Goal: Task Accomplishment & Management: Use online tool/utility

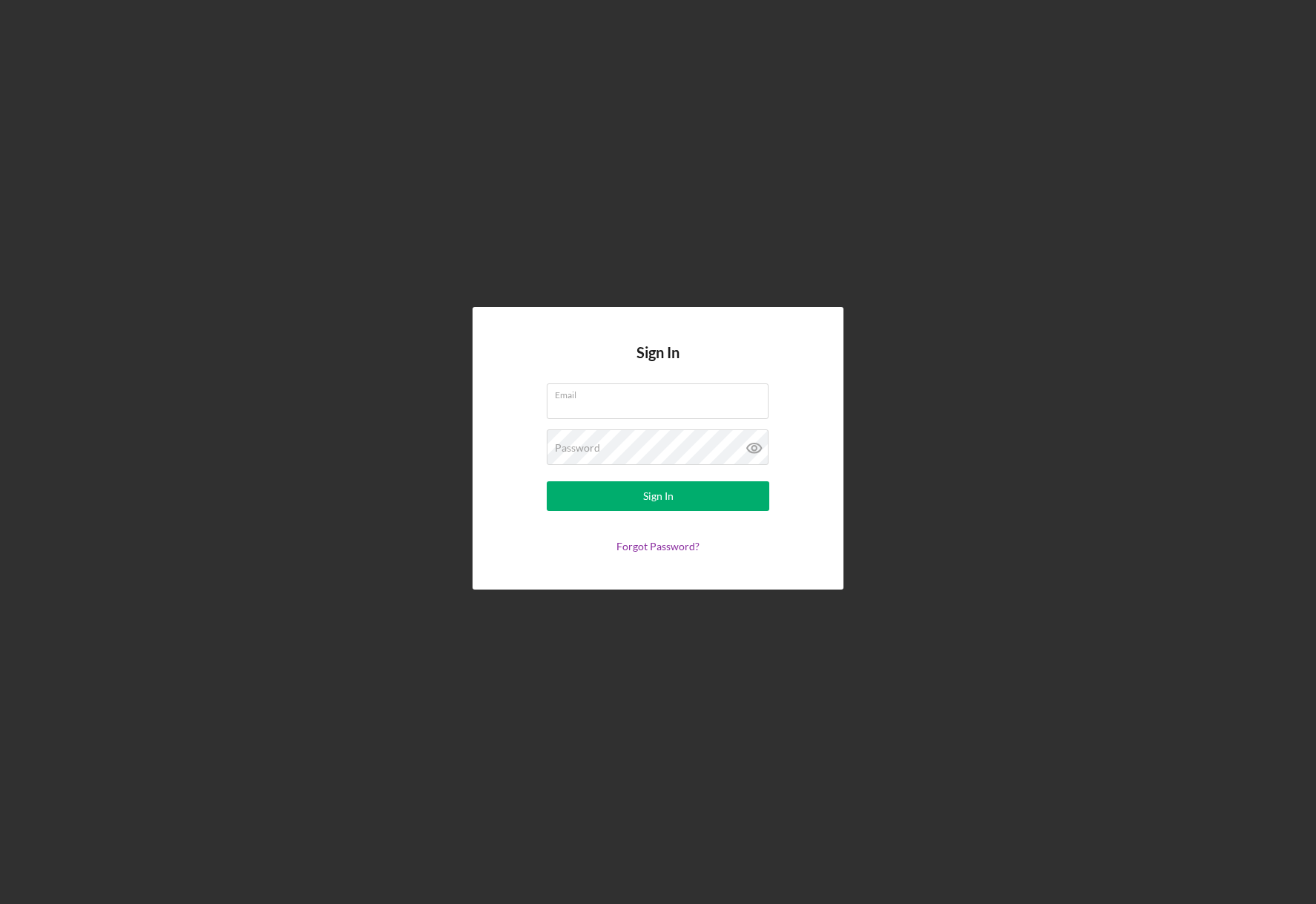
click at [0, 903] on com-1password-button at bounding box center [0, 904] width 0 height 0
type input "[PERSON_NAME][EMAIL_ADDRESS][DOMAIN_NAME]"
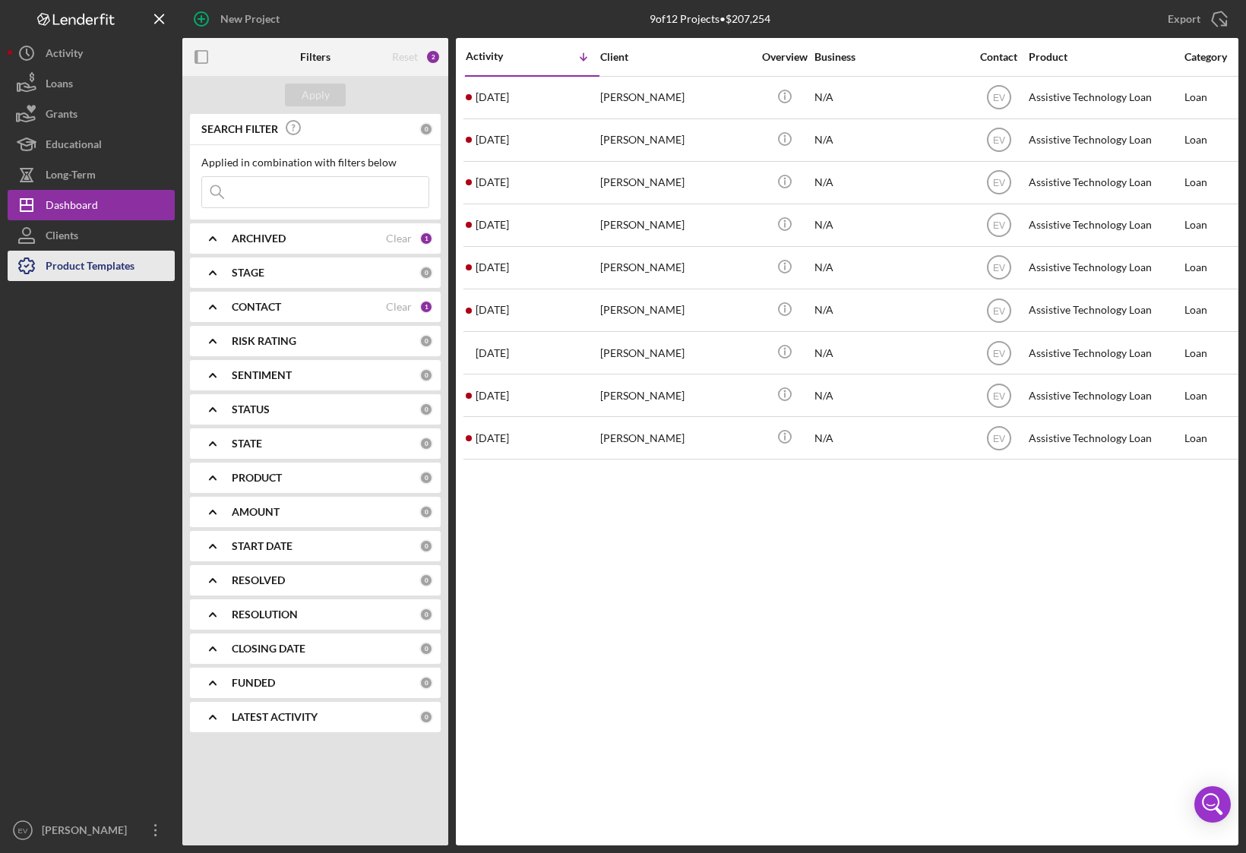
click at [91, 259] on div "Product Templates" at bounding box center [90, 268] width 89 height 34
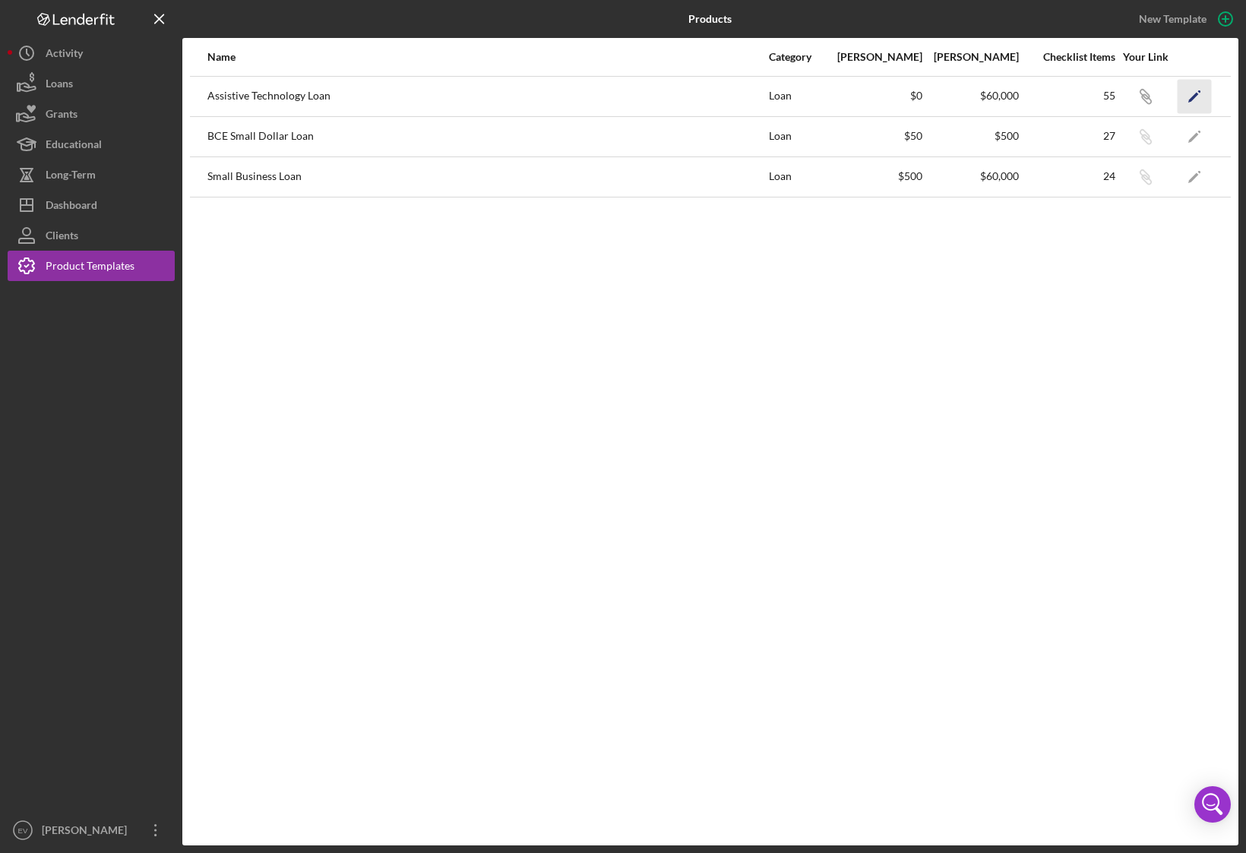
click at [1206, 96] on icon "Icon/Edit" at bounding box center [1194, 96] width 34 height 34
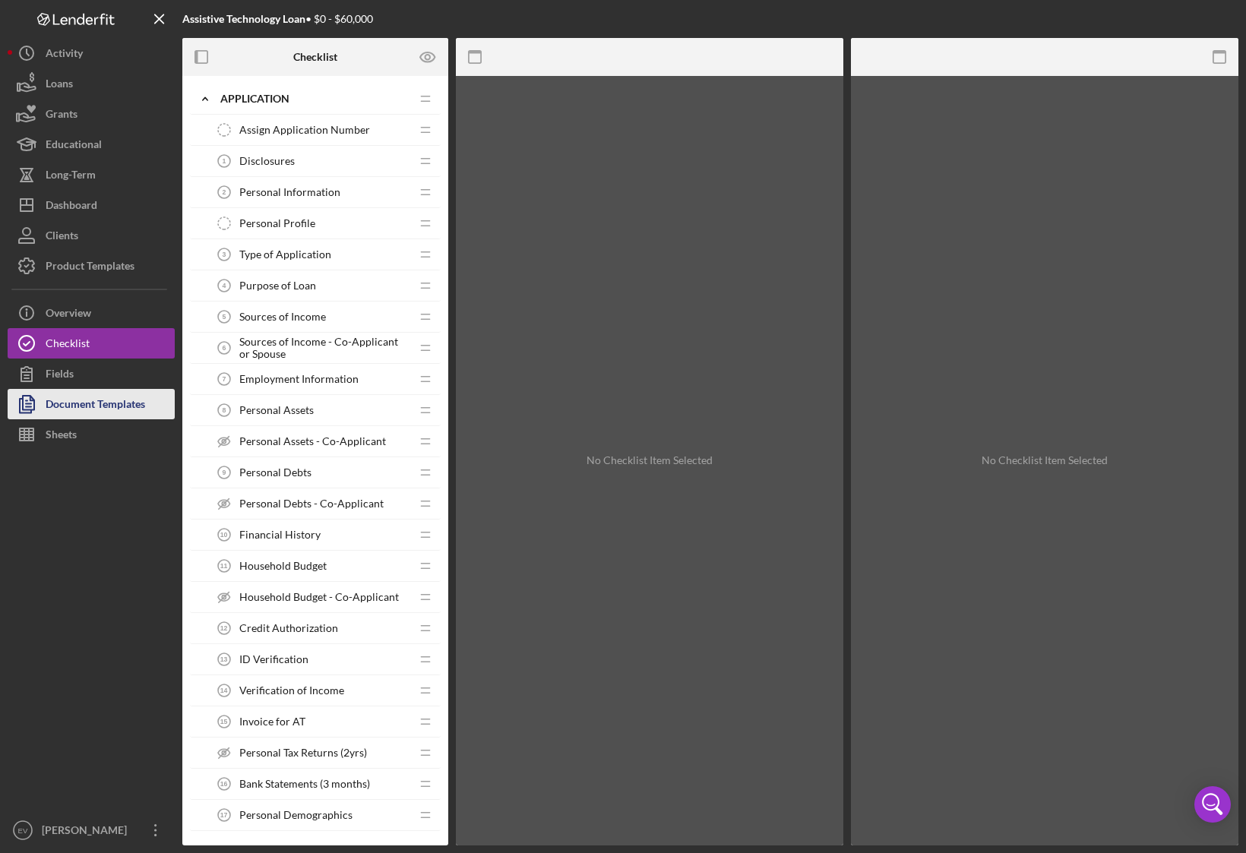
click at [94, 409] on div "Document Templates" at bounding box center [96, 406] width 100 height 34
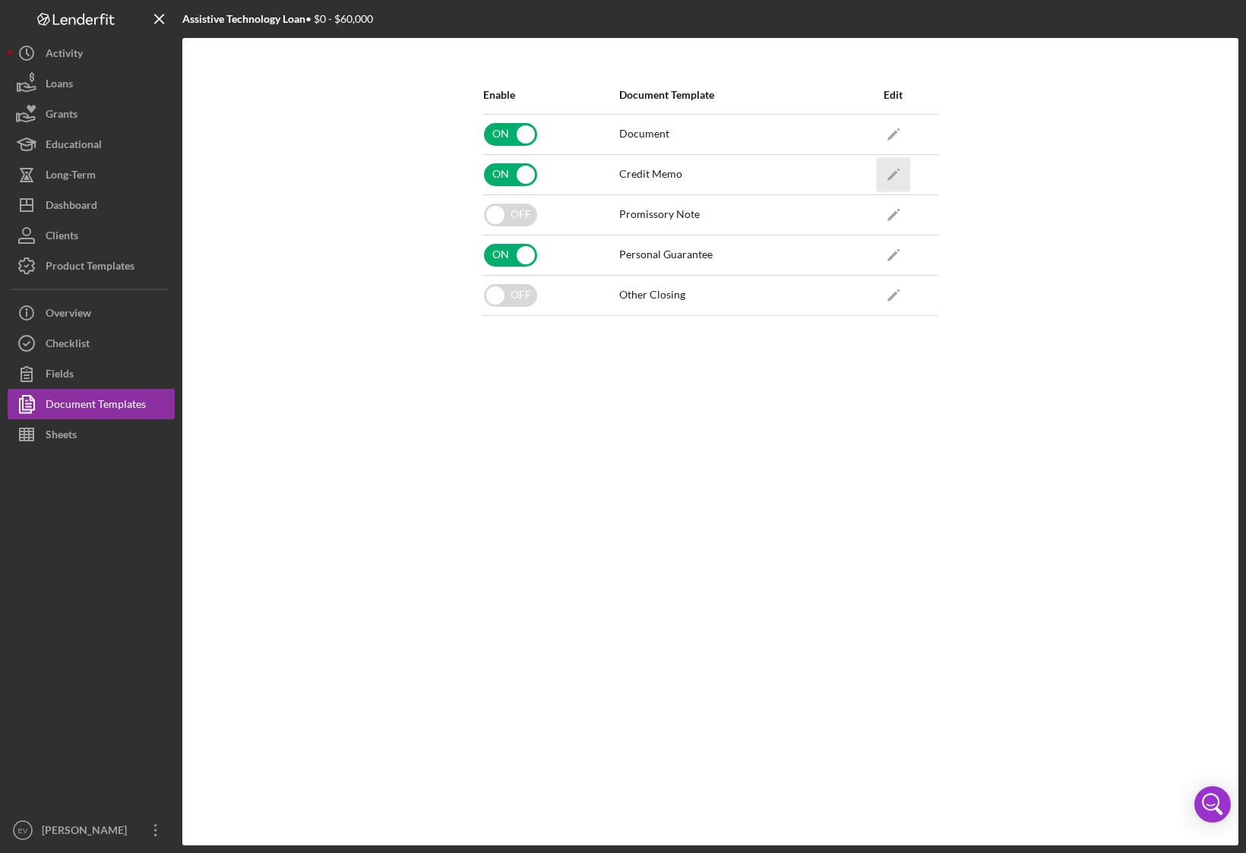
click at [909, 181] on icon "Icon/Edit" at bounding box center [893, 174] width 34 height 34
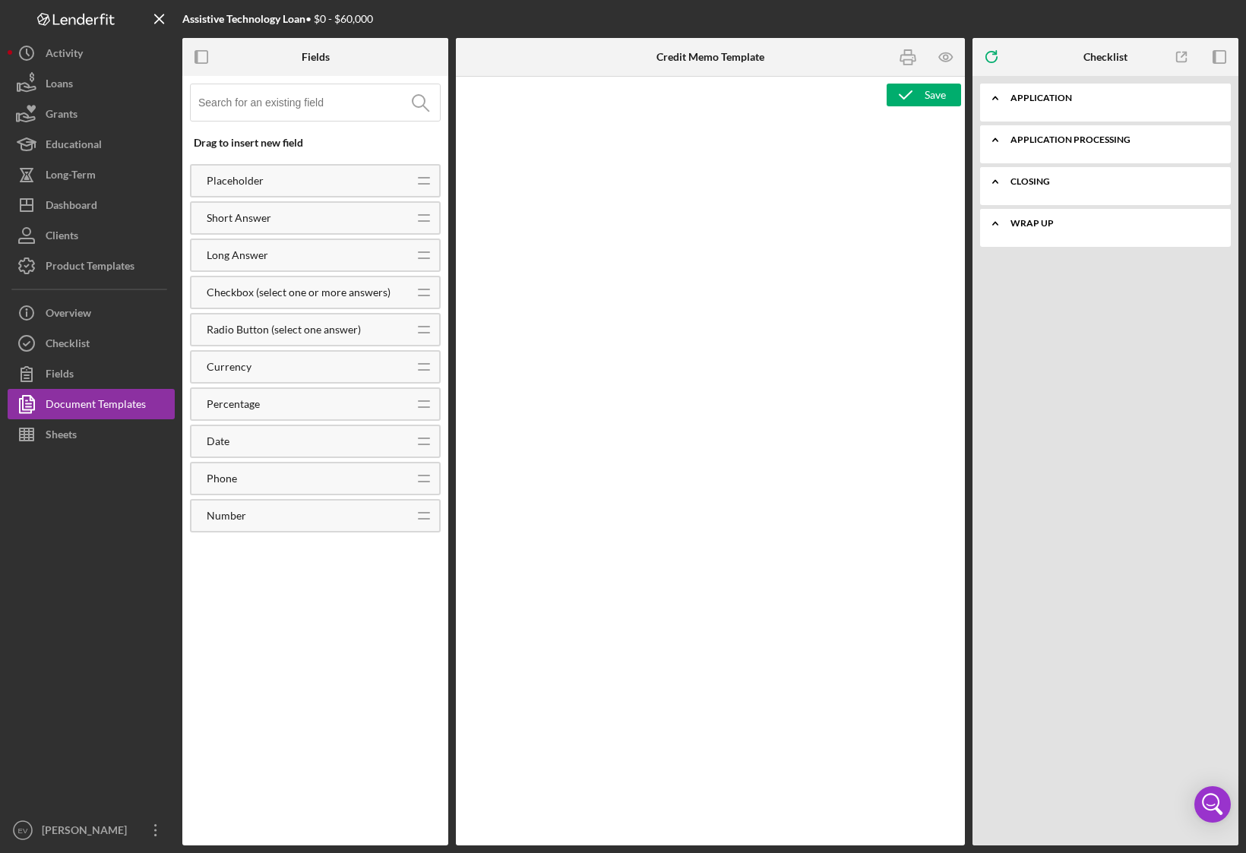
type textarea "<h1 style="margin: 0in; text-align: center; break-after: avoid; font-size: 12pt…"
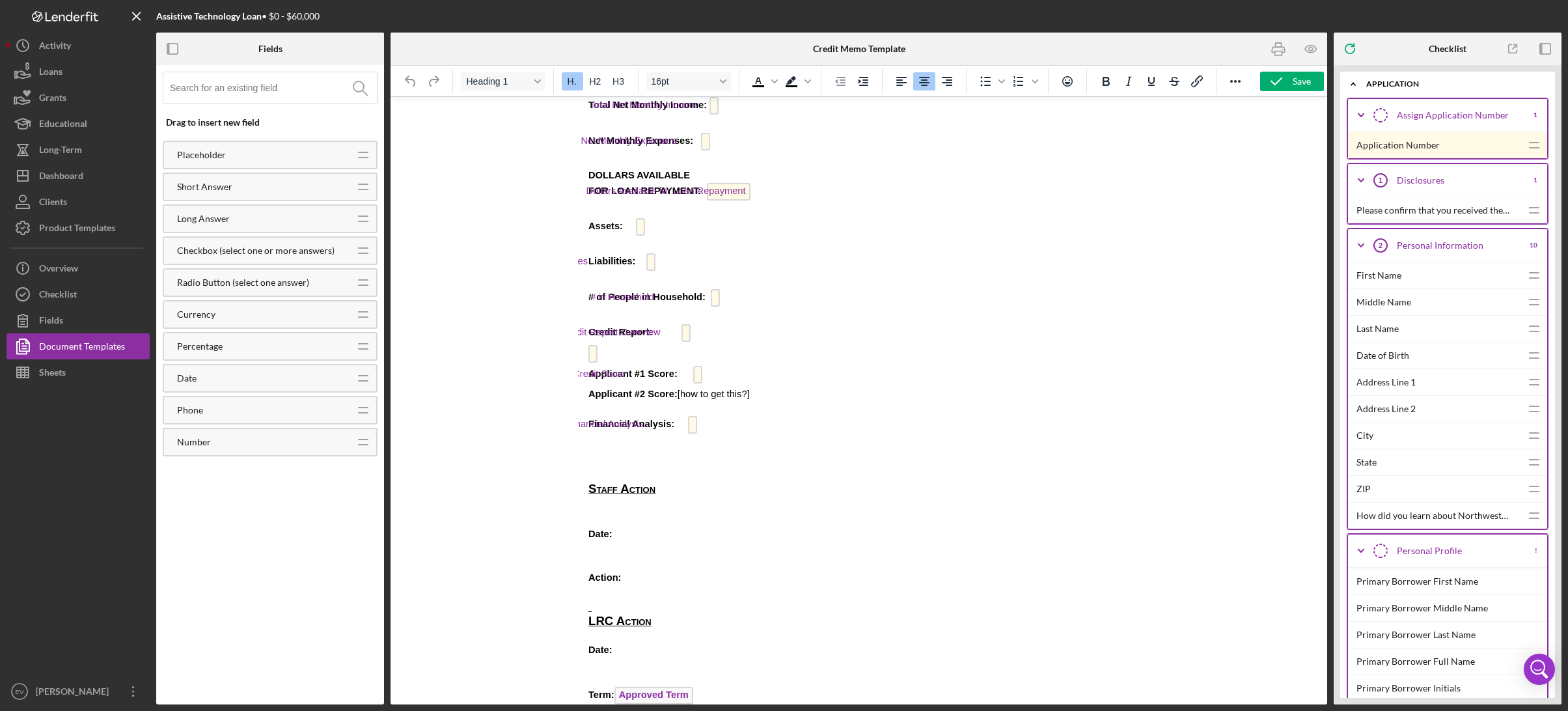
scroll to position [681, 0]
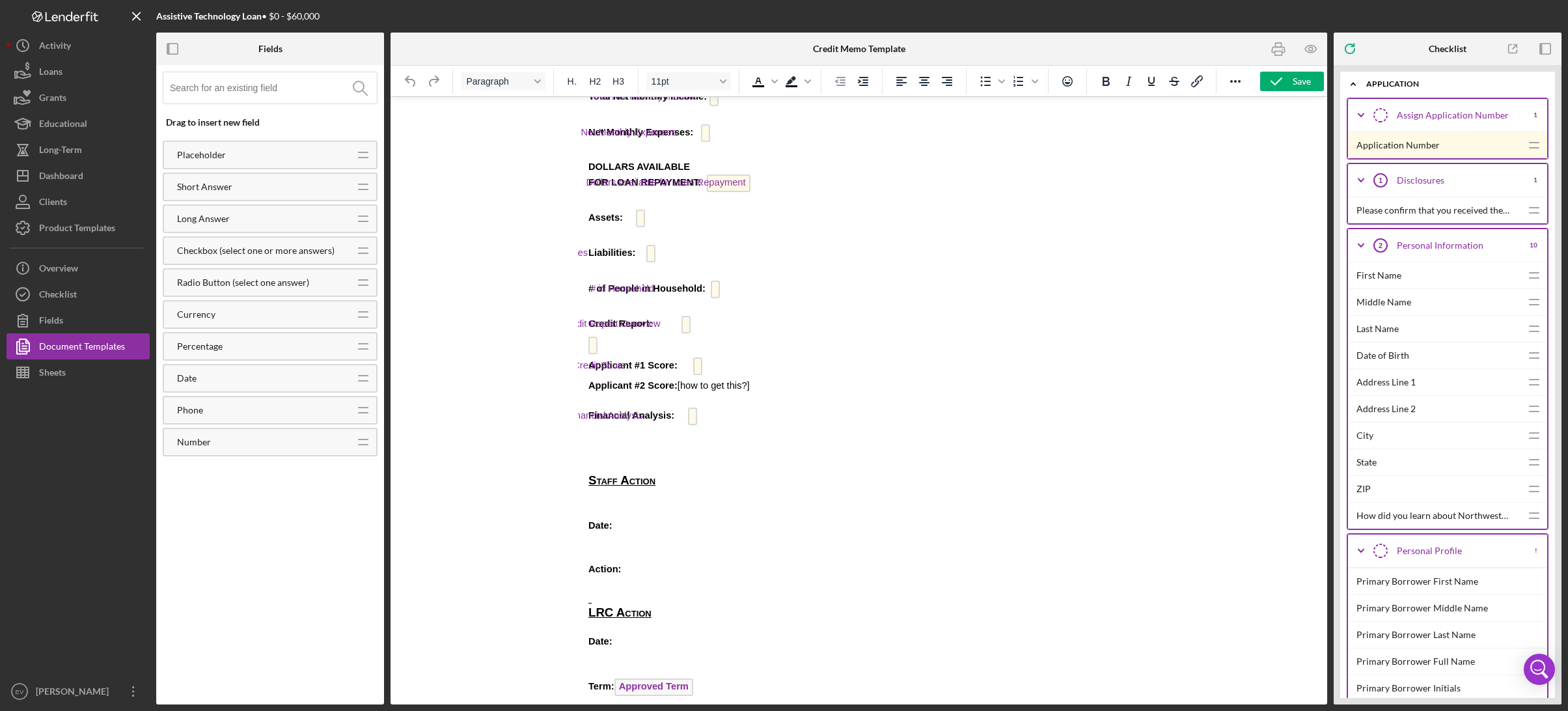
drag, startPoint x: 781, startPoint y: 388, endPoint x: 693, endPoint y: 385, distance: 88.1
click at [693, 385] on span "[how to get this?]" at bounding box center [713, 385] width 72 height 10
click at [696, 364] on span "Credit Score" at bounding box center [697, 366] width 9 height 18
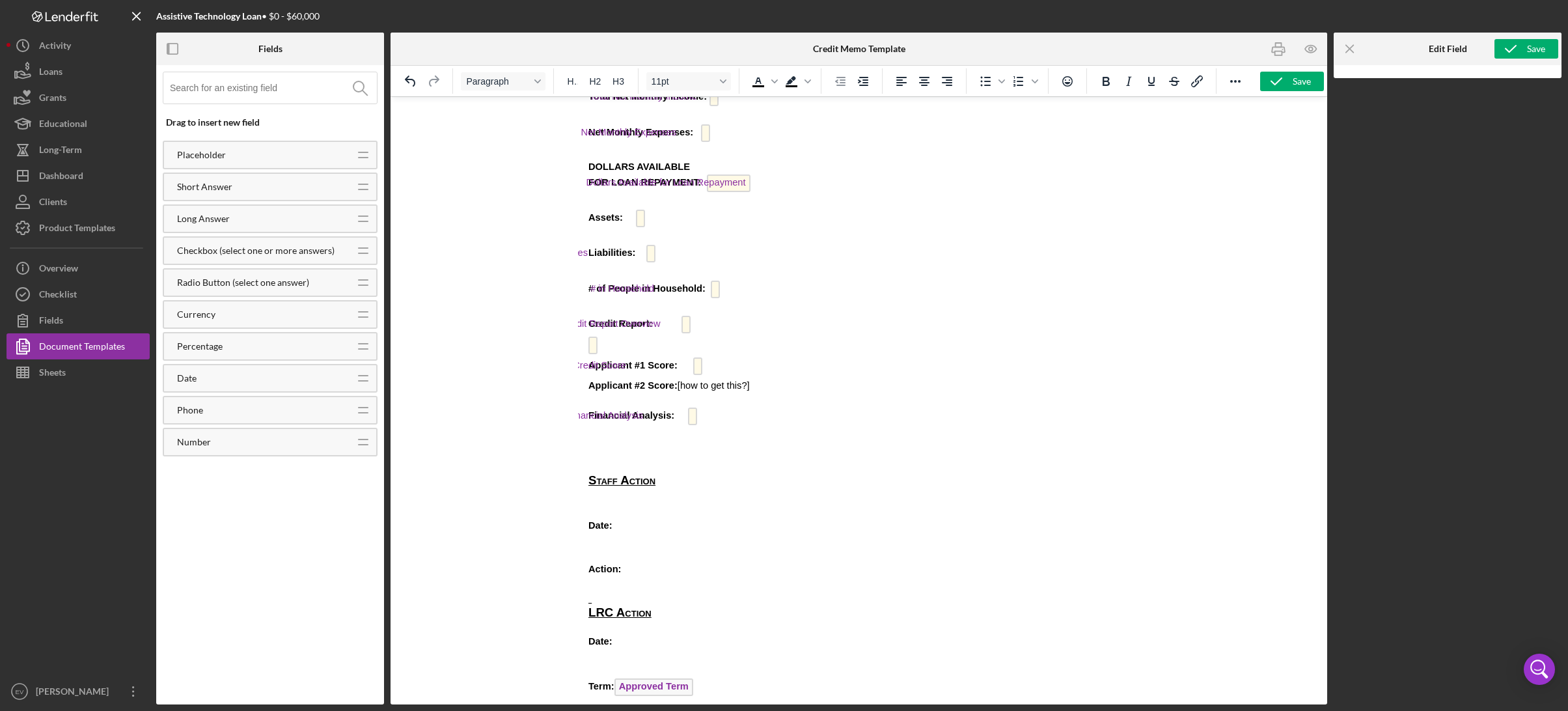
scroll to position [646, 0]
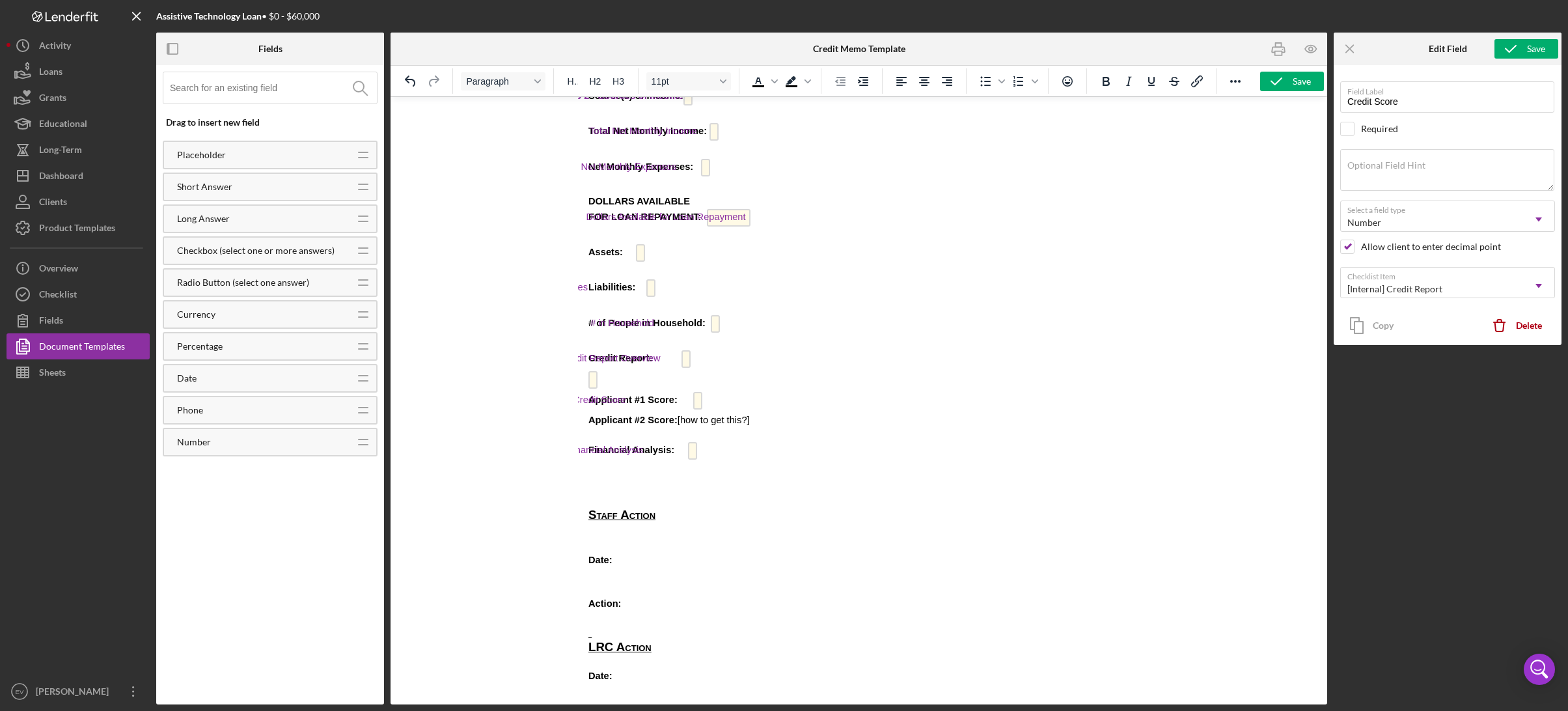
click at [787, 442] on p "Financial Analysis: Financial Analysis" at bounding box center [920, 452] width 416 height 21
click at [749, 423] on span "[how to get this?]" at bounding box center [713, 420] width 72 height 10
drag, startPoint x: 778, startPoint y: 417, endPoint x: 697, endPoint y: 421, distance: 81.1
click at [697, 421] on span "[how to get this?]" at bounding box center [713, 420] width 72 height 10
click at [809, 82] on icon "Background color Black" at bounding box center [808, 81] width 7 height 7
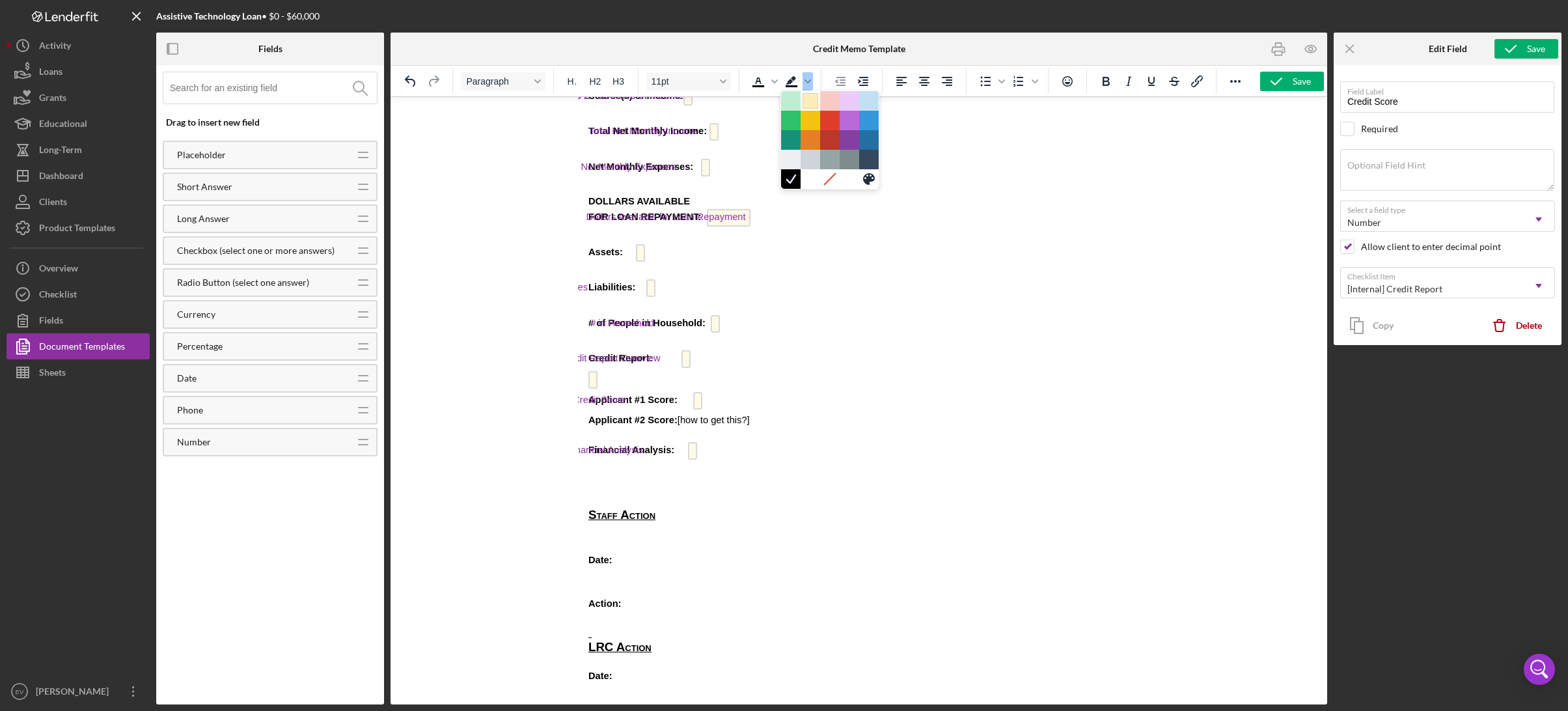
click at [814, 106] on div at bounding box center [811, 101] width 15 height 15
click at [788, 448] on p "Financial Analysis: Financial Analysis" at bounding box center [920, 452] width 416 height 21
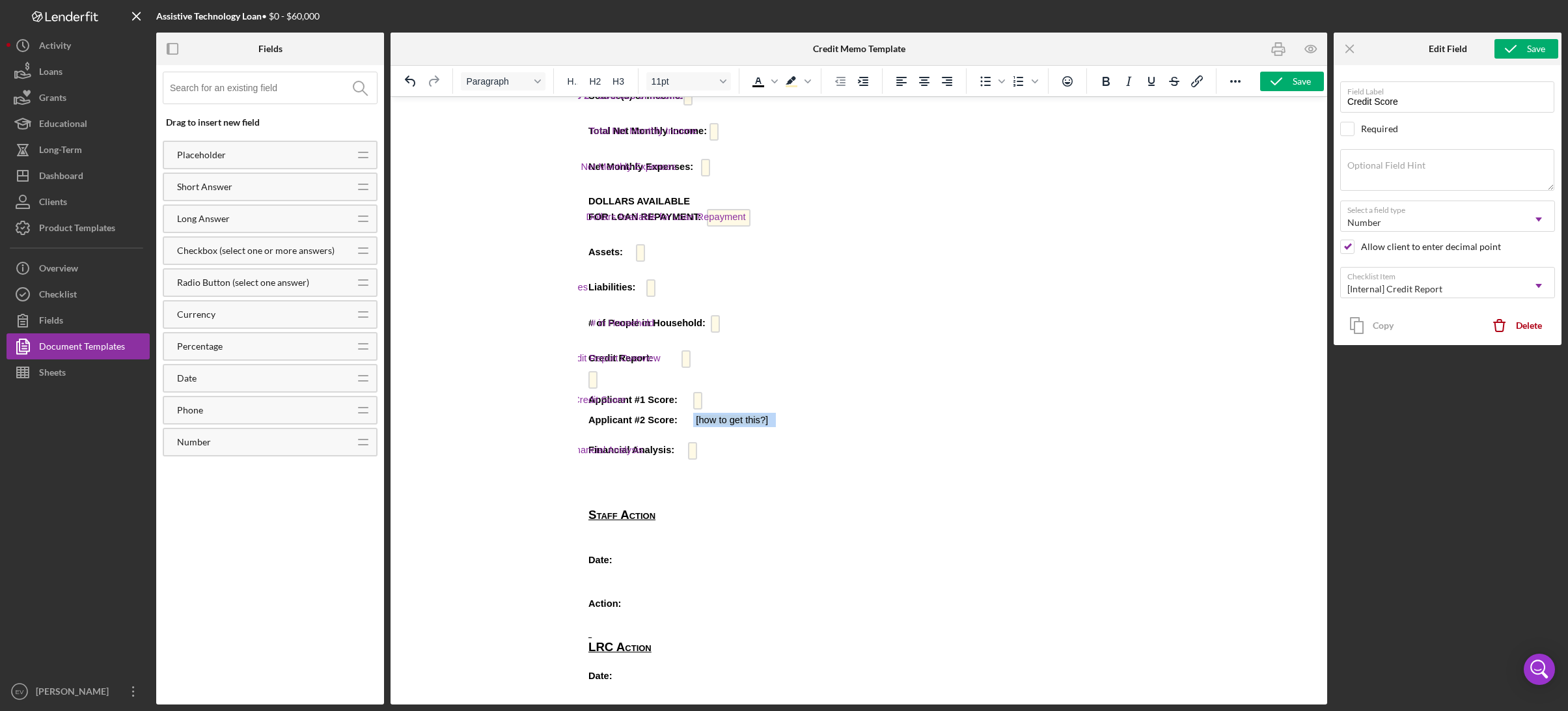
drag, startPoint x: 795, startPoint y: 427, endPoint x: 694, endPoint y: 418, distance: 101.4
click at [713, 418] on p "Applicant #2 Score: [how to get this?]" at bounding box center [920, 420] width 416 height 15
click at [795, 82] on icon "Background color Light Yellow" at bounding box center [792, 81] width 15 height 15
click at [810, 82] on icon "Background color Light Yellow" at bounding box center [808, 81] width 7 height 7
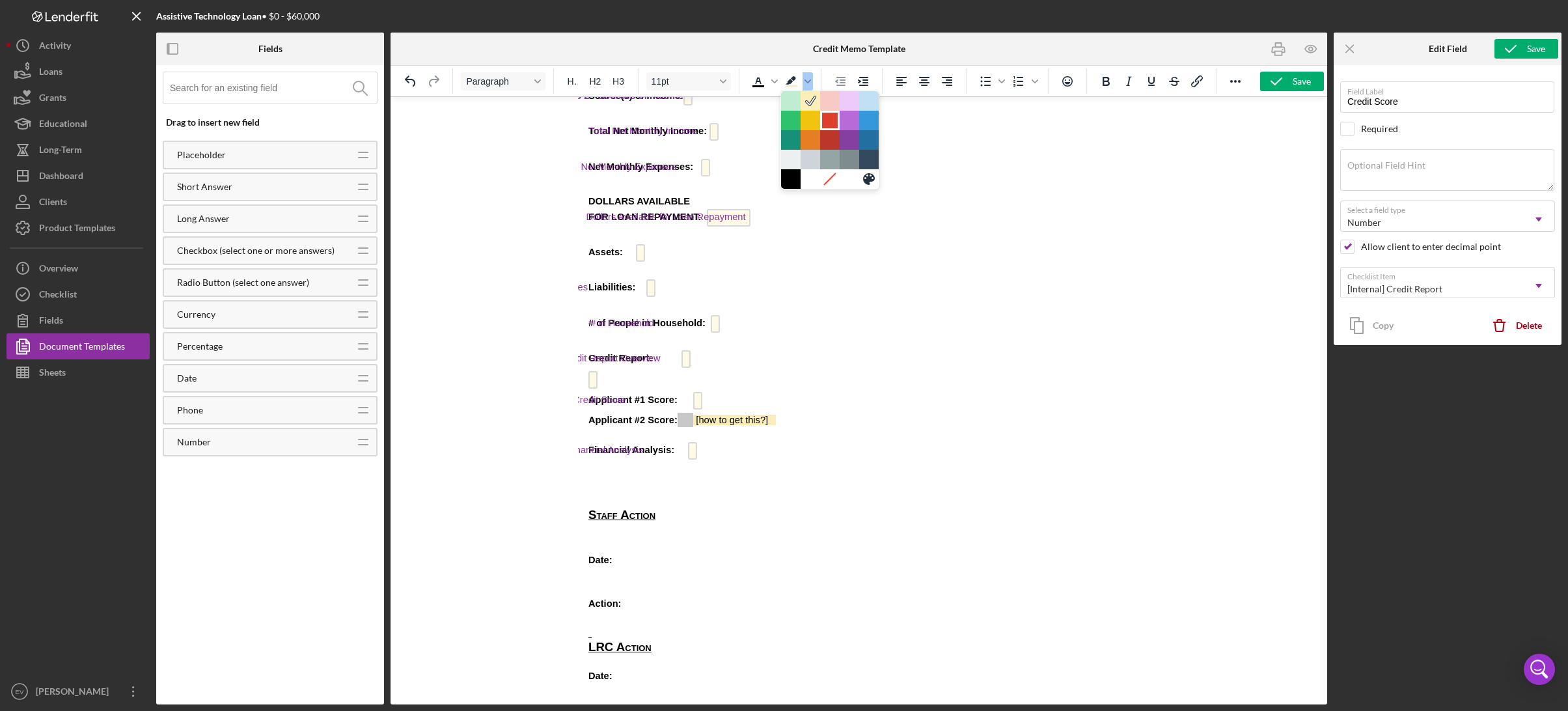
click at [824, 117] on div at bounding box center [829, 120] width 15 height 15
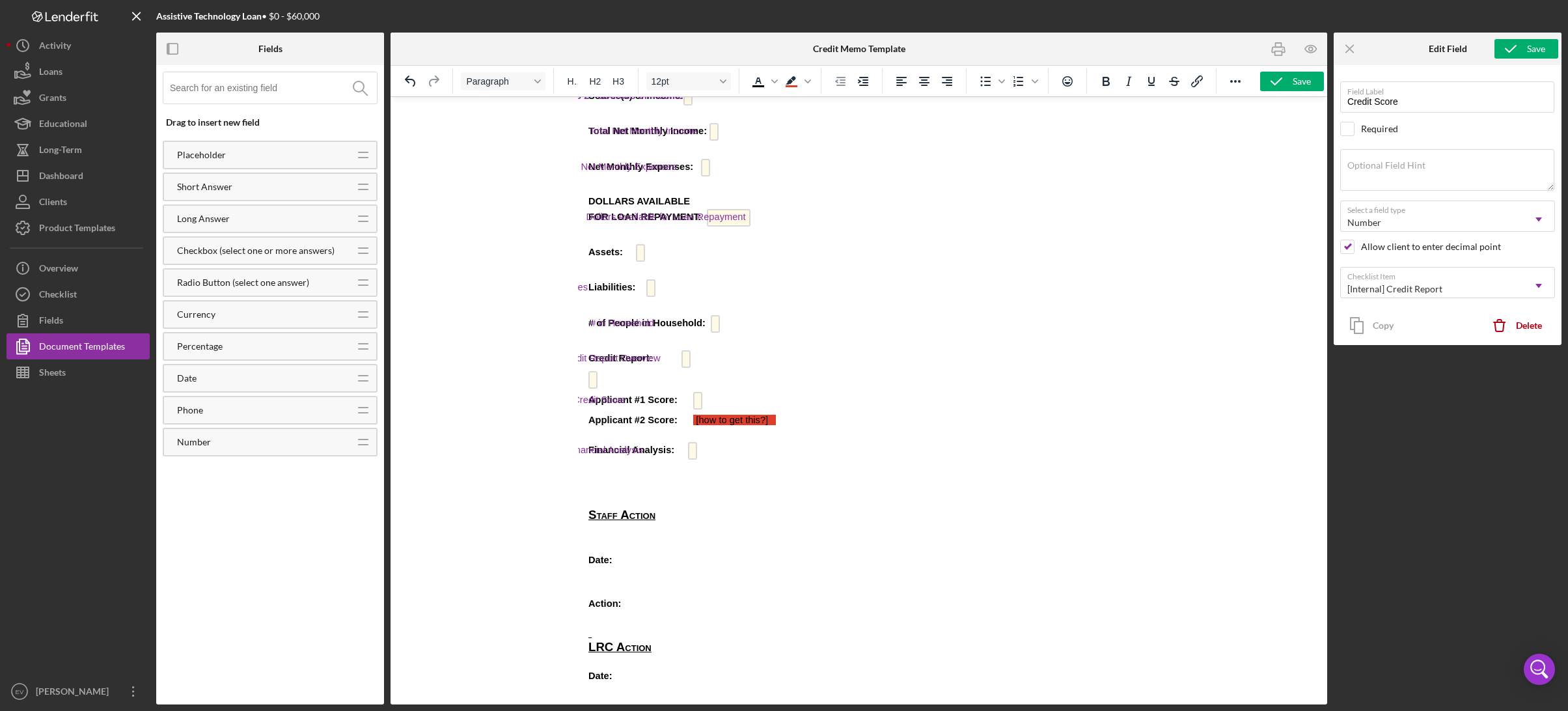
click at [827, 429] on p "Rich Text Area. Press ALT-0 for help." at bounding box center [920, 434] width 416 height 15
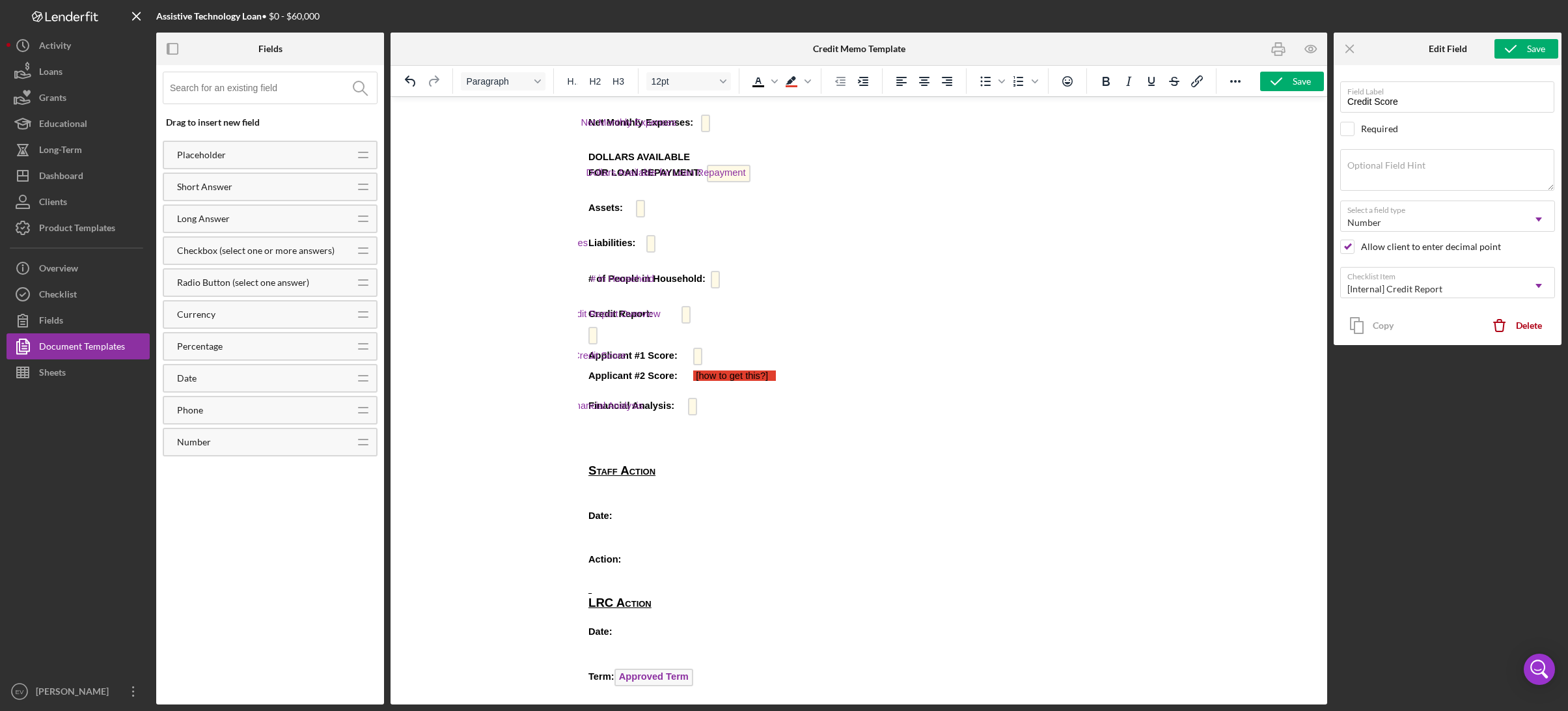
scroll to position [891, 0]
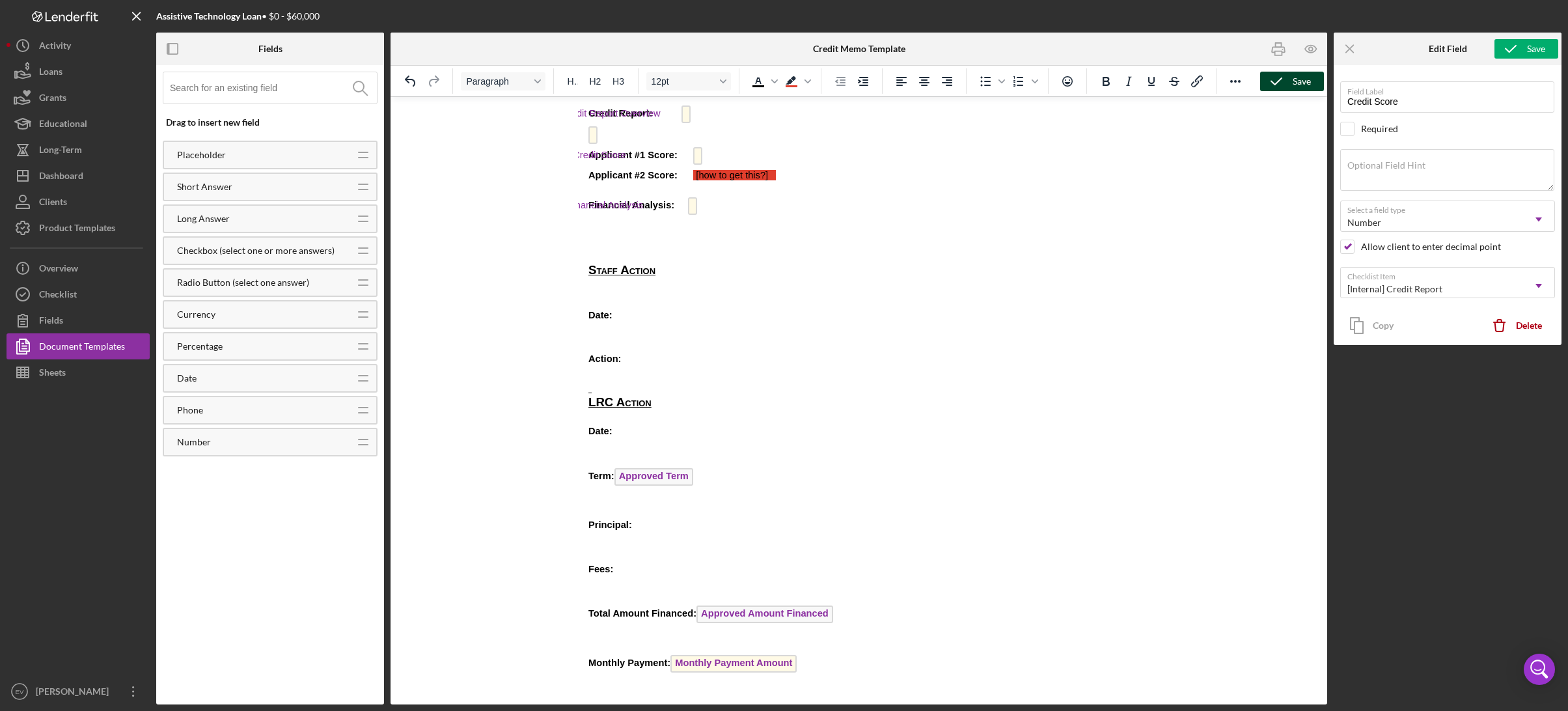
click at [1154, 84] on icon "button" at bounding box center [1277, 81] width 33 height 33
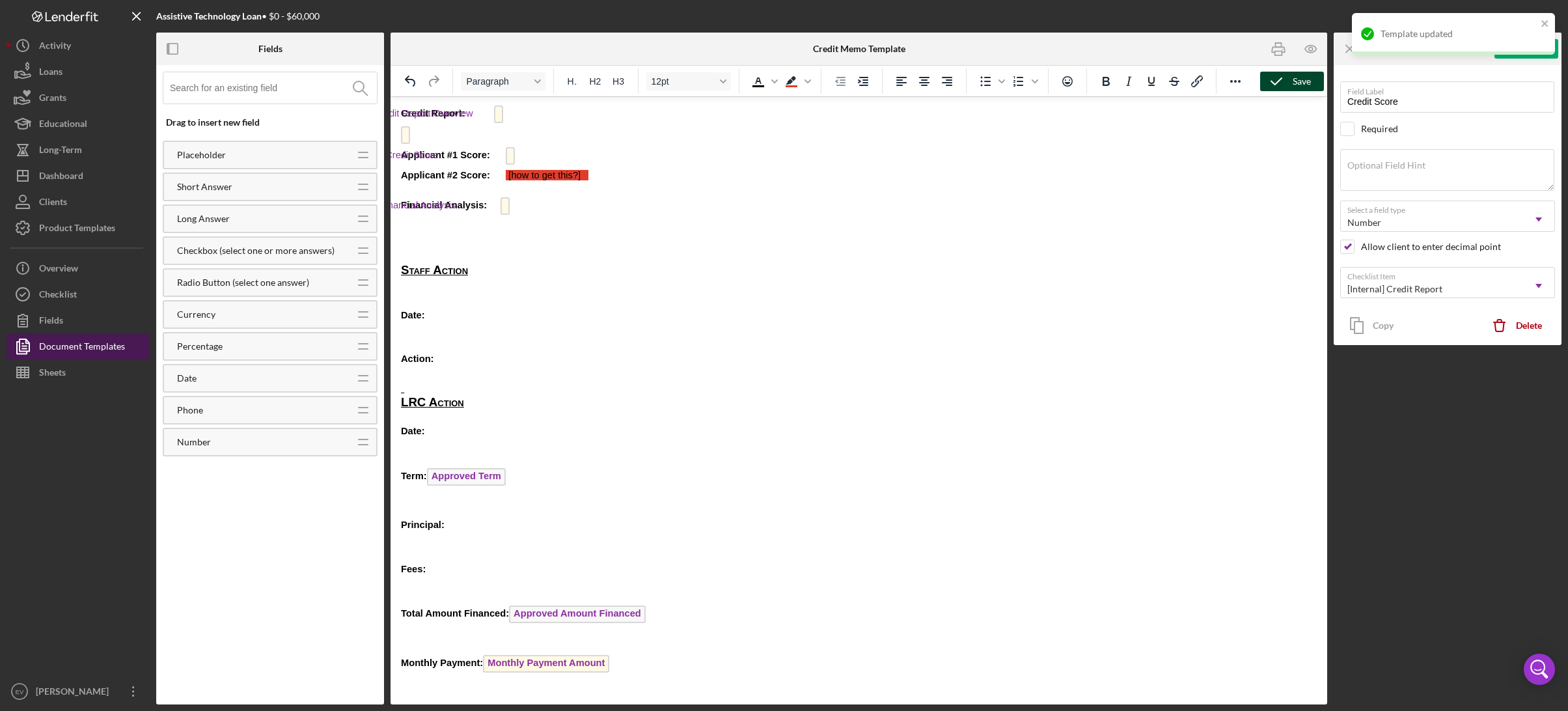
click at [70, 345] on div "Document Templates" at bounding box center [82, 348] width 86 height 29
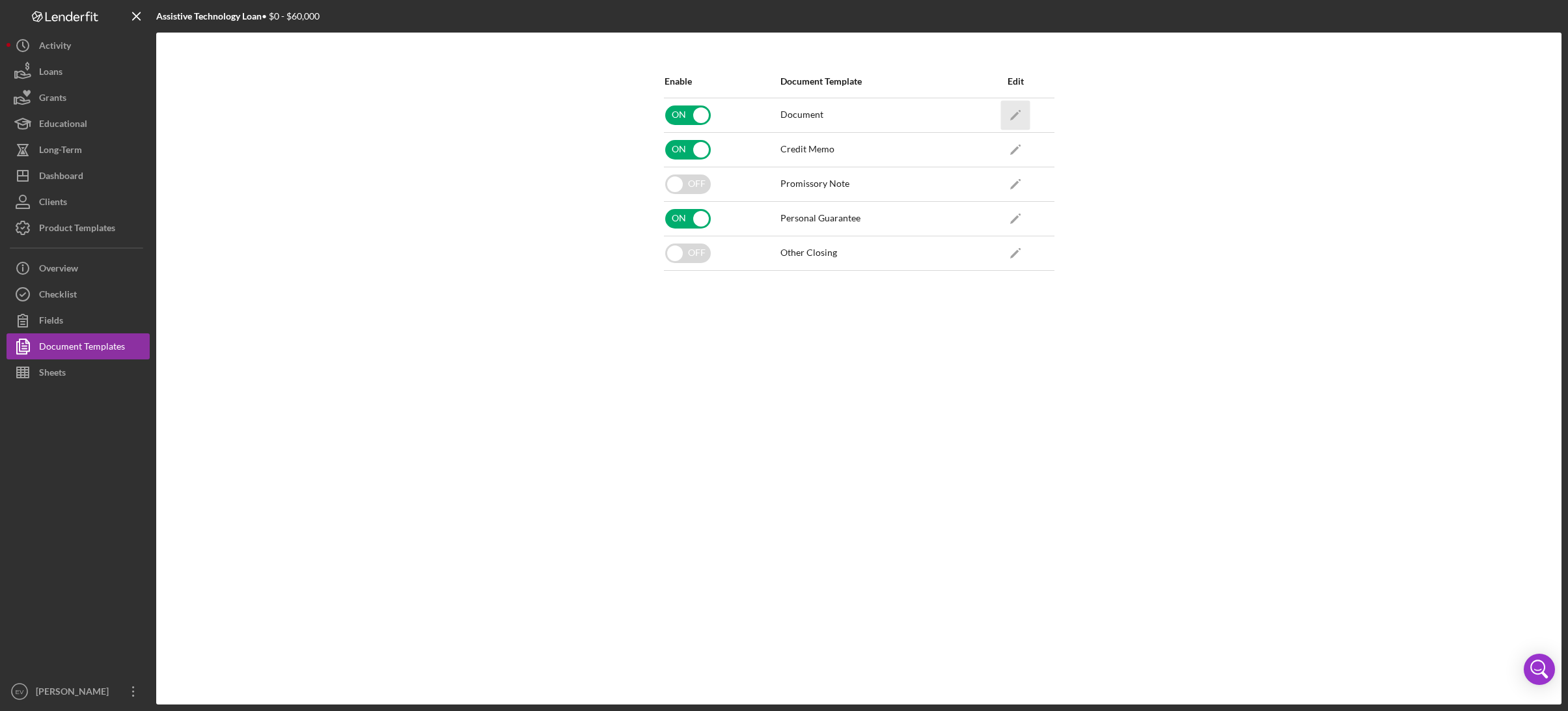
click at [1020, 115] on icon "Icon/Edit" at bounding box center [1015, 115] width 29 height 29
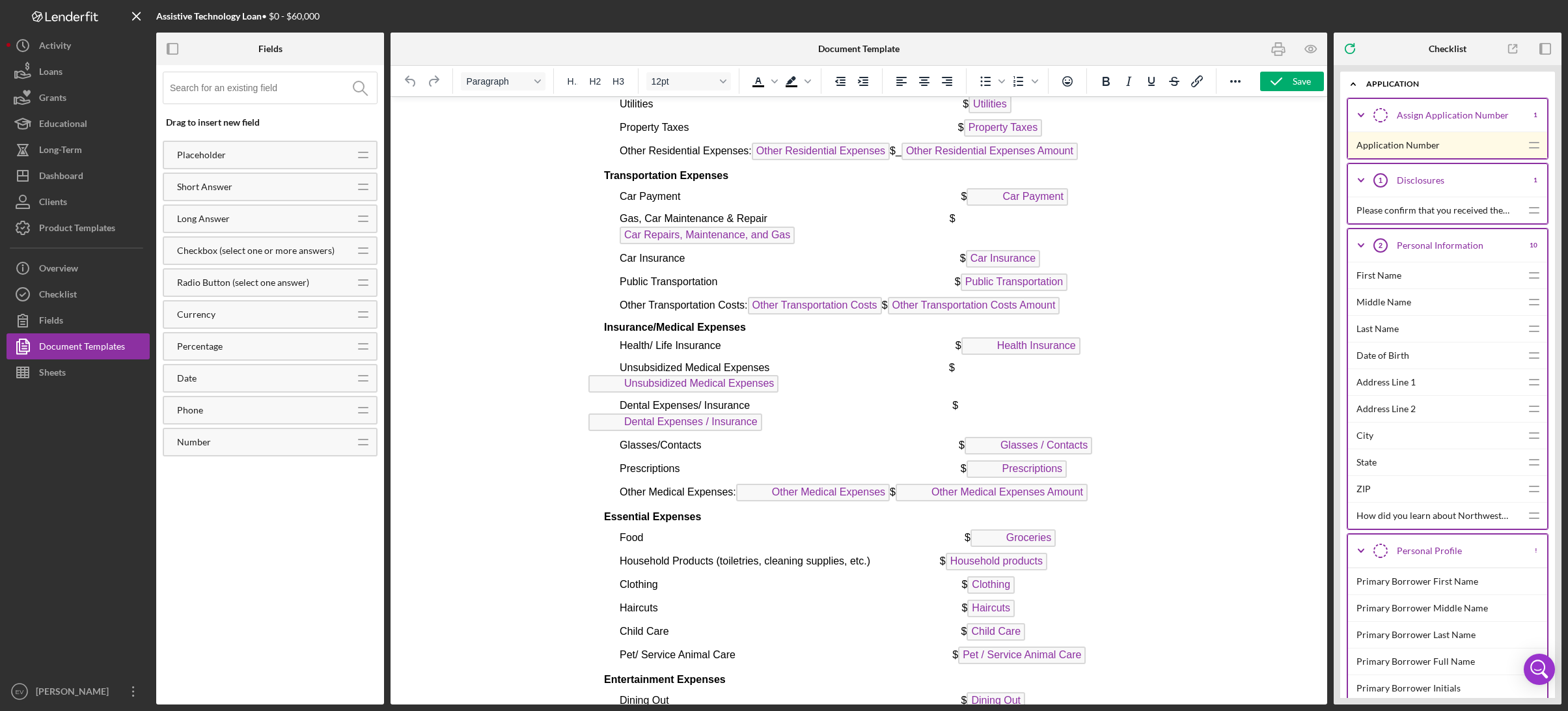
scroll to position [4869, 0]
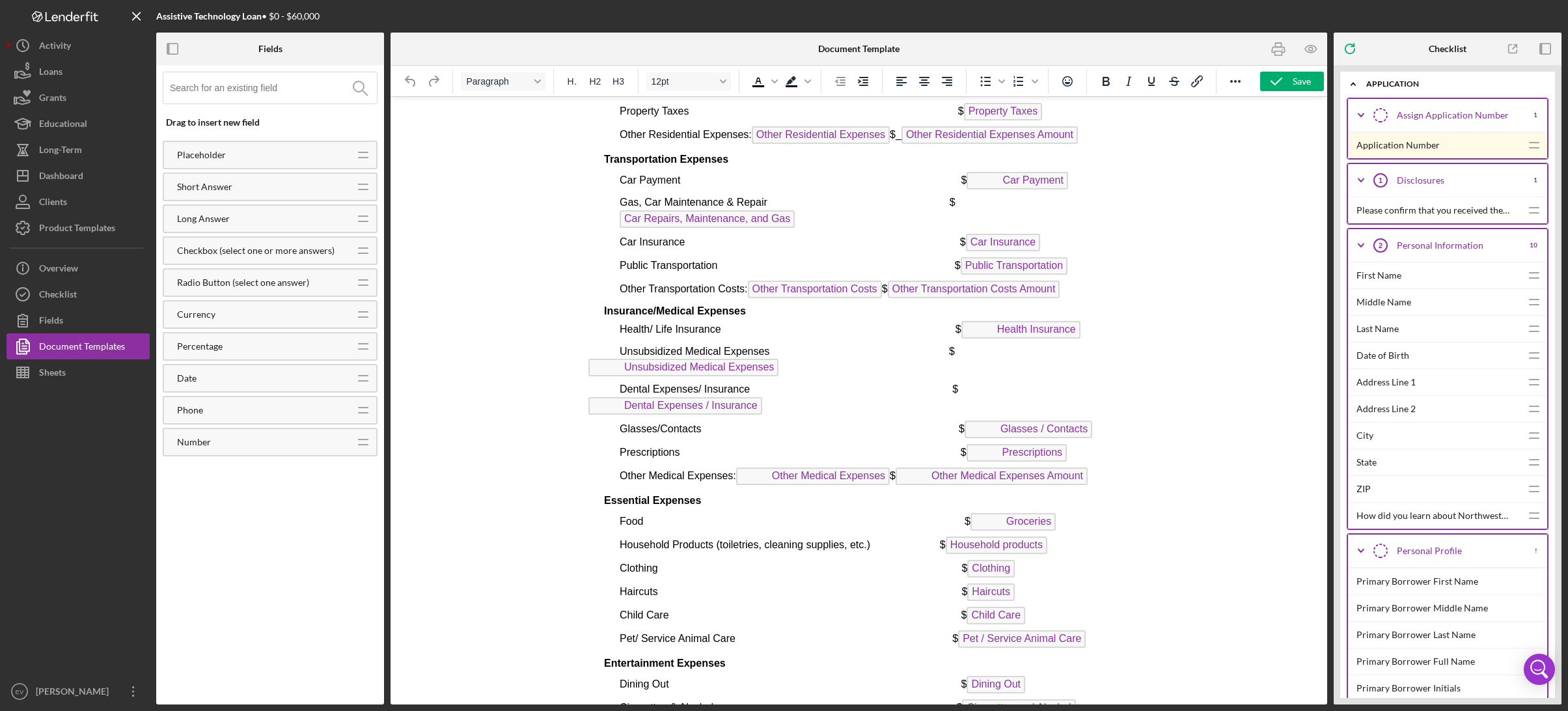
click at [1025, 186] on span "Car Payment" at bounding box center [1016, 181] width 101 height 18
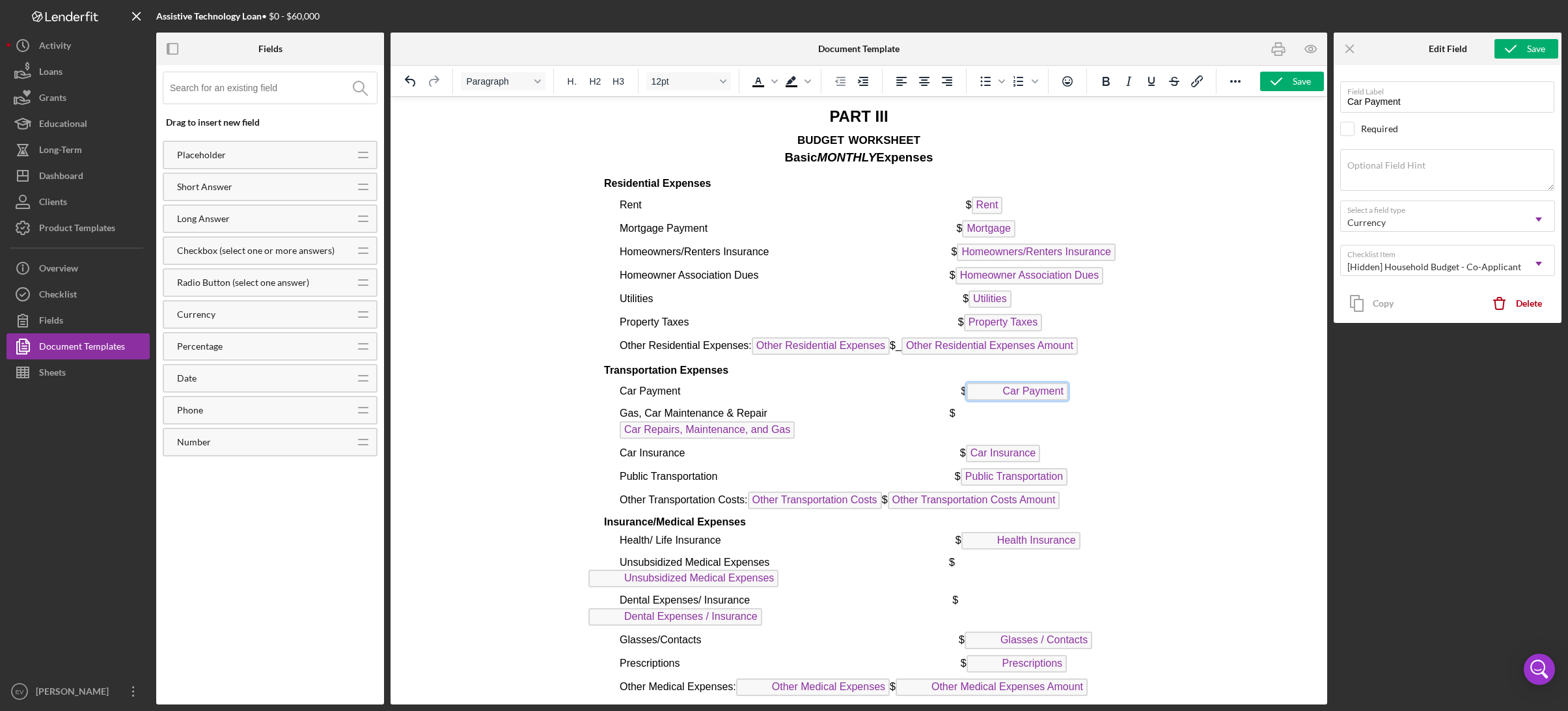
scroll to position [4651, 0]
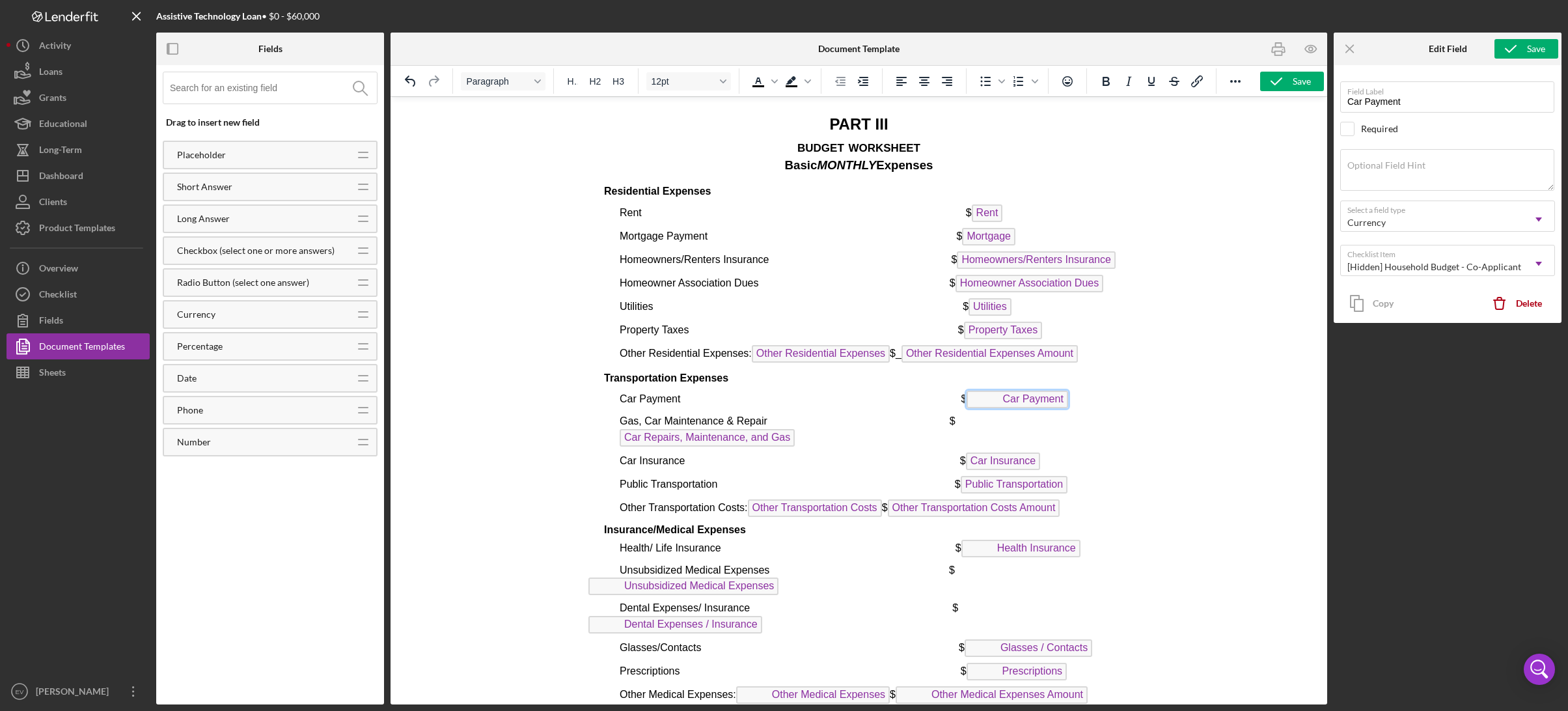
click at [985, 218] on span "Rent" at bounding box center [986, 213] width 31 height 18
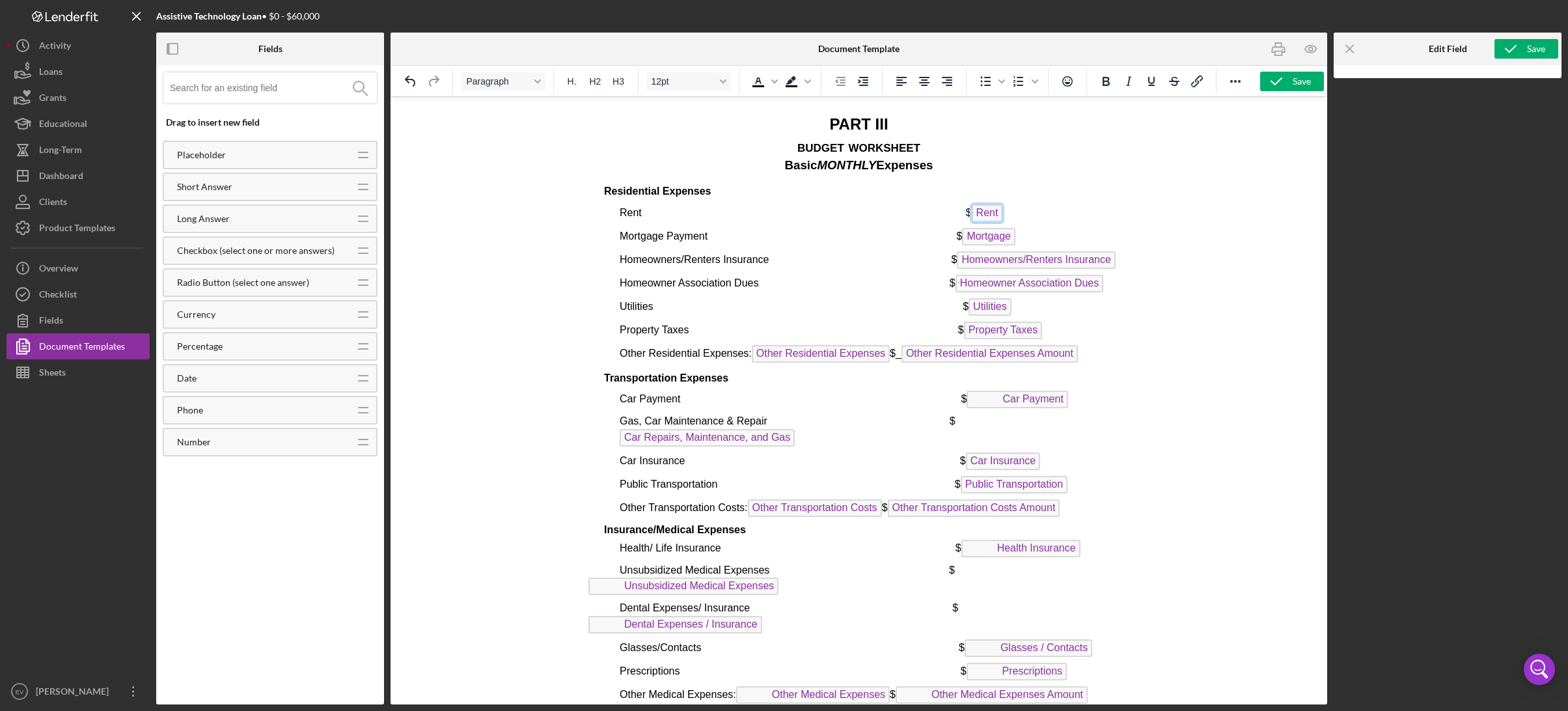
scroll to position [4472, 0]
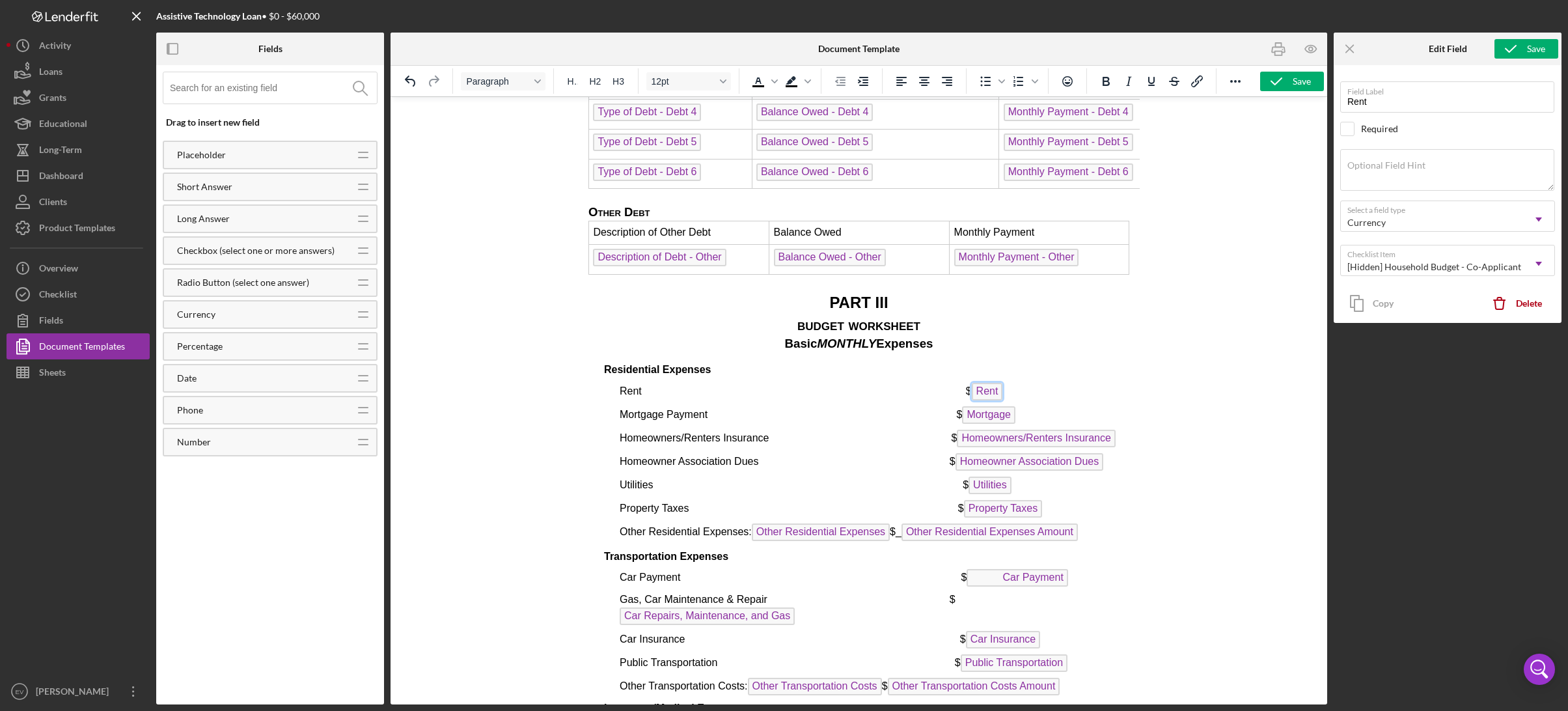
click at [989, 418] on span "Mortgage" at bounding box center [988, 415] width 53 height 18
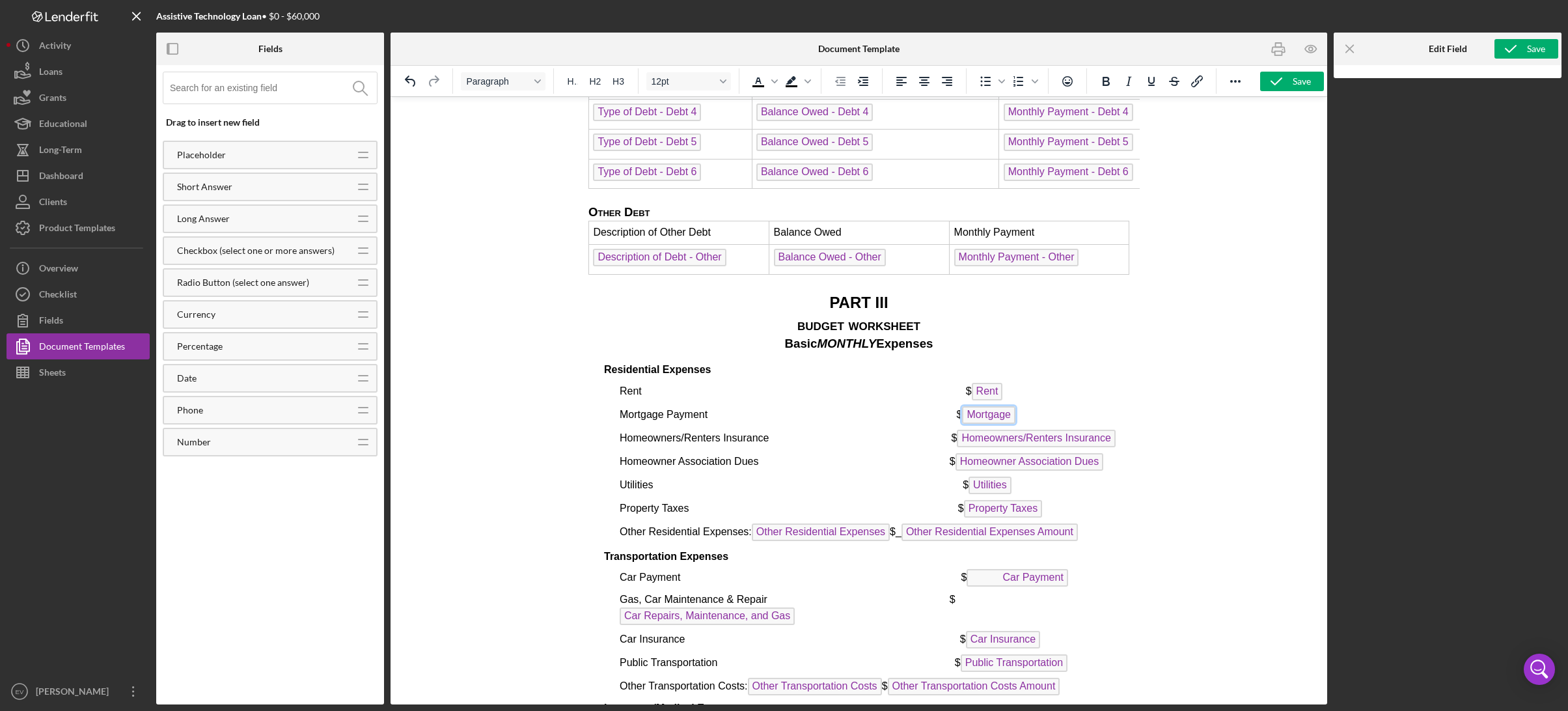
scroll to position [4496, 0]
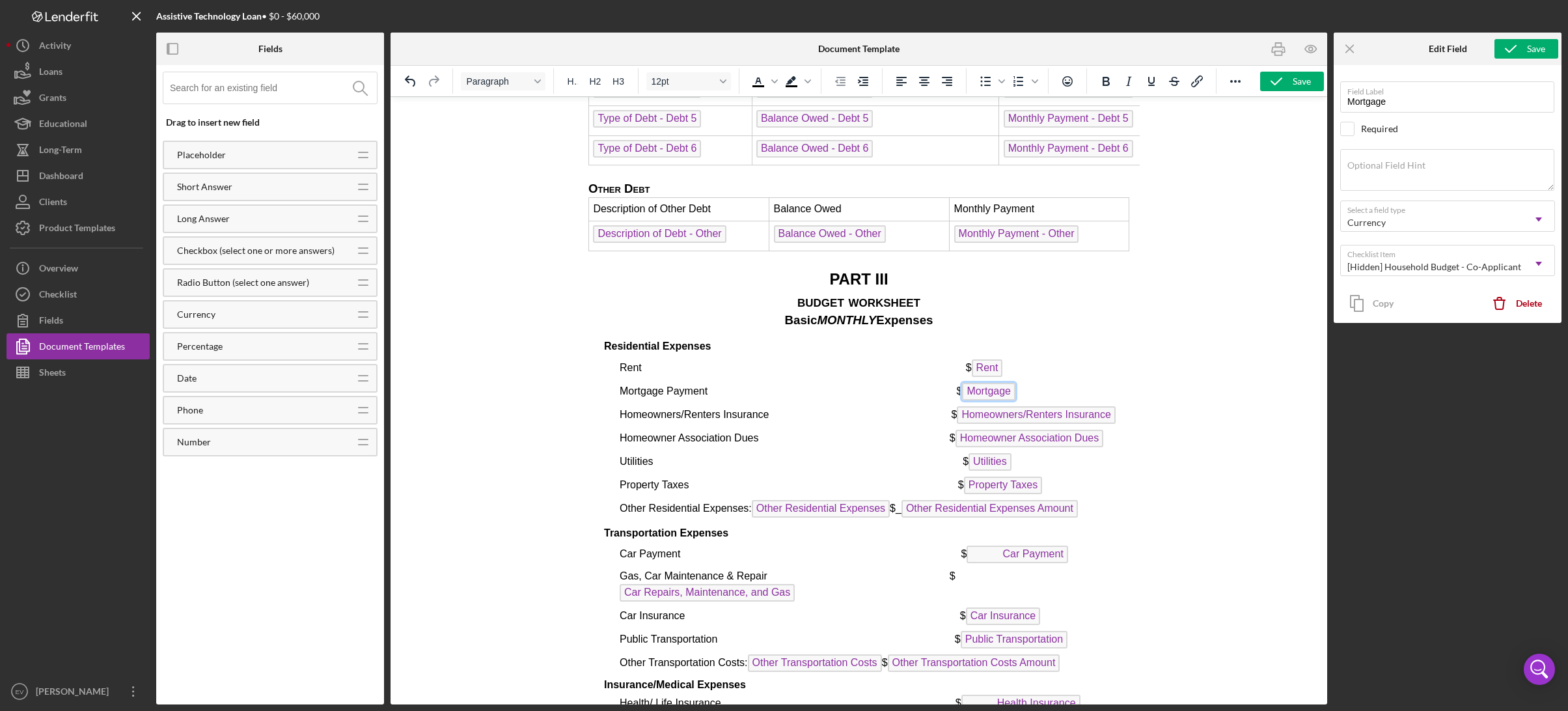
click at [999, 422] on span "Homeowners/Renters Insurance" at bounding box center [1035, 415] width 159 height 18
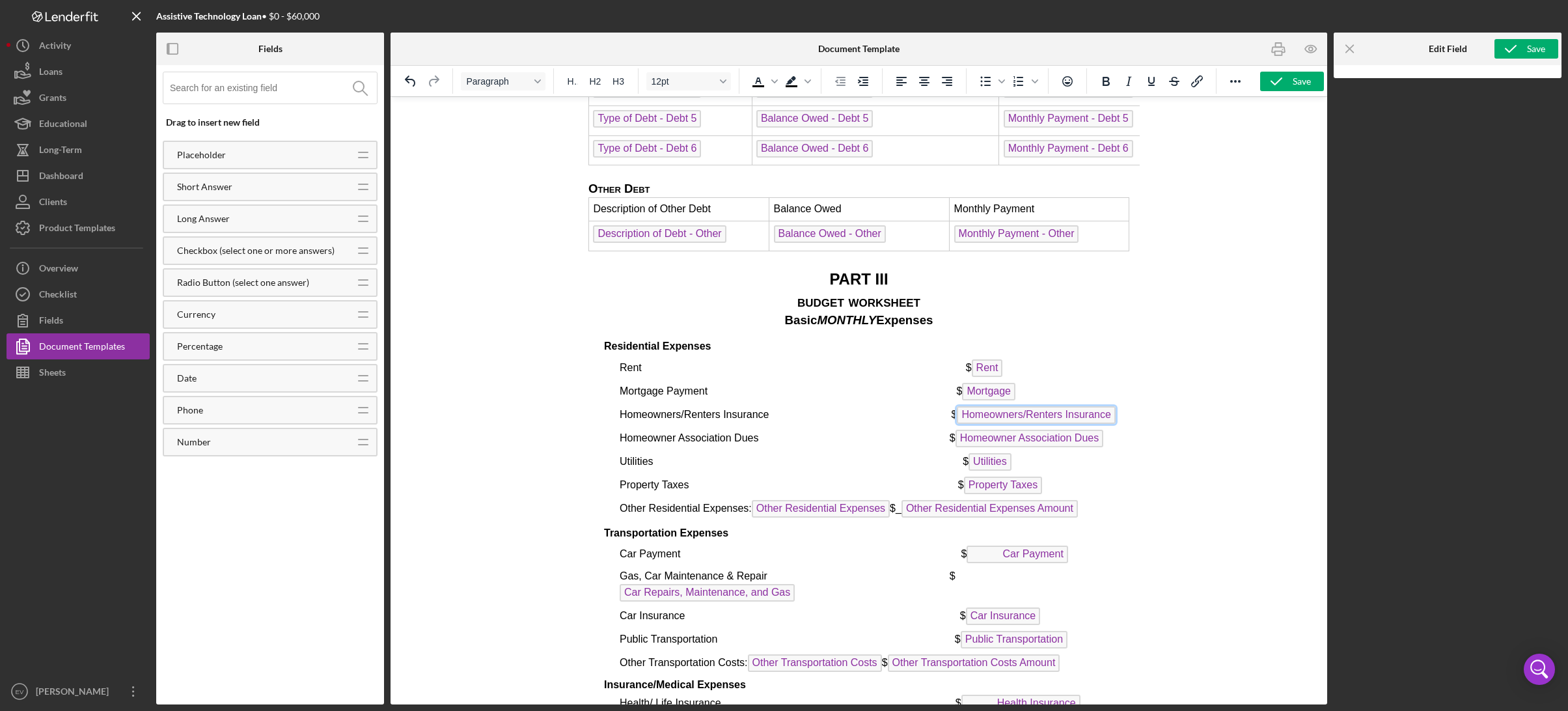
scroll to position [4519, 0]
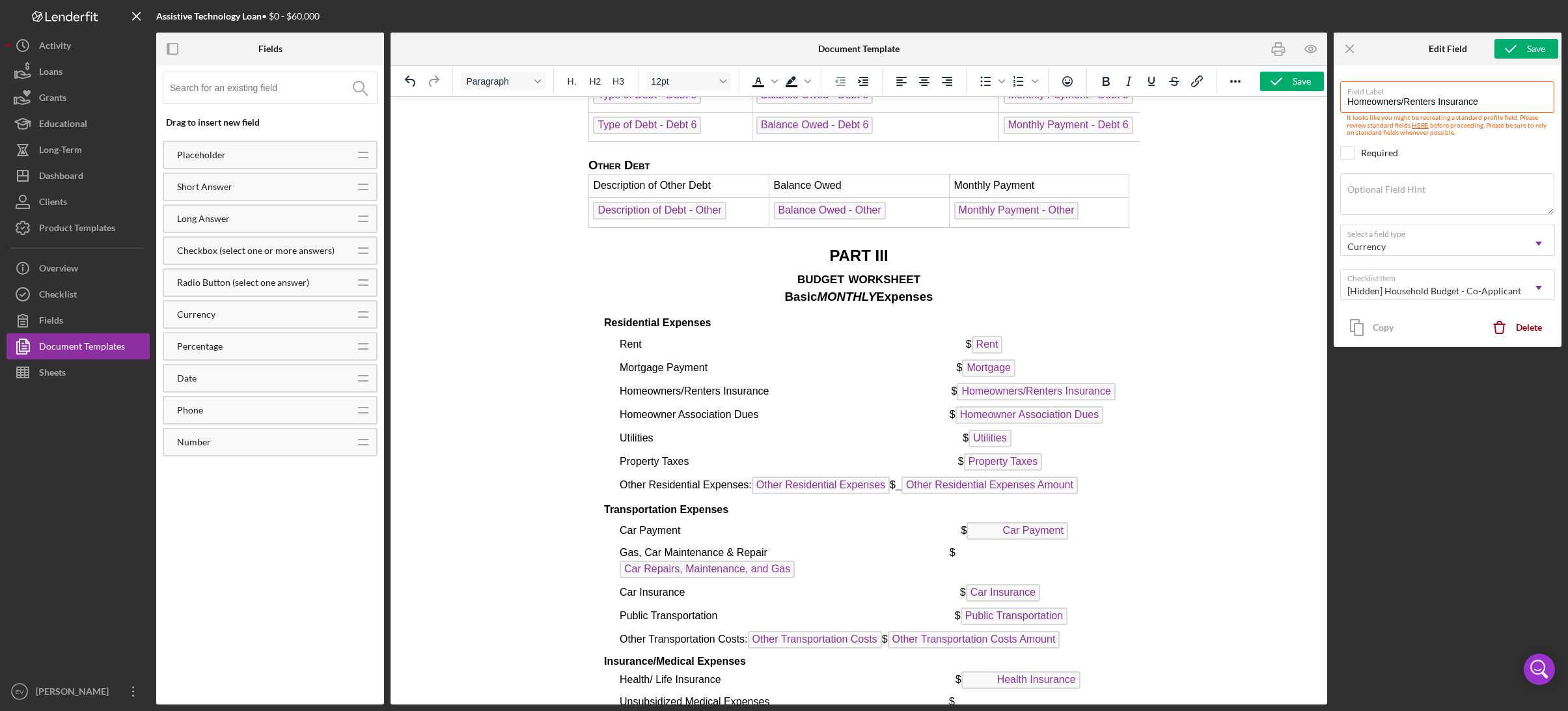
click at [996, 427] on p "Homeowner Association Dues $ ﻿ Homeowner Association Dues" at bounding box center [873, 416] width 510 height 21
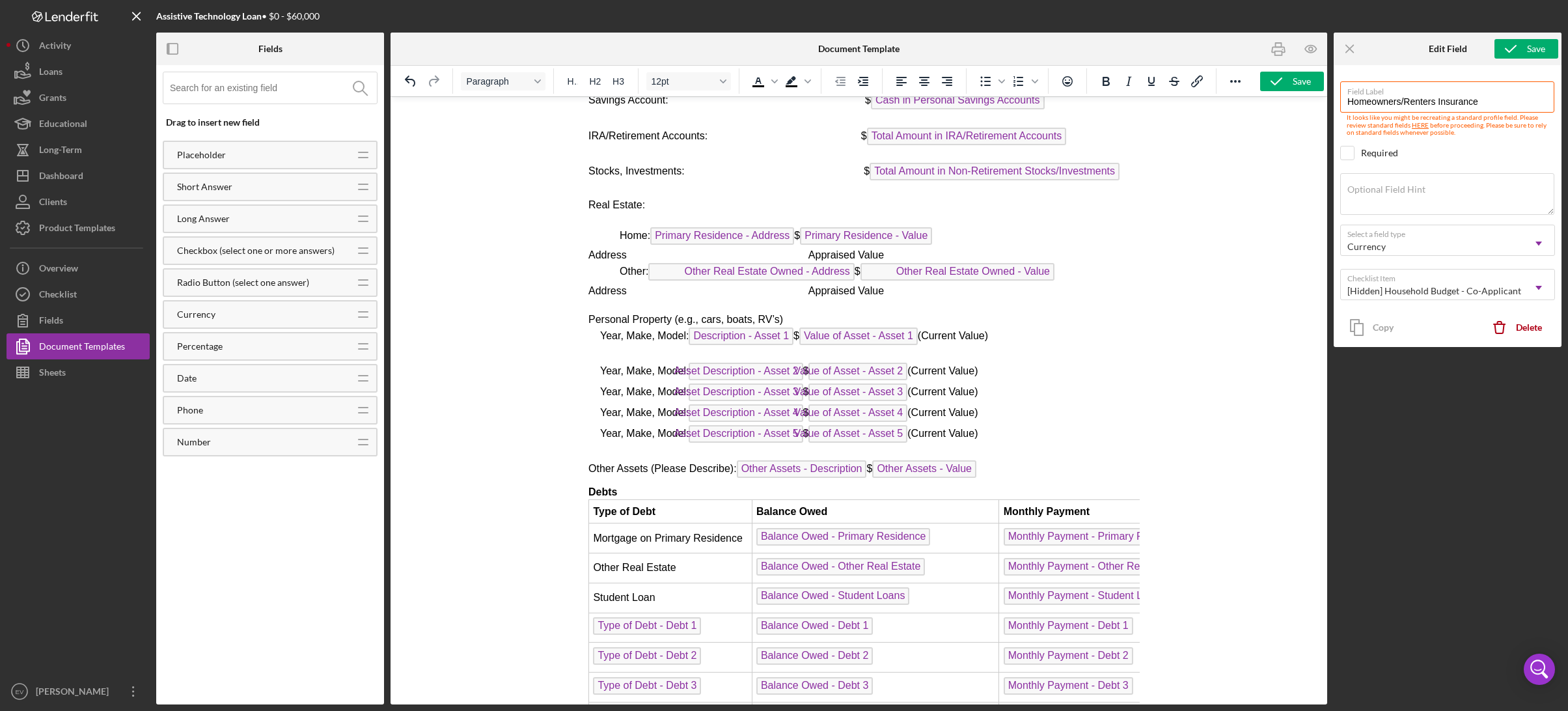
scroll to position [4012, 0]
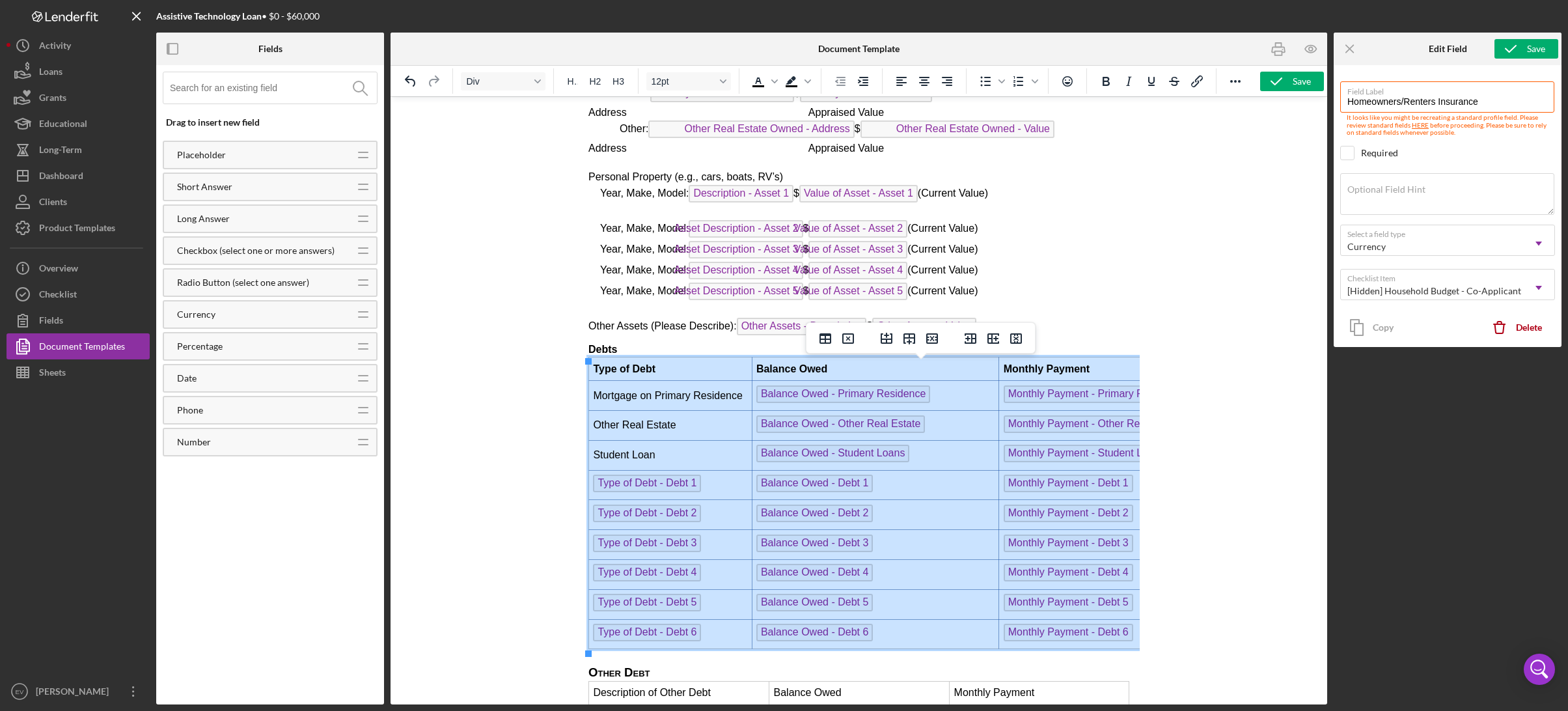
drag, startPoint x: 595, startPoint y: 374, endPoint x: 1080, endPoint y: 636, distance: 551.2
click at [1080, 636] on tbody "Type of Debt Balance Owed Monthly Payment Mortgage on Primary Residence Balance…" at bounding box center [927, 503] width 677 height 291
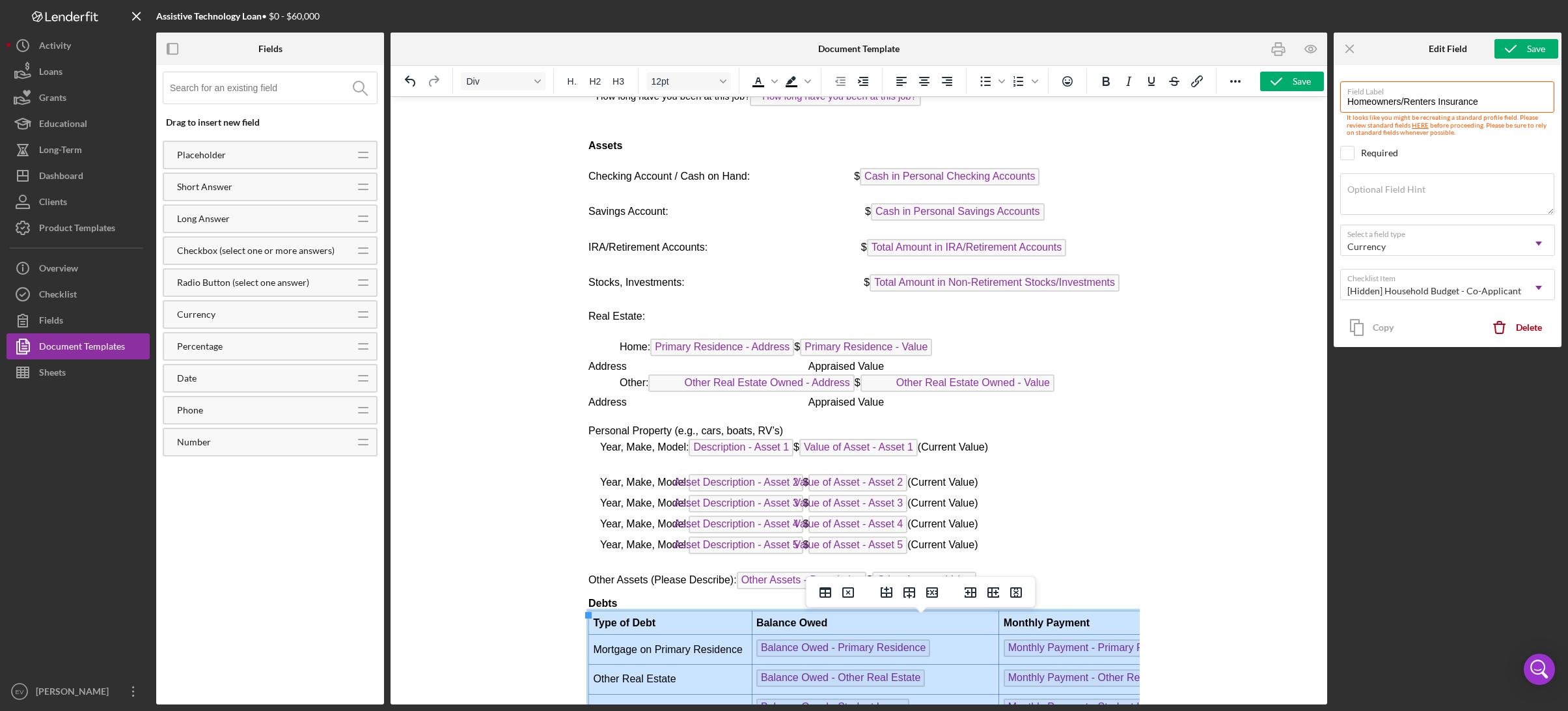
scroll to position [3565, 0]
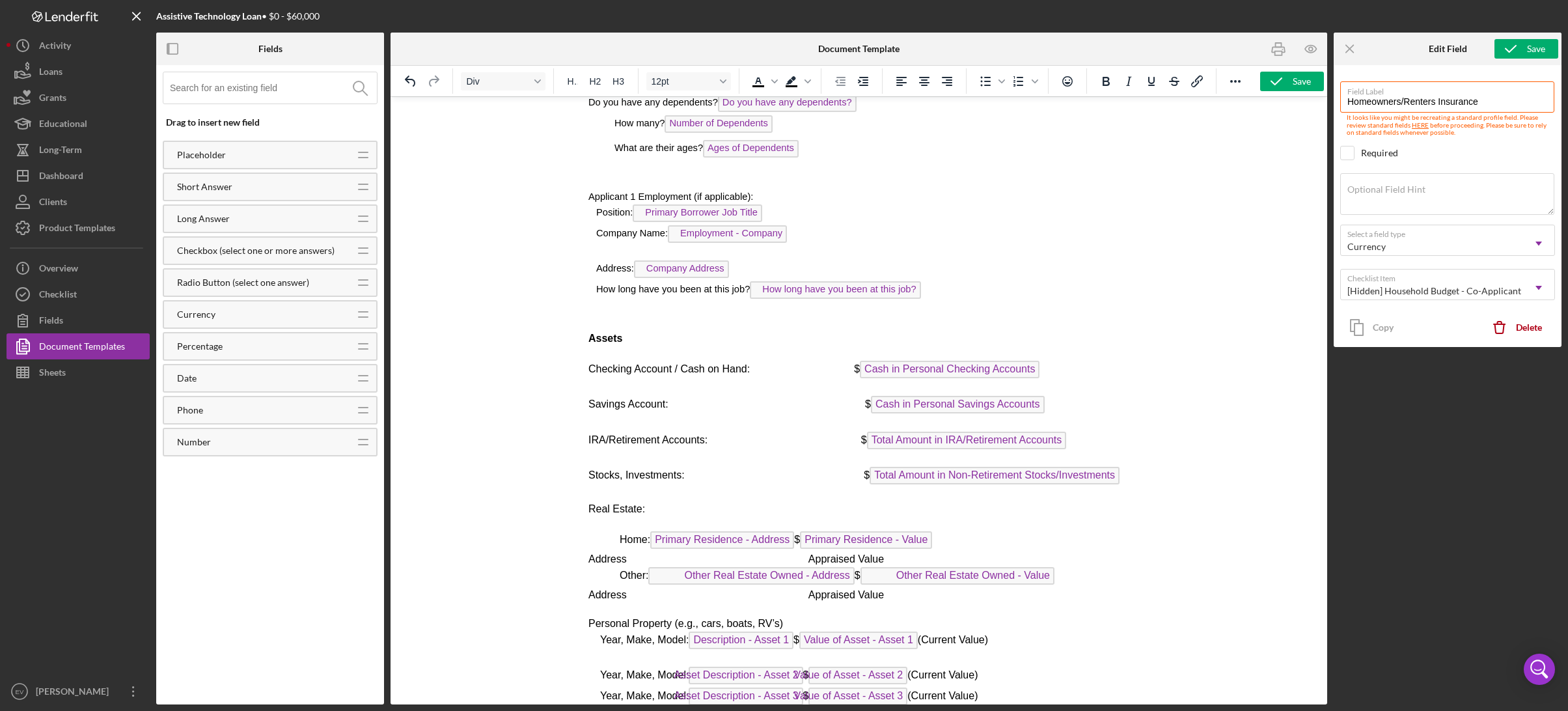
click at [644, 346] on p "Rich Text Area. Press ALT-0 for help." at bounding box center [858, 352] width 541 height 15
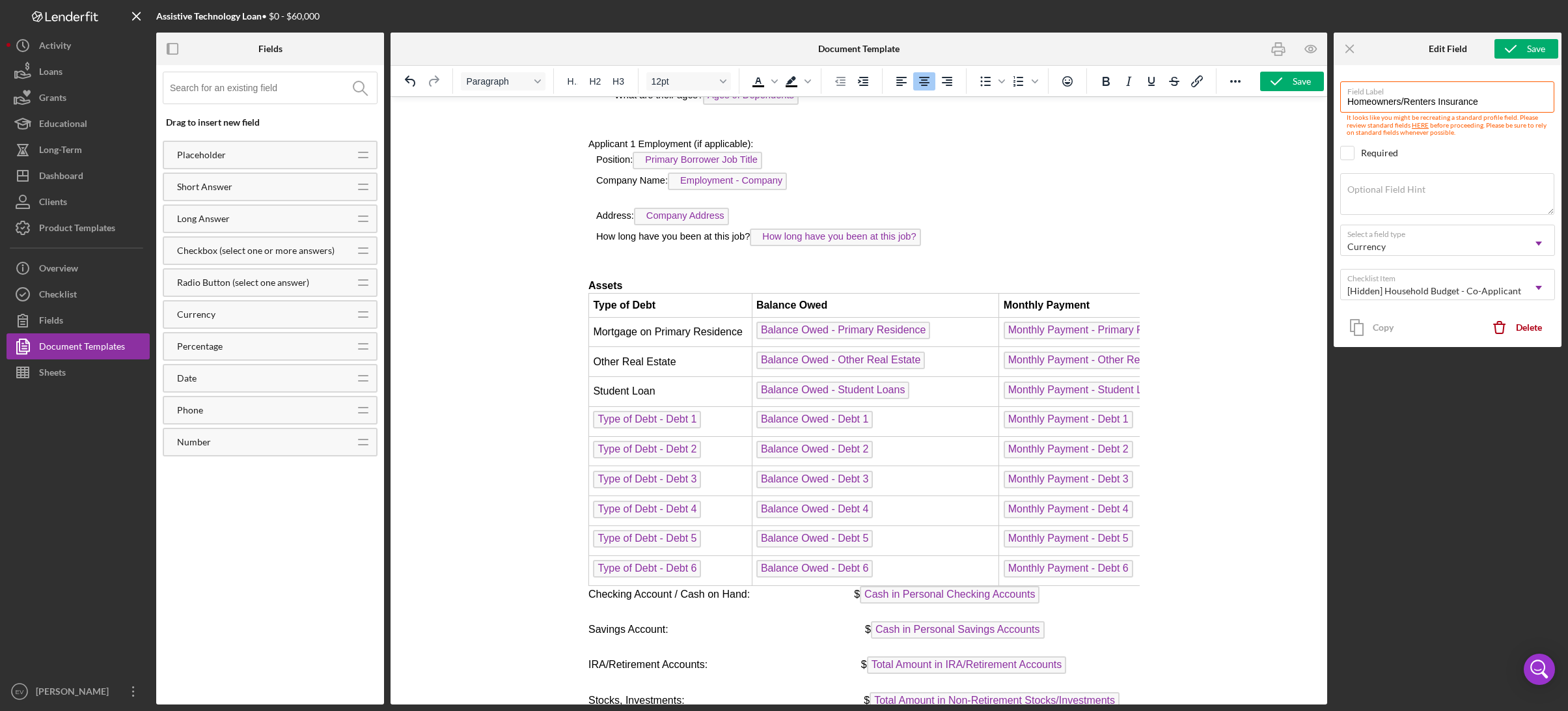
scroll to position [3665, 0]
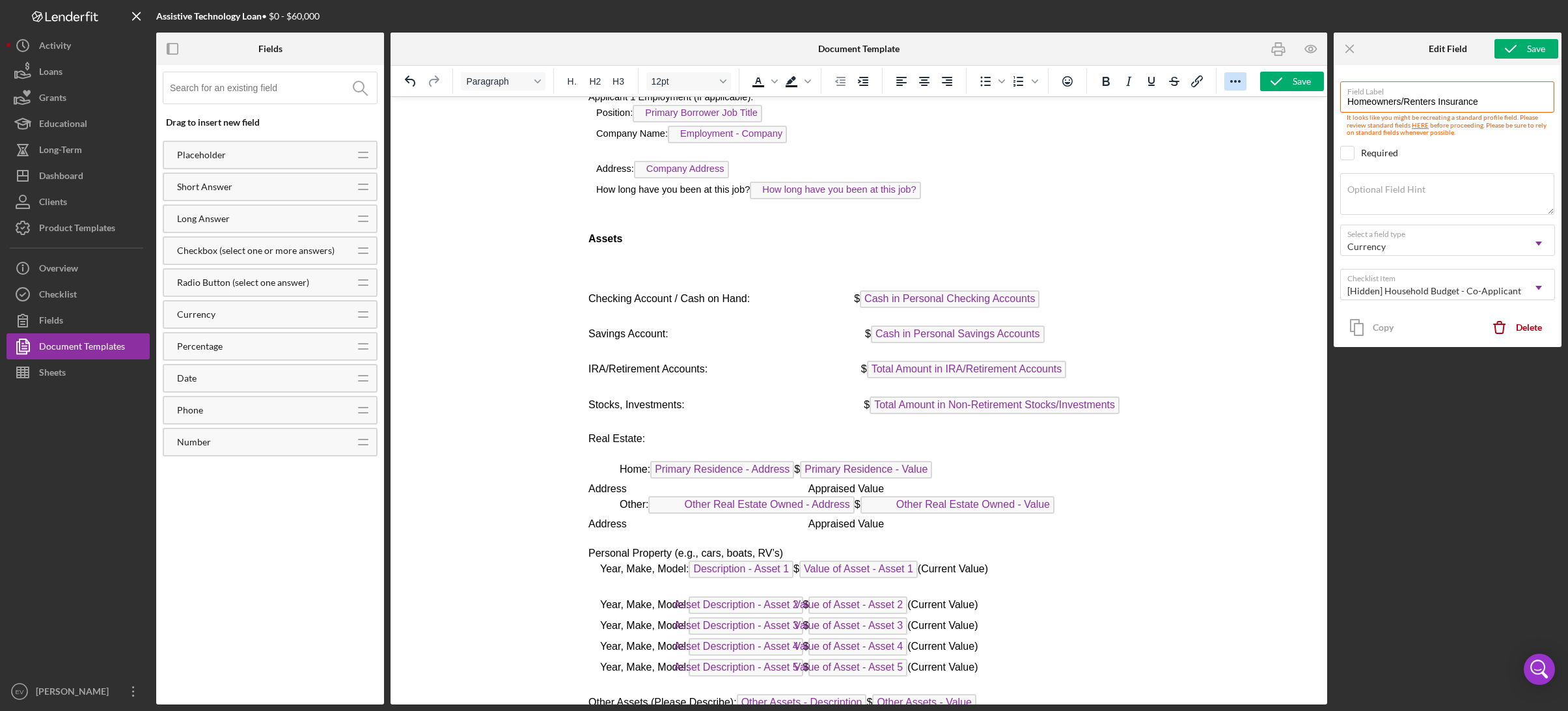
click at [1154, 80] on icon "Reveal or hide additional toolbar items" at bounding box center [1236, 81] width 15 height 15
click at [1154, 84] on icon "Reveal or hide additional toolbar items" at bounding box center [1236, 81] width 15 height 15
click at [539, 80] on icon "Format Paragraph" at bounding box center [538, 81] width 7 height 7
click at [1002, 86] on span "Bullet list" at bounding box center [1002, 81] width 10 height 18
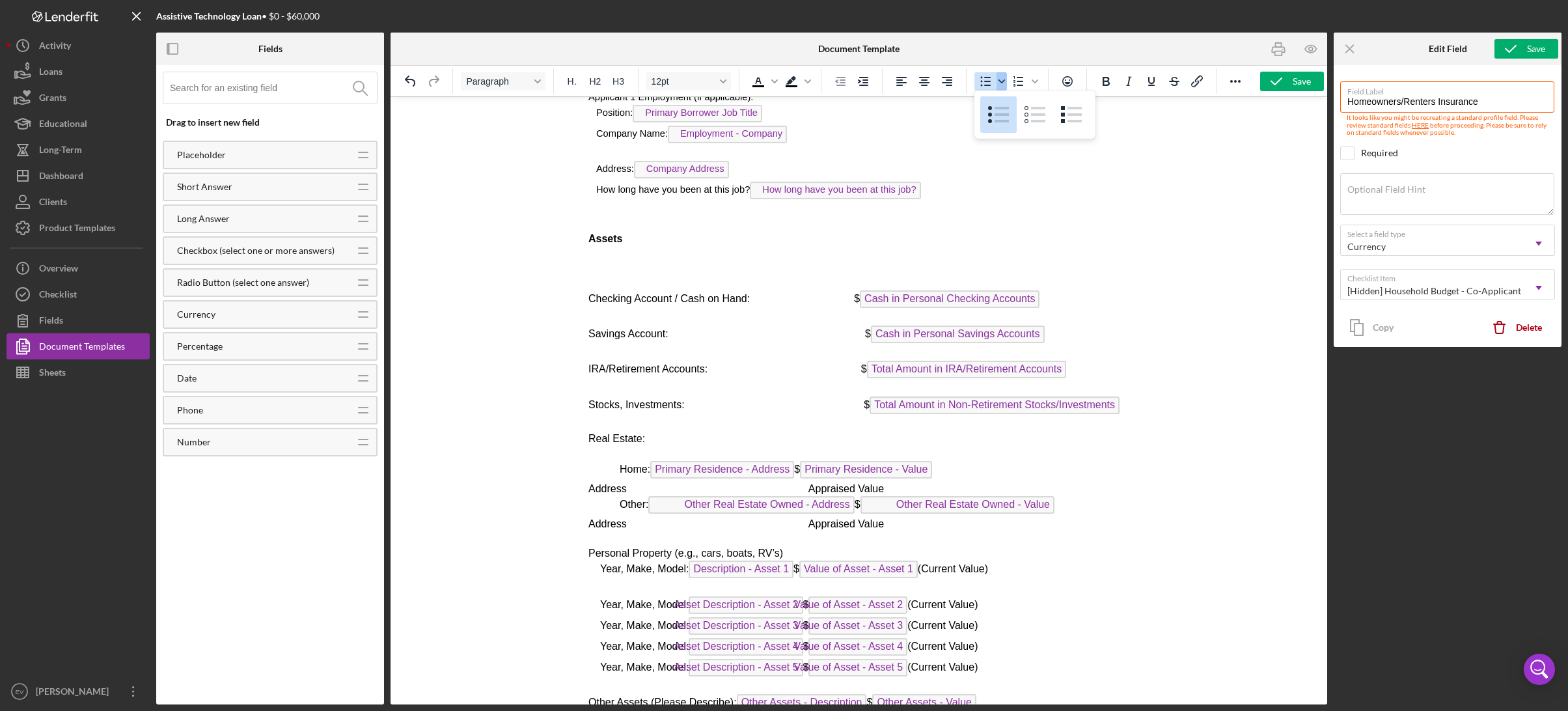
click at [1003, 83] on icon "Bullet list" at bounding box center [1002, 81] width 7 height 7
click at [1032, 84] on icon "Numbered list" at bounding box center [1035, 81] width 7 height 7
click at [1154, 79] on button "Reveal or hide additional toolbar items" at bounding box center [1236, 81] width 22 height 18
click at [1085, 106] on icon "Table" at bounding box center [1087, 106] width 12 height 10
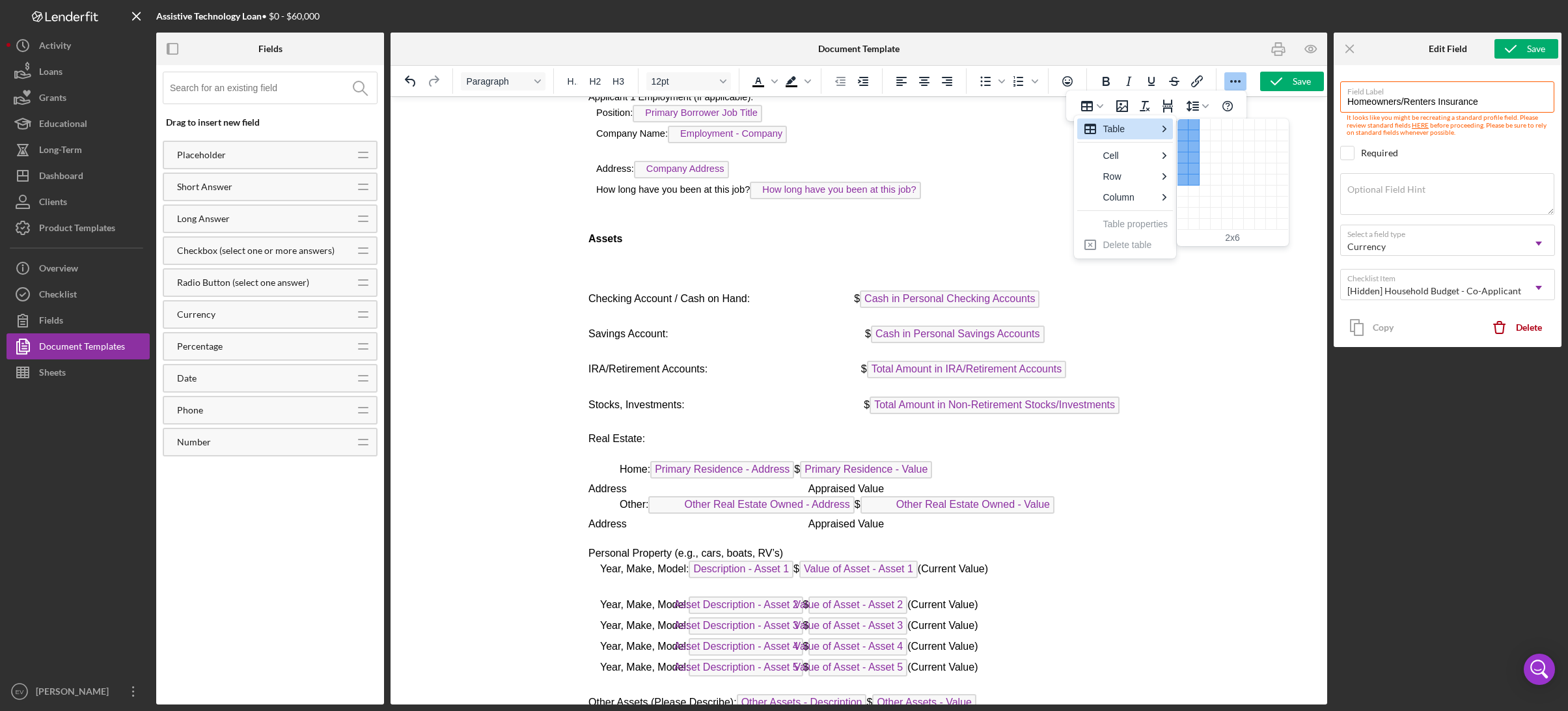
click at [1154, 180] on div "2 columns, 6 rows" at bounding box center [1194, 180] width 11 height 11
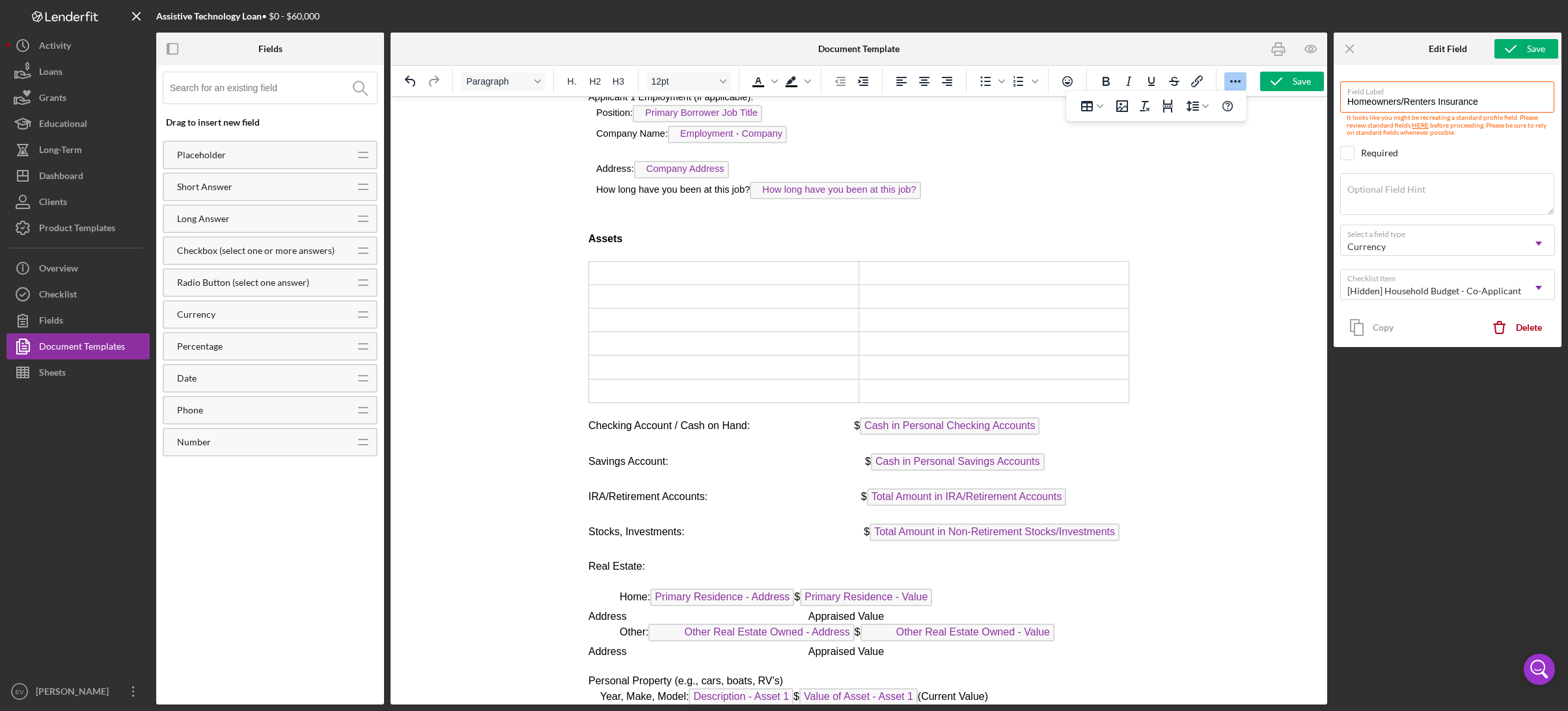
drag, startPoint x: 584, startPoint y: 414, endPoint x: 745, endPoint y: 418, distance: 161.0
drag, startPoint x: 770, startPoint y: 416, endPoint x: 584, endPoint y: 417, distance: 186.0
click at [595, 420] on span "Checking Account / Cash on Hand: $ Cash in Personal Checking Accounts" at bounding box center [813, 425] width 451 height 11
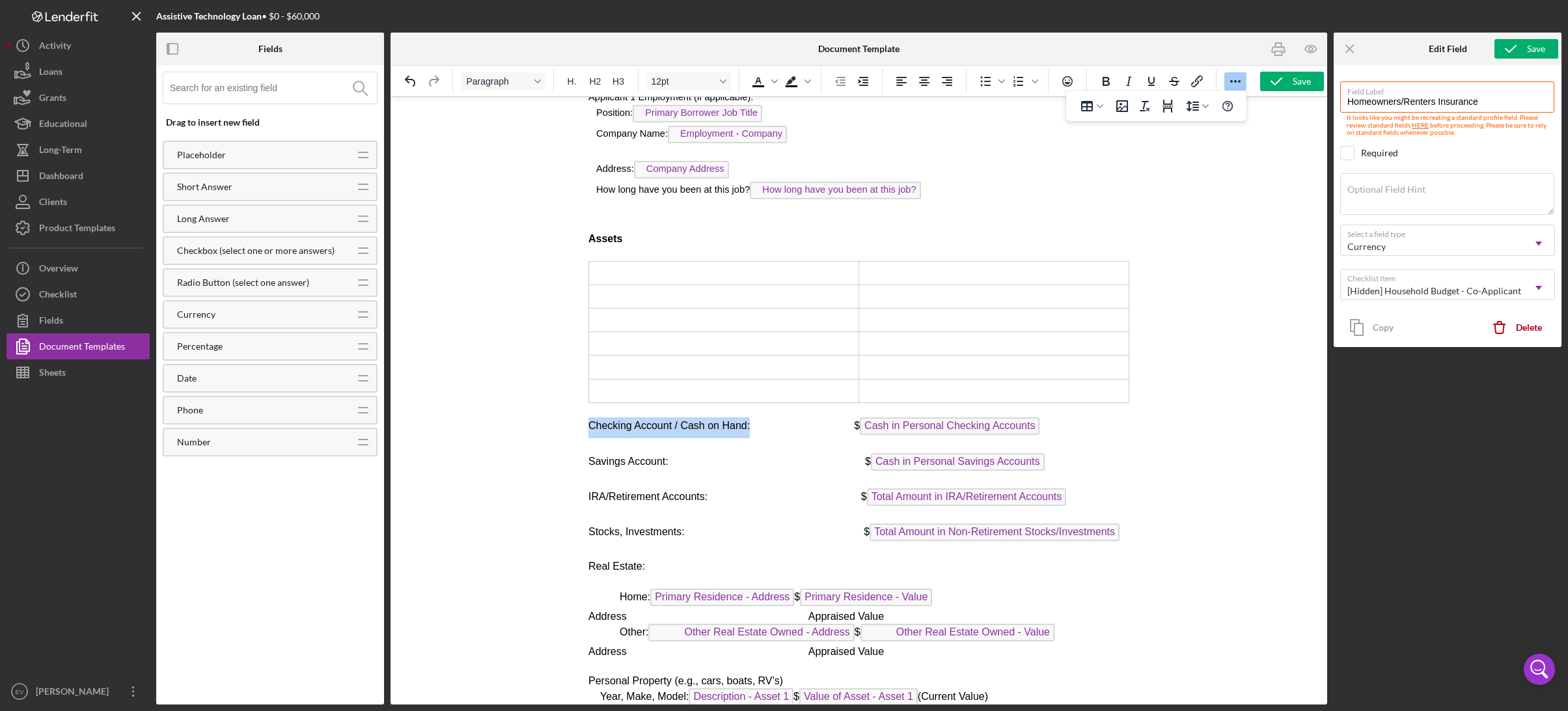
drag, startPoint x: 587, startPoint y: 415, endPoint x: 749, endPoint y: 417, distance: 162.0
click at [749, 420] on span "Checking Account / Cash on Hand: $ Cash in Personal Checking Accounts" at bounding box center [813, 425] width 451 height 11
copy span "Checking Account / Cash on Hand:"
click at [643, 264] on td "Rich Text Area. Press ALT-0 for help." at bounding box center [723, 272] width 270 height 23
drag, startPoint x: 854, startPoint y: 265, endPoint x: 808, endPoint y: 270, distance: 46.3
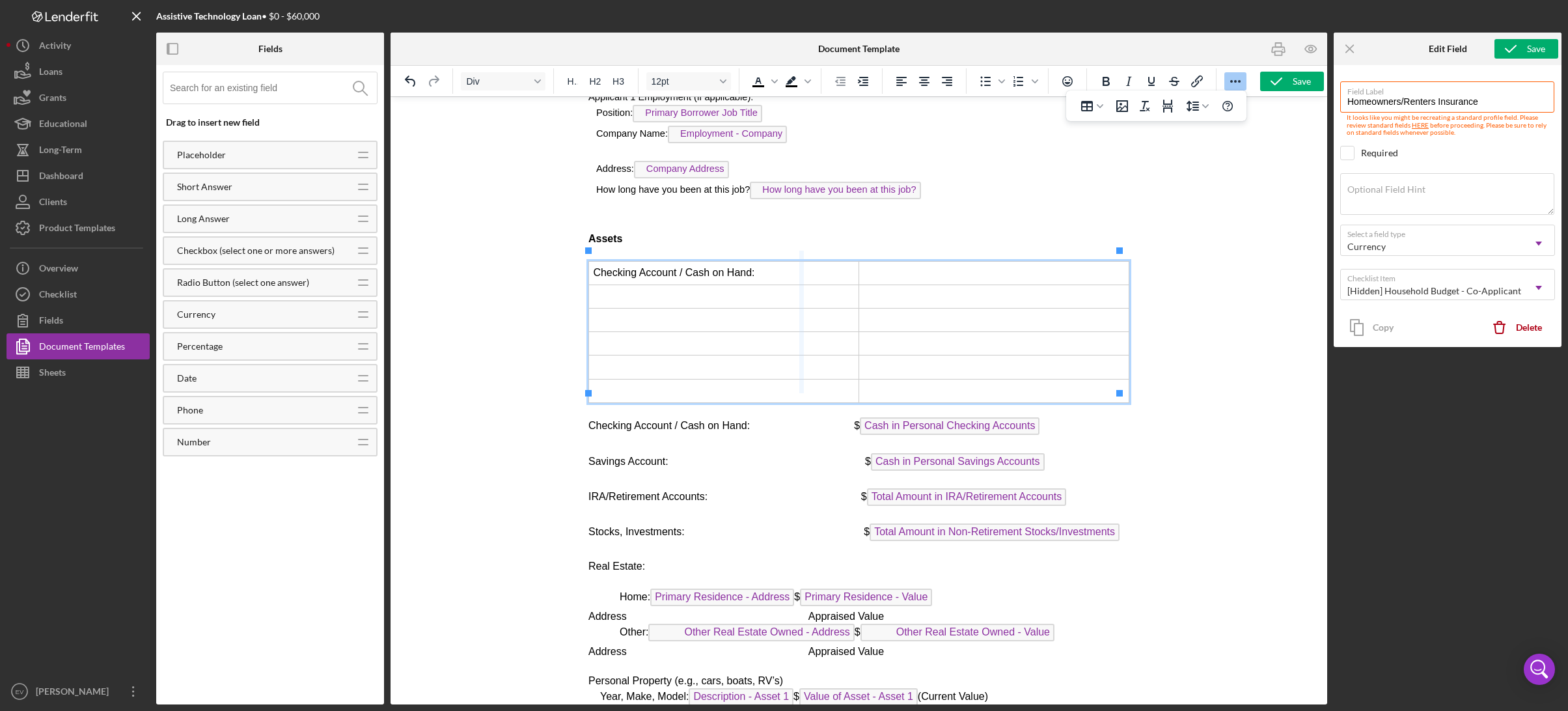
drag, startPoint x: 852, startPoint y: 262, endPoint x: 799, endPoint y: 264, distance: 53.0
click at [835, 264] on td "Rich Text Area. Press ALT-0 for help." at bounding box center [967, 272] width 323 height 23
drag, startPoint x: 965, startPoint y: 415, endPoint x: 918, endPoint y: 256, distance: 165.8
click at [871, 424] on p "Checking Account / Cash on Hand: $" at bounding box center [858, 431] width 541 height 15
click at [589, 425] on span "Checking Account / Cash on Hand:" at bounding box center [668, 430] width 161 height 11
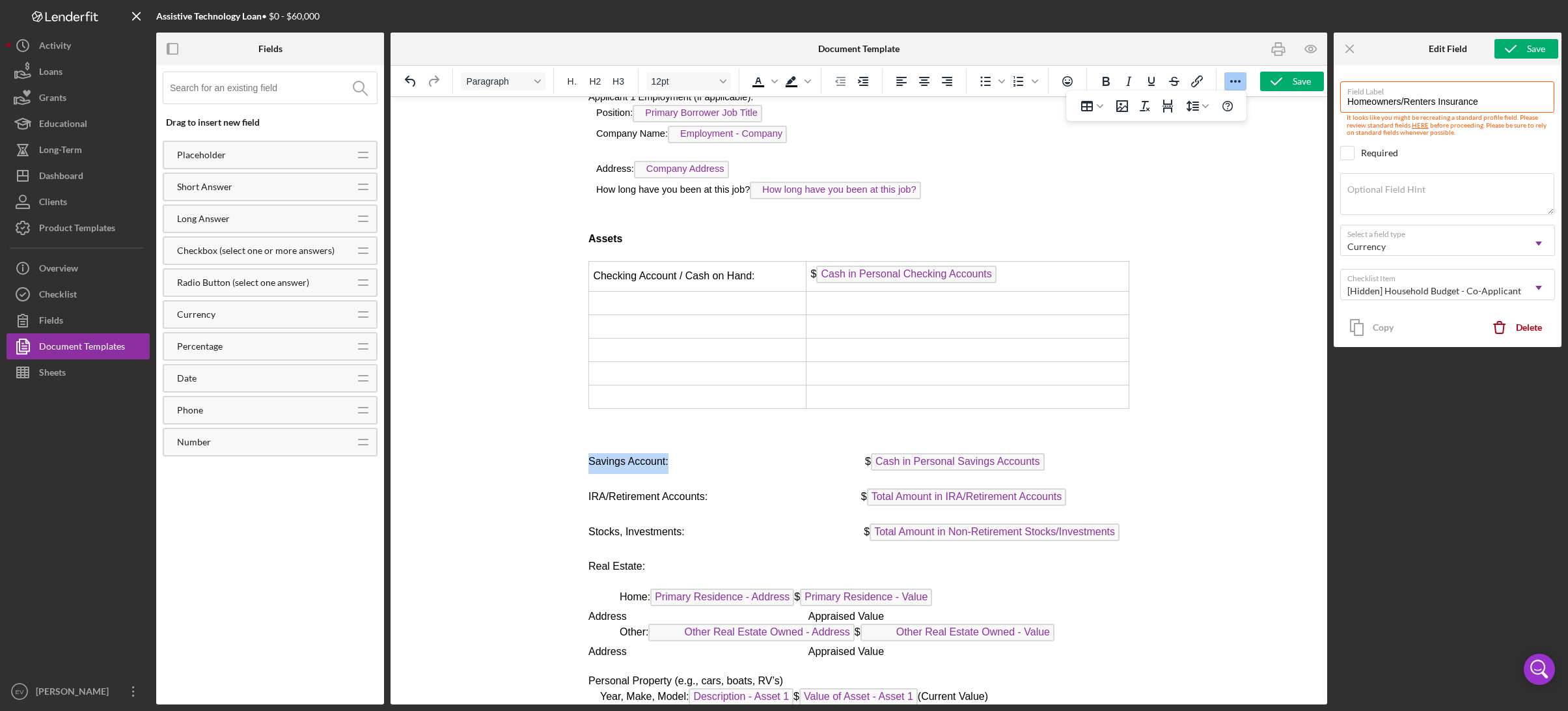
drag, startPoint x: 589, startPoint y: 446, endPoint x: 667, endPoint y: 453, distance: 78.3
click at [667, 456] on span "Savings Account: $ Cash in Personal Savings Accounts" at bounding box center [816, 461] width 457 height 11
copy span "Savings Account:"
click at [641, 298] on td "Rich Text Area. Press ALT-0 for help." at bounding box center [697, 302] width 218 height 23
drag, startPoint x: 859, startPoint y: 452, endPoint x: 1062, endPoint y: 451, distance: 203.0
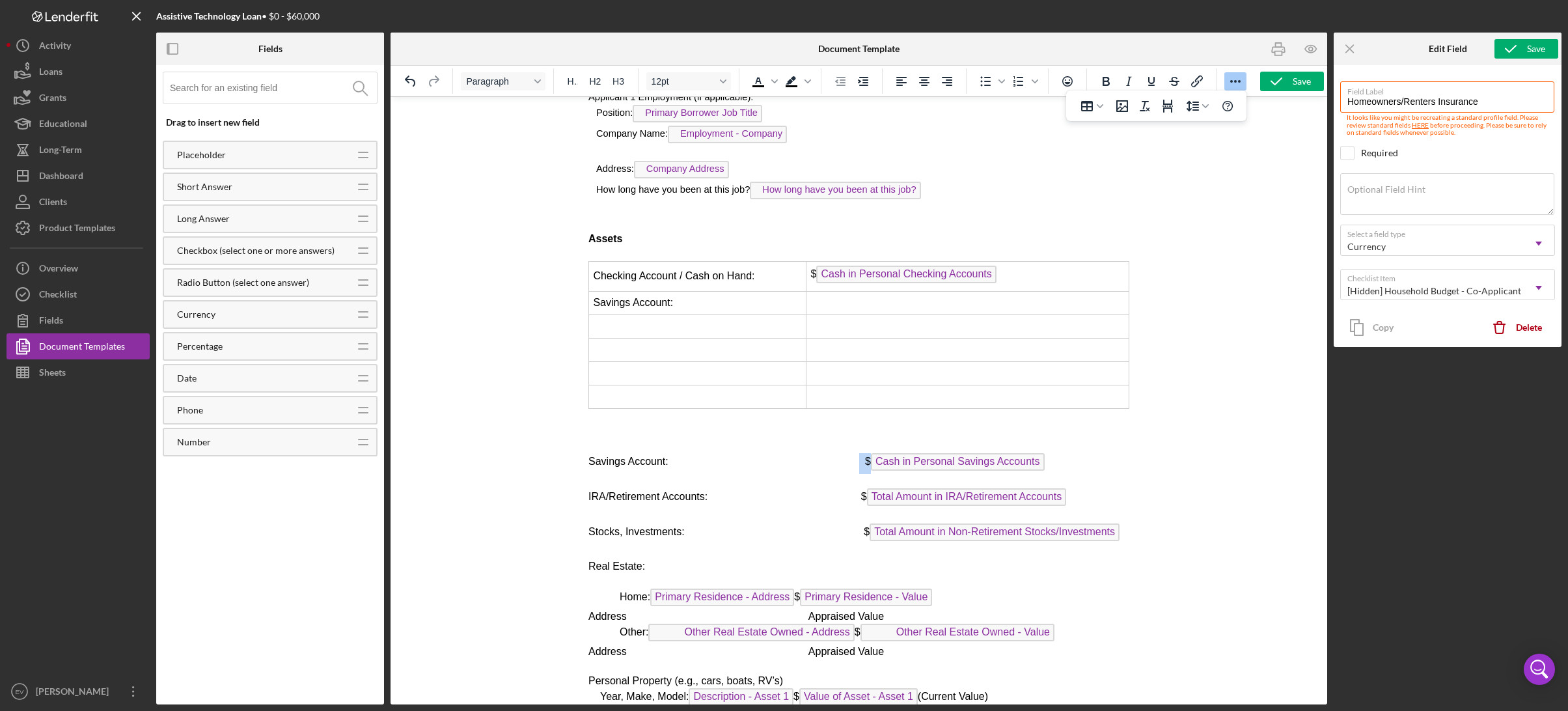
click at [1062, 453] on p "Savings Account: $ Cash in Personal Savings Accounts" at bounding box center [858, 463] width 541 height 21
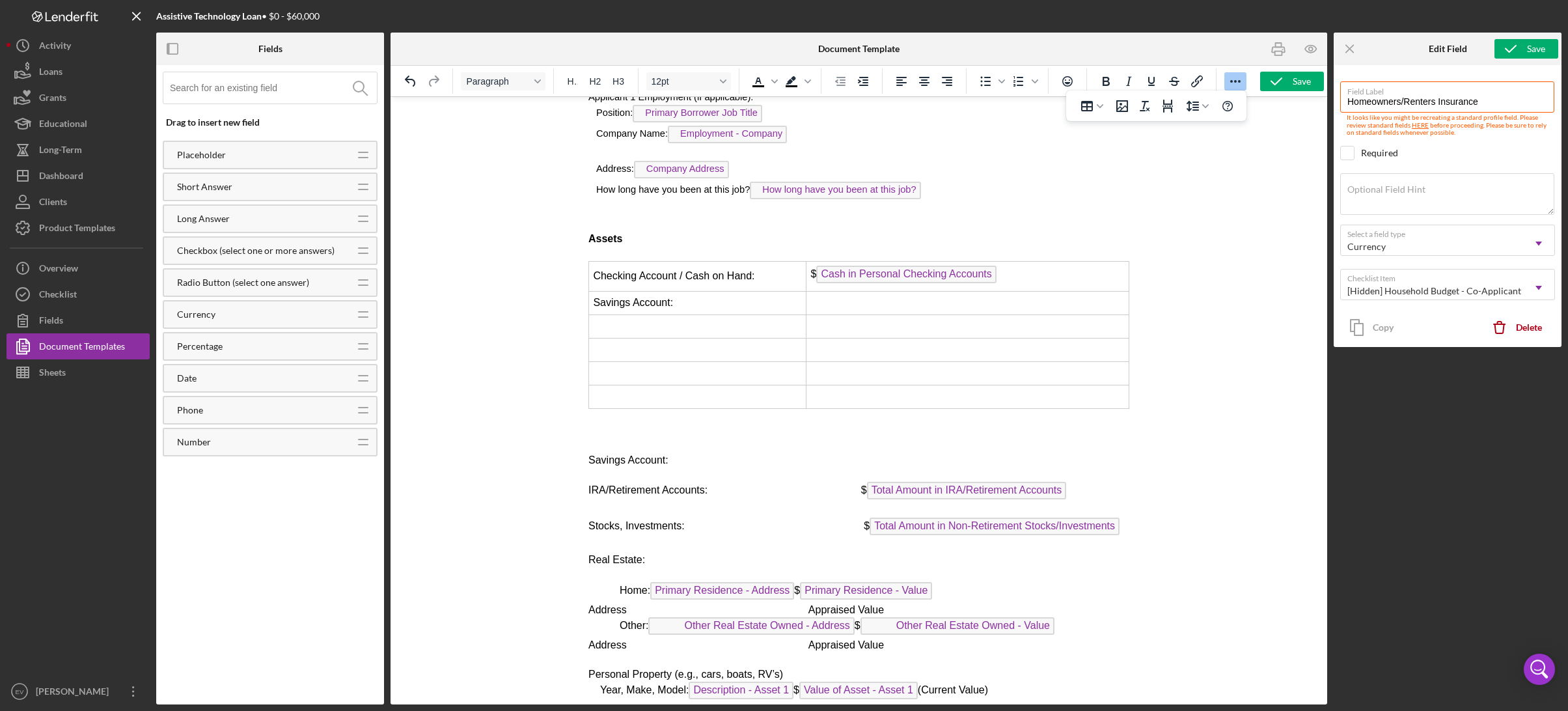
click at [833, 297] on td "Rich Text Area. Press ALT-0 for help." at bounding box center [967, 302] width 323 height 23
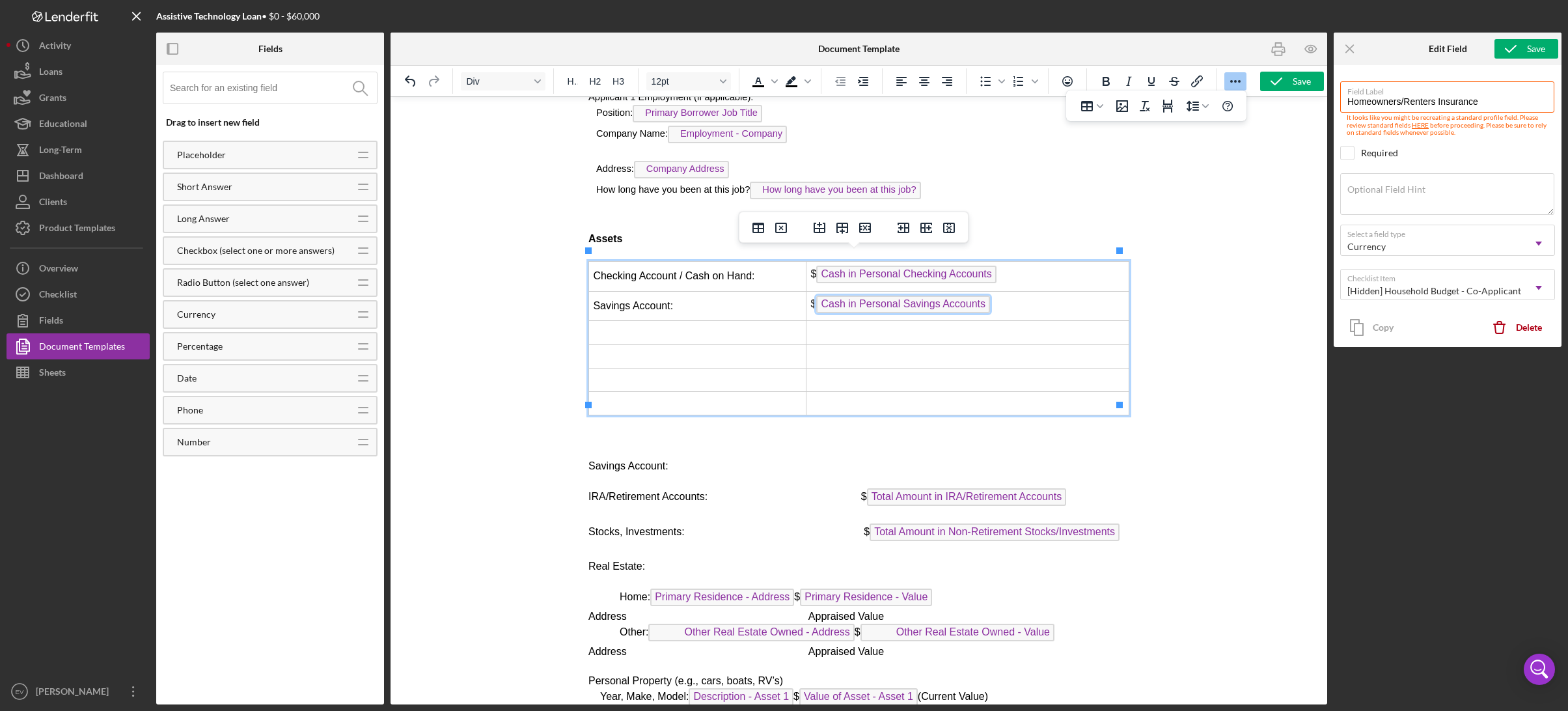
click at [854, 296] on span "Cash in Personal Savings Accounts" at bounding box center [902, 304] width 174 height 18
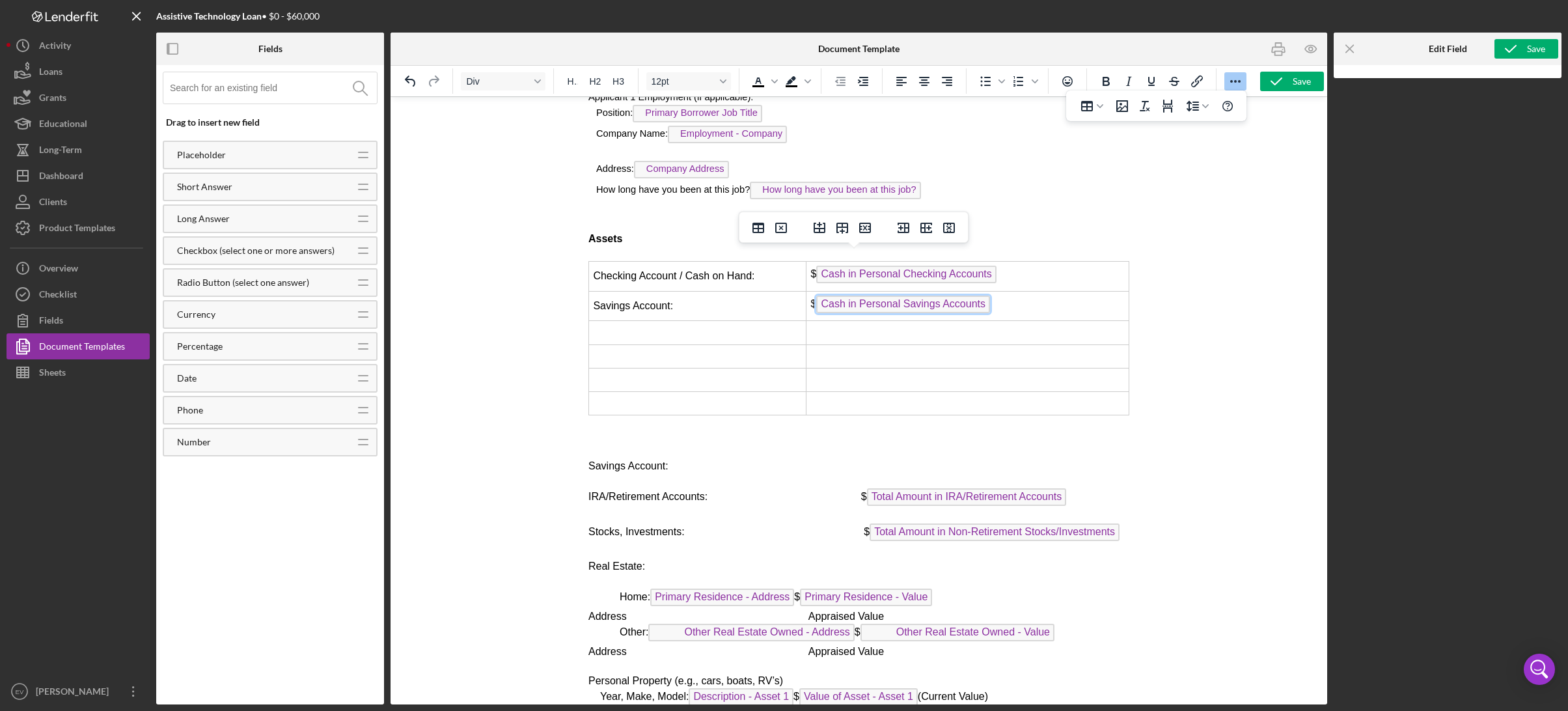
scroll to position [3563, 0]
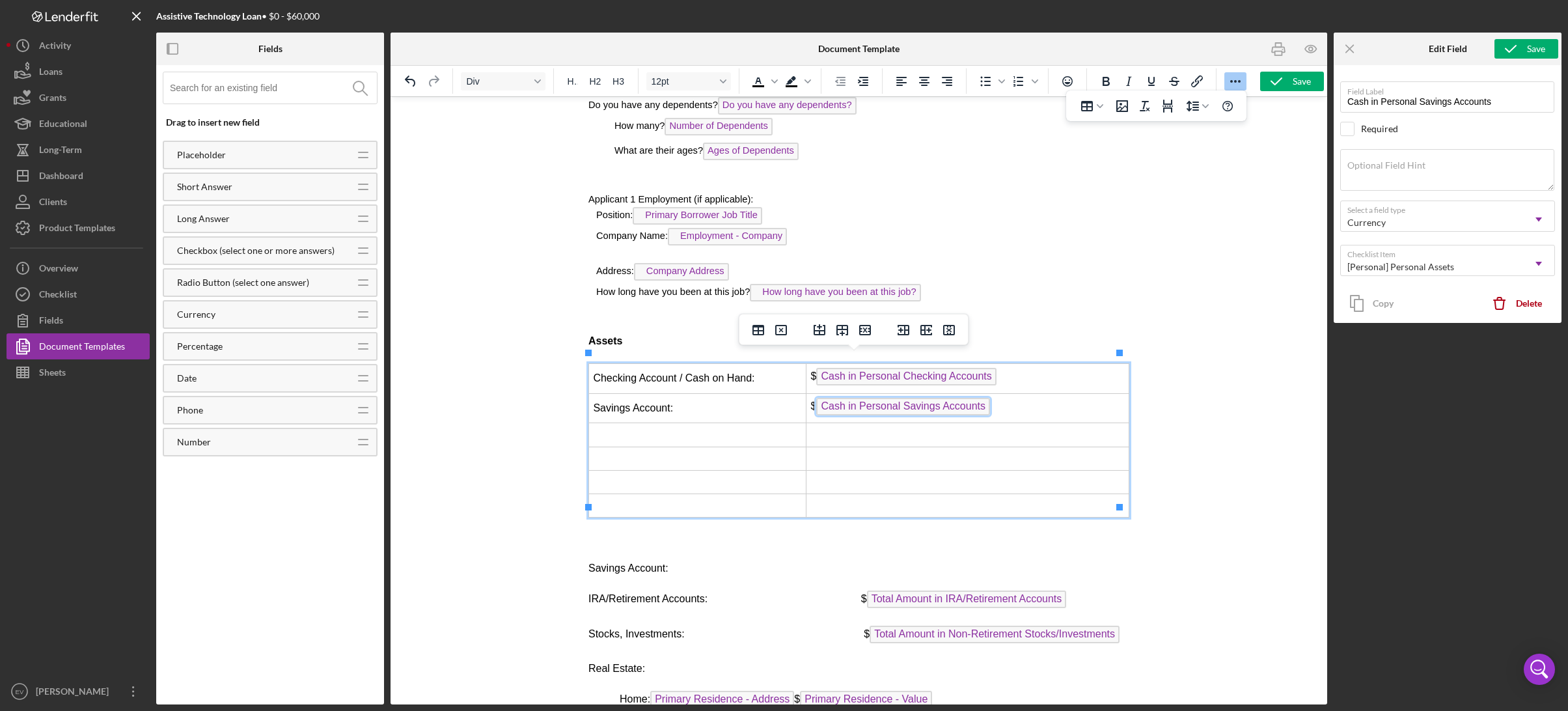
click at [812, 400] on span "$ Cash in Personal Savings Accounts" at bounding box center [901, 405] width 180 height 11
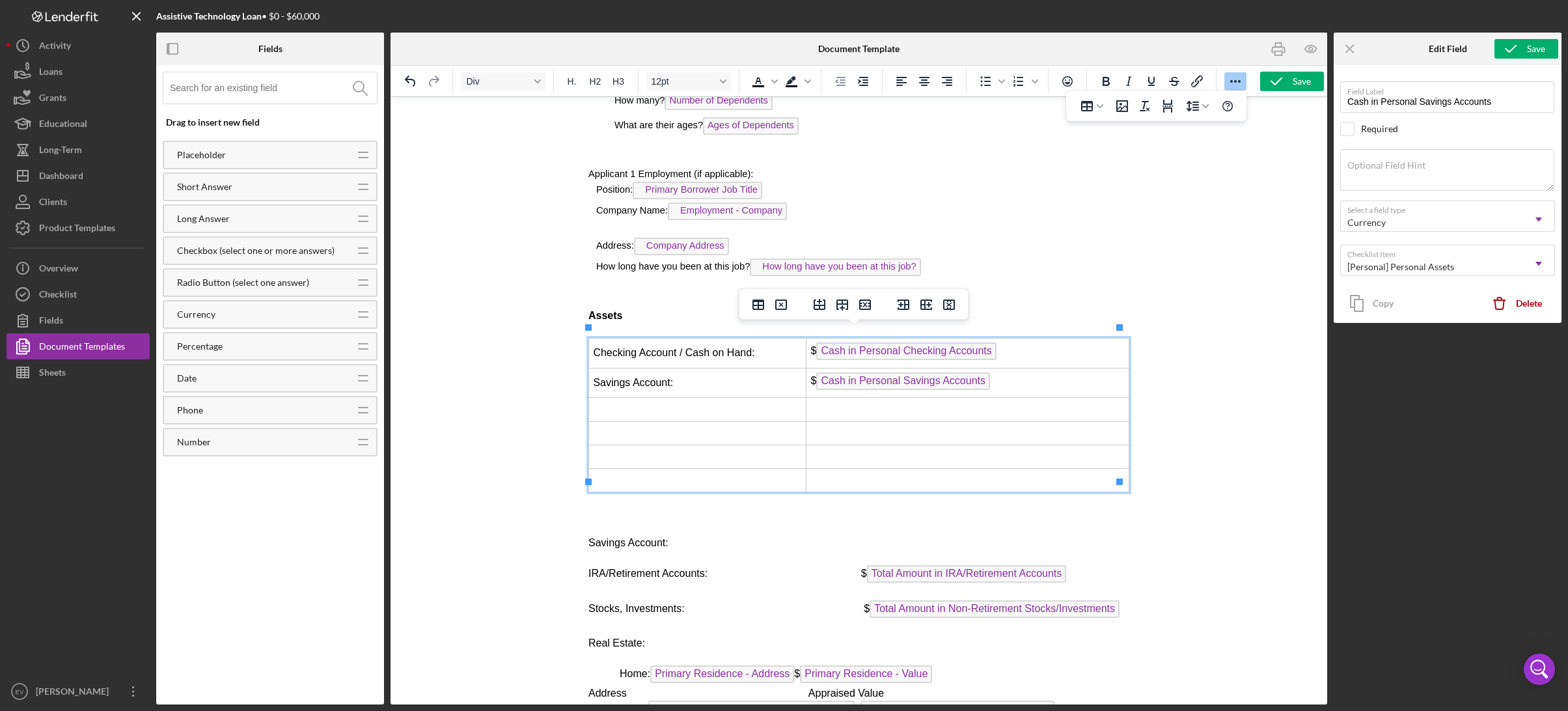
scroll to position [3597, 0]
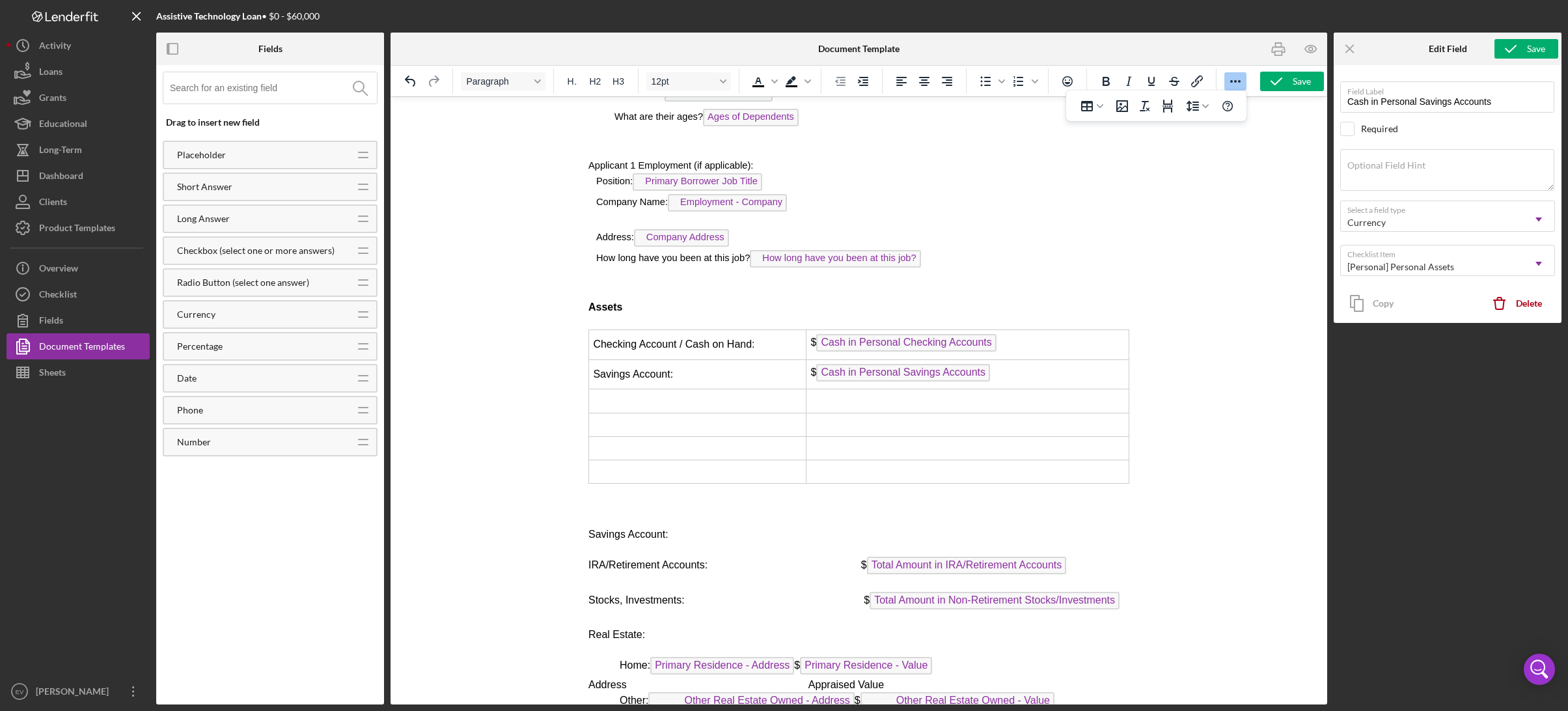
drag, startPoint x: 584, startPoint y: 523, endPoint x: 718, endPoint y: 529, distance: 134.1
drag, startPoint x: 714, startPoint y: 521, endPoint x: 581, endPoint y: 524, distance: 133.0
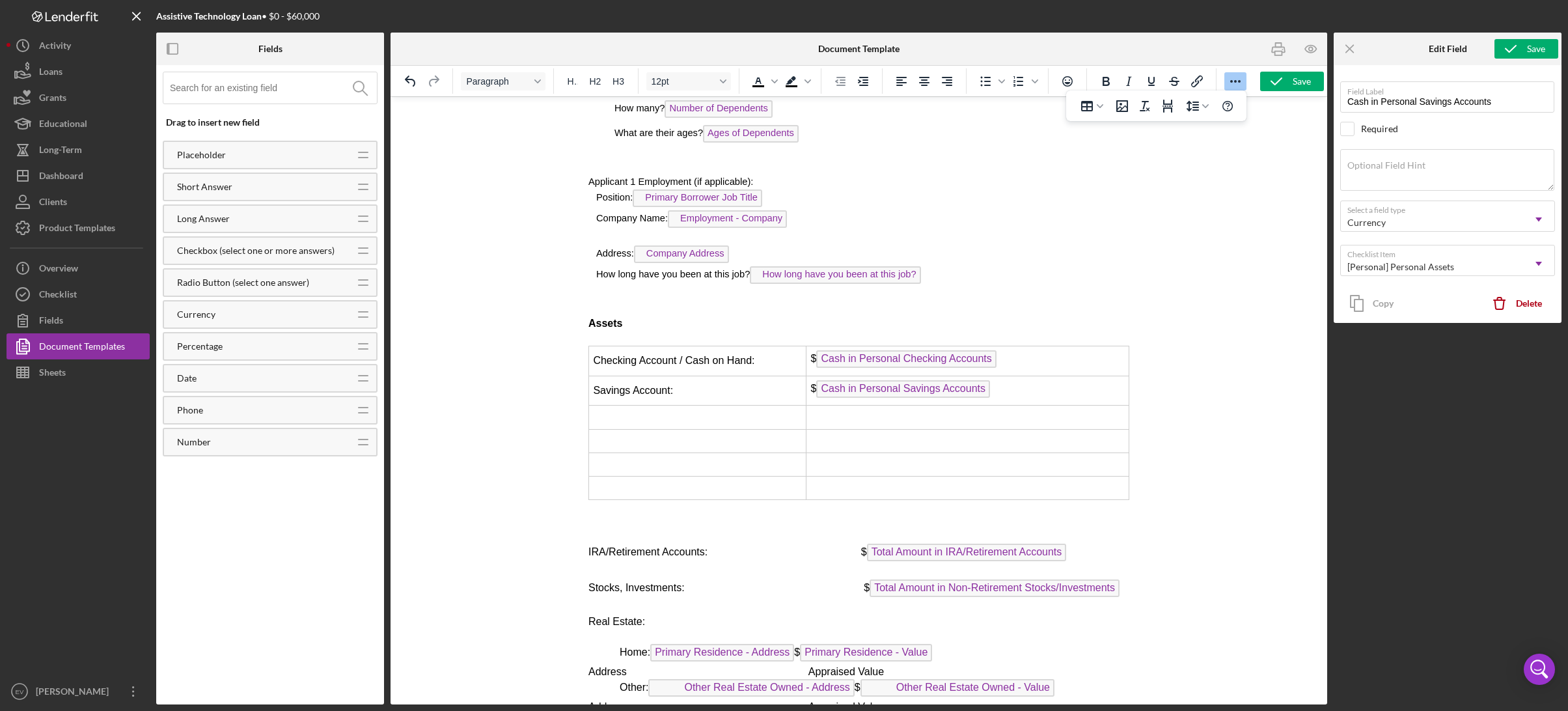
scroll to position [3619, 0]
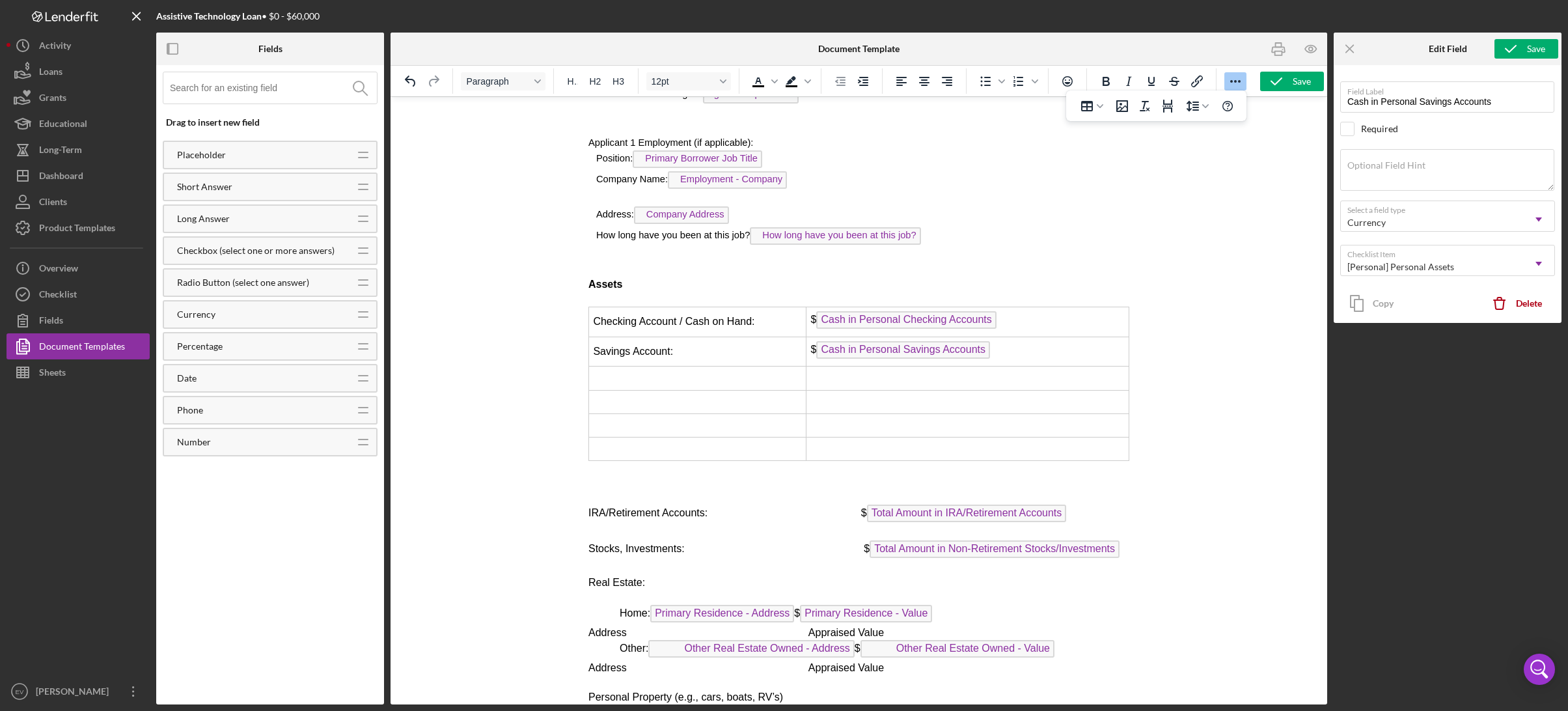
drag, startPoint x: 586, startPoint y: 500, endPoint x: 724, endPoint y: 511, distance: 138.4
drag, startPoint x: 713, startPoint y: 504, endPoint x: 584, endPoint y: 497, distance: 129.2
click at [641, 367] on td "Rich Text Area. Press ALT-0 for help." at bounding box center [697, 378] width 218 height 23
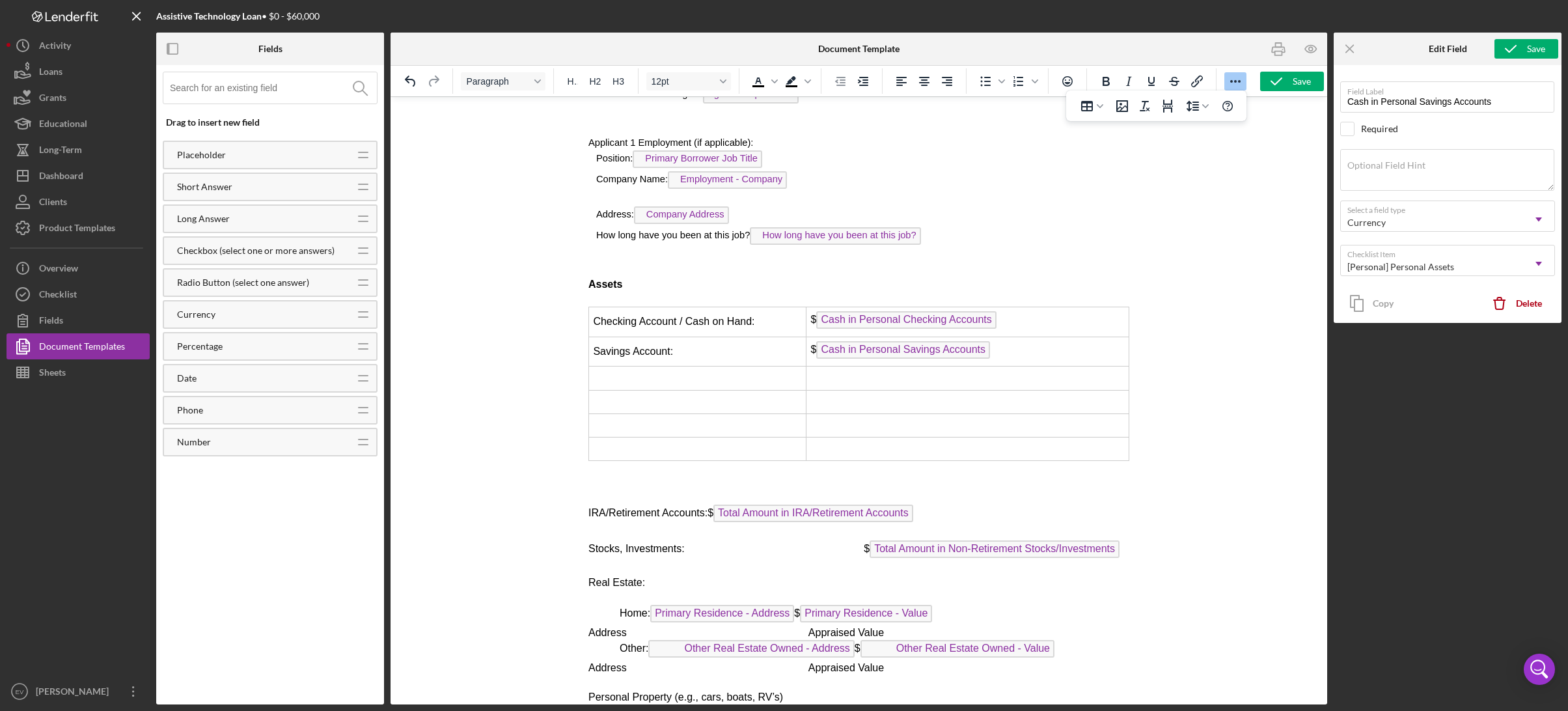
click at [636, 367] on td "Rich Text Area. Press ALT-0 for help." at bounding box center [697, 378] width 218 height 23
drag, startPoint x: 1076, startPoint y: 502, endPoint x: 853, endPoint y: 499, distance: 223.0
click at [863, 505] on p "IRA/Retirement Accounts: $ Total Amount in IRA/Retirement Accounts ﻿" at bounding box center [858, 515] width 541 height 21
drag, startPoint x: 858, startPoint y: 499, endPoint x: 880, endPoint y: 501, distance: 22.1
click at [880, 507] on span "IRA/Retirement Accounts: $ Total Amount in IRA/Retirement Accounts" at bounding box center [750, 512] width 325 height 11
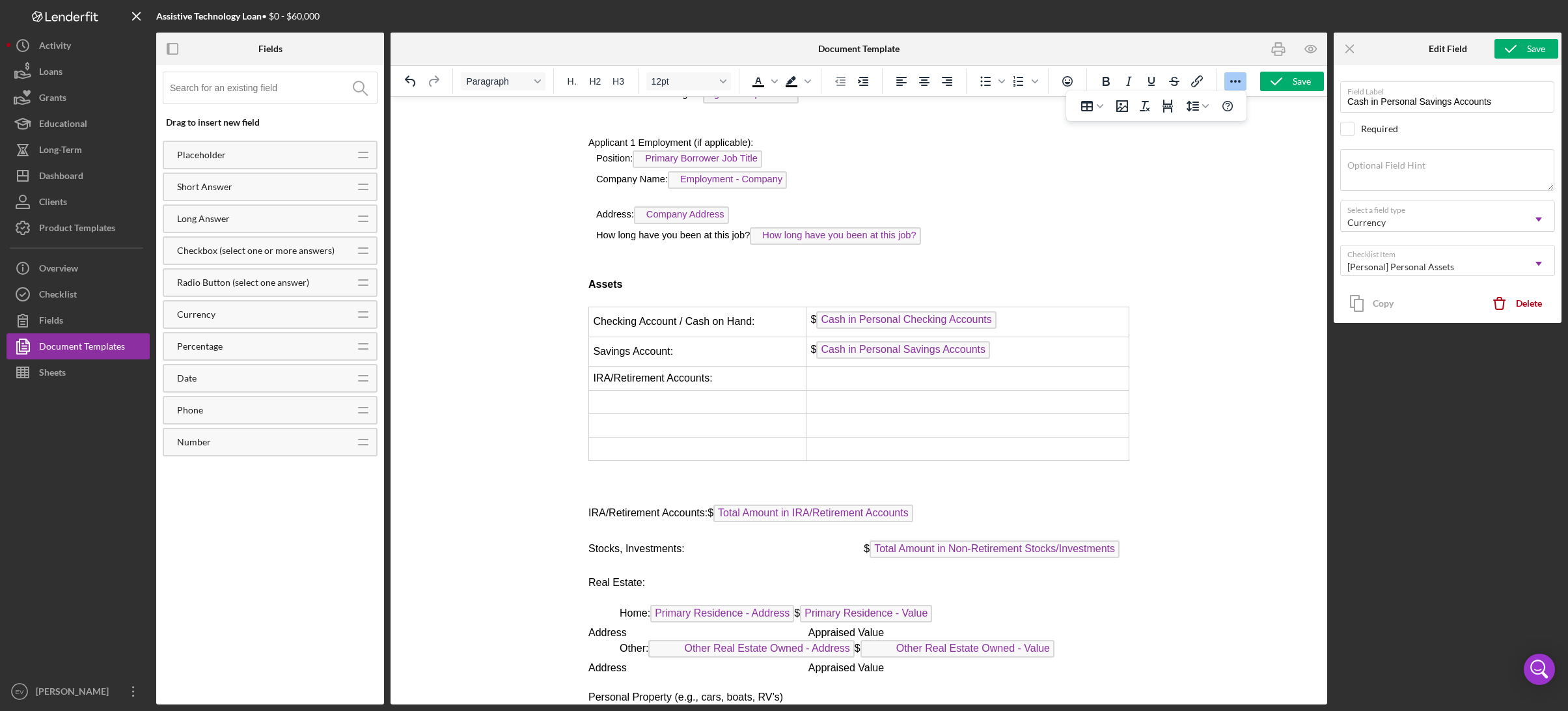
drag, startPoint x: 863, startPoint y: 503, endPoint x: 1073, endPoint y: 505, distance: 210.0
click at [1073, 505] on p "IRA/Retirement Accounts: $ Total Amount in IRA/Retirement Accounts" at bounding box center [858, 515] width 541 height 21
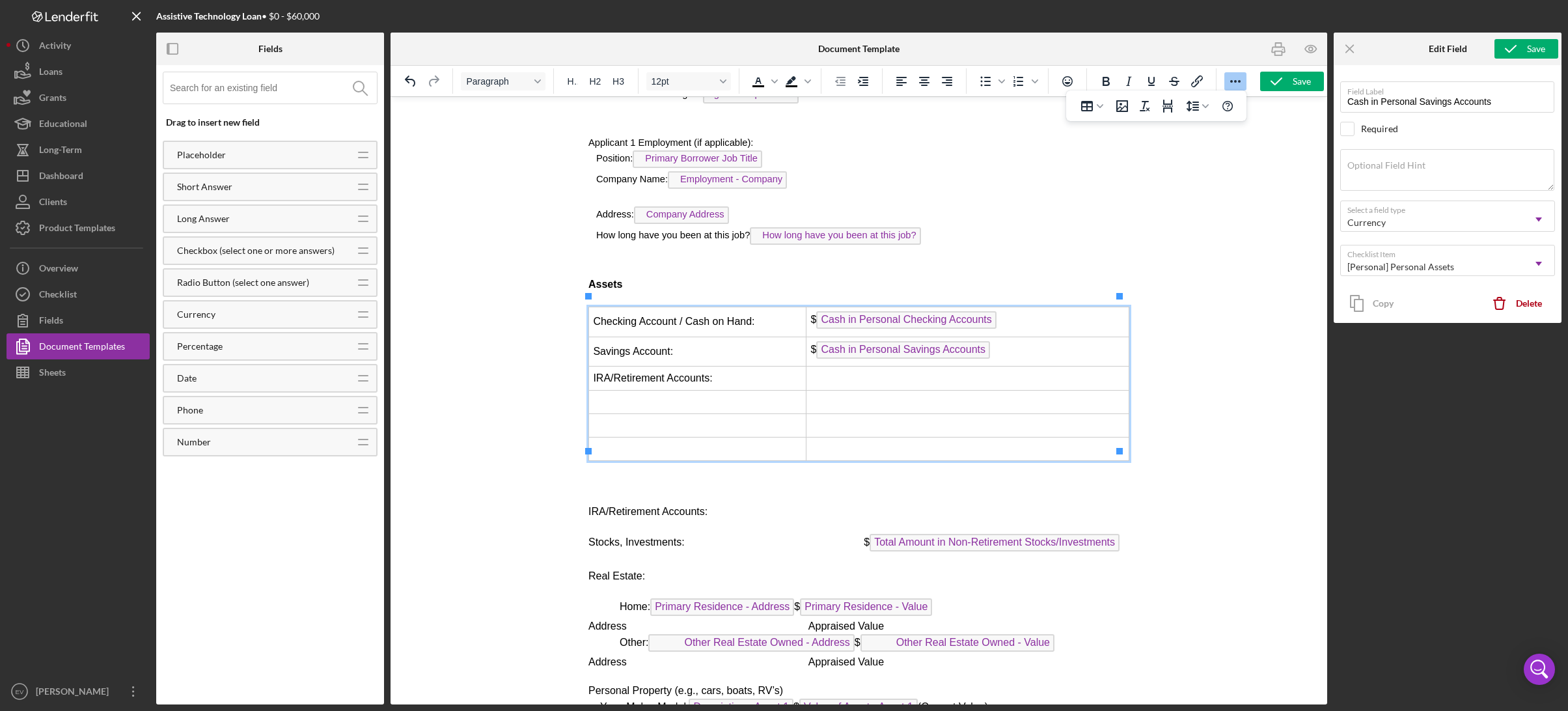
click at [823, 373] on td "Rich Text Area. Press ALT-0 for help." at bounding box center [967, 378] width 323 height 23
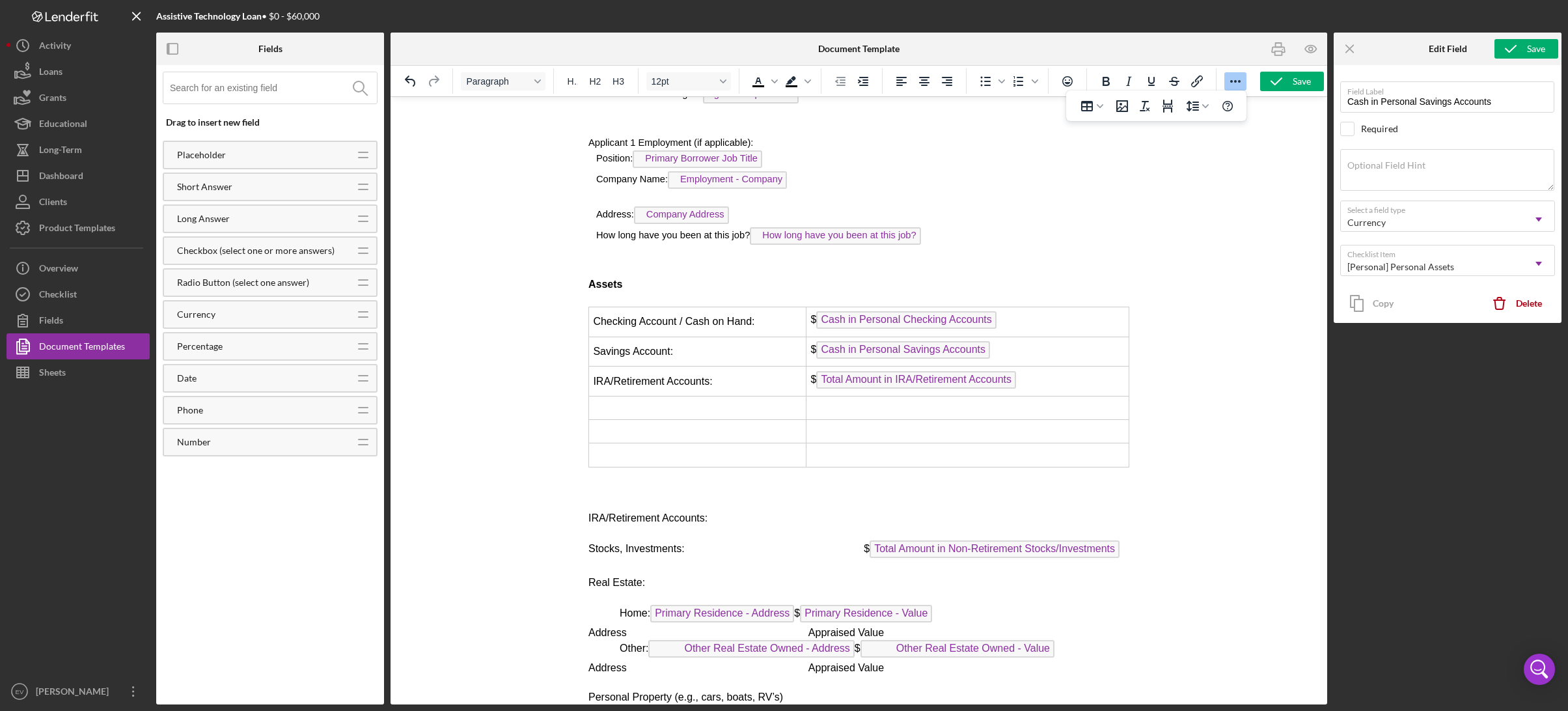
drag, startPoint x: 608, startPoint y: 505, endPoint x: 731, endPoint y: 506, distance: 123.0
click at [731, 512] on span "IRA/Retirement Accounts:" at bounding box center [720, 517] width 264 height 11
drag, startPoint x: 723, startPoint y: 508, endPoint x: 607, endPoint y: 502, distance: 116.2
click at [607, 512] on span "IRA/Retirement Accounts:" at bounding box center [720, 517] width 264 height 11
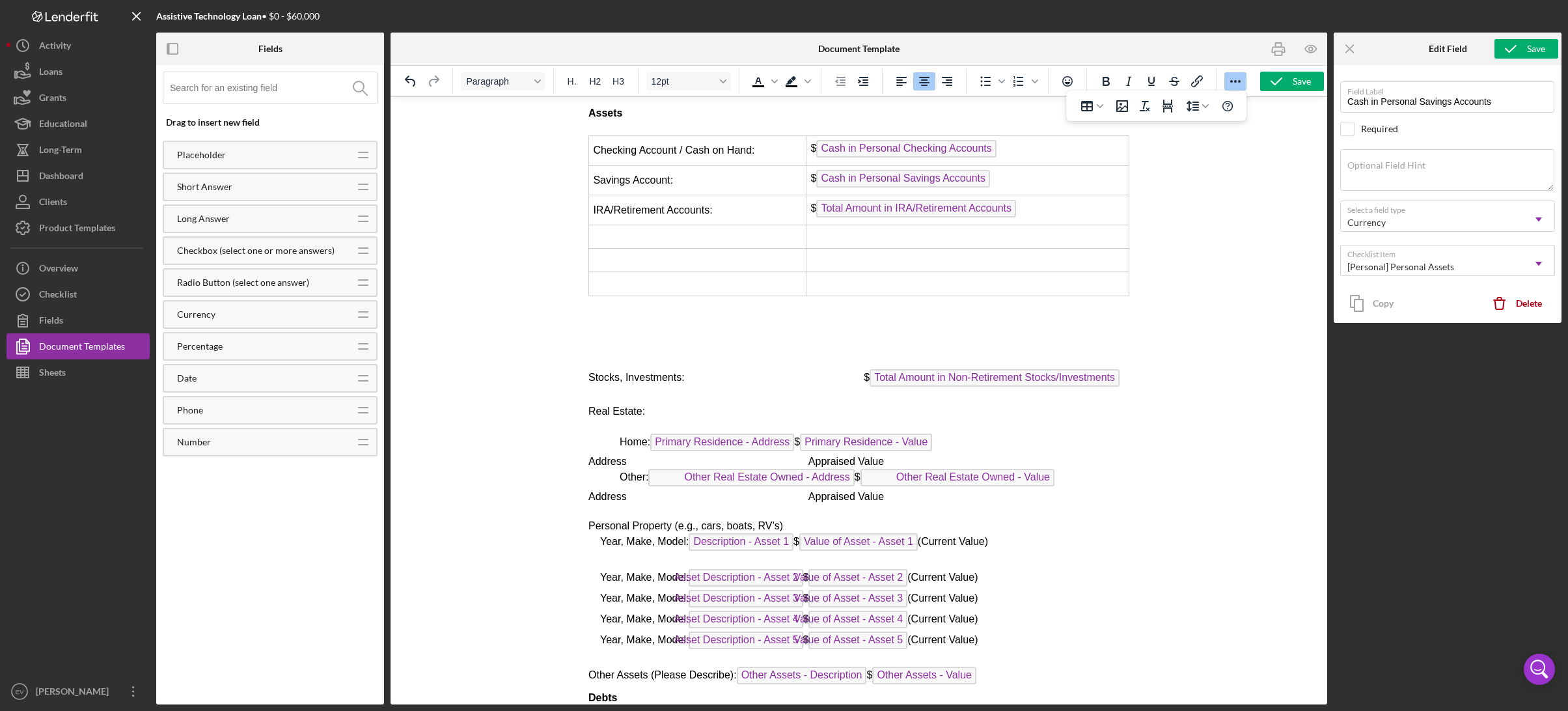
scroll to position [3782, 0]
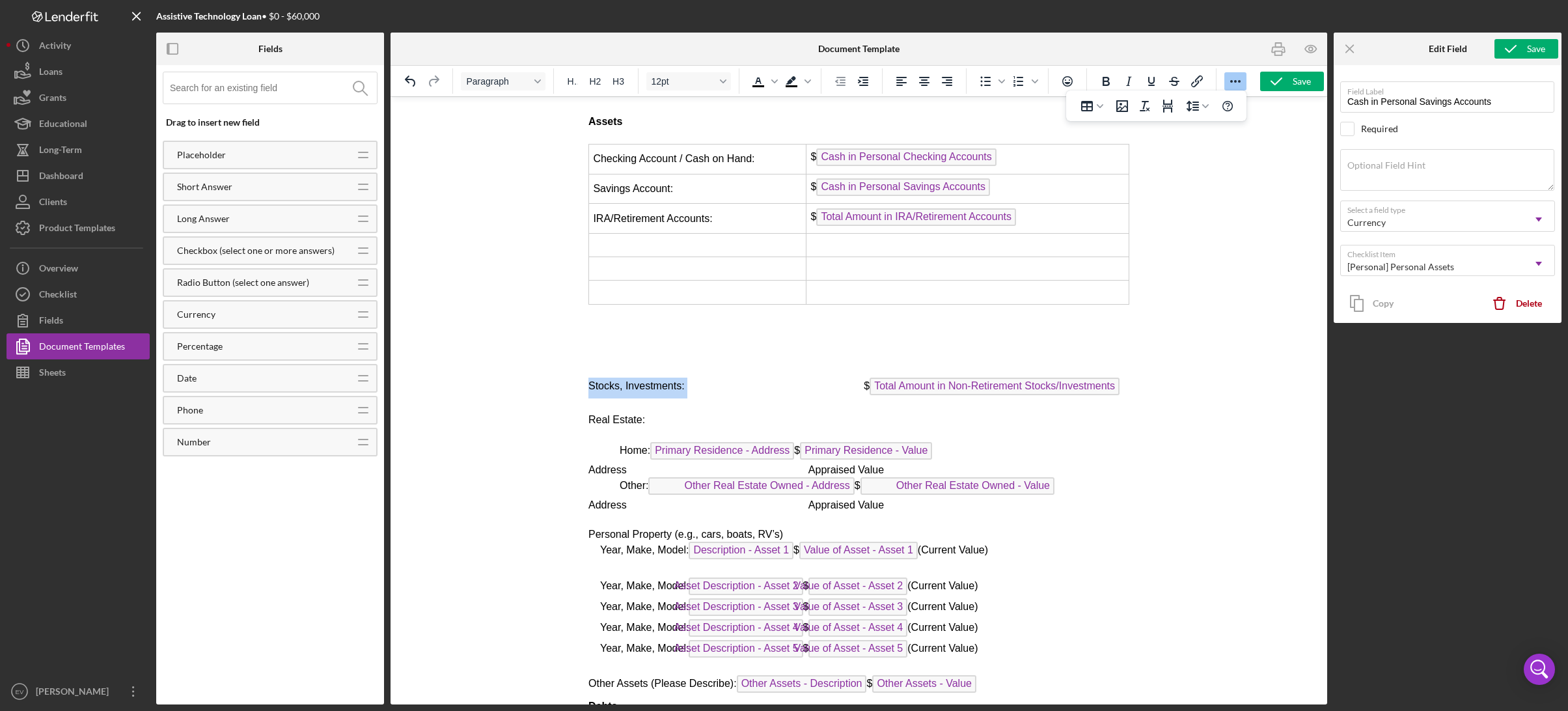
drag, startPoint x: 589, startPoint y: 373, endPoint x: 685, endPoint y: 373, distance: 96.0
click at [685, 380] on span "Stocks, Investments: $ Total Amount in Non-Retirement Stocks/Investments" at bounding box center [853, 385] width 531 height 11
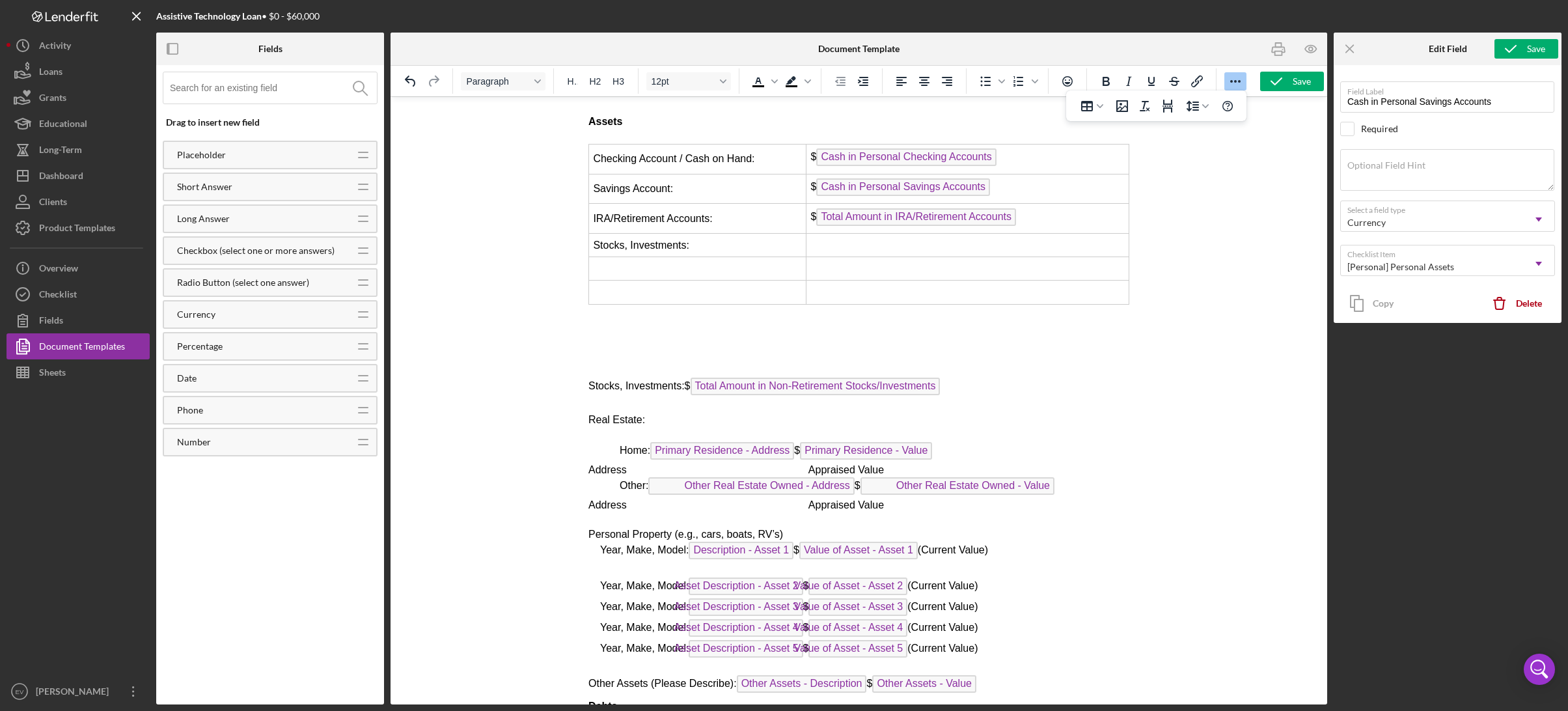
drag, startPoint x: 863, startPoint y: 373, endPoint x: 863, endPoint y: 383, distance: 10.0
click at [863, 383] on p "Stocks, Investments: $ Total Amount in Non-Retirement Stocks/Investments" at bounding box center [858, 388] width 541 height 21
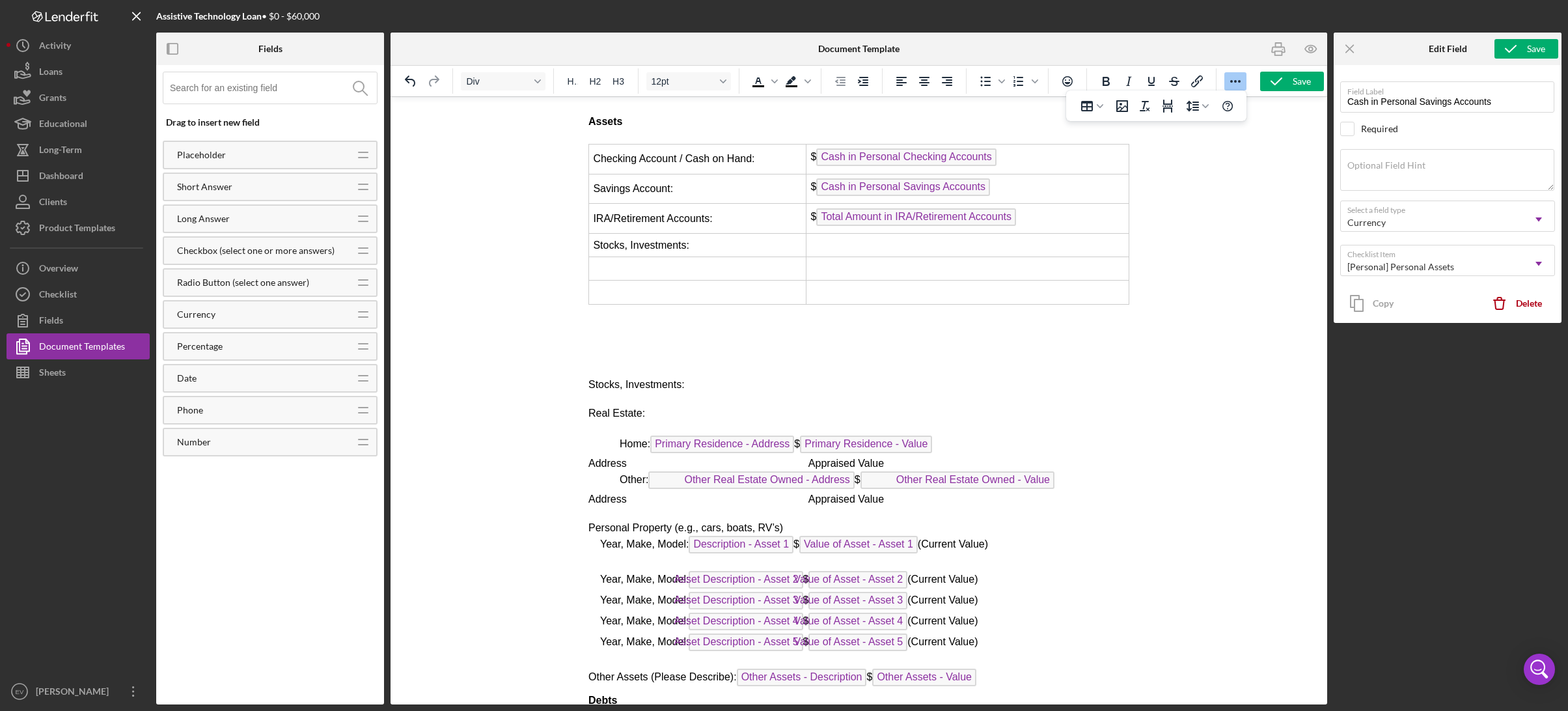
click at [823, 236] on td "Rich Text Area. Press ALT-0 for help." at bounding box center [967, 245] width 323 height 23
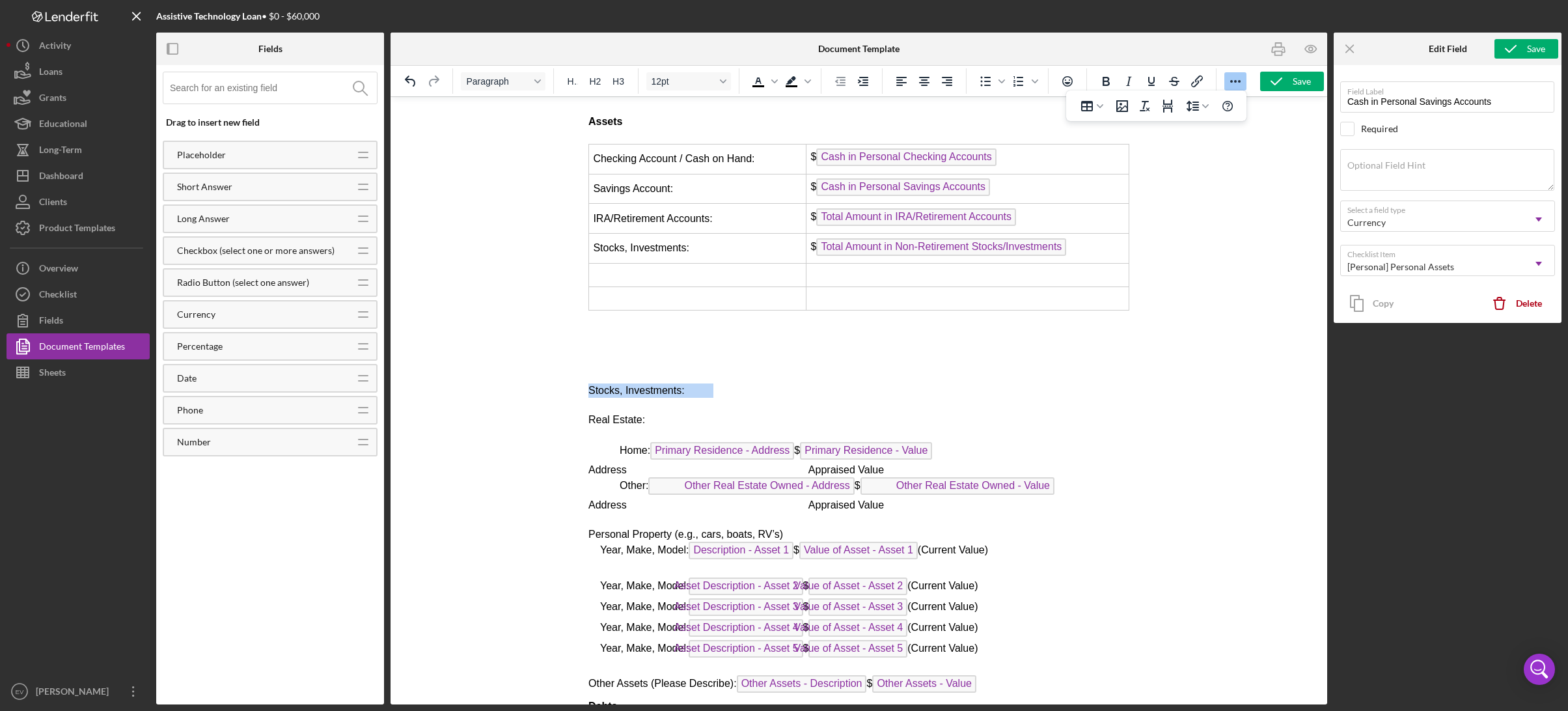
drag, startPoint x: 589, startPoint y: 377, endPoint x: 716, endPoint y: 376, distance: 127.0
click at [716, 385] on span "Stocks, Investments:" at bounding box center [724, 390] width 272 height 11
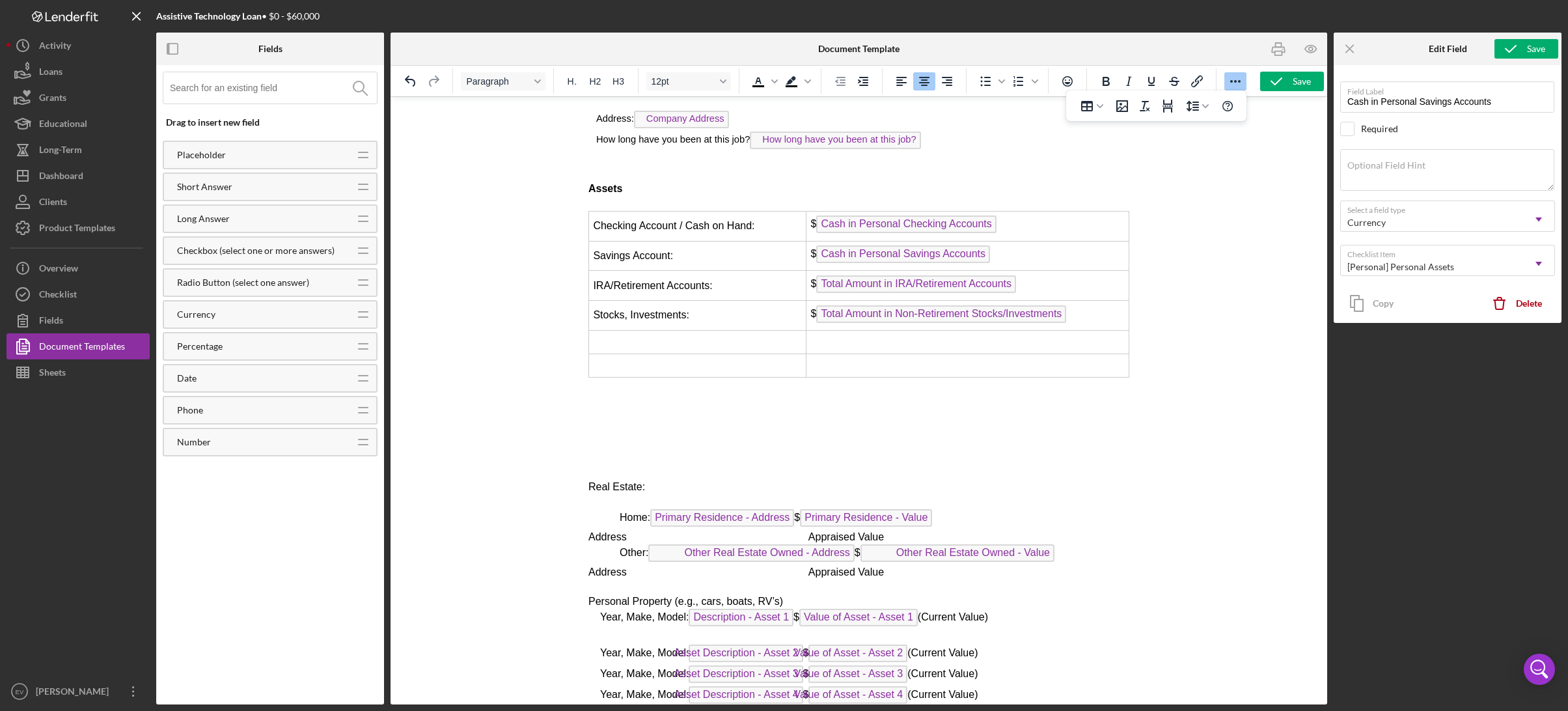
scroll to position [3707, 0]
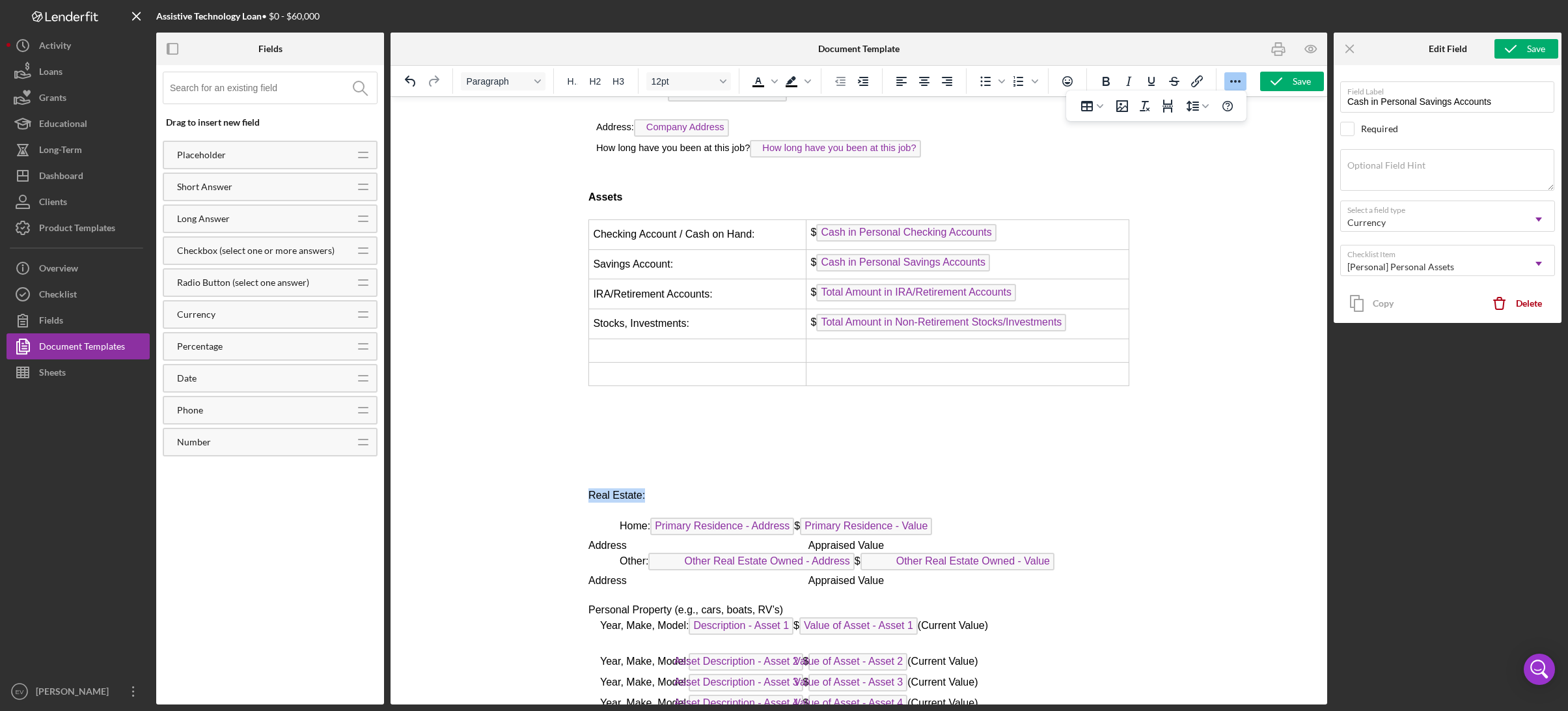
drag, startPoint x: 588, startPoint y: 482, endPoint x: 647, endPoint y: 482, distance: 59.0
click at [647, 488] on p "Real Estate:" at bounding box center [858, 495] width 541 height 15
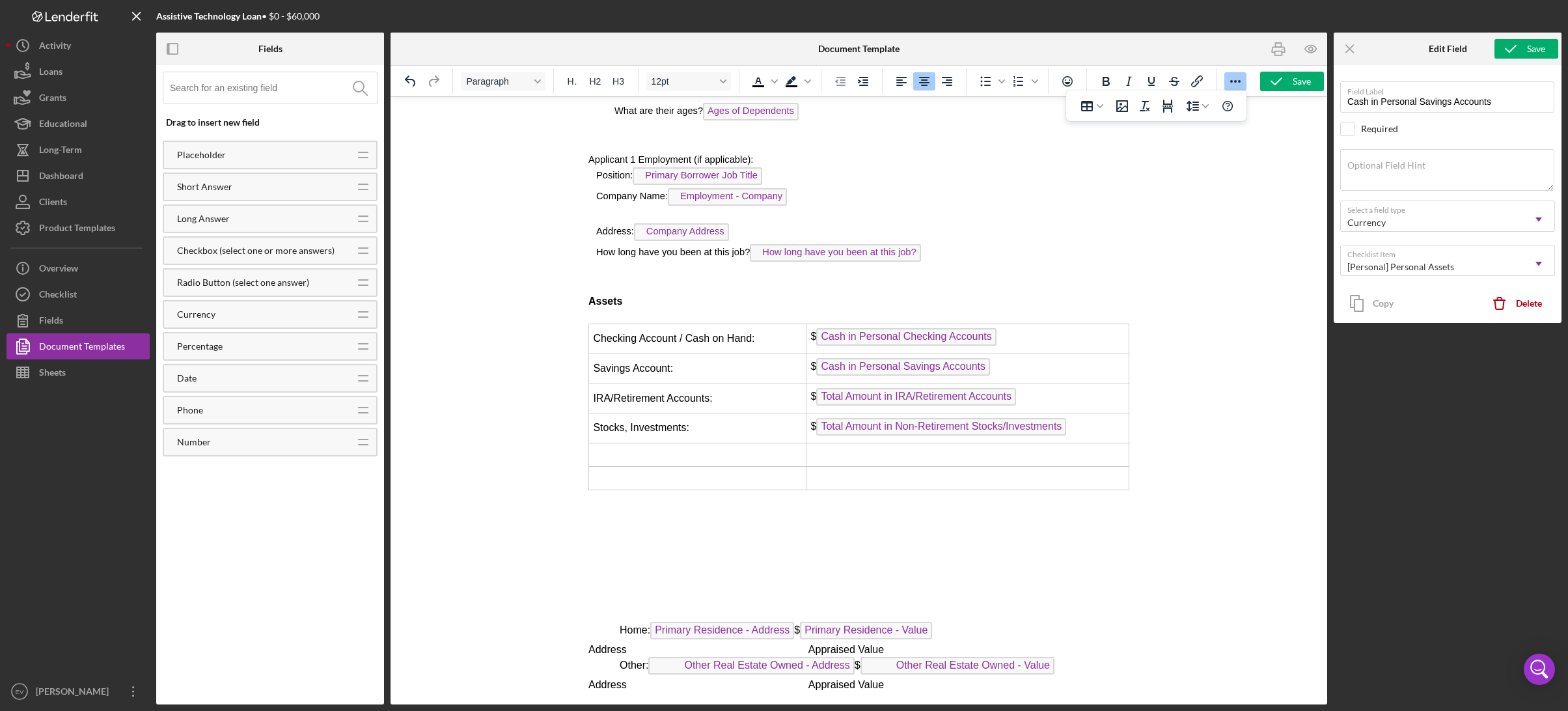
scroll to position [3669, 0]
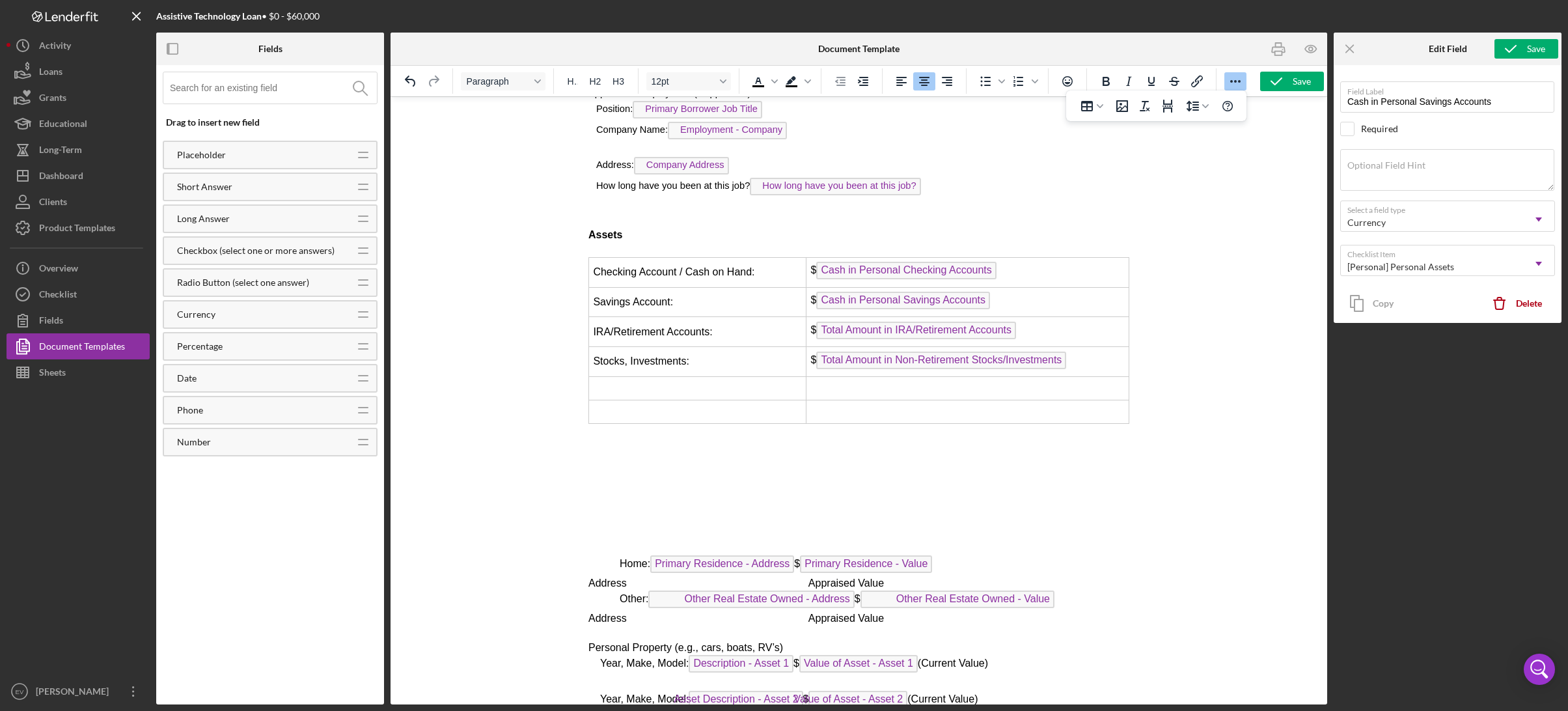
click at [634, 380] on td "Rich Text Area. Press ALT-0 for help." at bounding box center [697, 387] width 218 height 23
drag, startPoint x: 619, startPoint y: 553, endPoint x: 793, endPoint y: 553, distance: 174.0
click at [793, 558] on span "Home: Primary Residence - Address $ Primary Residence - Value" at bounding box center [775, 563] width 313 height 11
click at [637, 400] on td "Rich Text Area. Press ALT-0 for help." at bounding box center [697, 411] width 218 height 23
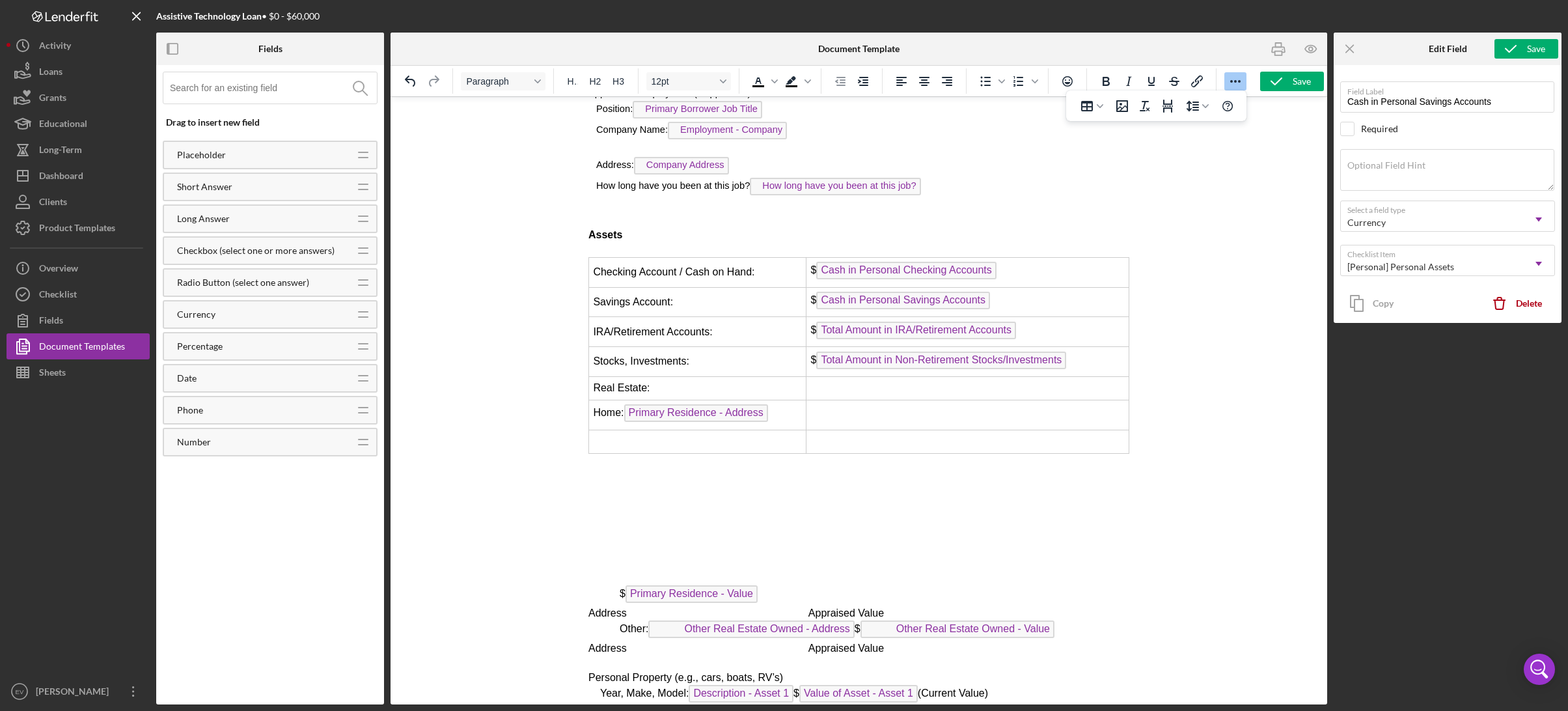
drag, startPoint x: 665, startPoint y: 581, endPoint x: 807, endPoint y: 583, distance: 142.0
click at [807, 585] on p "$ Primary Residence - Value" at bounding box center [873, 595] width 510 height 21
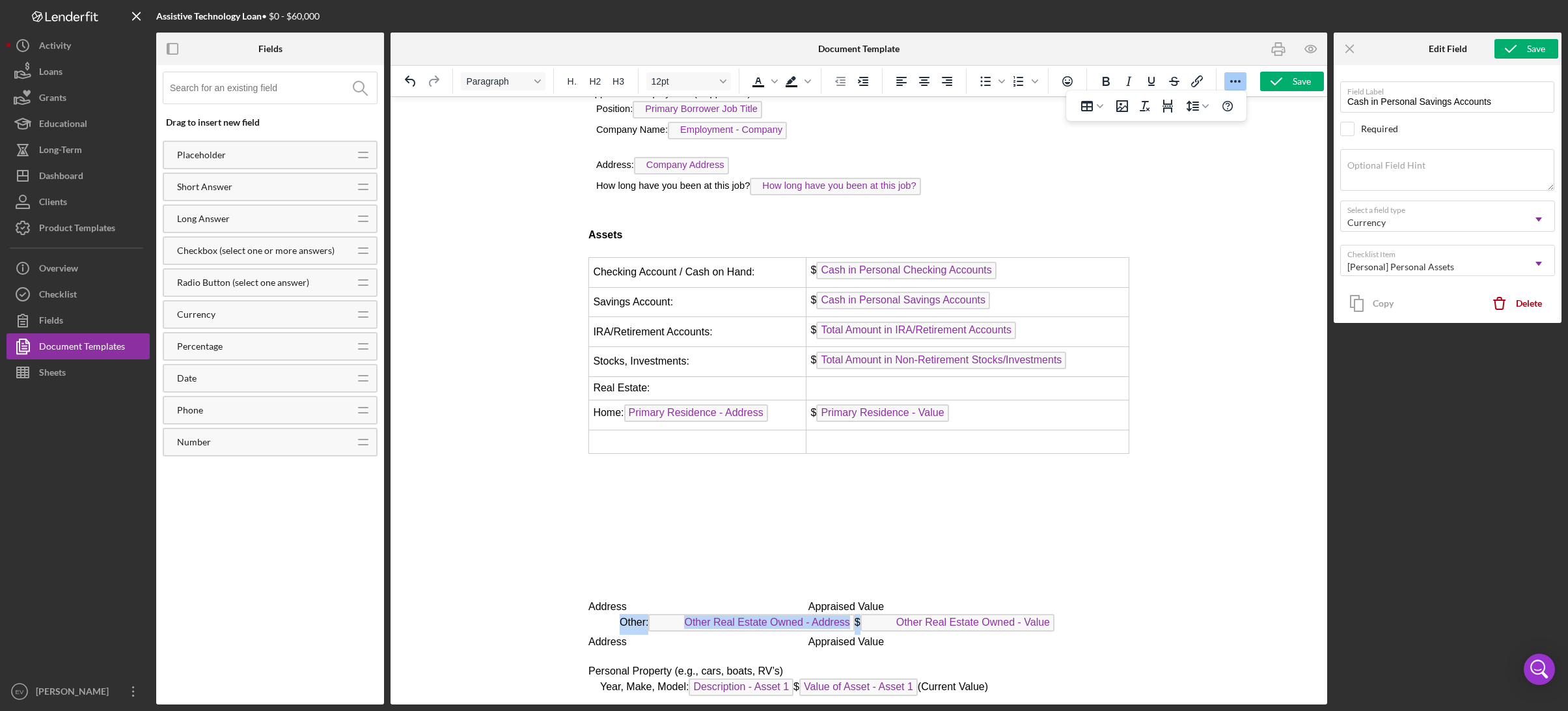
drag, startPoint x: 618, startPoint y: 613, endPoint x: 859, endPoint y: 612, distance: 241.0
click at [859, 613] on p "Other: Other Real Estate Owned - Address $ Other Real Estate Owned - Value" at bounding box center [858, 624] width 541 height 21
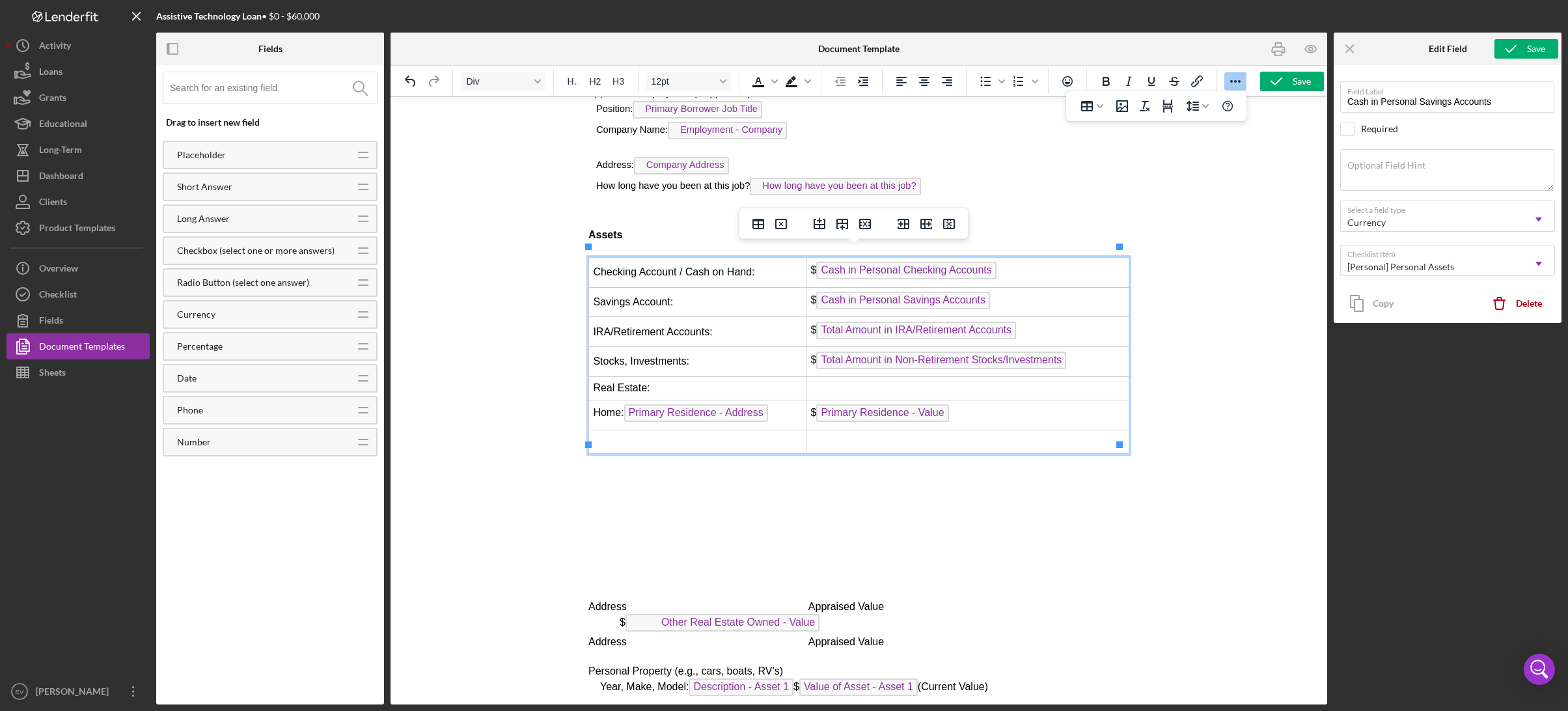
click at [627, 429] on td "Rich Text Area. Press ALT-0 for help." at bounding box center [697, 440] width 218 height 23
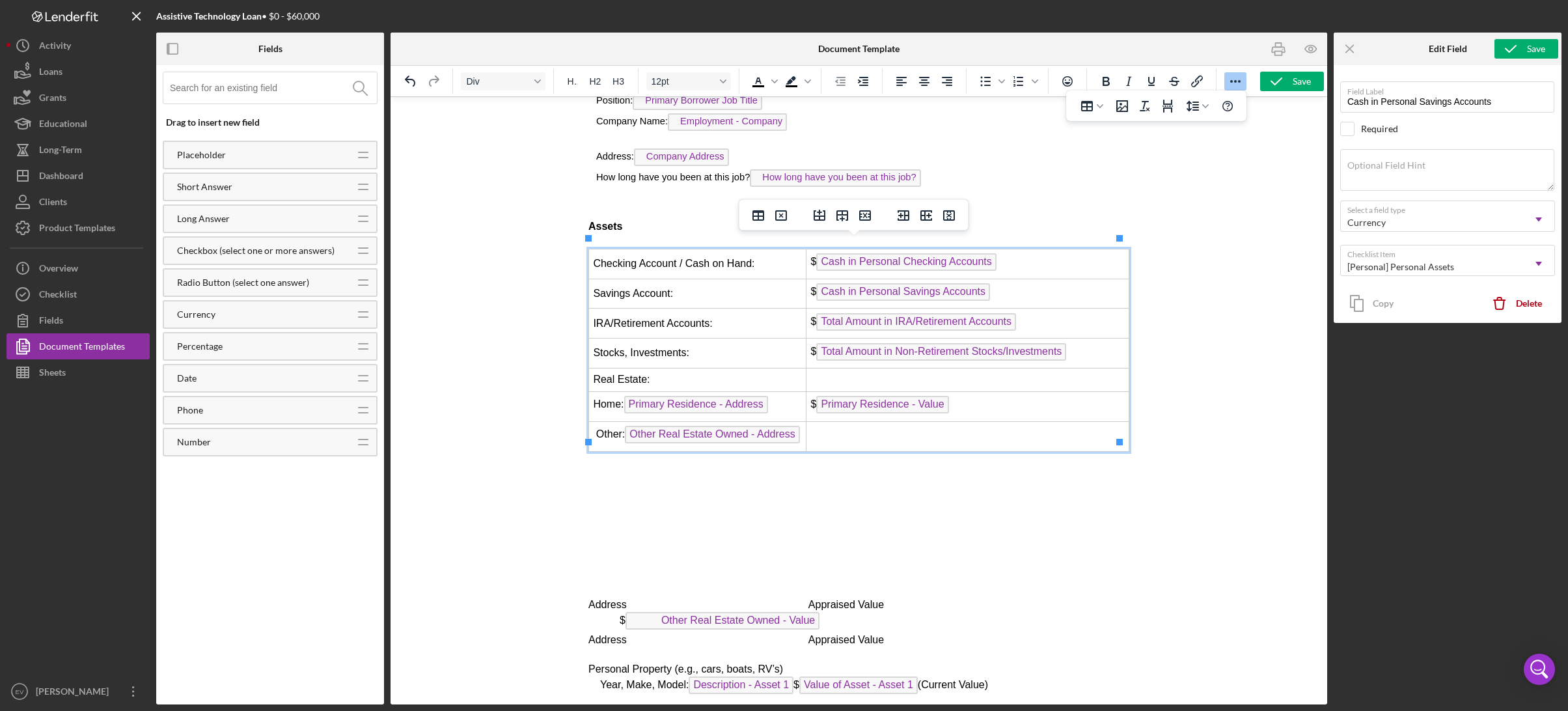
scroll to position [3686, 0]
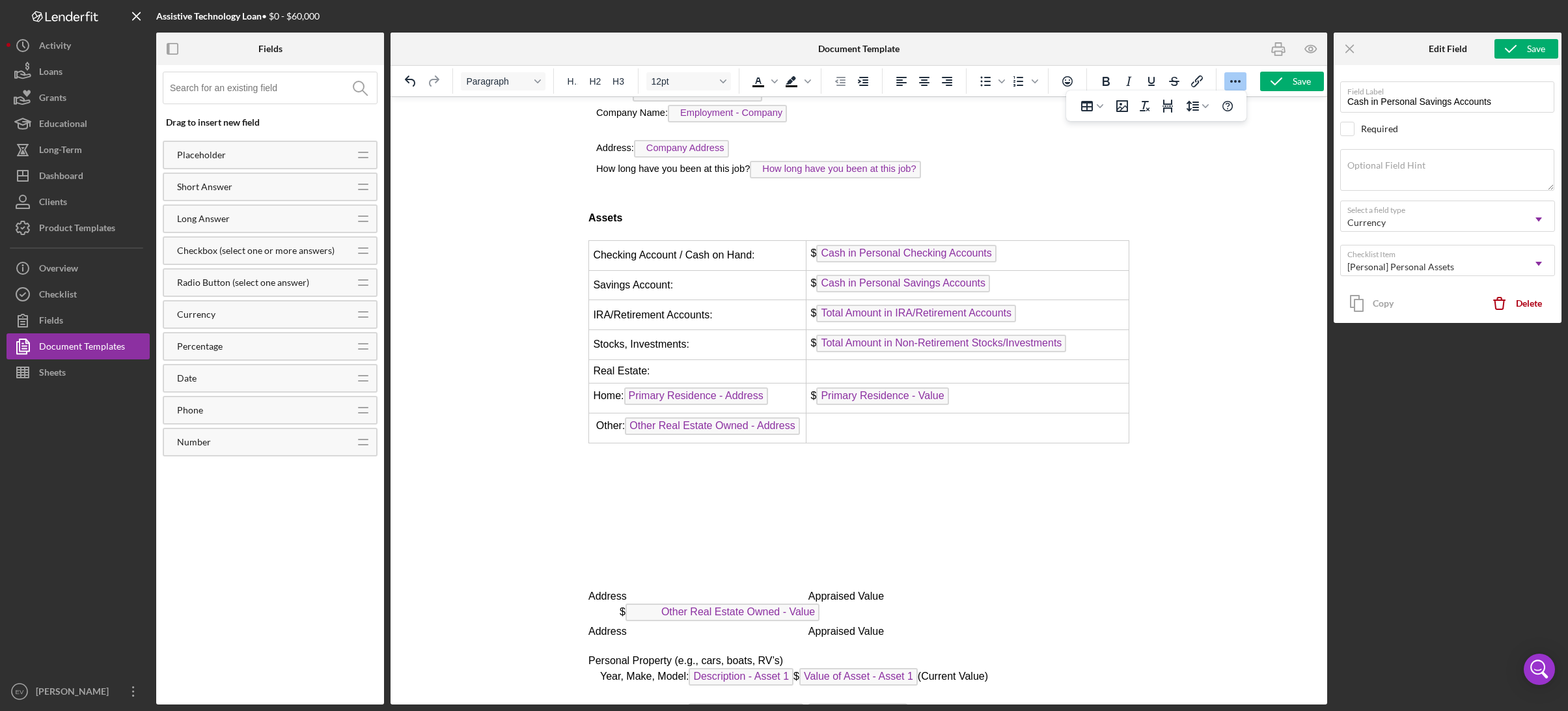
click at [878, 590] on span "Address Appraised Value" at bounding box center [735, 595] width 296 height 11
drag, startPoint x: 823, startPoint y: 604, endPoint x: 615, endPoint y: 600, distance: 208.0
click at [615, 603] on p "$ Other Real Estate Owned - Value ﻿" at bounding box center [858, 613] width 541 height 21
drag, startPoint x: 619, startPoint y: 602, endPoint x: 826, endPoint y: 605, distance: 207.0
click at [826, 605] on p "$ Other Real Estate Owned - Value" at bounding box center [858, 613] width 541 height 21
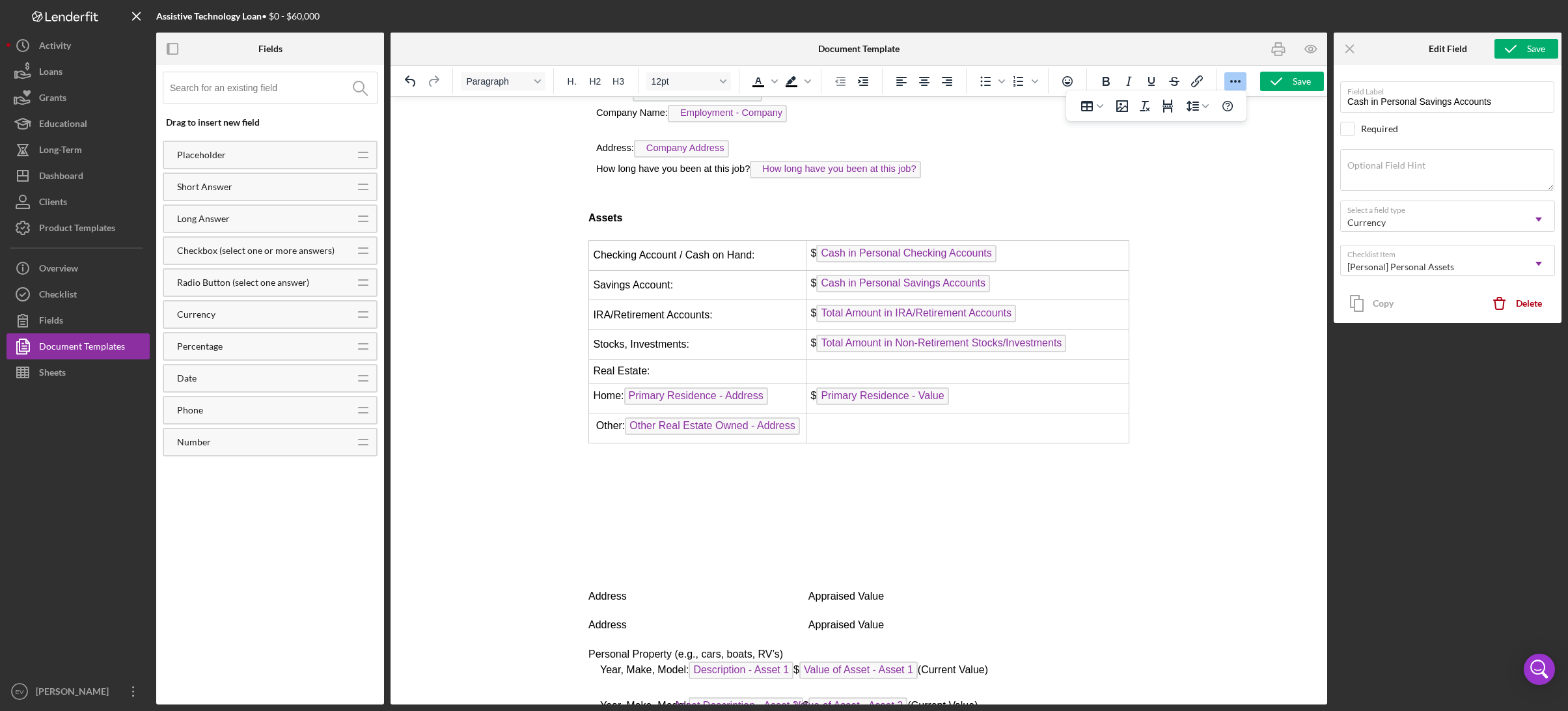
click at [842, 422] on td "Rich Text Area. Press ALT-0 for help." at bounding box center [967, 427] width 323 height 30
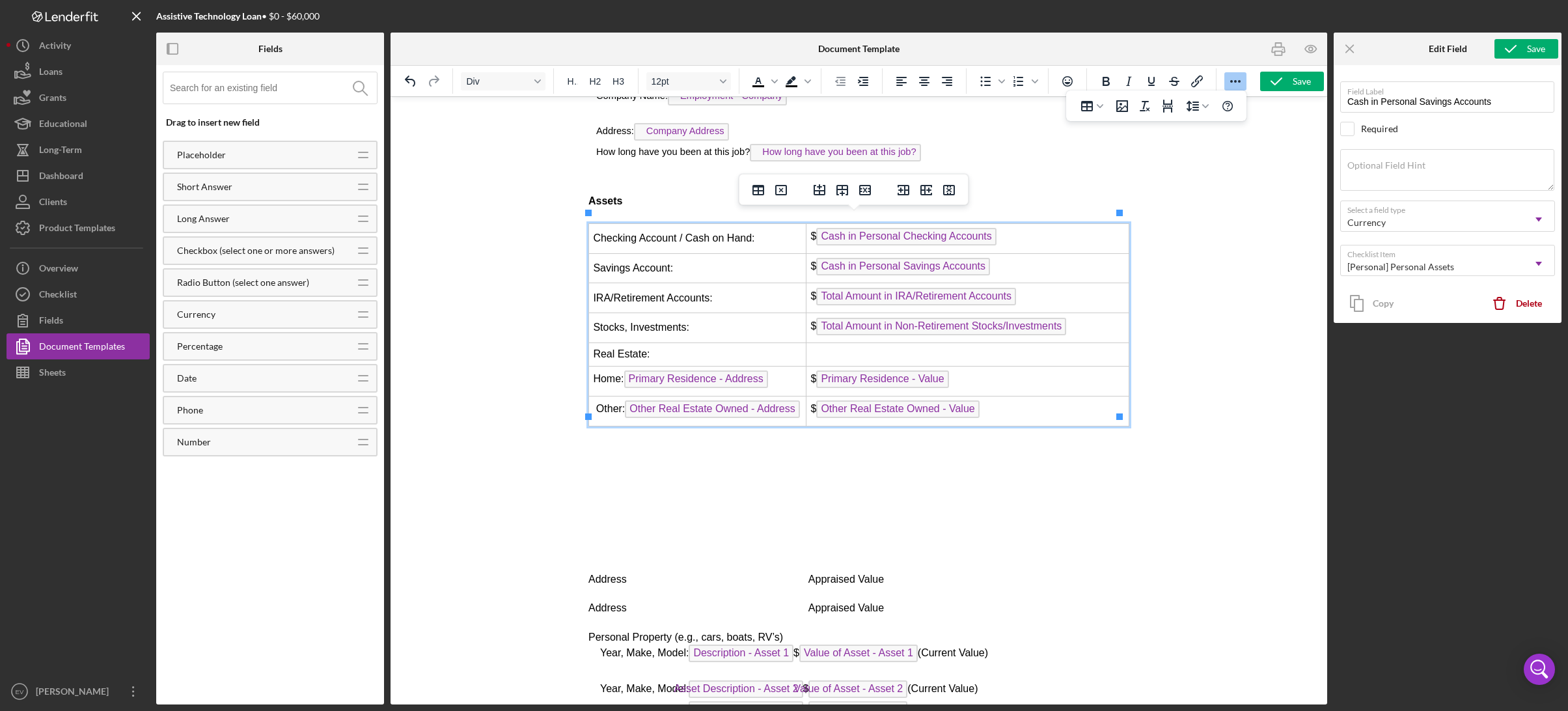
scroll to position [3719, 0]
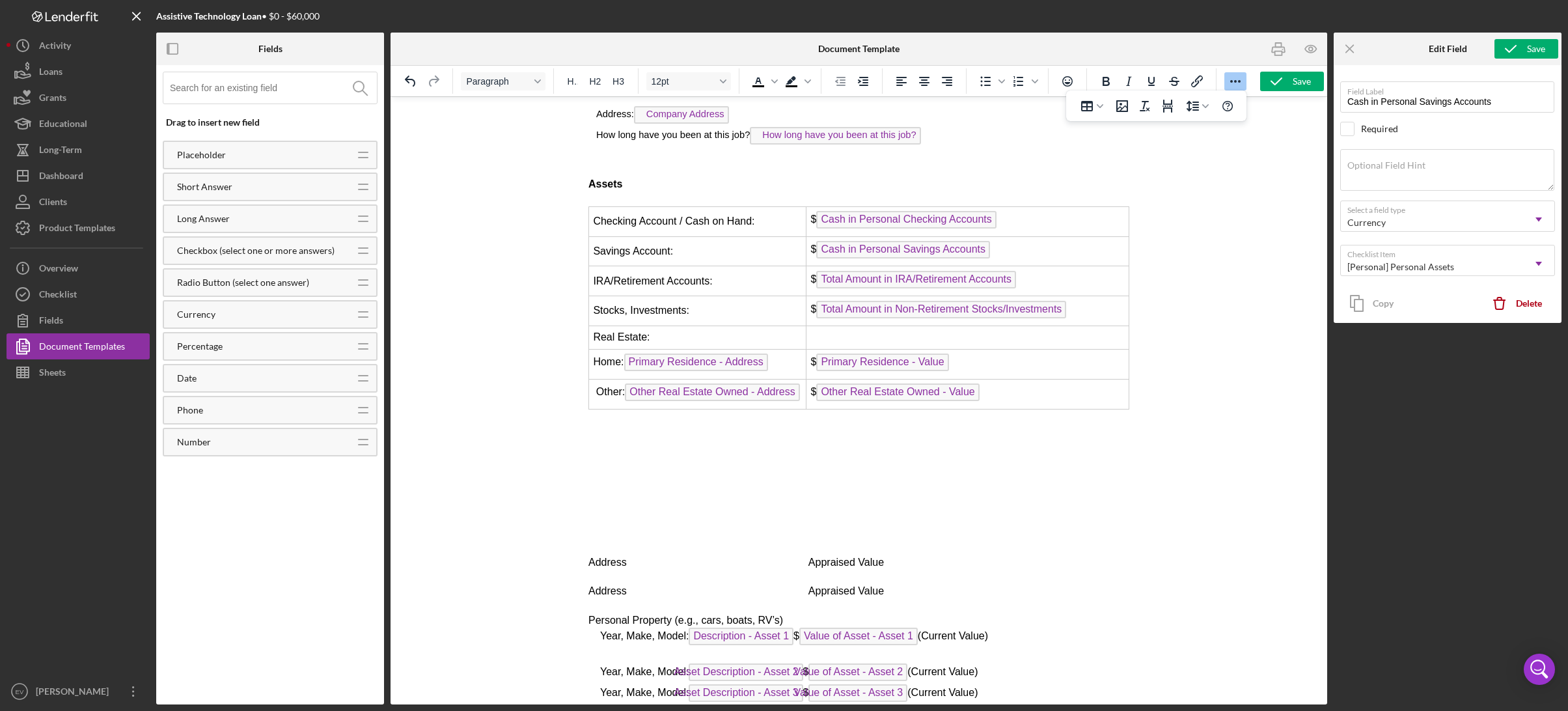
drag, startPoint x: 659, startPoint y: 550, endPoint x: 963, endPoint y: 581, distance: 305.6
click at [963, 581] on div "PART II financial information form Type of Credit Requested: Type of Credit Req…" at bounding box center [858, 169] width 541 height 1910
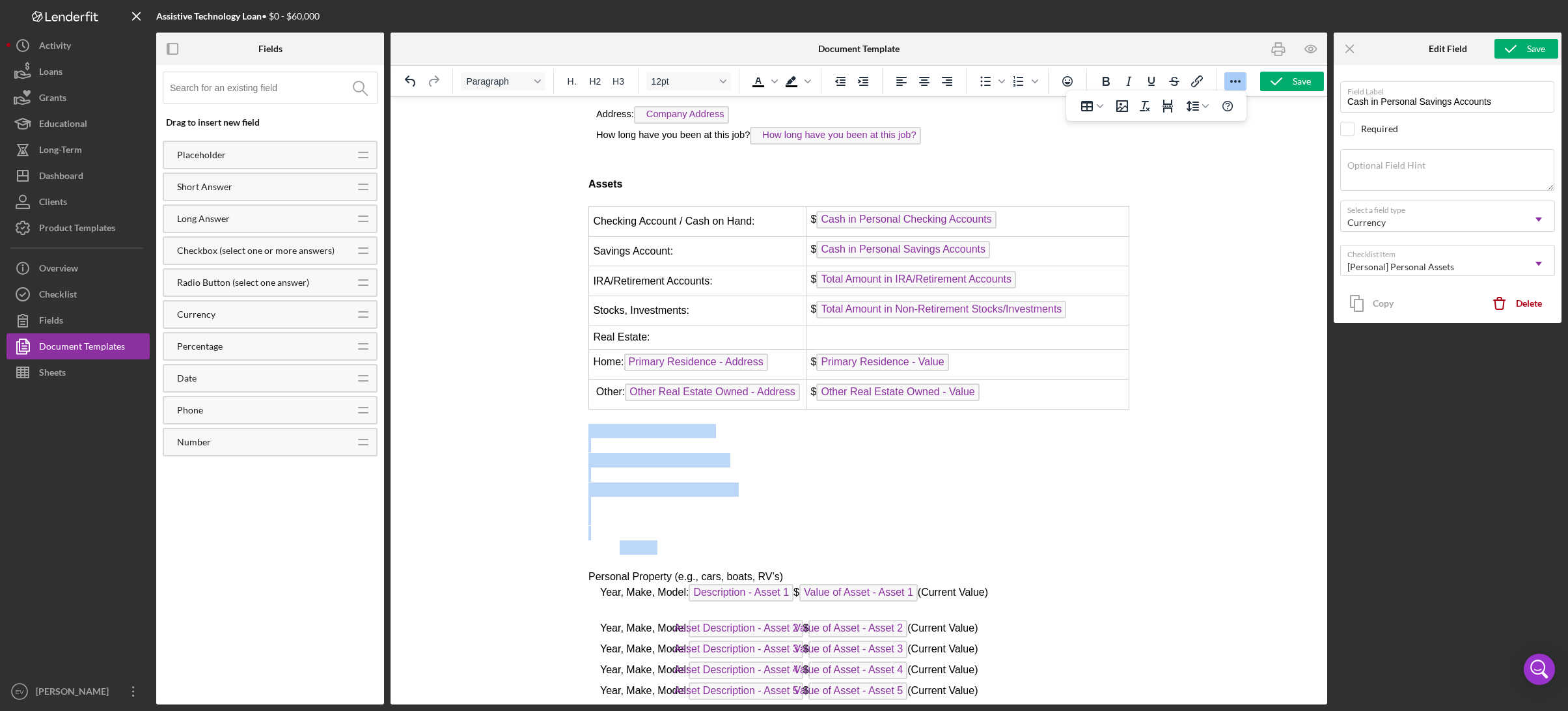
drag, startPoint x: 714, startPoint y: 522, endPoint x: 585, endPoint y: 417, distance: 166.3
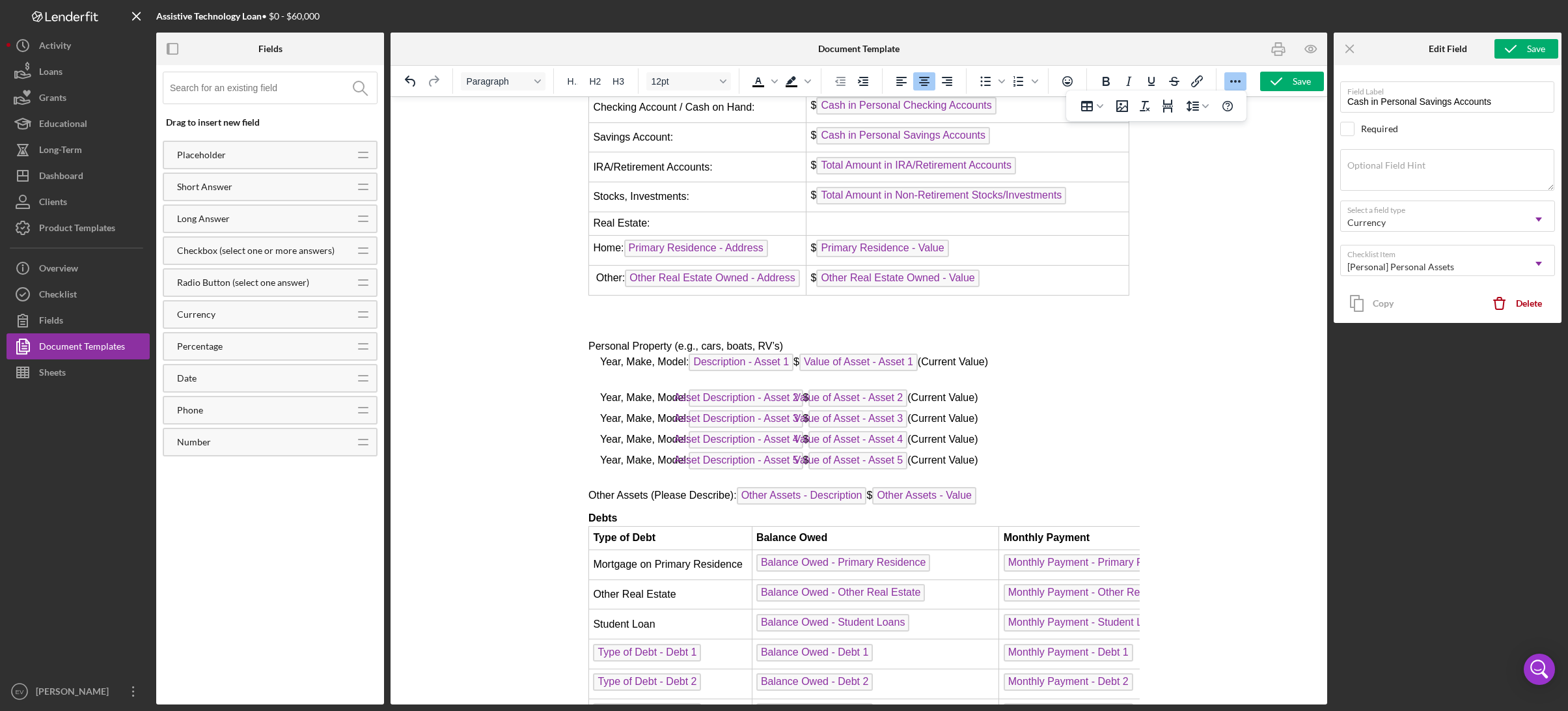
scroll to position [3893, 0]
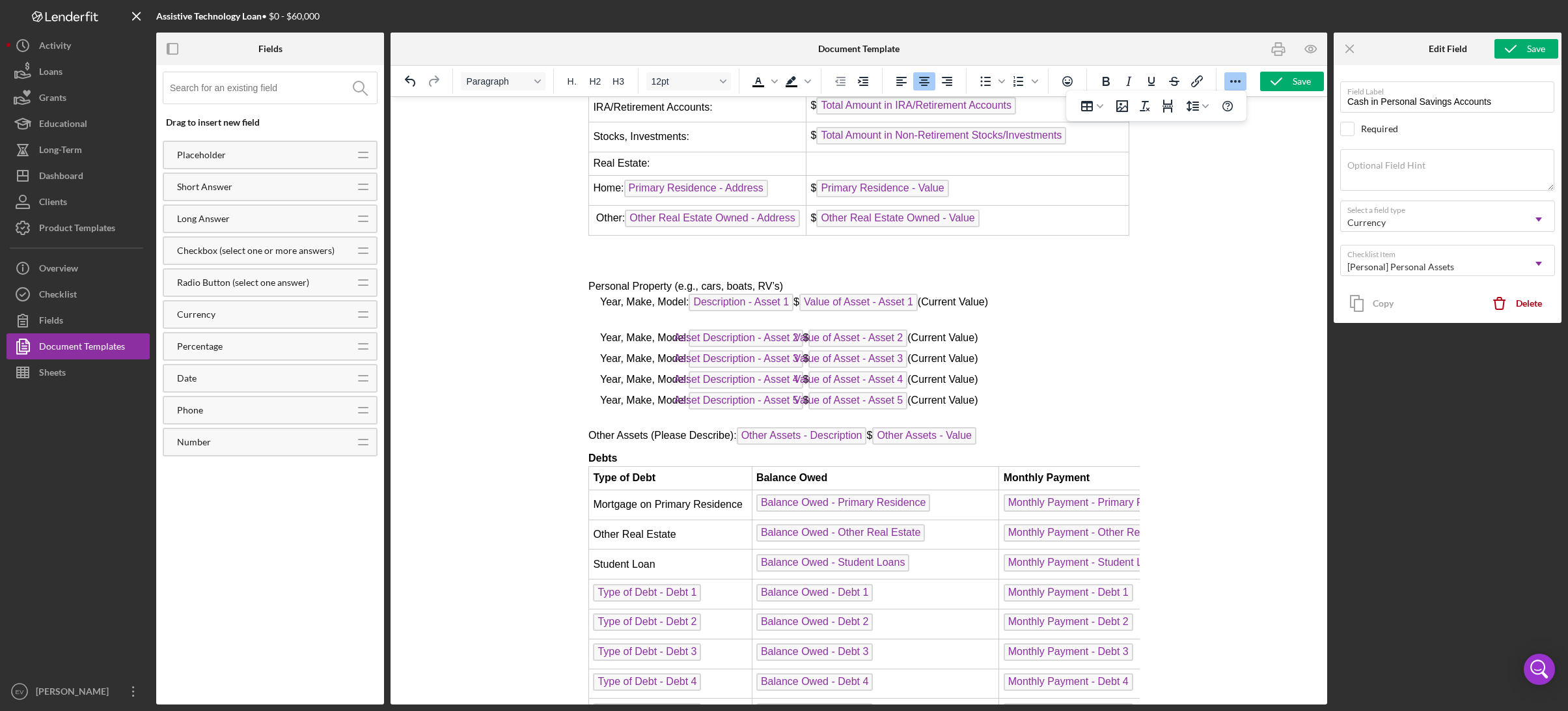
click at [1020, 209] on td "$ Other Real Estate Owned - Value" at bounding box center [967, 219] width 323 height 30
click at [592, 158] on span "Real Estate:" at bounding box center [620, 163] width 57 height 11
click at [819, 248] on icon "Insert row before" at bounding box center [820, 249] width 12 height 11
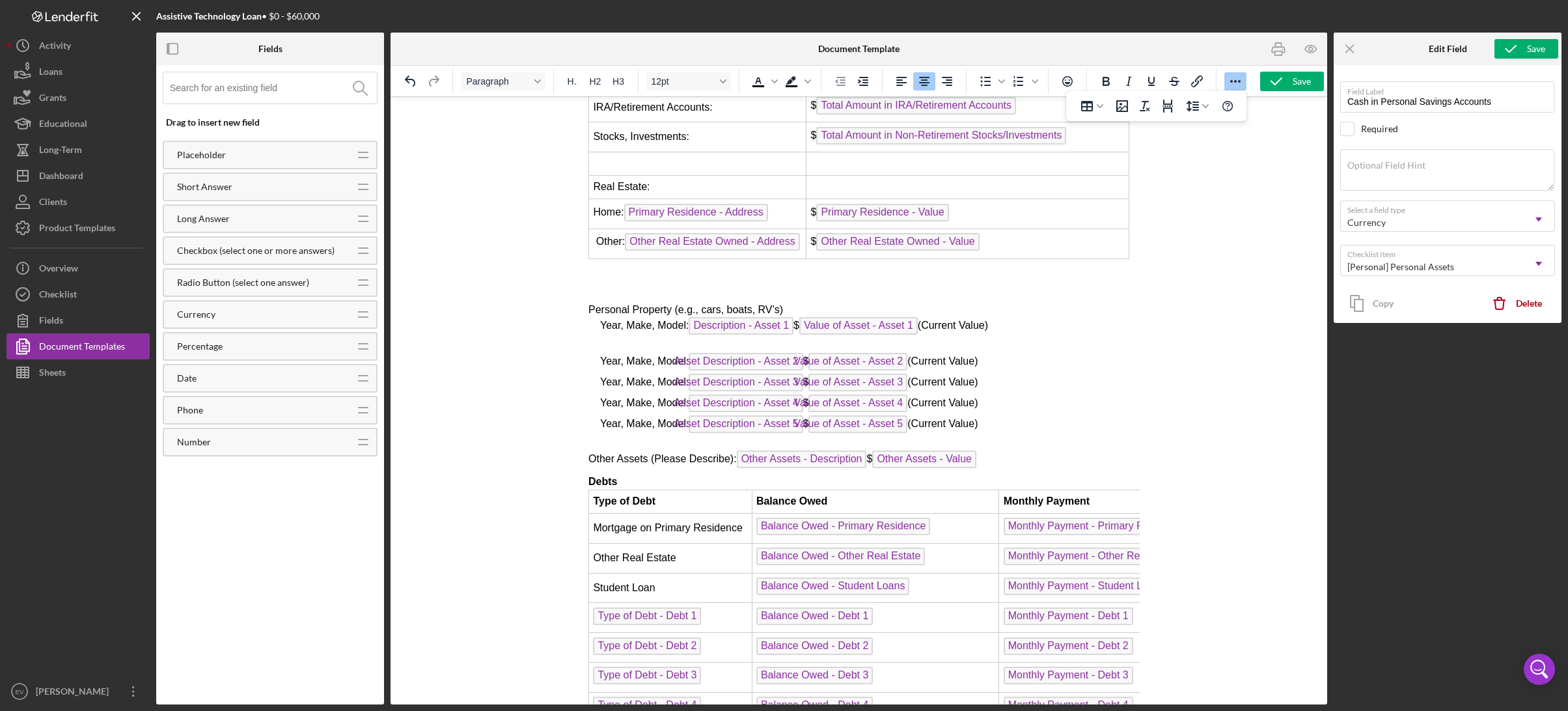
click at [1032, 234] on td "$ Other Real Estate Owned - Value" at bounding box center [967, 243] width 323 height 30
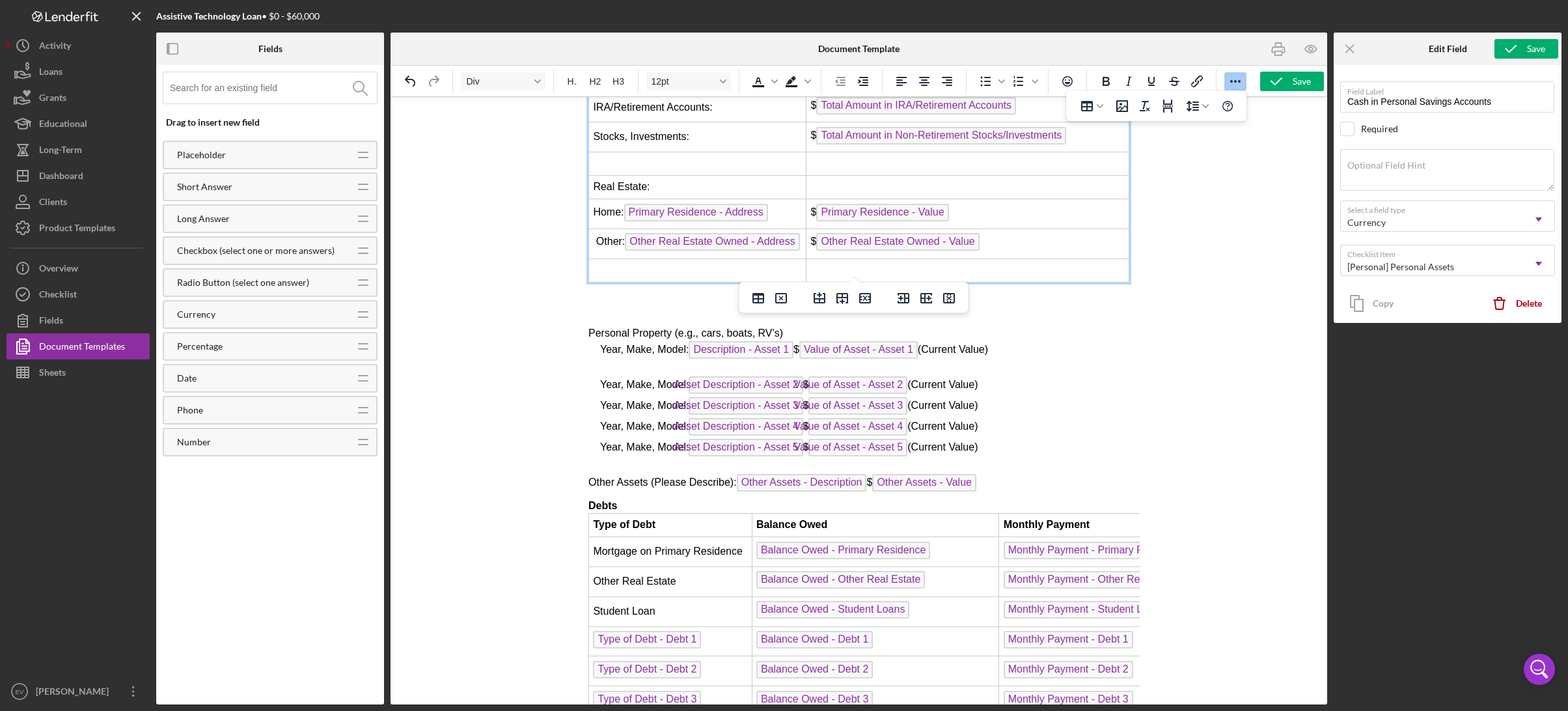
click at [952, 266] on td "Rich Text Area. Press ALT-0 for help." at bounding box center [967, 270] width 323 height 23
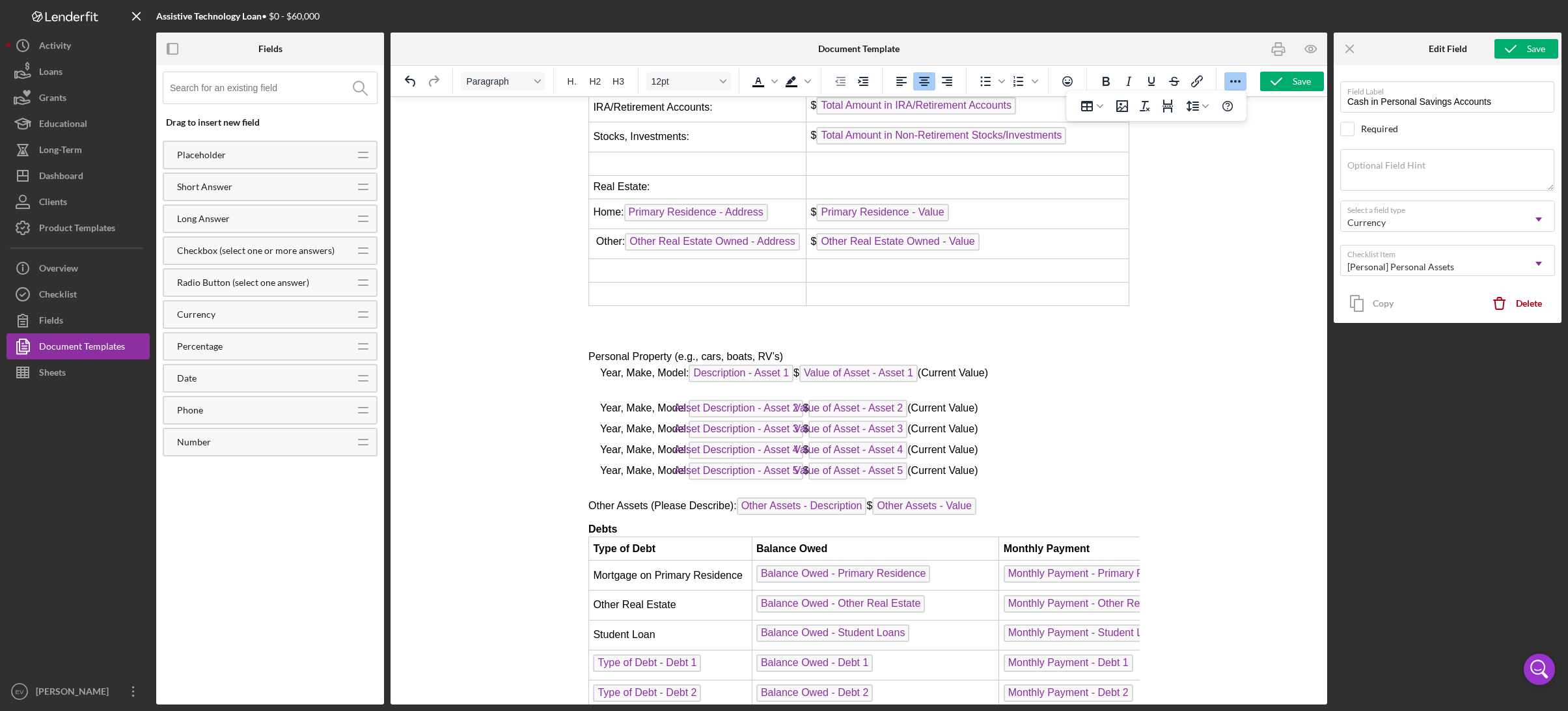
click at [662, 282] on td "Rich Text Area. Press ALT-0 for help." at bounding box center [697, 293] width 218 height 23
drag, startPoint x: 591, startPoint y: 348, endPoint x: 783, endPoint y: 351, distance: 192.0
click at [783, 351] on p "Personal Property (e.g., cars, boats, RV’s)" at bounding box center [858, 356] width 541 height 15
click at [655, 290] on td "Rich Text Area. Press ALT-0 for help." at bounding box center [697, 293] width 218 height 23
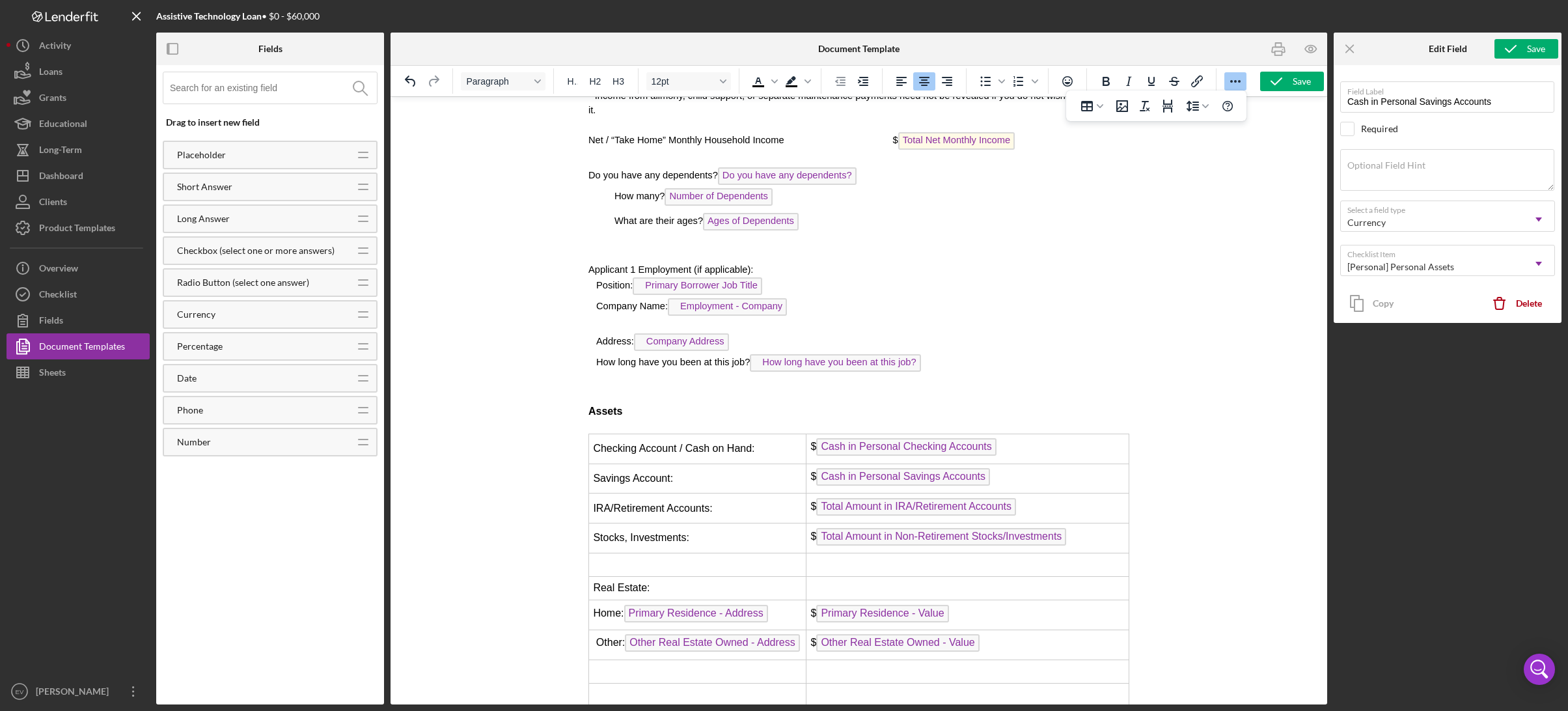
scroll to position [3669, 0]
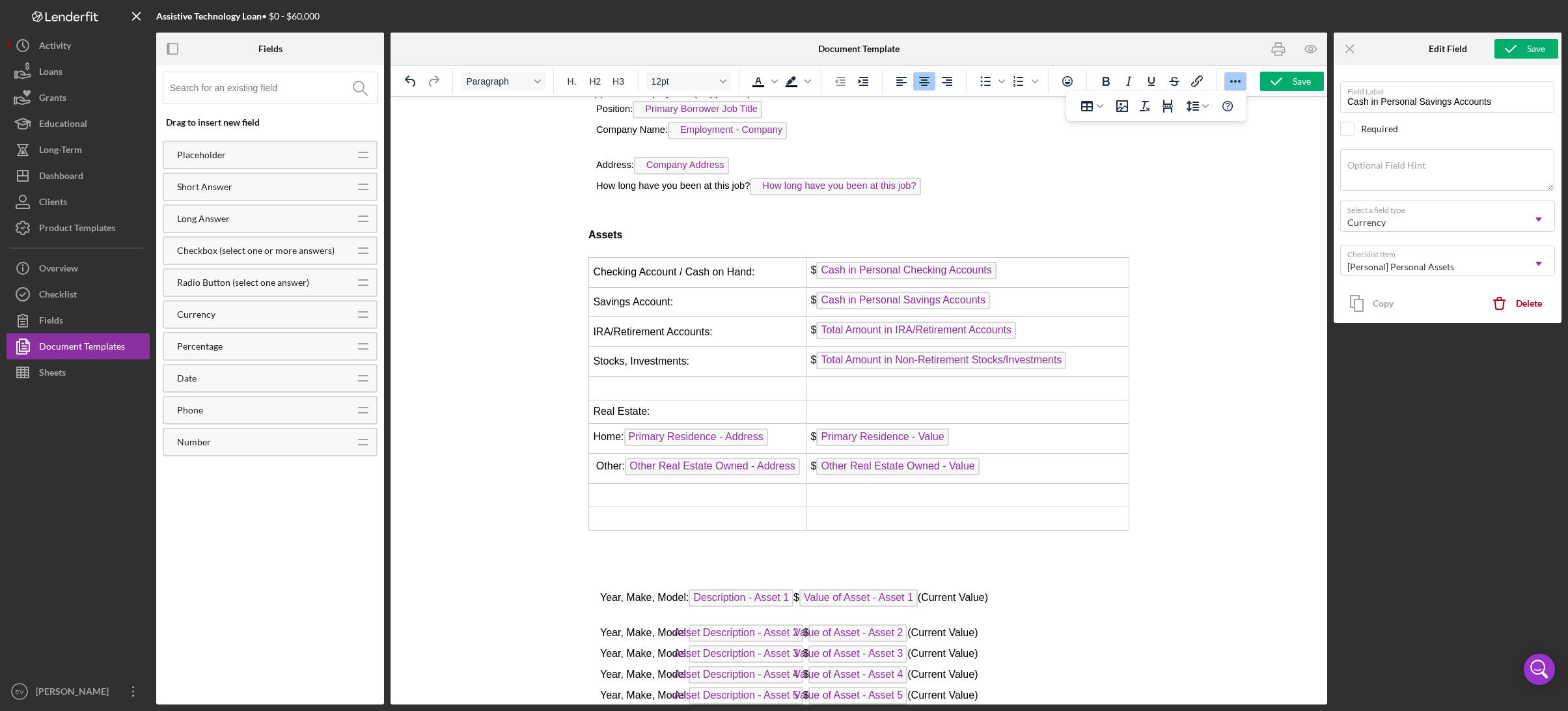
click at [653, 511] on td "Rich Text Area. Press ALT-0 for help." at bounding box center [697, 517] width 218 height 23
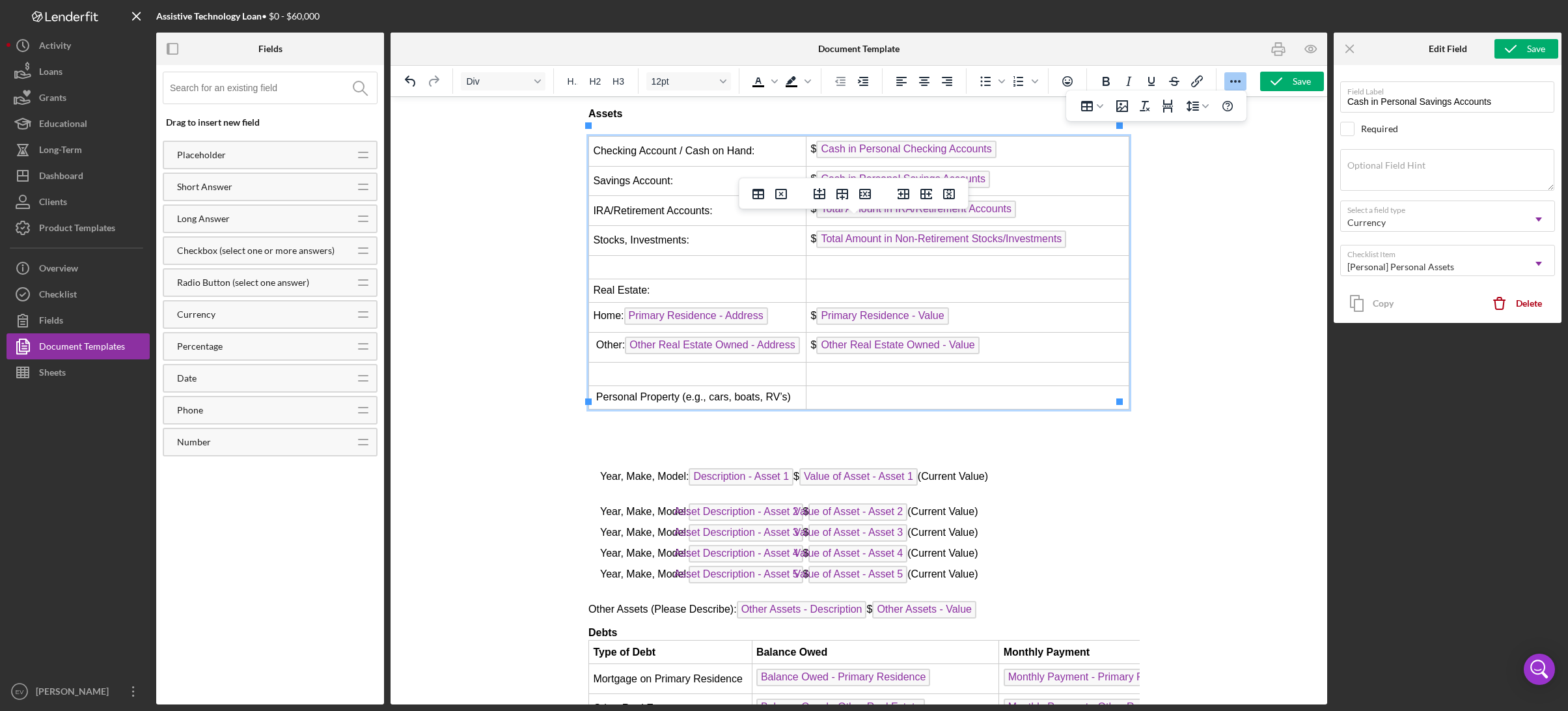
scroll to position [3857, 0]
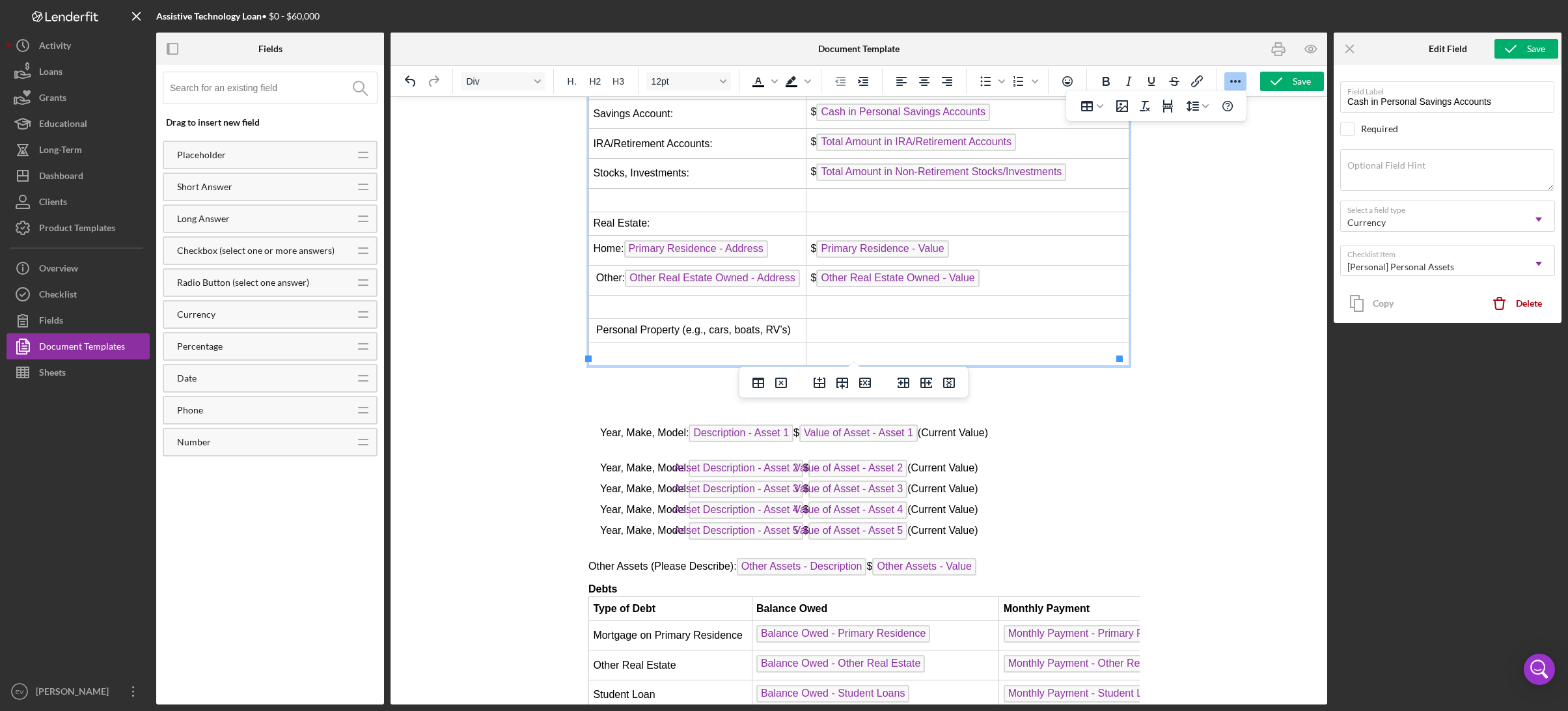
click at [662, 343] on td "Rich Text Area. Press ALT-0 for help." at bounding box center [697, 354] width 218 height 23
drag, startPoint x: 601, startPoint y: 427, endPoint x: 735, endPoint y: 424, distance: 134.0
click at [735, 427] on span "Year, Make, Model: Description - Asset 1 $ Value of Asset - Asset 1 (Current Va…" at bounding box center [793, 432] width 388 height 11
click at [756, 427] on span "Description - Asset 1" at bounding box center [740, 433] width 105 height 18
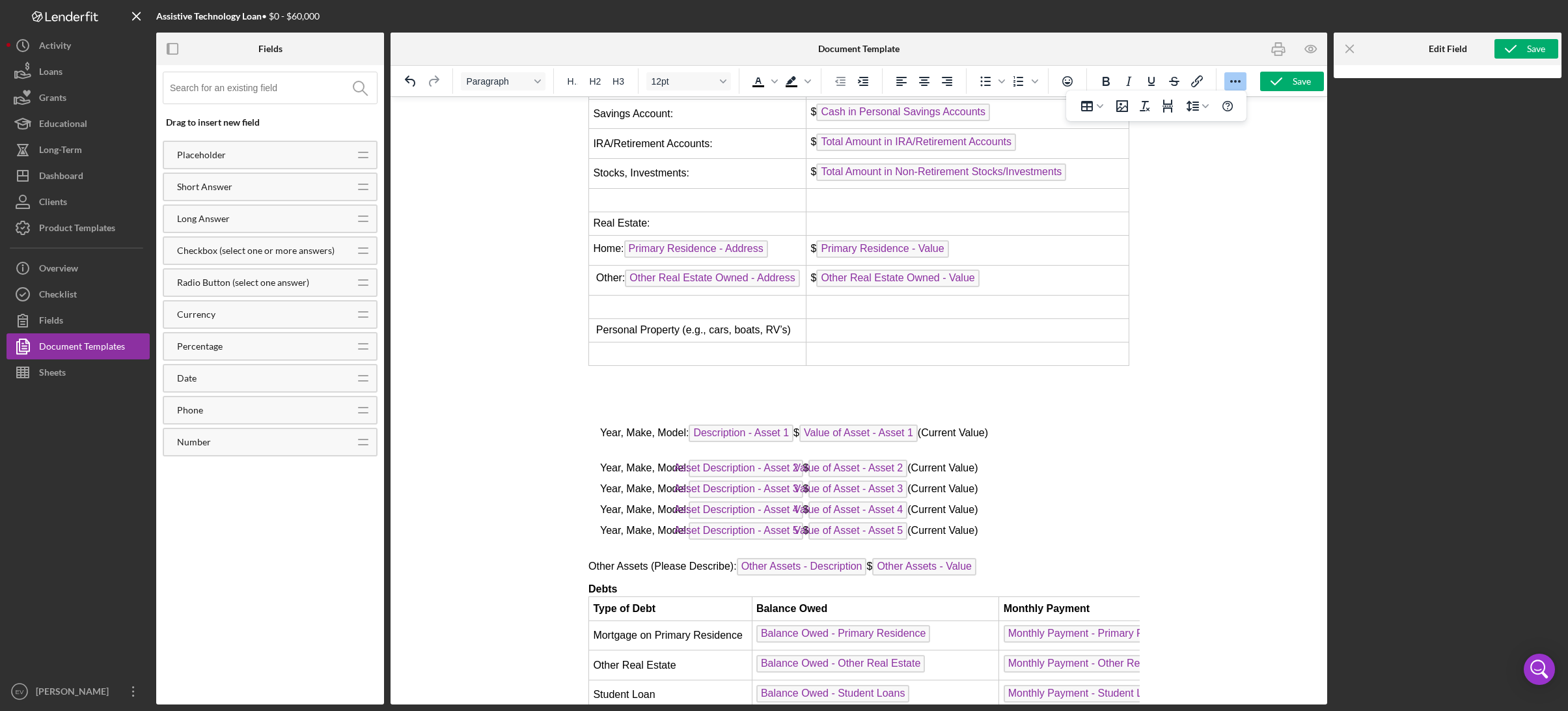
scroll to position [3887, 0]
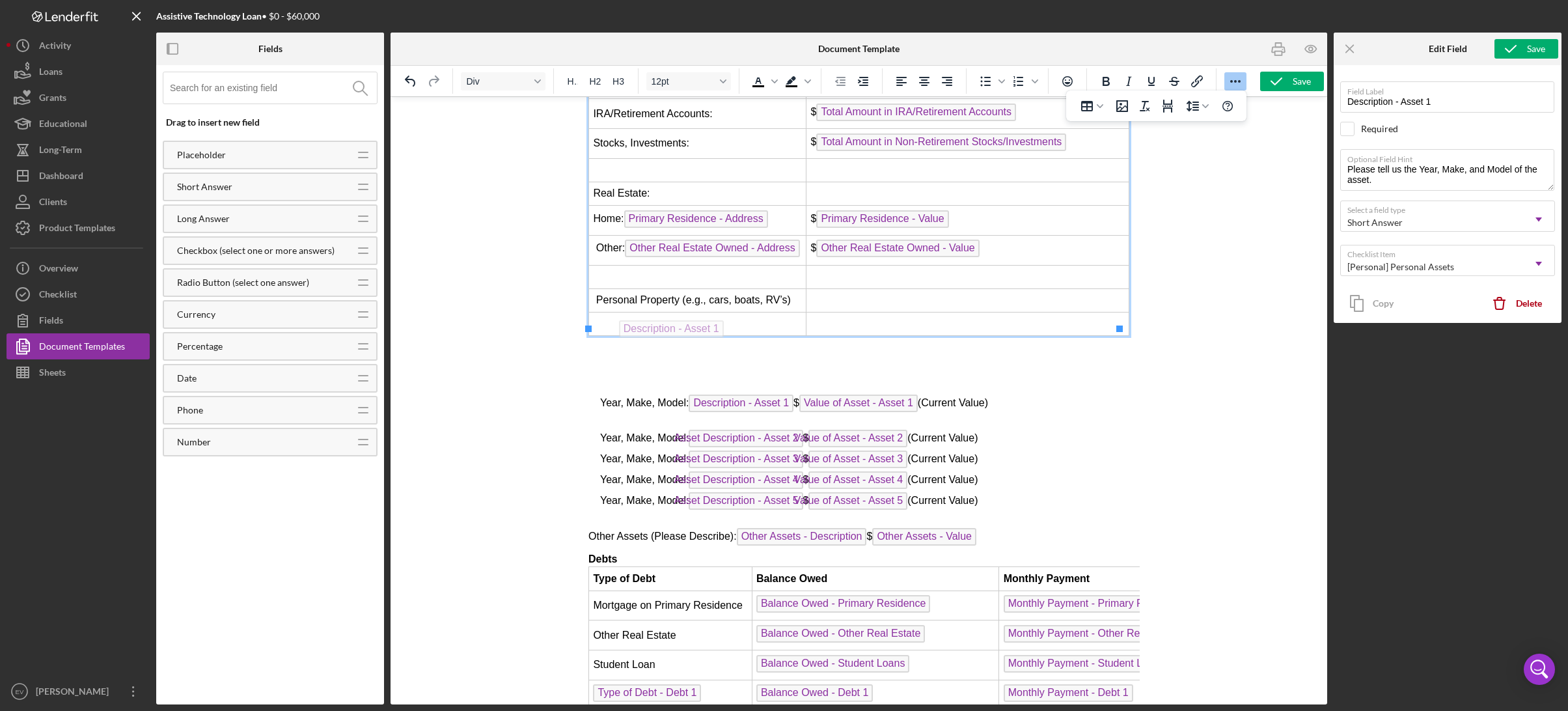
drag, startPoint x: 740, startPoint y: 398, endPoint x: 667, endPoint y: 317, distance: 109.0
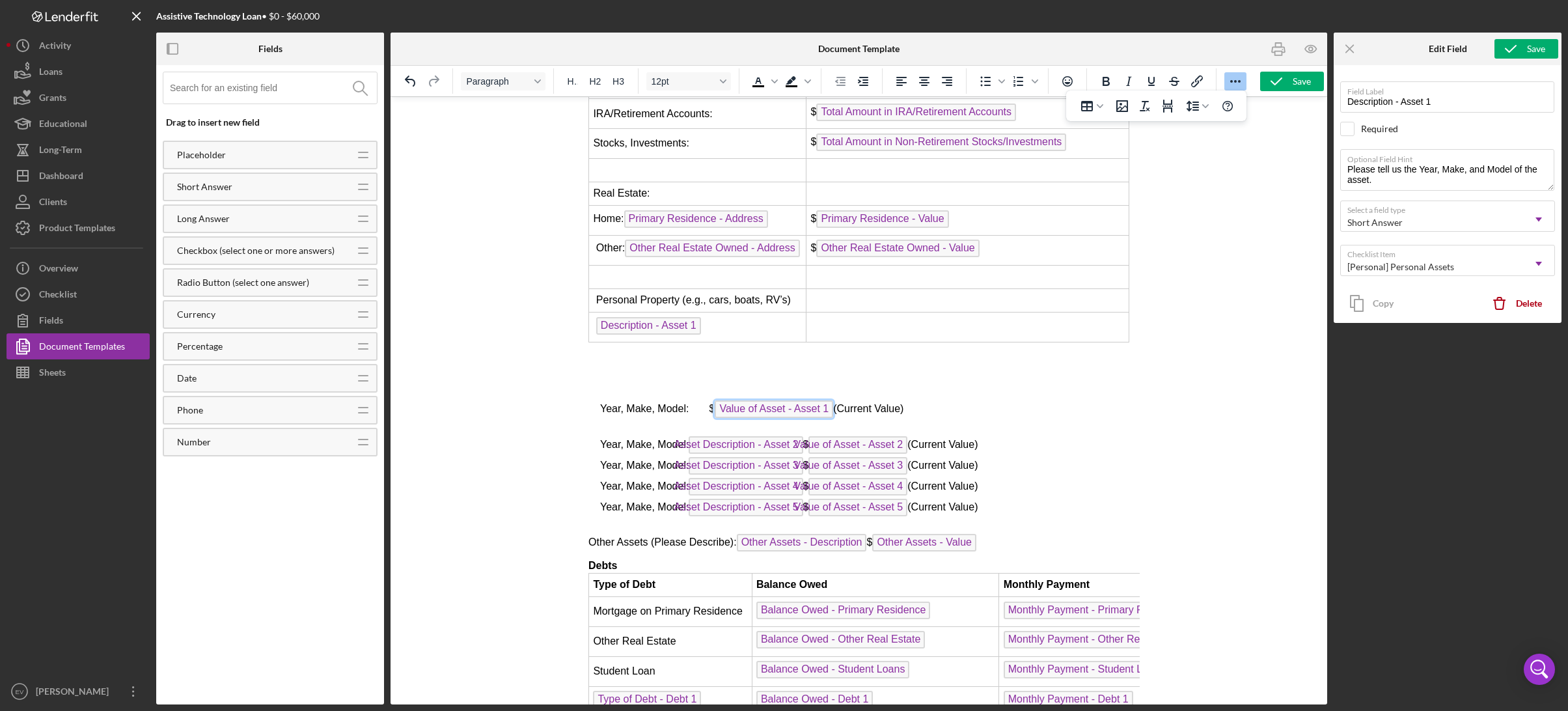
click at [765, 400] on span "Value of Asset - Asset 1" at bounding box center [773, 409] width 118 height 18
type input "Value of Asset - Asset 1"
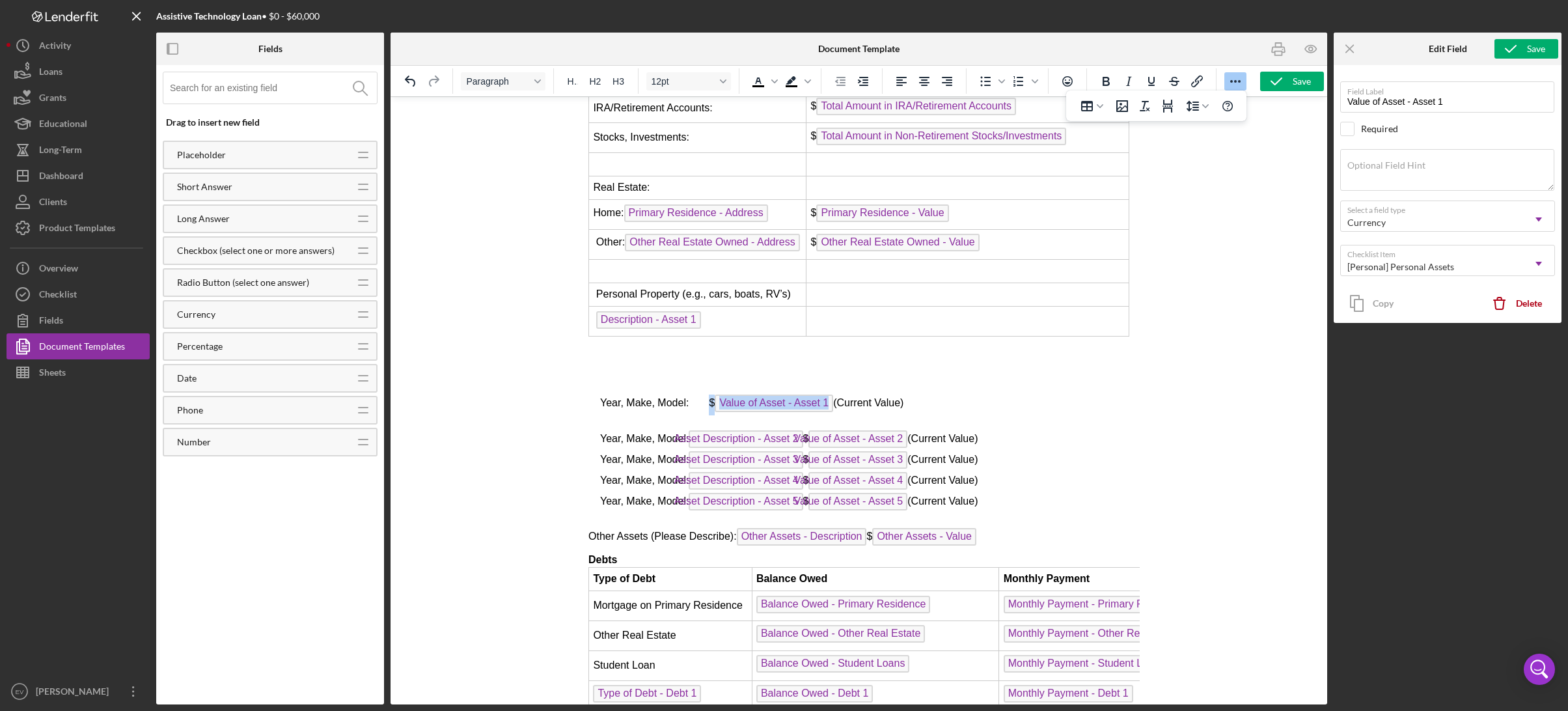
click at [835, 398] on span "Year, Make, Model: $ Value of Asset - Asset 1 (Current Value)" at bounding box center [751, 402] width 303 height 11
drag, startPoint x: 745, startPoint y: 397, endPoint x: 873, endPoint y: 308, distance: 155.9
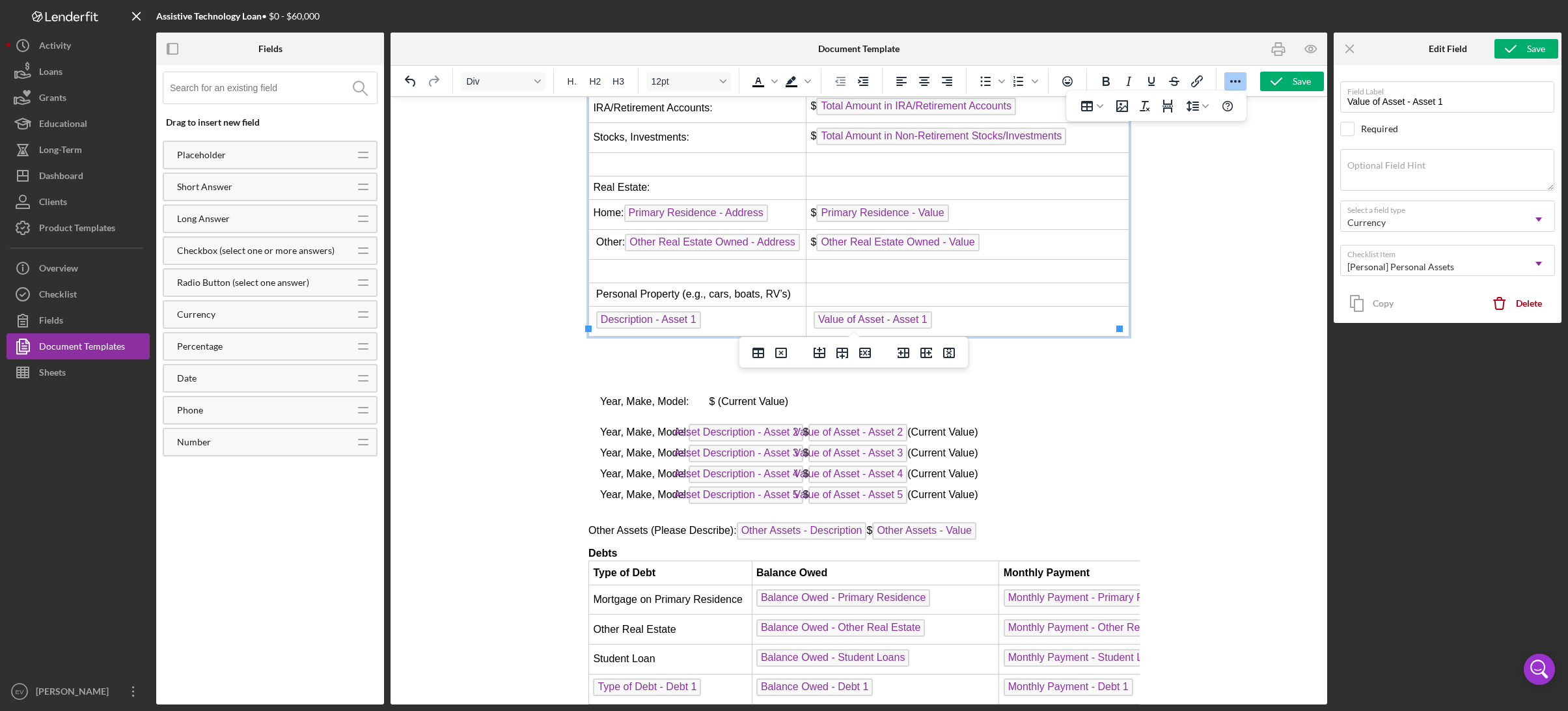
click at [811, 314] on span "Value of Asset - Asset 1" at bounding box center [871, 319] width 121 height 11
click at [974, 314] on td "$ ﻿ Value of Asset - Asset 1" at bounding box center [967, 321] width 323 height 30
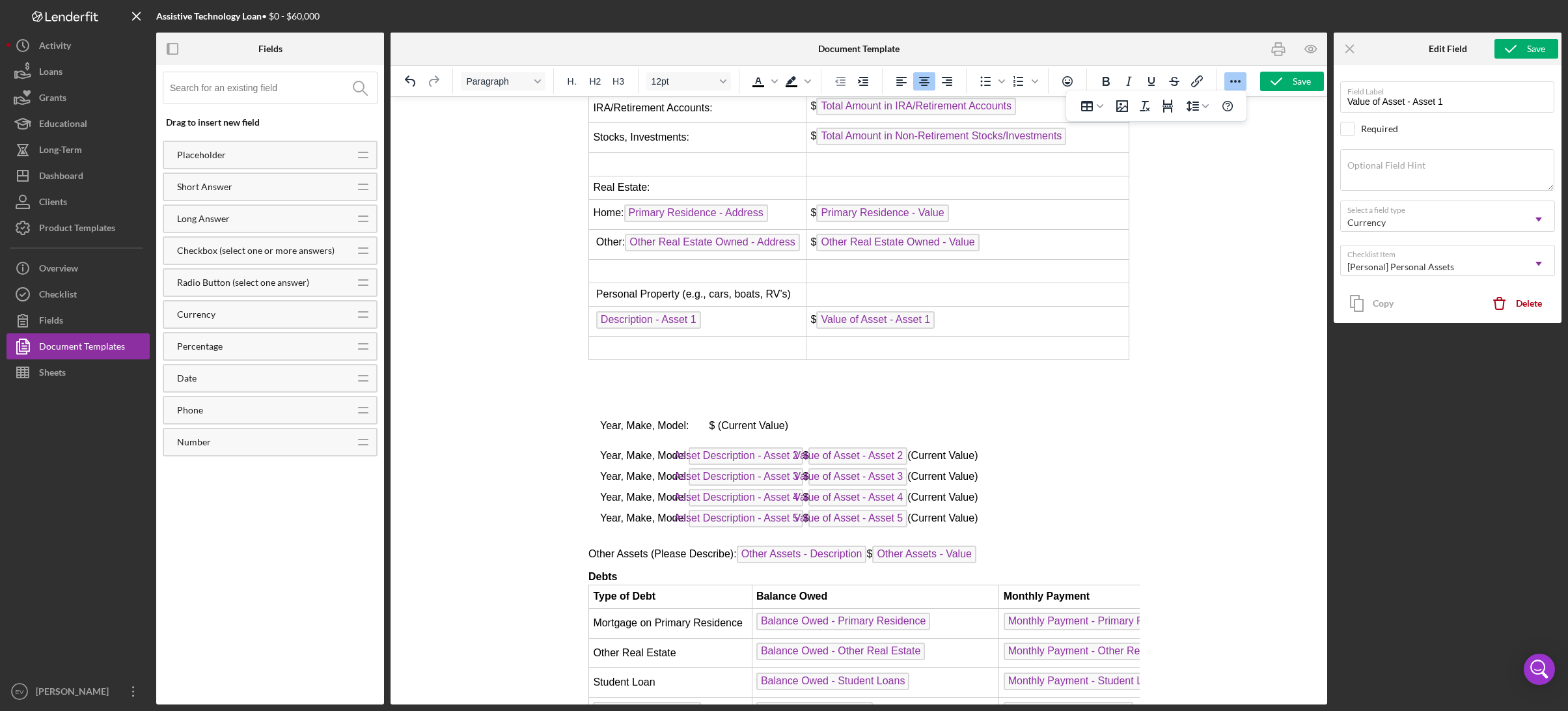
click at [863, 348] on td "Rich Text Area. Press ALT-0 for help." at bounding box center [967, 347] width 323 height 23
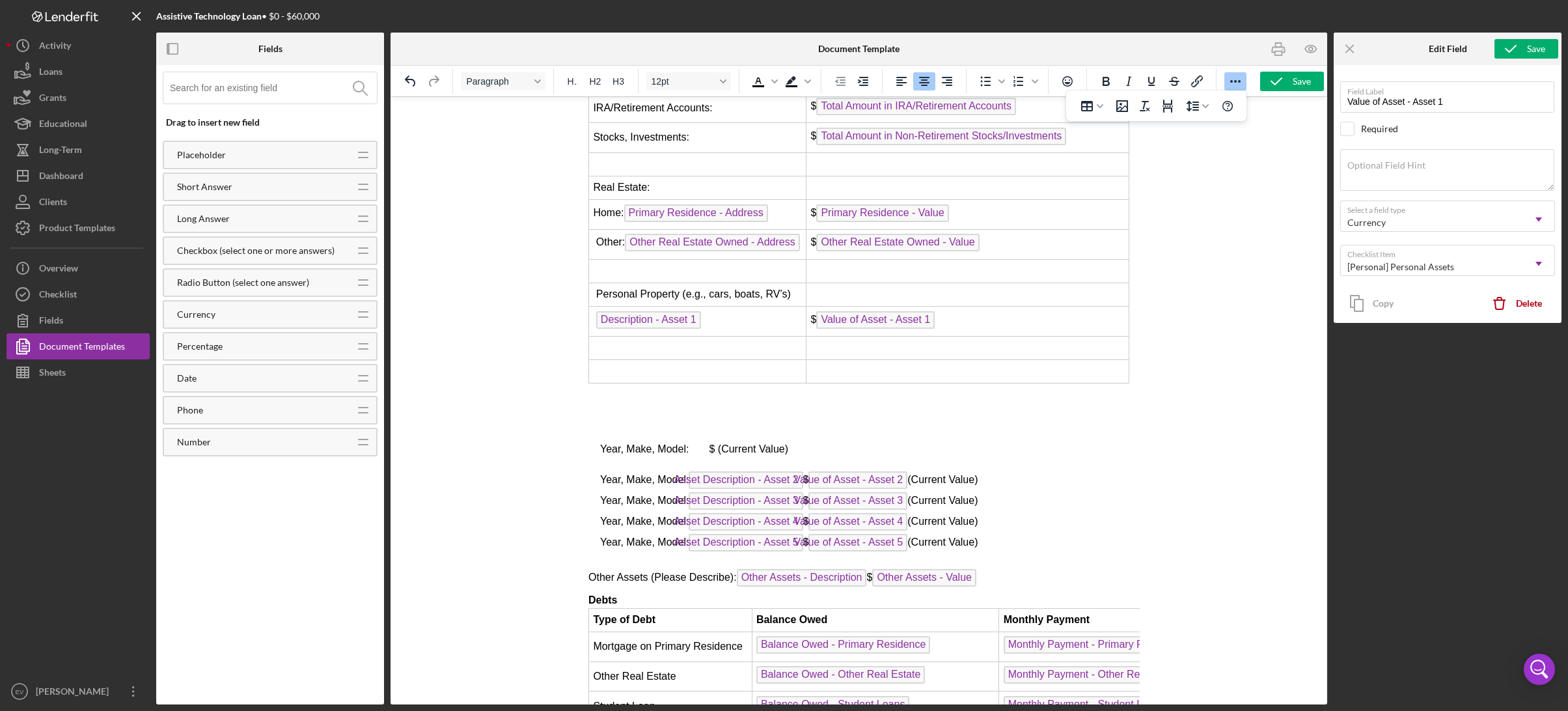
click at [849, 363] on td "Rich Text Area. Press ALT-0 for help." at bounding box center [967, 371] width 323 height 23
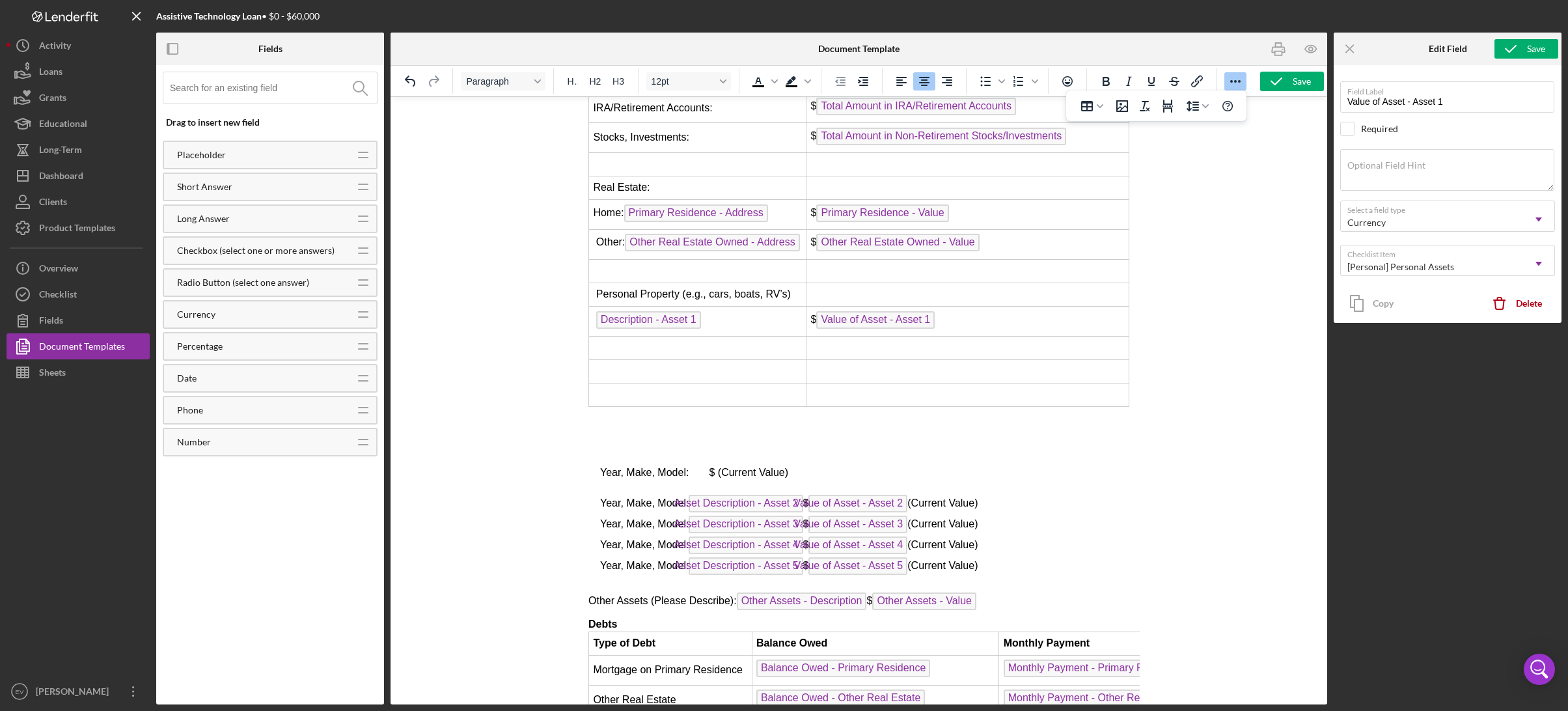
click at [863, 383] on td "Rich Text Area. Press ALT-0 for help." at bounding box center [967, 394] width 323 height 23
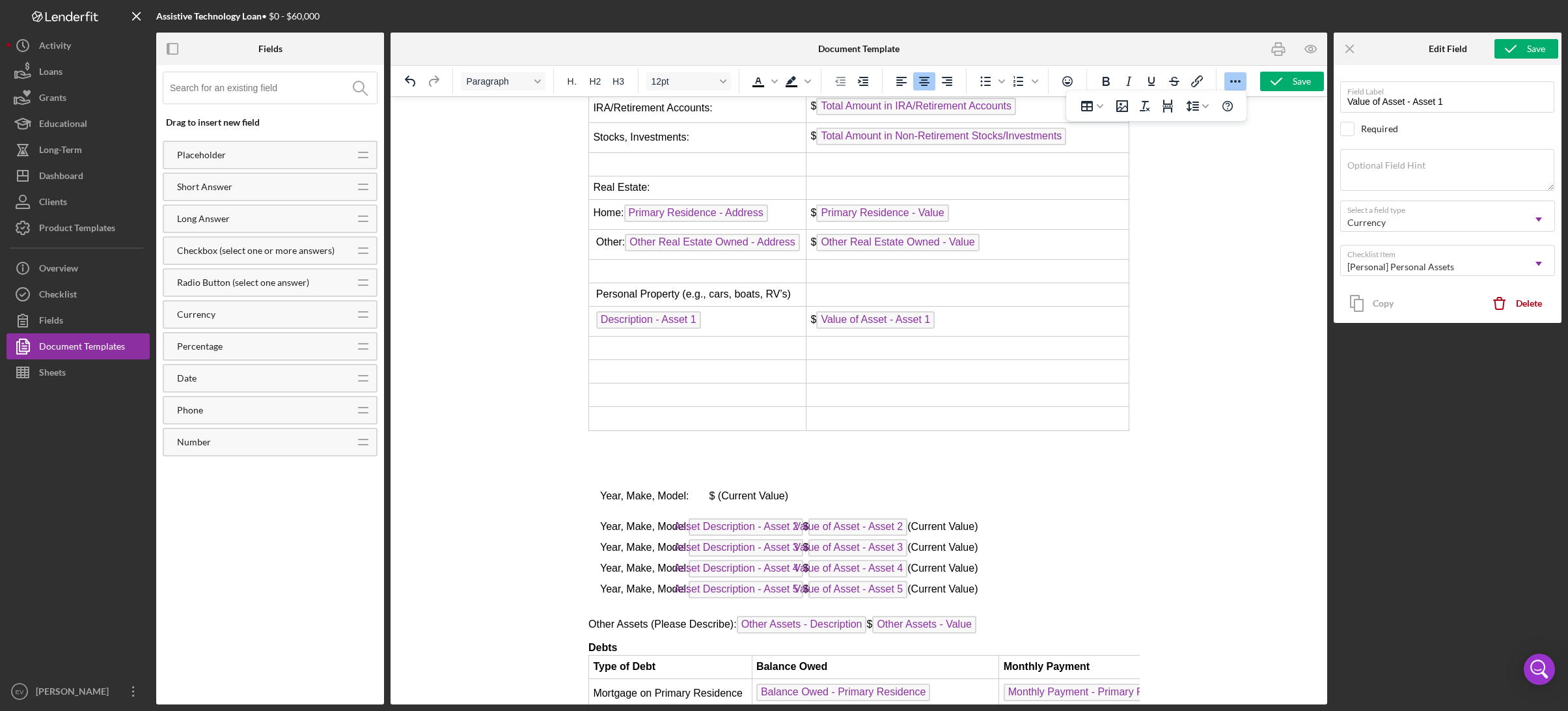
click at [871, 410] on td "Rich Text Area. Press ALT-0 for help." at bounding box center [967, 418] width 323 height 23
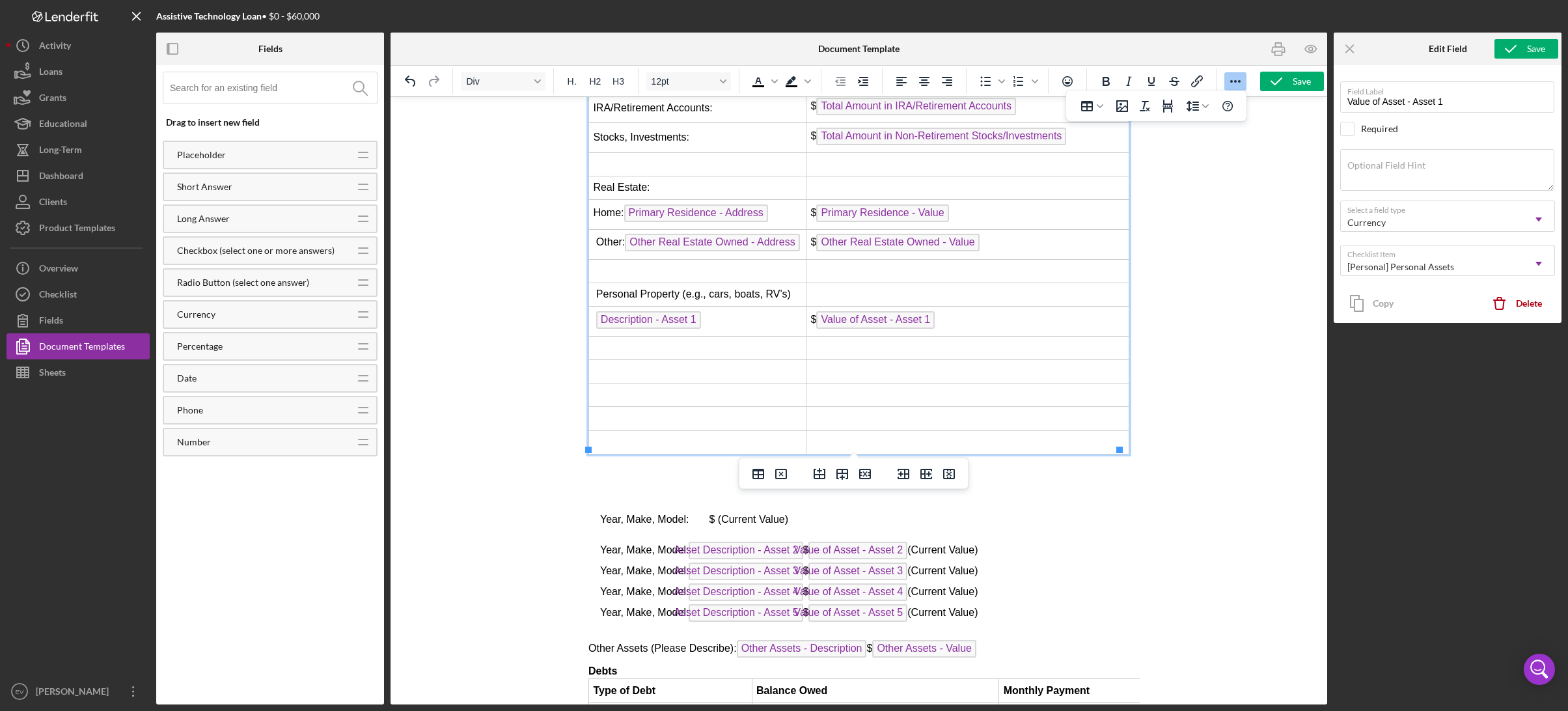
click at [853, 434] on td "Rich Text Area. Press ALT-0 for help." at bounding box center [967, 441] width 323 height 23
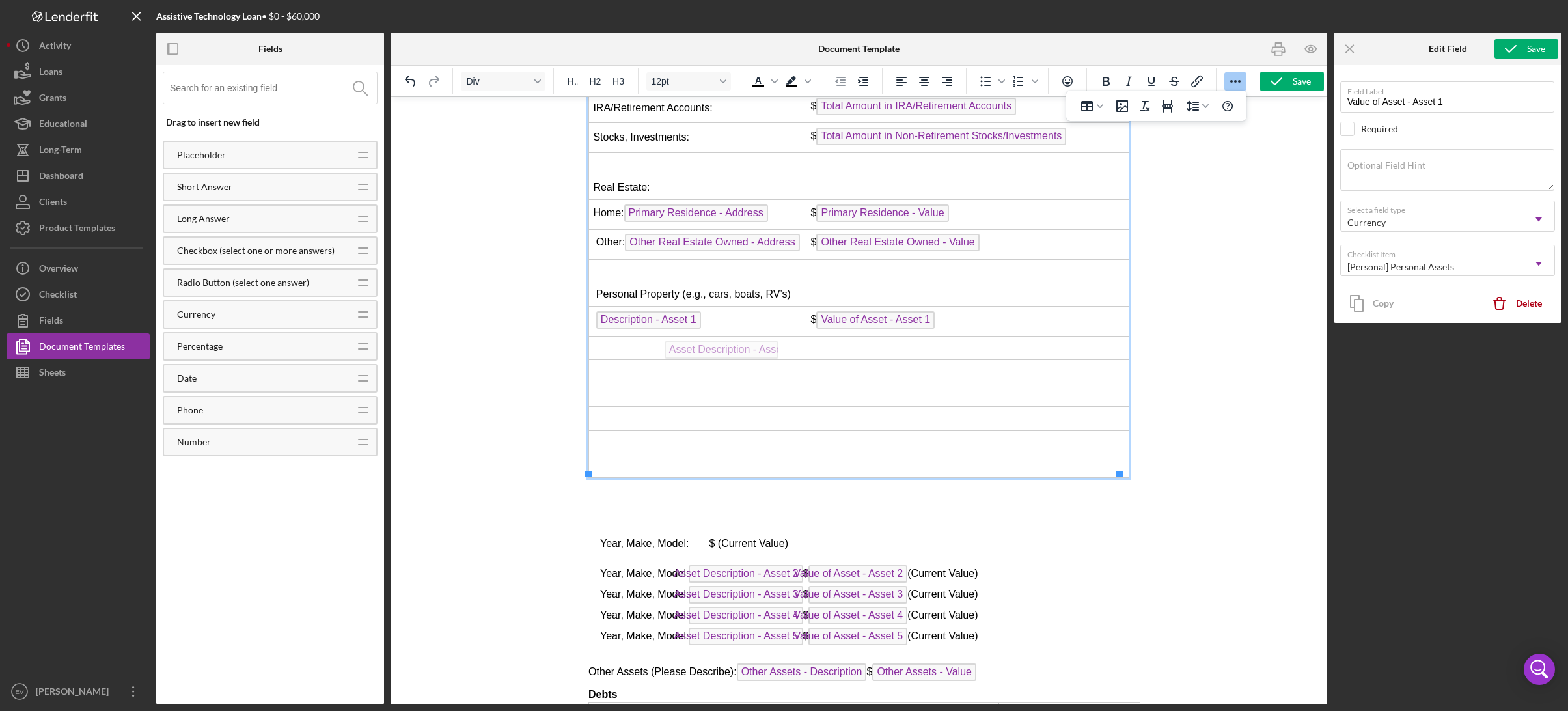
drag, startPoint x: 730, startPoint y: 568, endPoint x: 703, endPoint y: 338, distance: 231.6
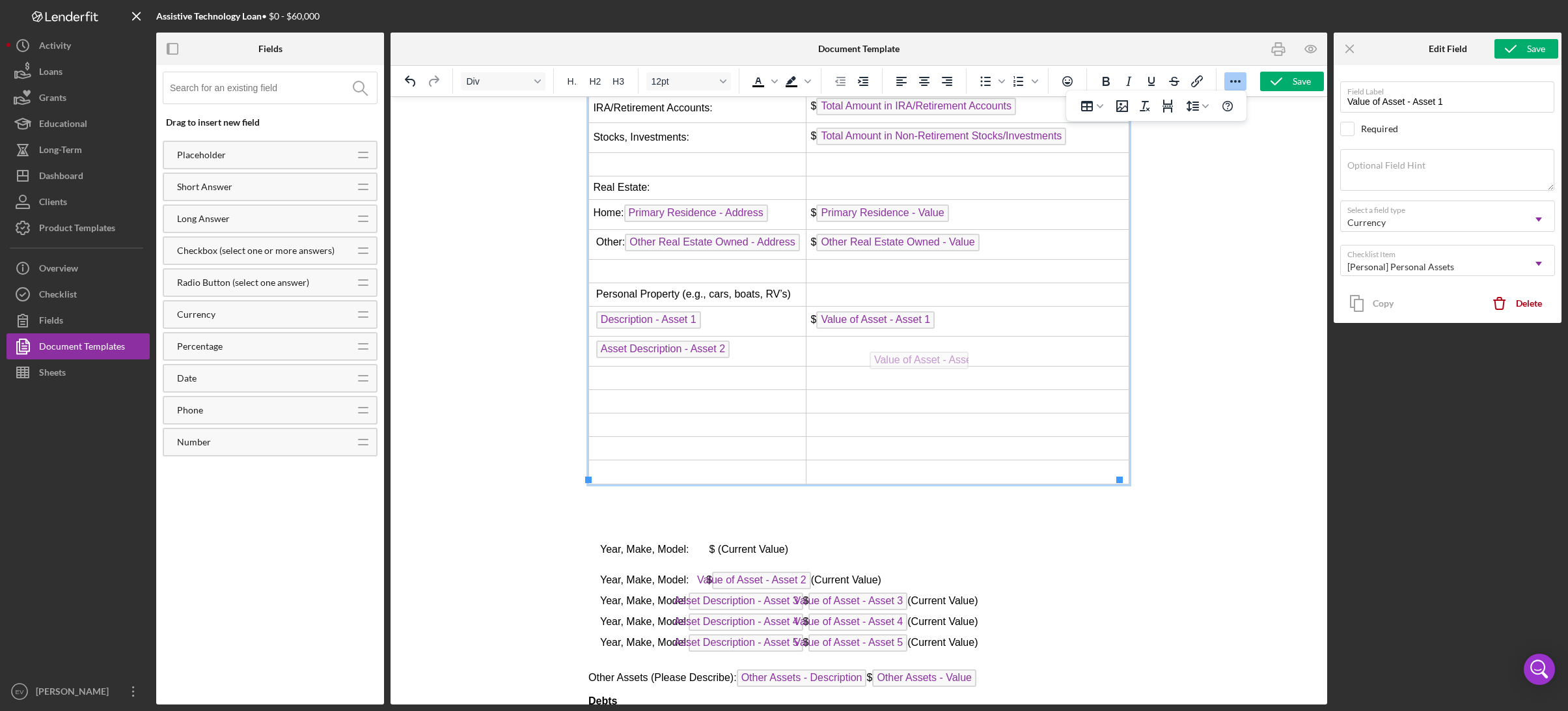
drag, startPoint x: 757, startPoint y: 573, endPoint x: 915, endPoint y: 348, distance: 274.9
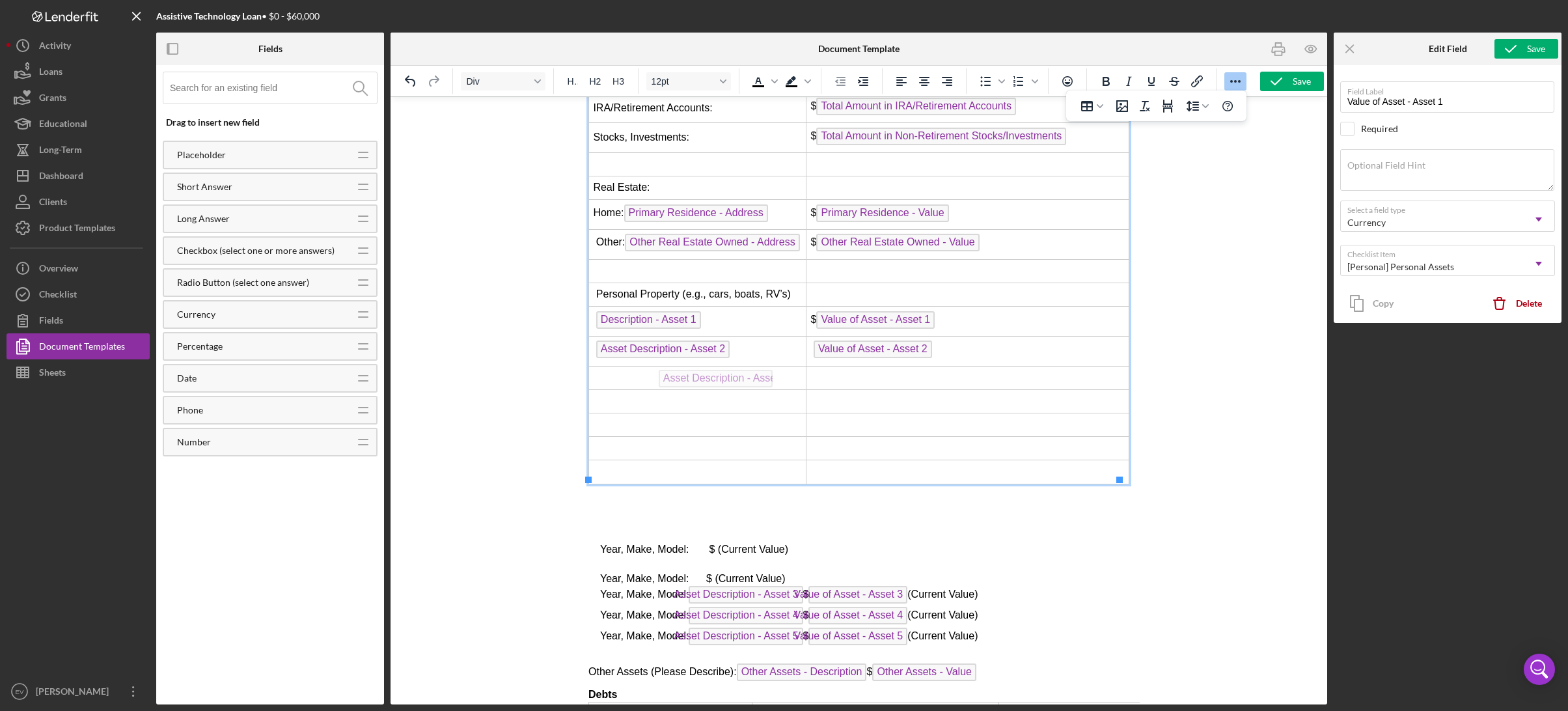
drag, startPoint x: 776, startPoint y: 590, endPoint x: 744, endPoint y: 364, distance: 228.3
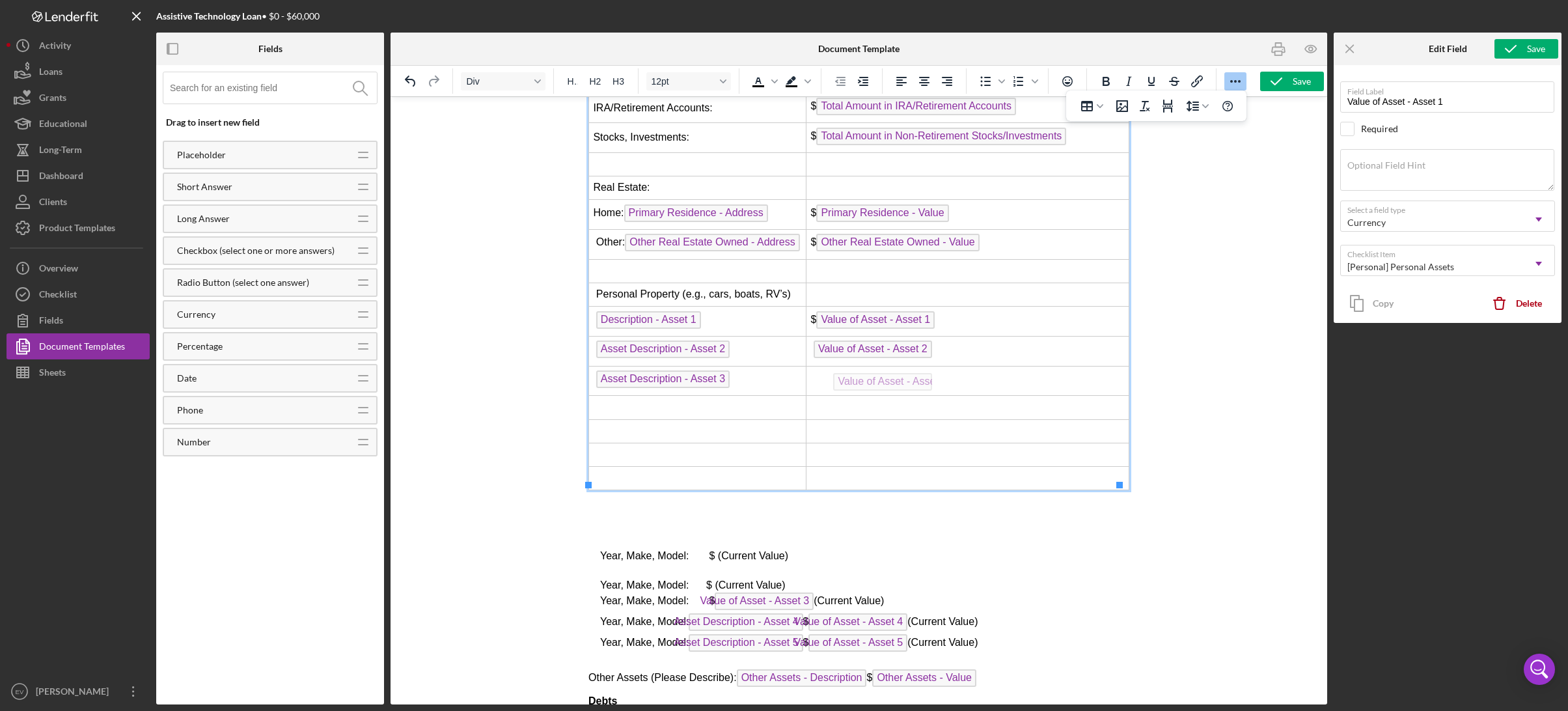
drag, startPoint x: 787, startPoint y: 596, endPoint x: 906, endPoint y: 369, distance: 256.3
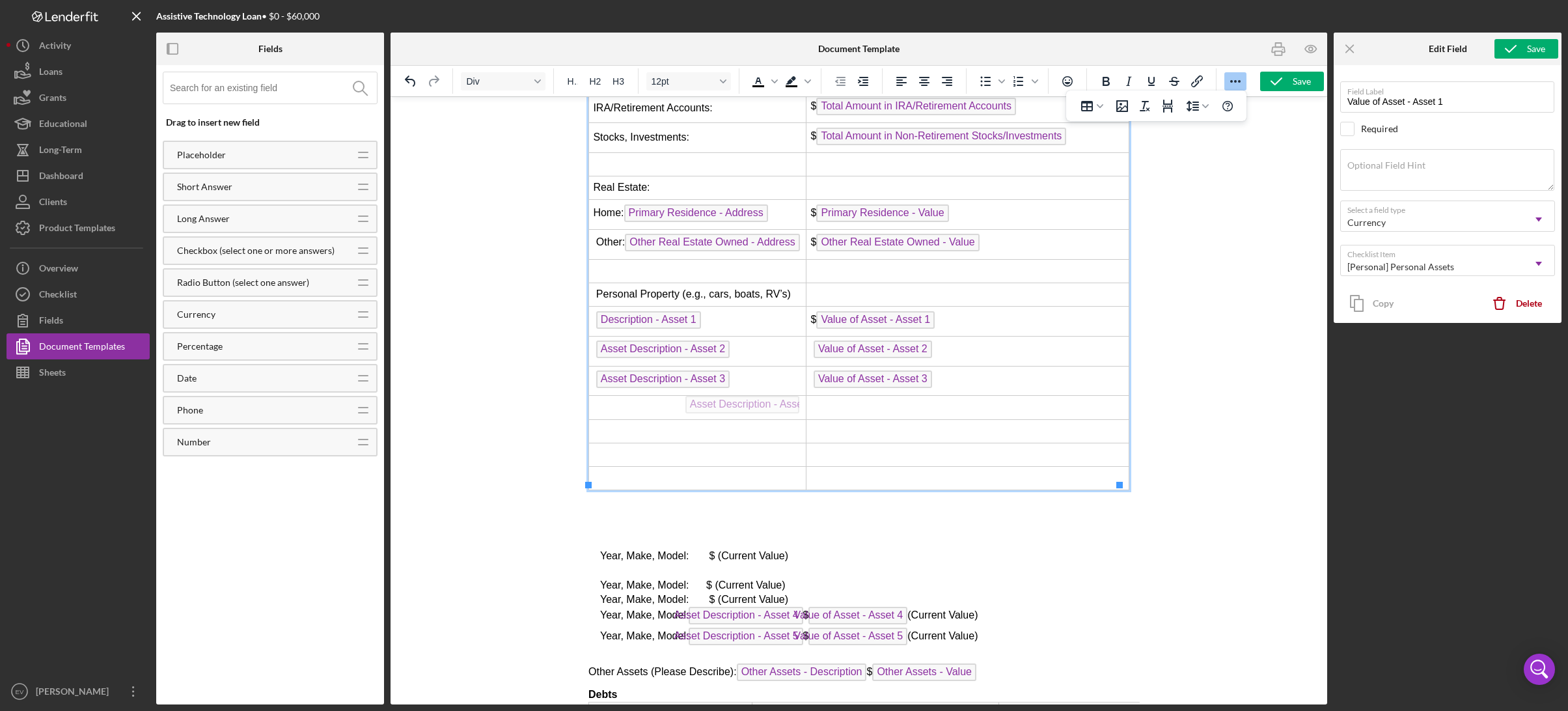
drag, startPoint x: 770, startPoint y: 611, endPoint x: 764, endPoint y: 392, distance: 219.1
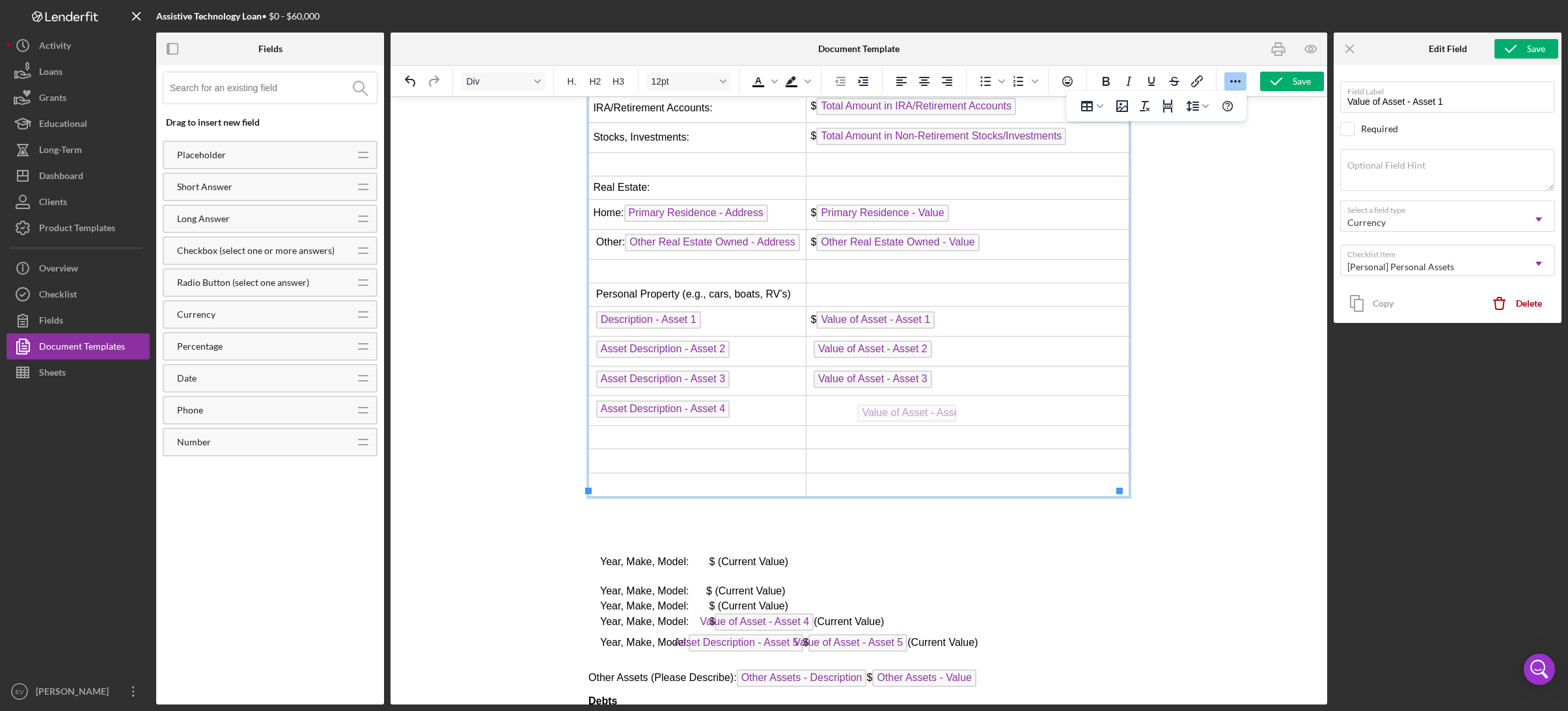
drag, startPoint x: 796, startPoint y: 600, endPoint x: 927, endPoint y: 401, distance: 238.2
drag, startPoint x: 783, startPoint y: 631, endPoint x: 768, endPoint y: 425, distance: 206.5
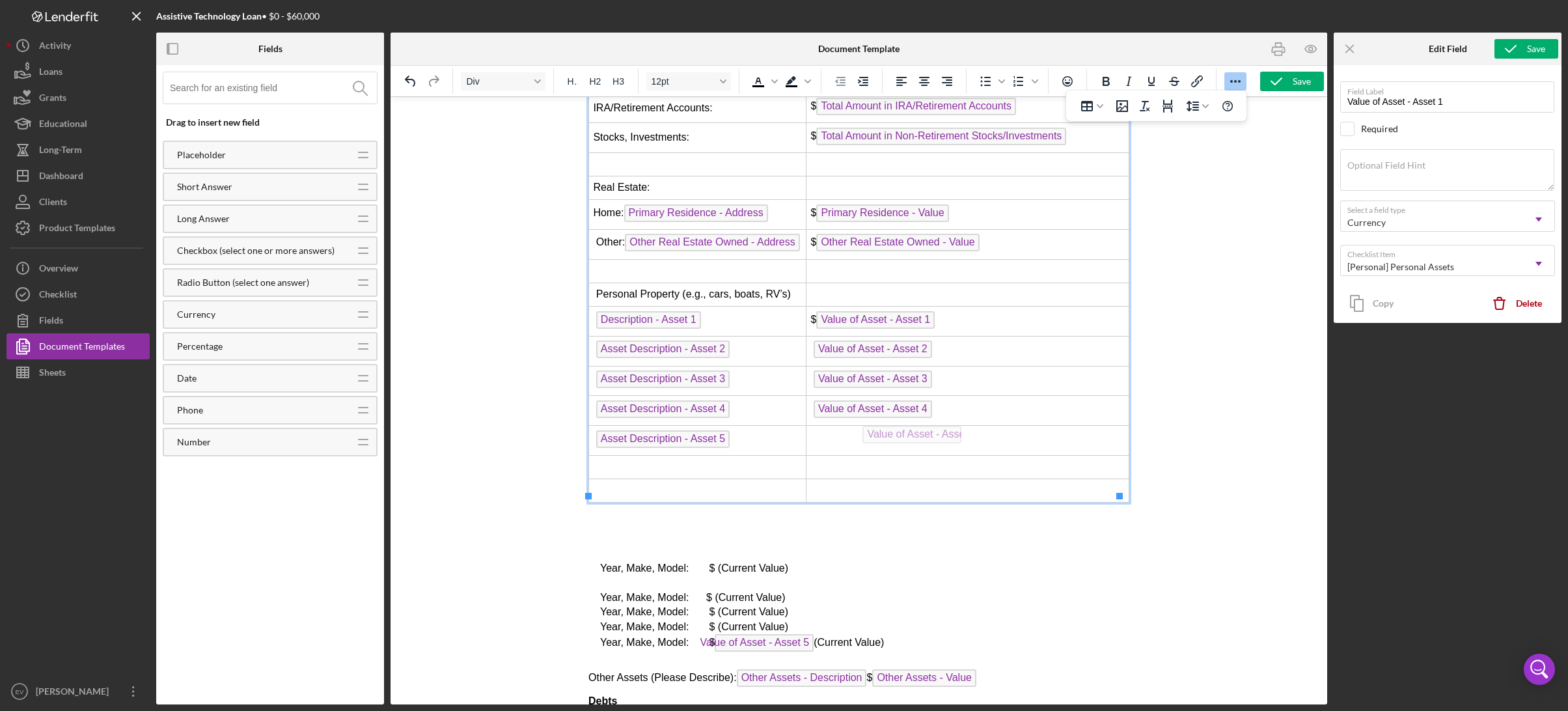
drag, startPoint x: 764, startPoint y: 630, endPoint x: 912, endPoint y: 422, distance: 255.3
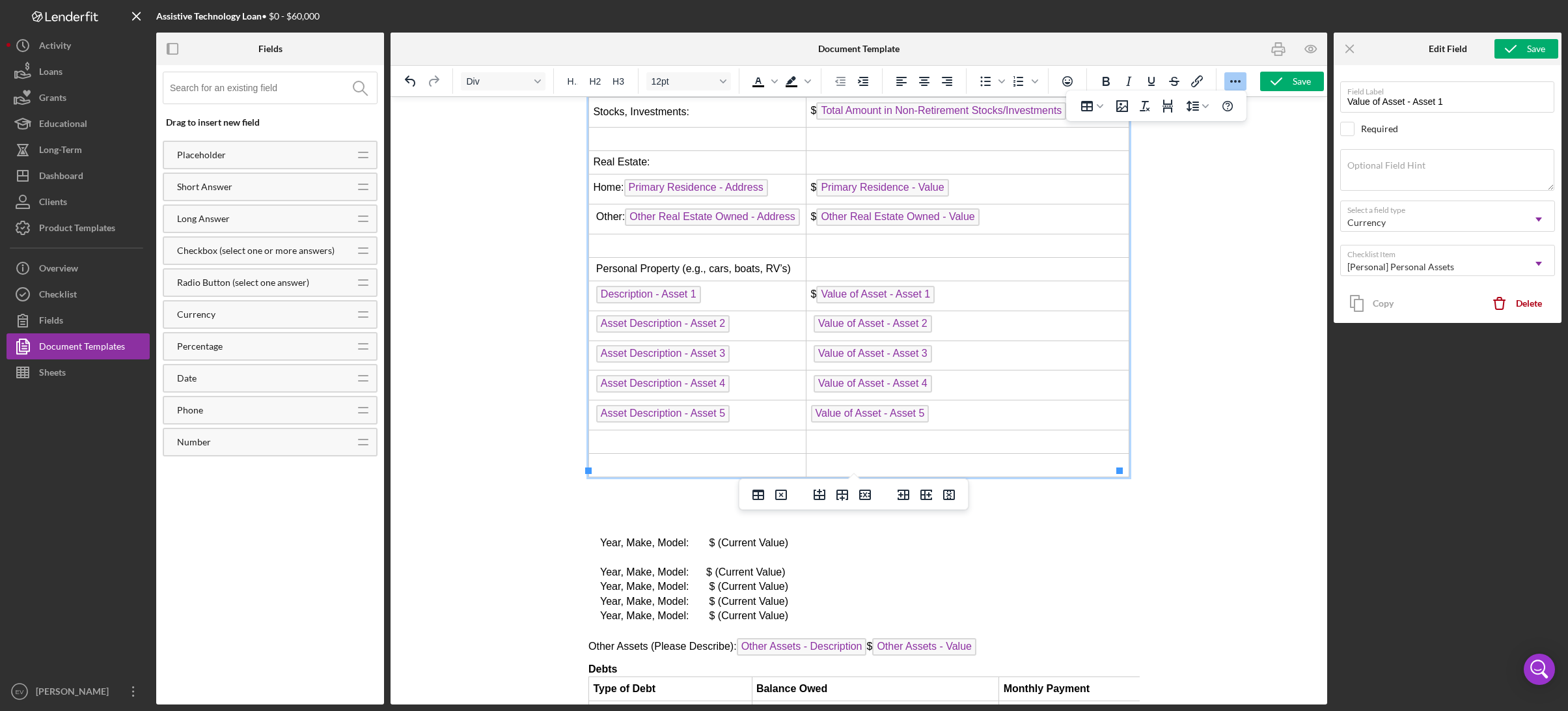
scroll to position [3927, 0]
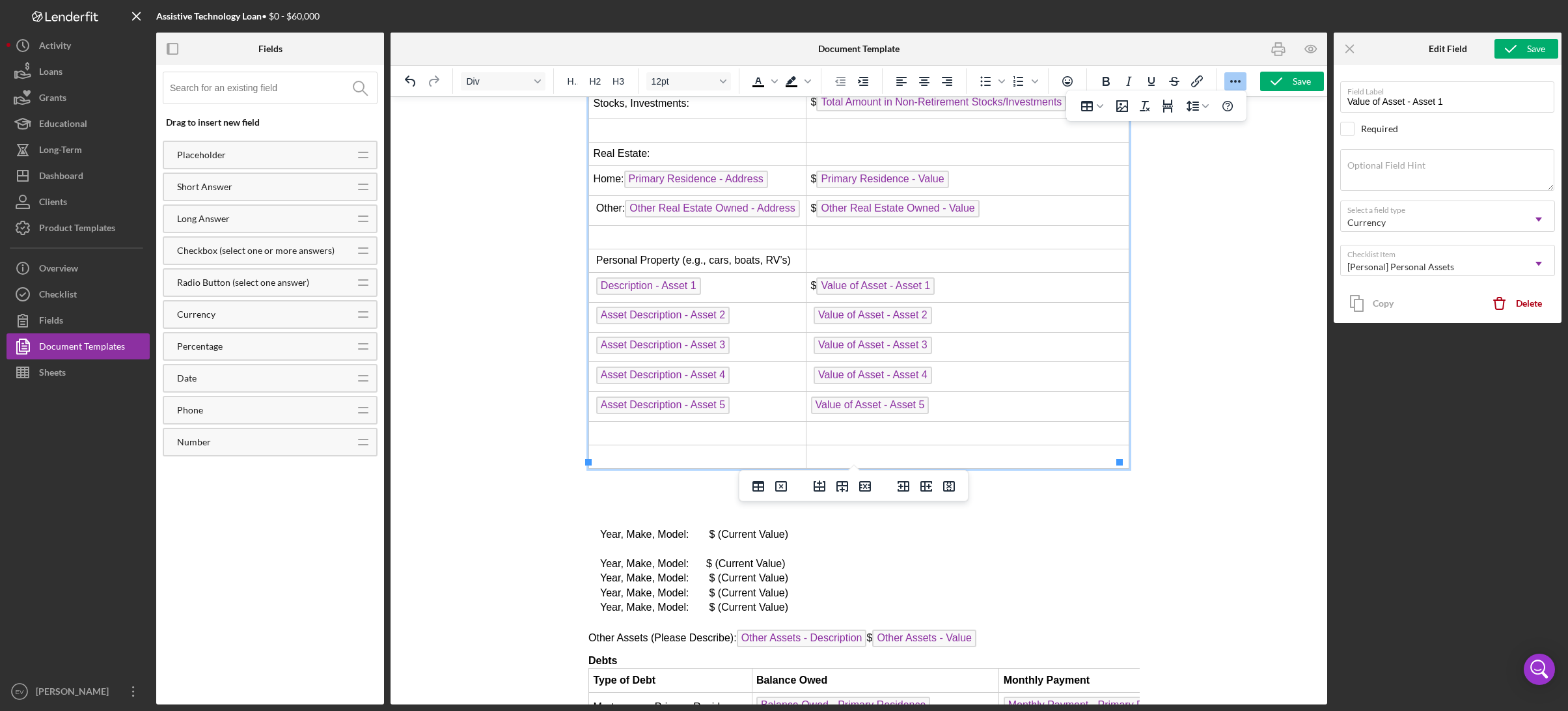
click at [812, 309] on span "Value of Asset - Asset 2" at bounding box center [871, 314] width 121 height 11
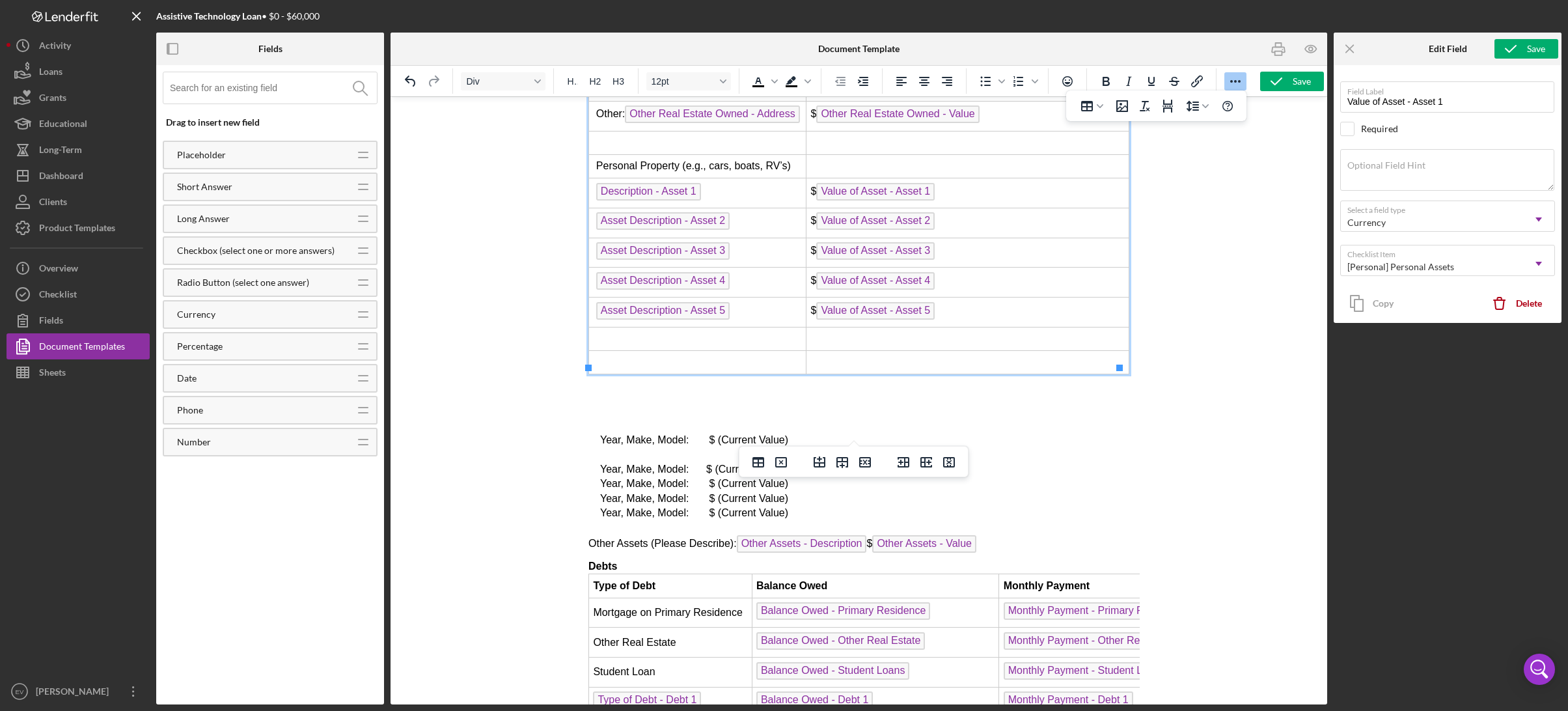
scroll to position [4073, 0]
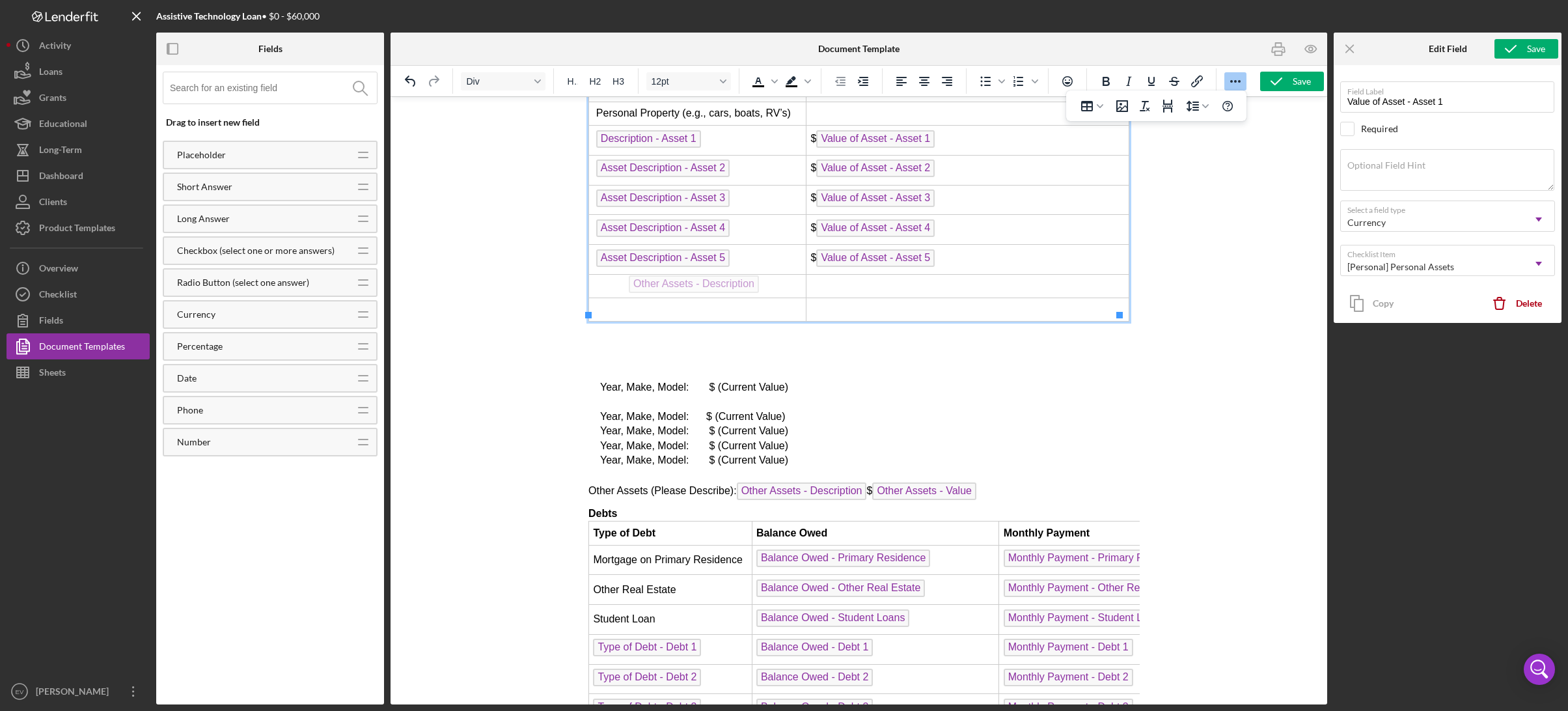
drag, startPoint x: 777, startPoint y: 484, endPoint x: 664, endPoint y: 272, distance: 240.2
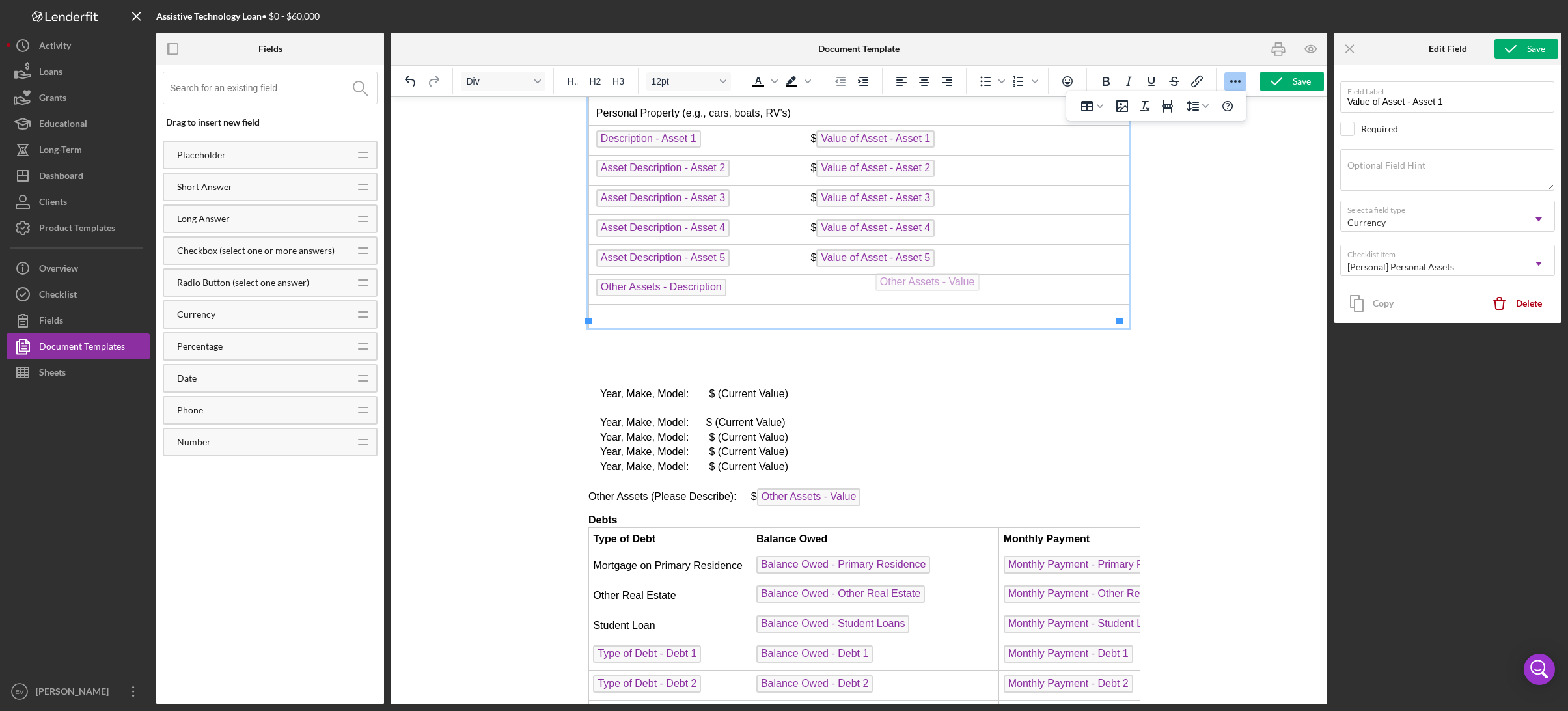
drag, startPoint x: 791, startPoint y: 492, endPoint x: 909, endPoint y: 270, distance: 251.4
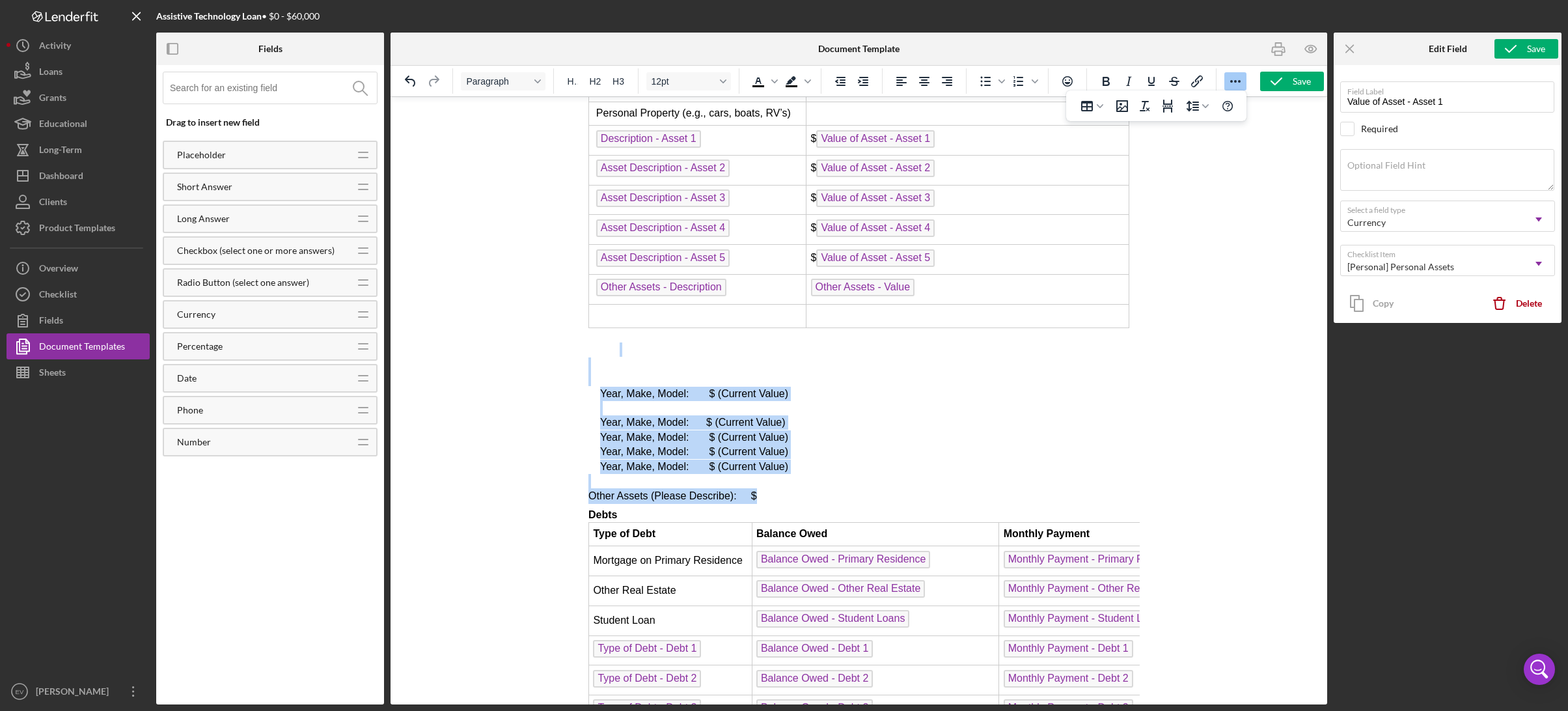
drag, startPoint x: 769, startPoint y: 488, endPoint x: 578, endPoint y: 347, distance: 237.4
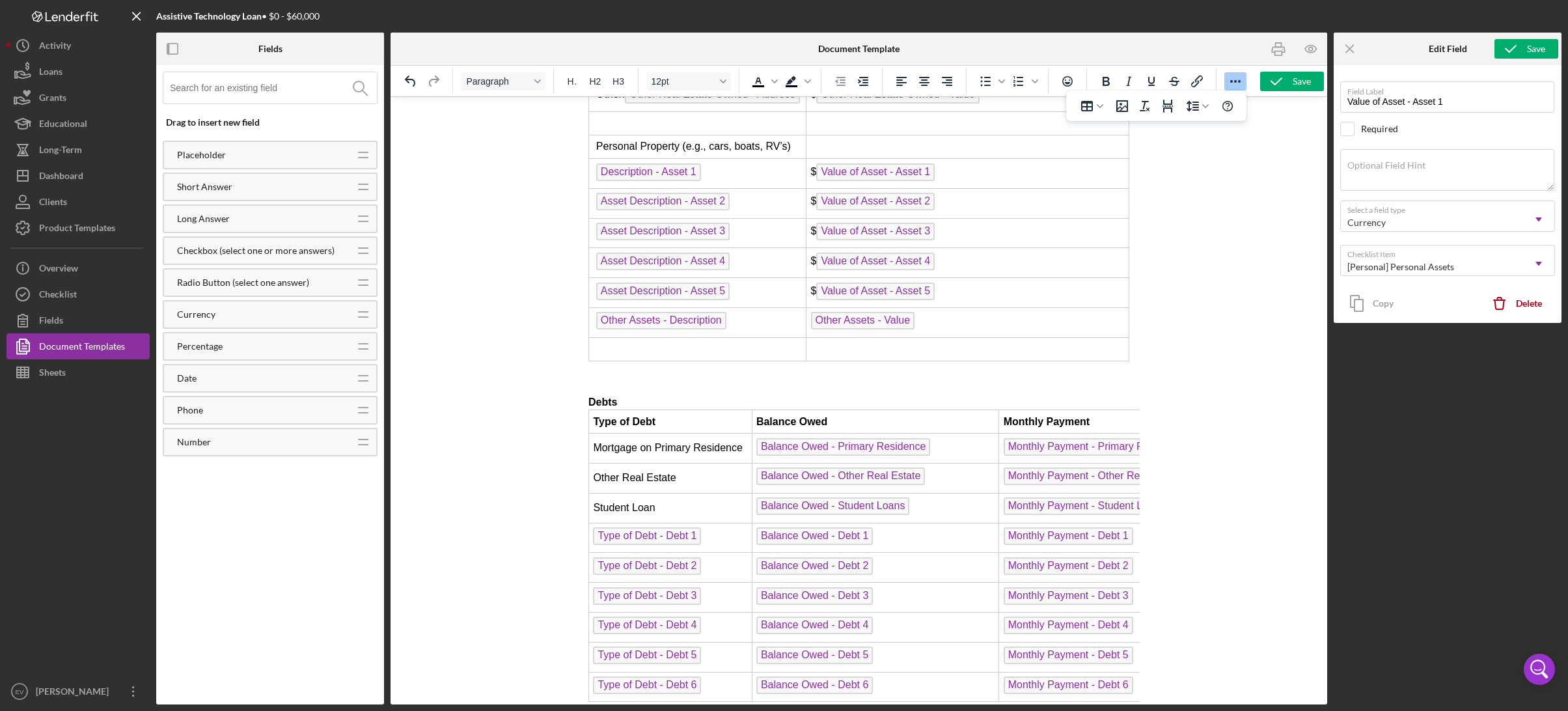
scroll to position [3900, 0]
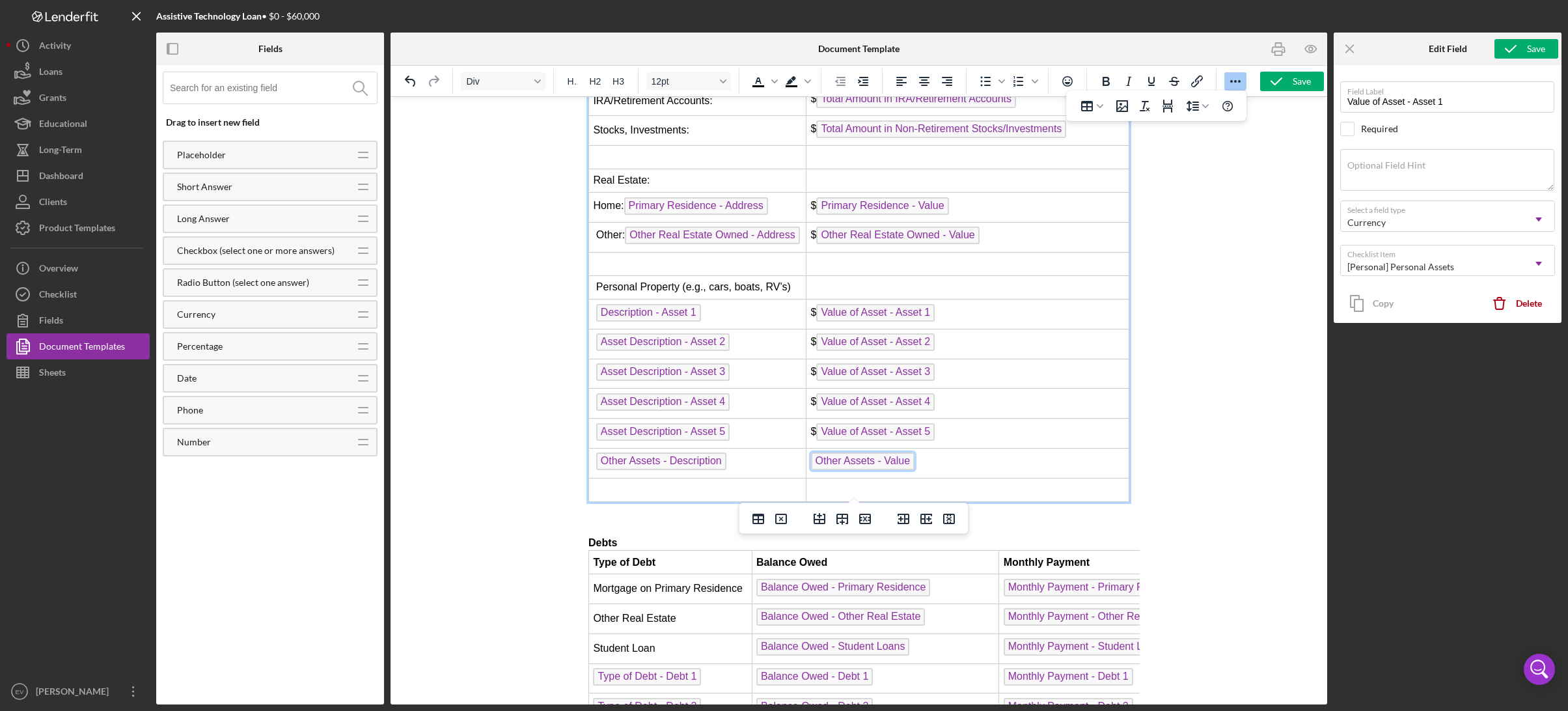
click at [811, 456] on span "Other Assets - Value" at bounding box center [863, 461] width 105 height 18
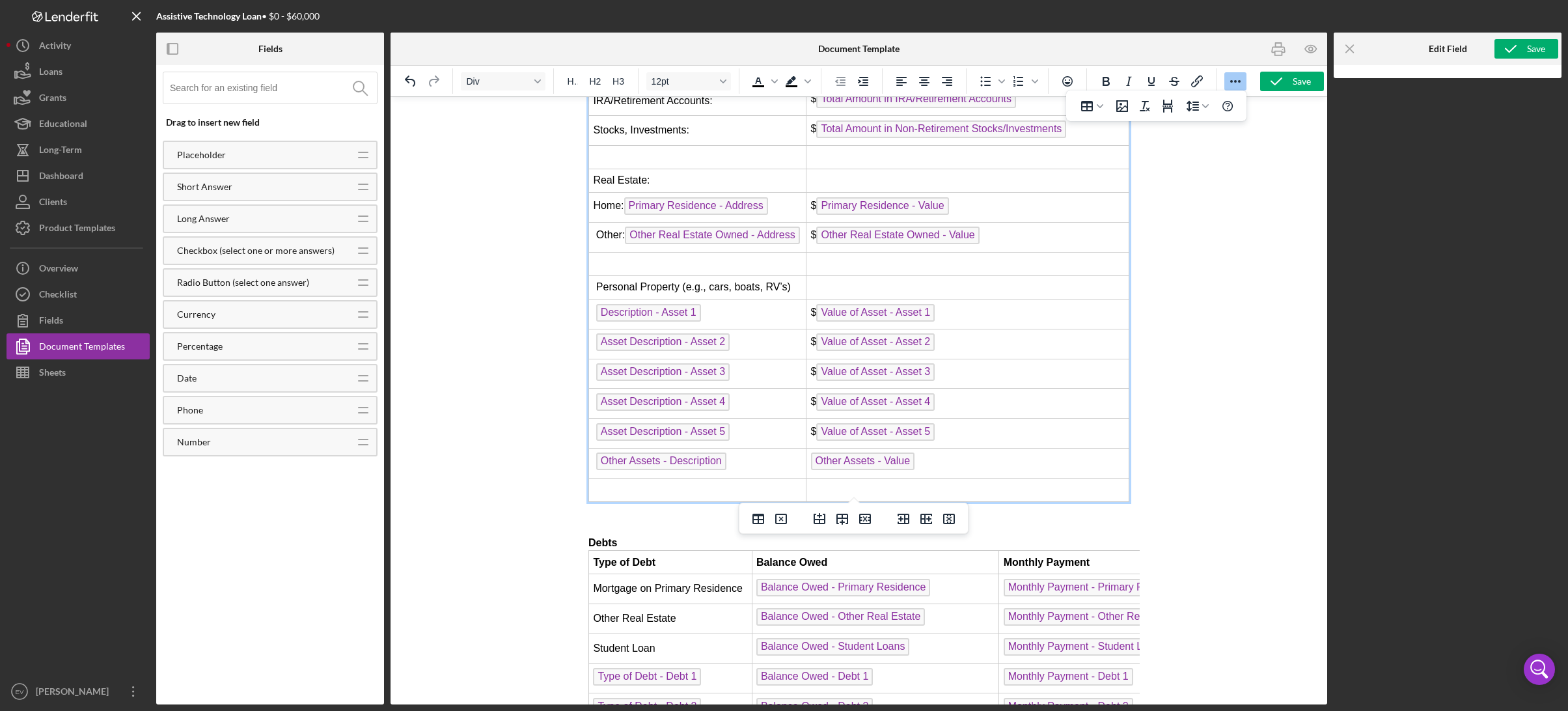
scroll to position [3958, 0]
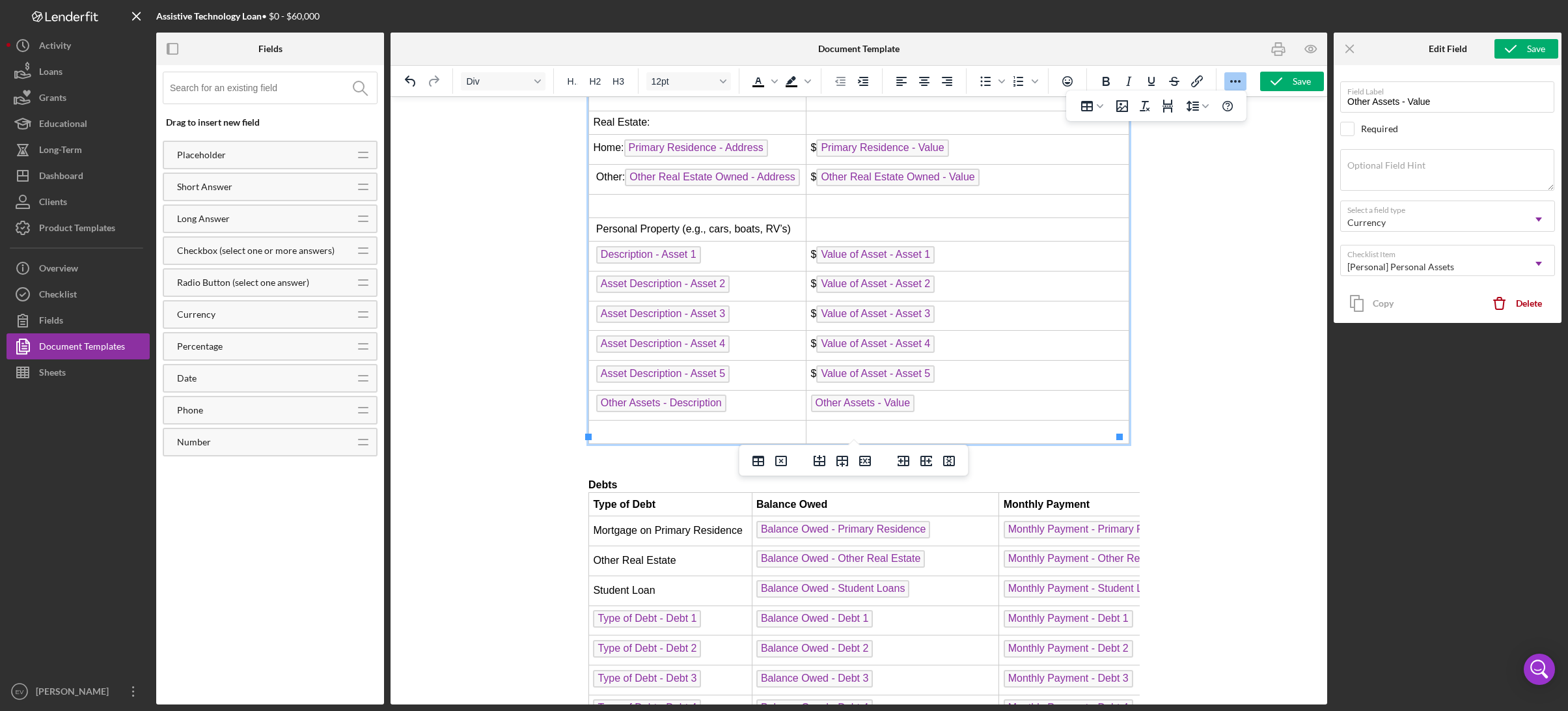
click at [960, 399] on td "Other Assets - Value" at bounding box center [967, 405] width 323 height 30
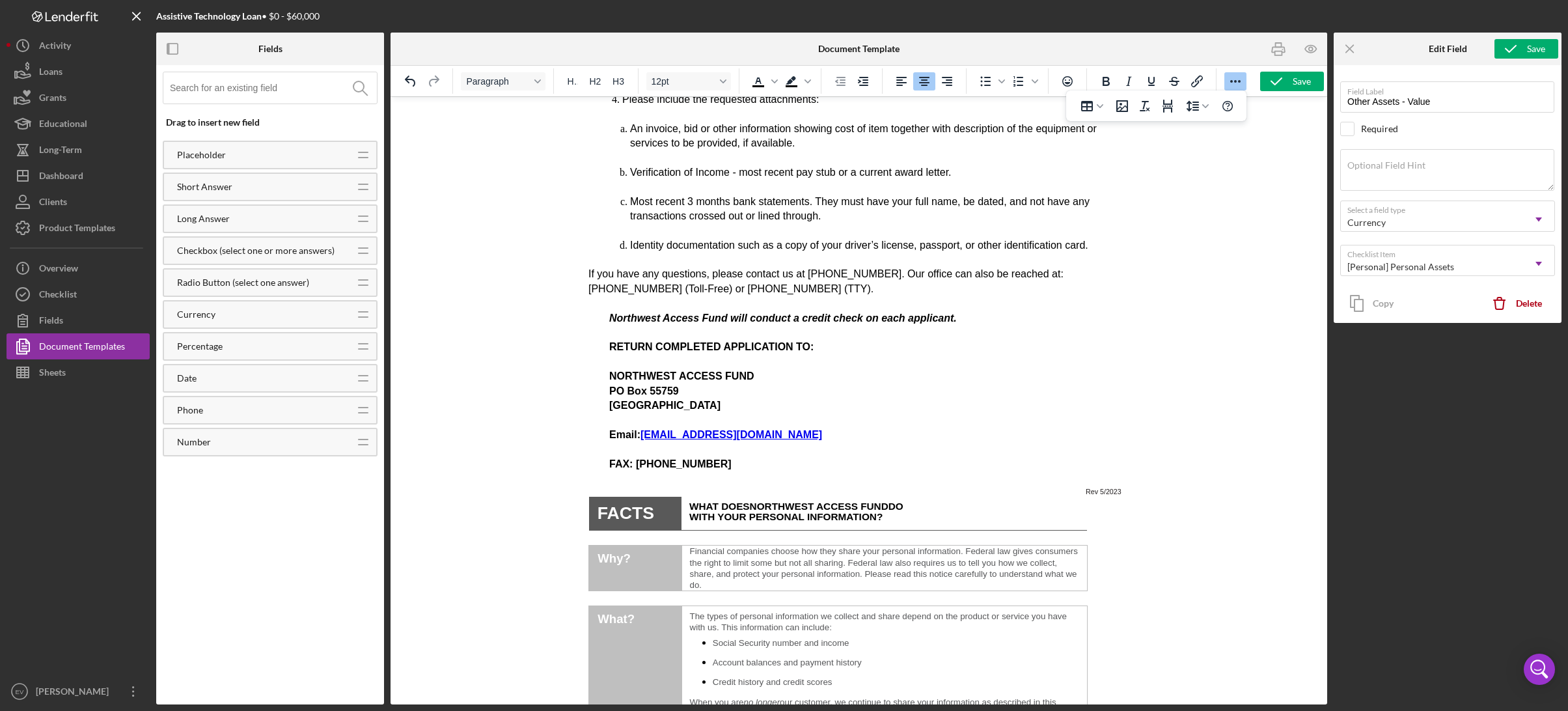
scroll to position [0, 0]
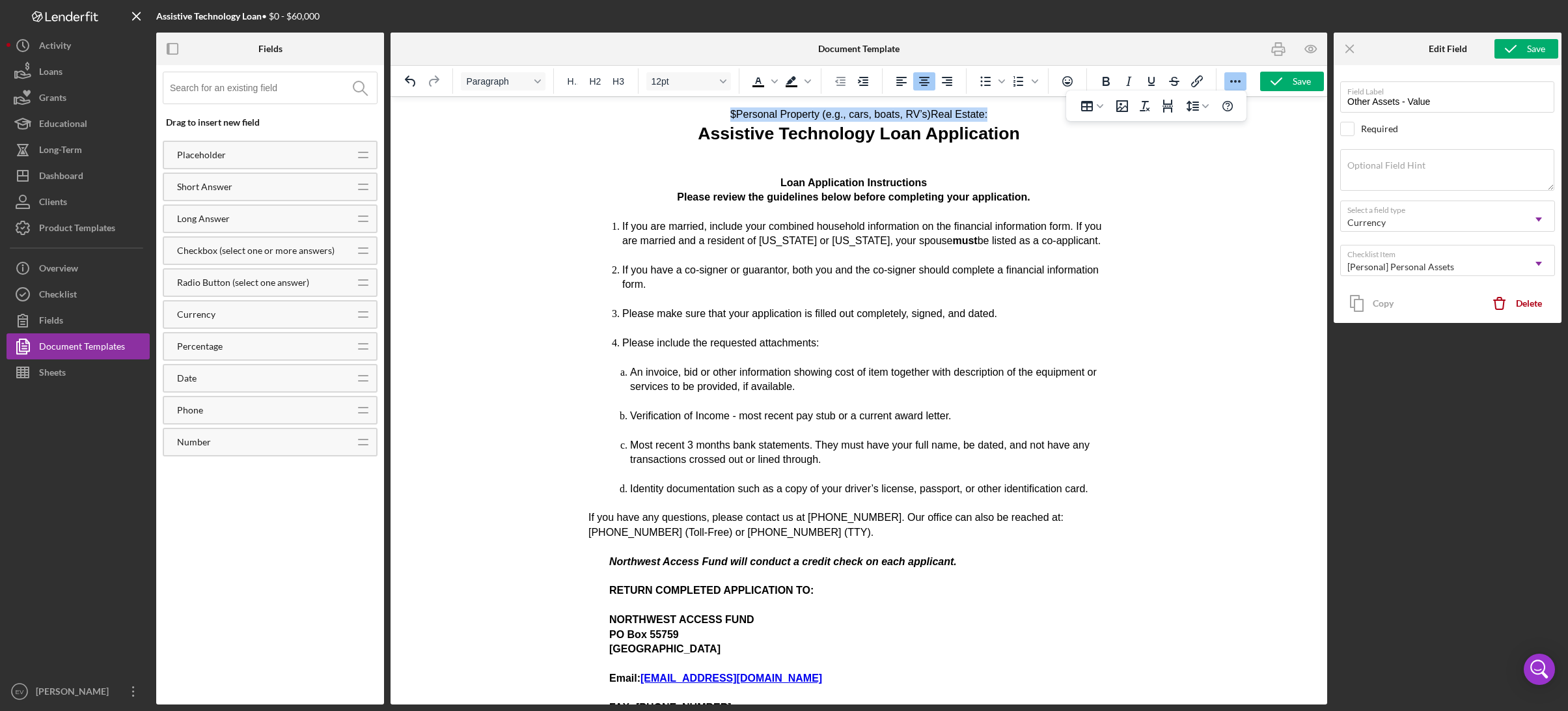
drag, startPoint x: 998, startPoint y: 112, endPoint x: 678, endPoint y: 107, distance: 320.0
click at [678, 107] on p "$Personal Property (e.g., cars, boats, RV’s) Real Estate:" at bounding box center [858, 114] width 541 height 15
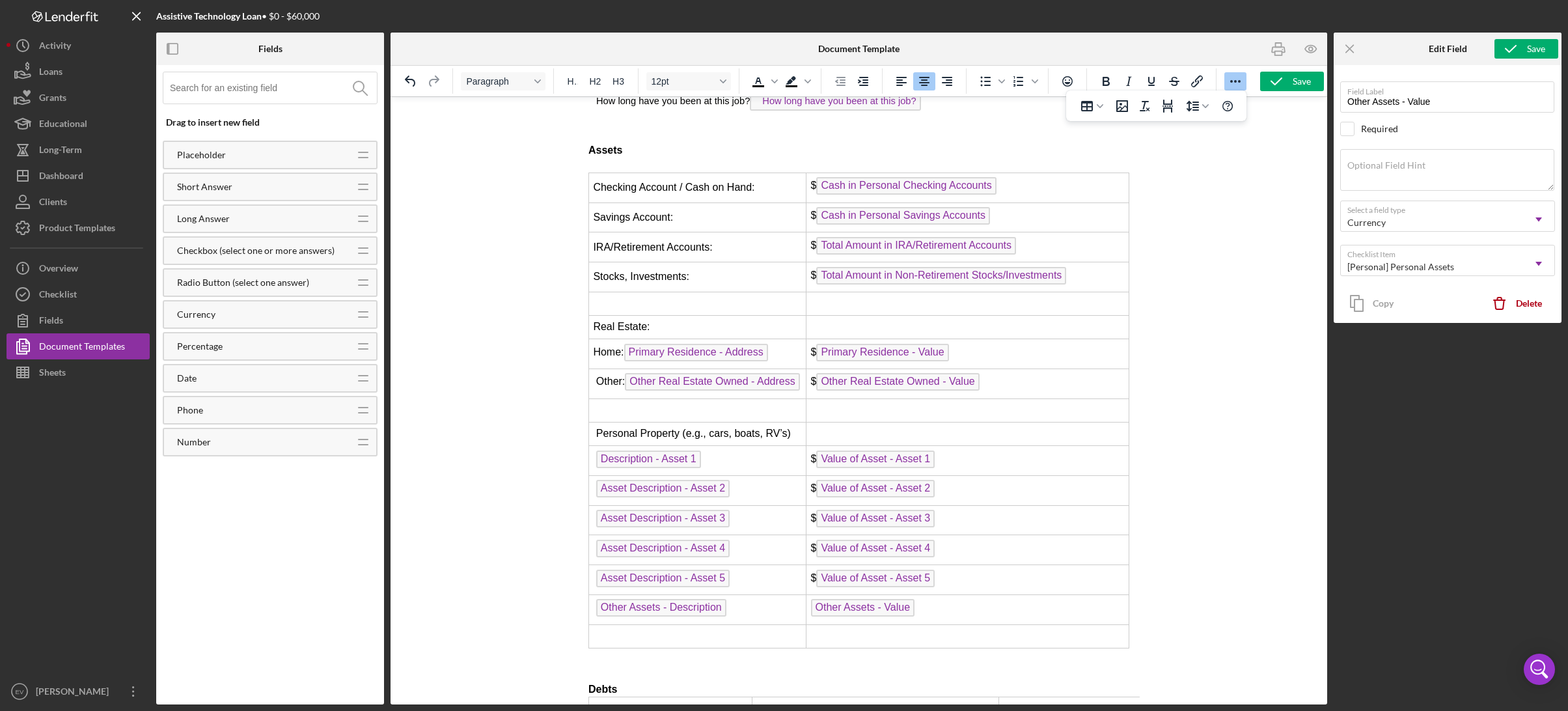
scroll to position [3887, 0]
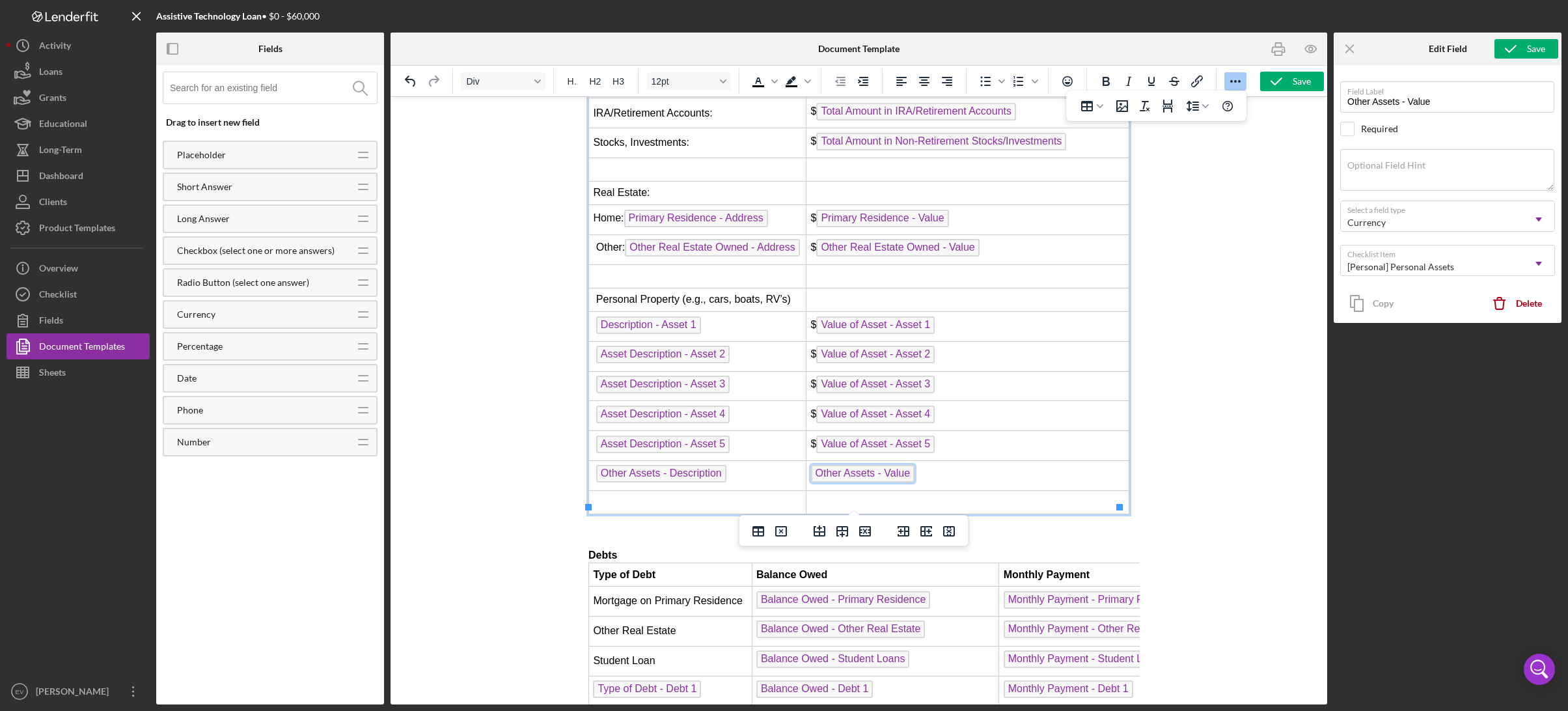
click at [811, 466] on span "Other Assets - Value" at bounding box center [863, 473] width 105 height 18
click at [812, 445] on td "$ Value of Asset - Asset 5" at bounding box center [967, 445] width 323 height 30
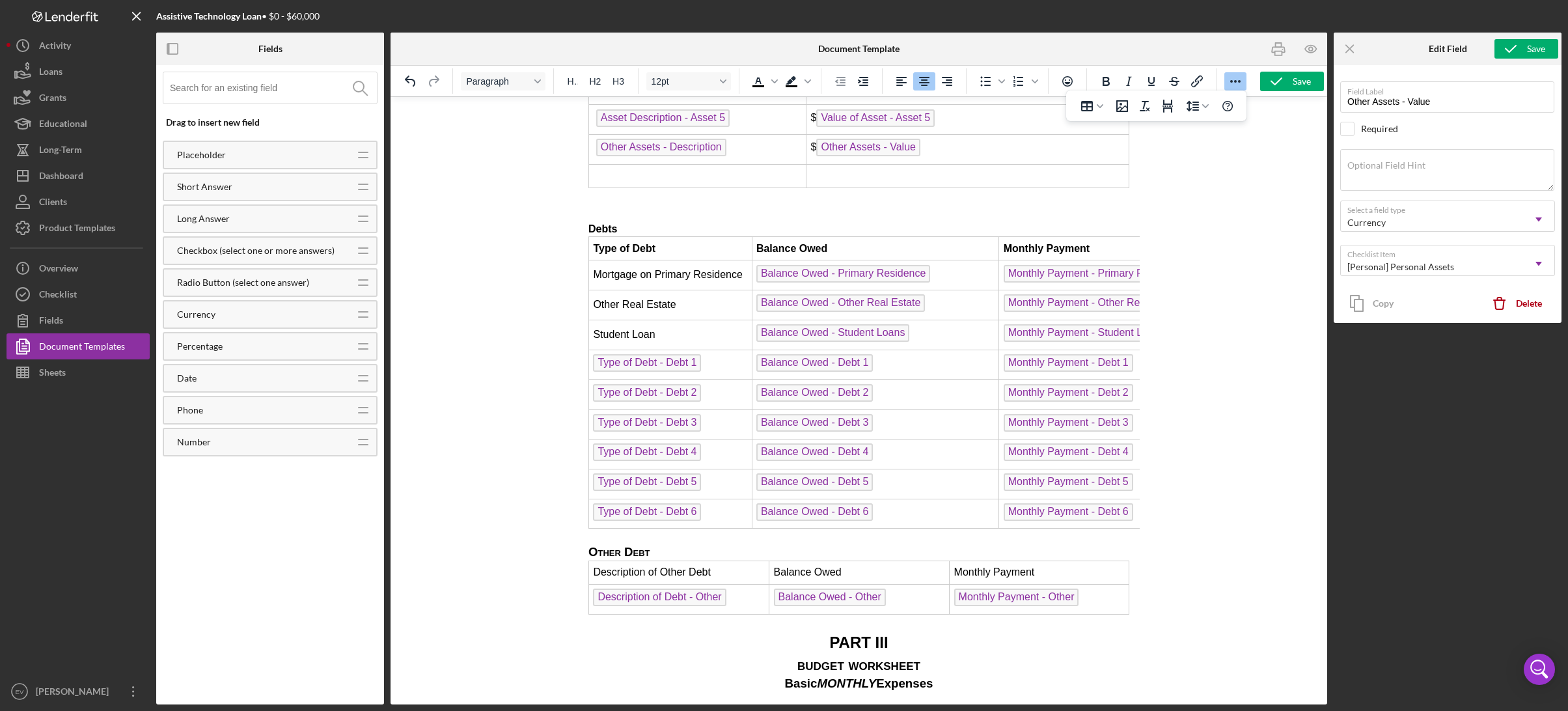
scroll to position [4056, 0]
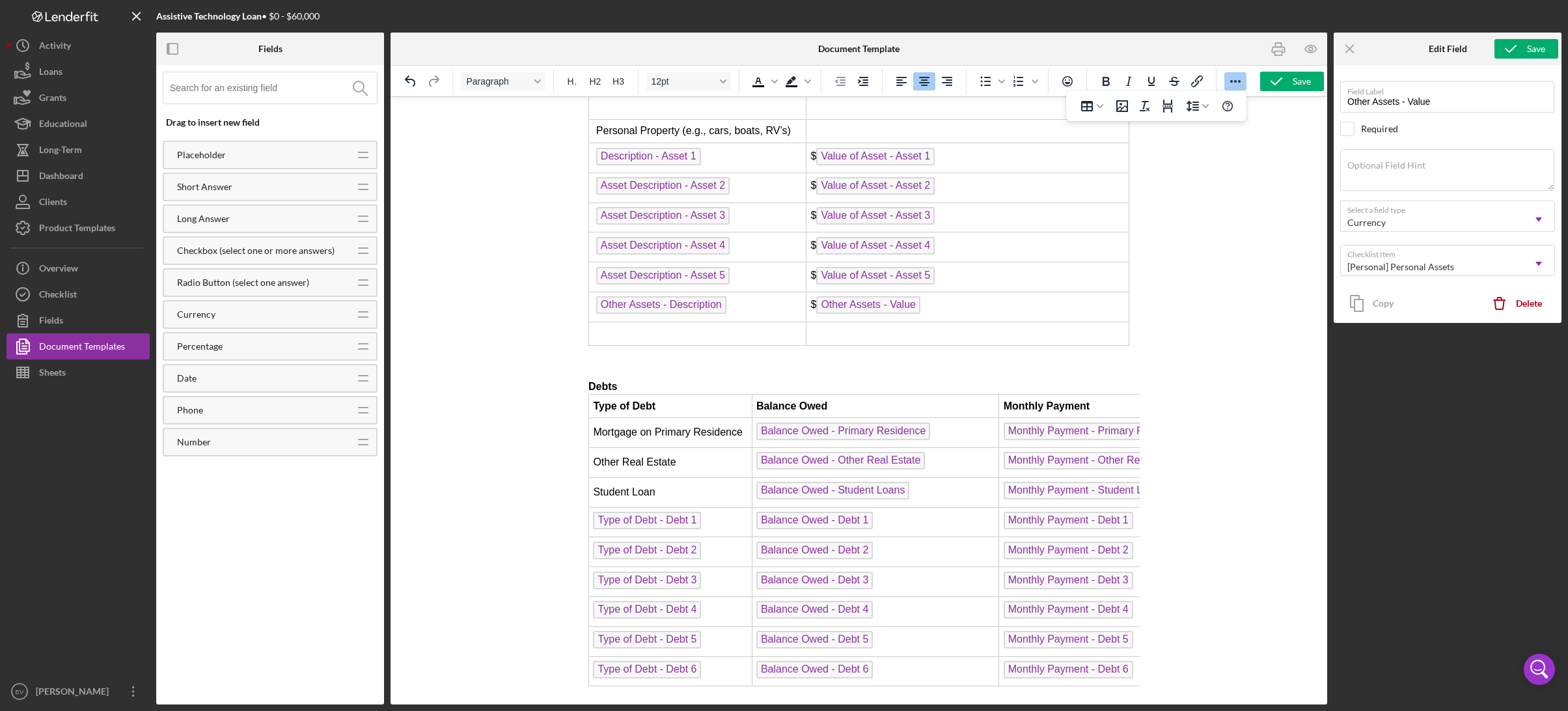
click at [842, 321] on td "Rich Text Area. Press ALT-0 for help." at bounding box center [967, 332] width 323 height 23
click at [841, 321] on td "Rich Text Area. Press ALT-0 for help." at bounding box center [967, 332] width 323 height 23
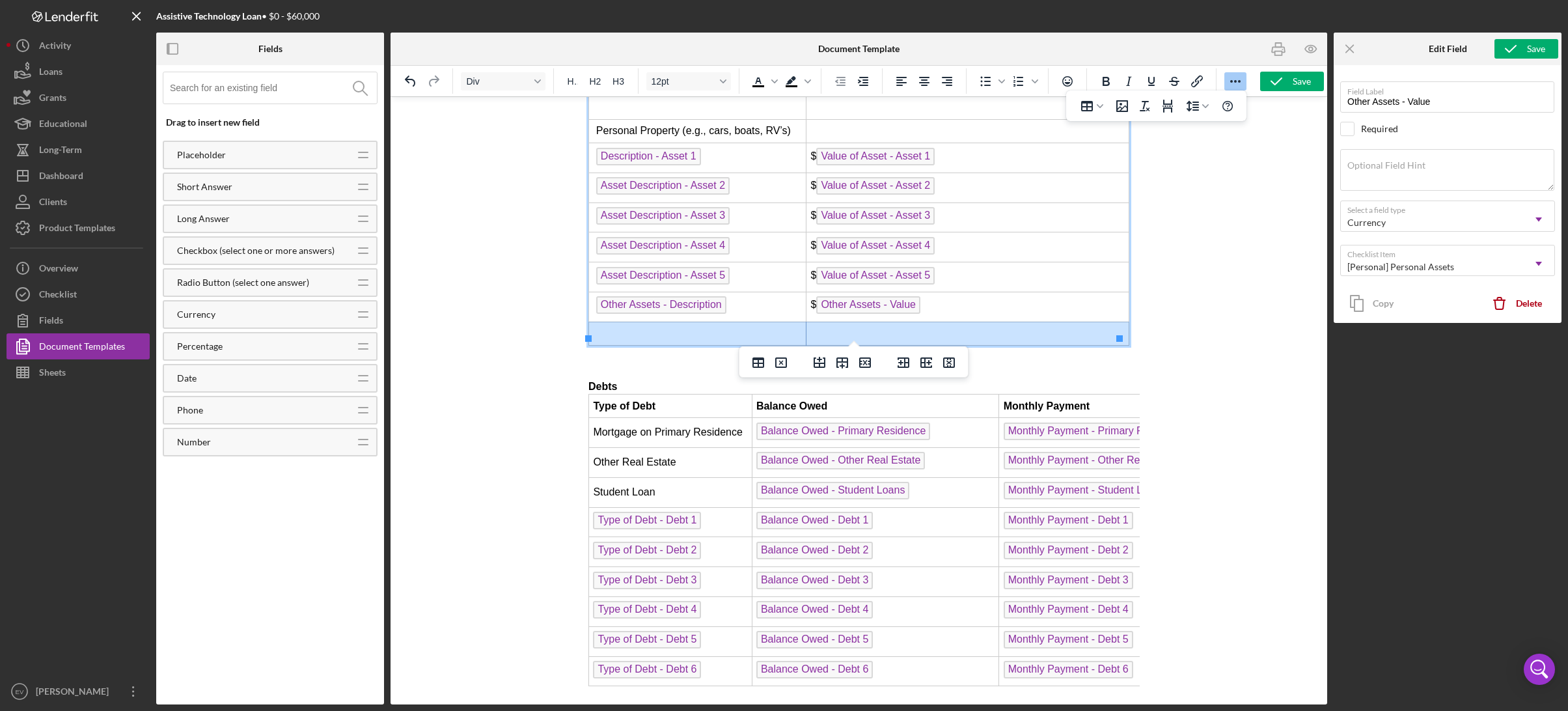
drag, startPoint x: 772, startPoint y: 322, endPoint x: 737, endPoint y: 319, distance: 35.1
click at [737, 321] on tr "Rich Text Area. Press ALT-0 for help." at bounding box center [859, 332] width 541 height 23
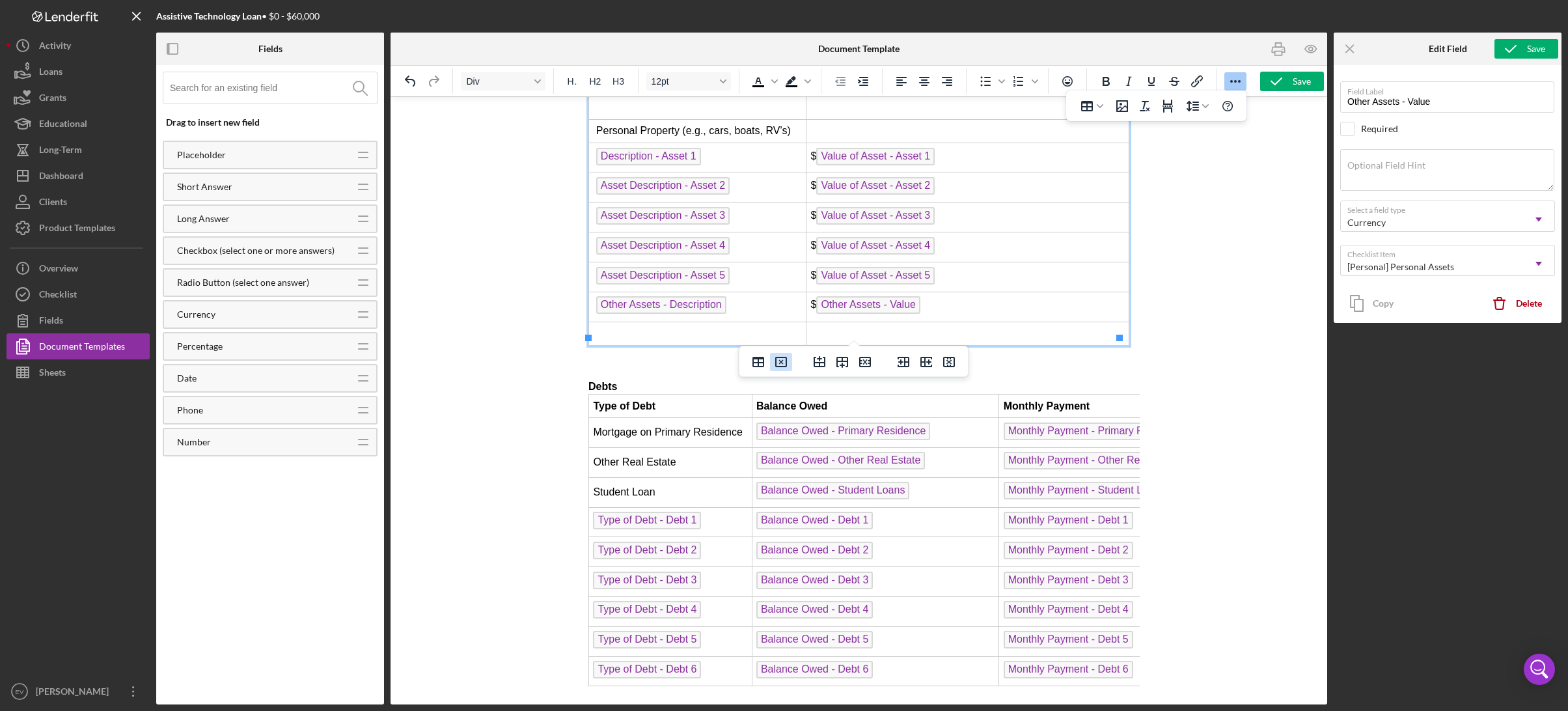
click at [781, 361] on icon "Delete table" at bounding box center [781, 361] width 4 height 4
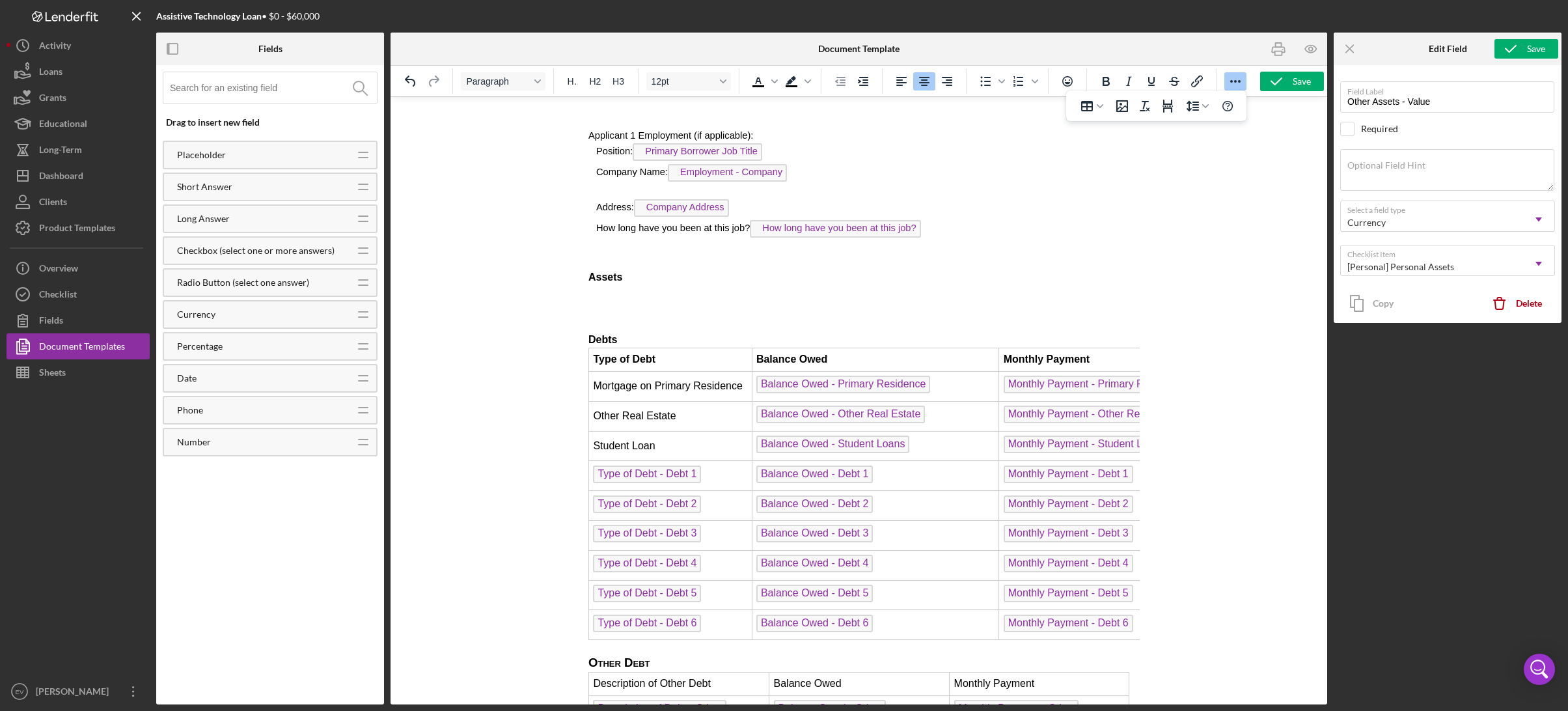
scroll to position [3610, 0]
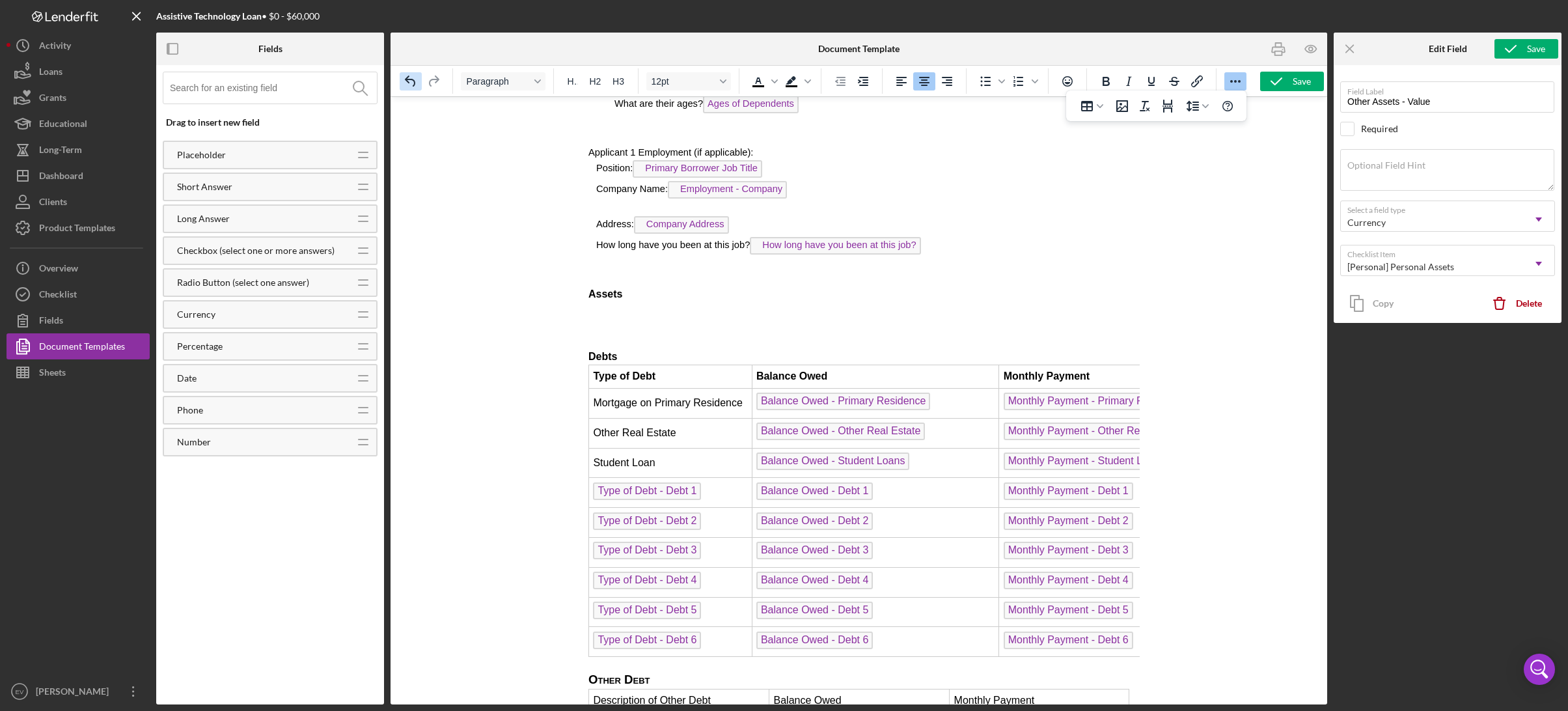
click at [414, 78] on icon "Undo" at bounding box center [410, 81] width 15 height 15
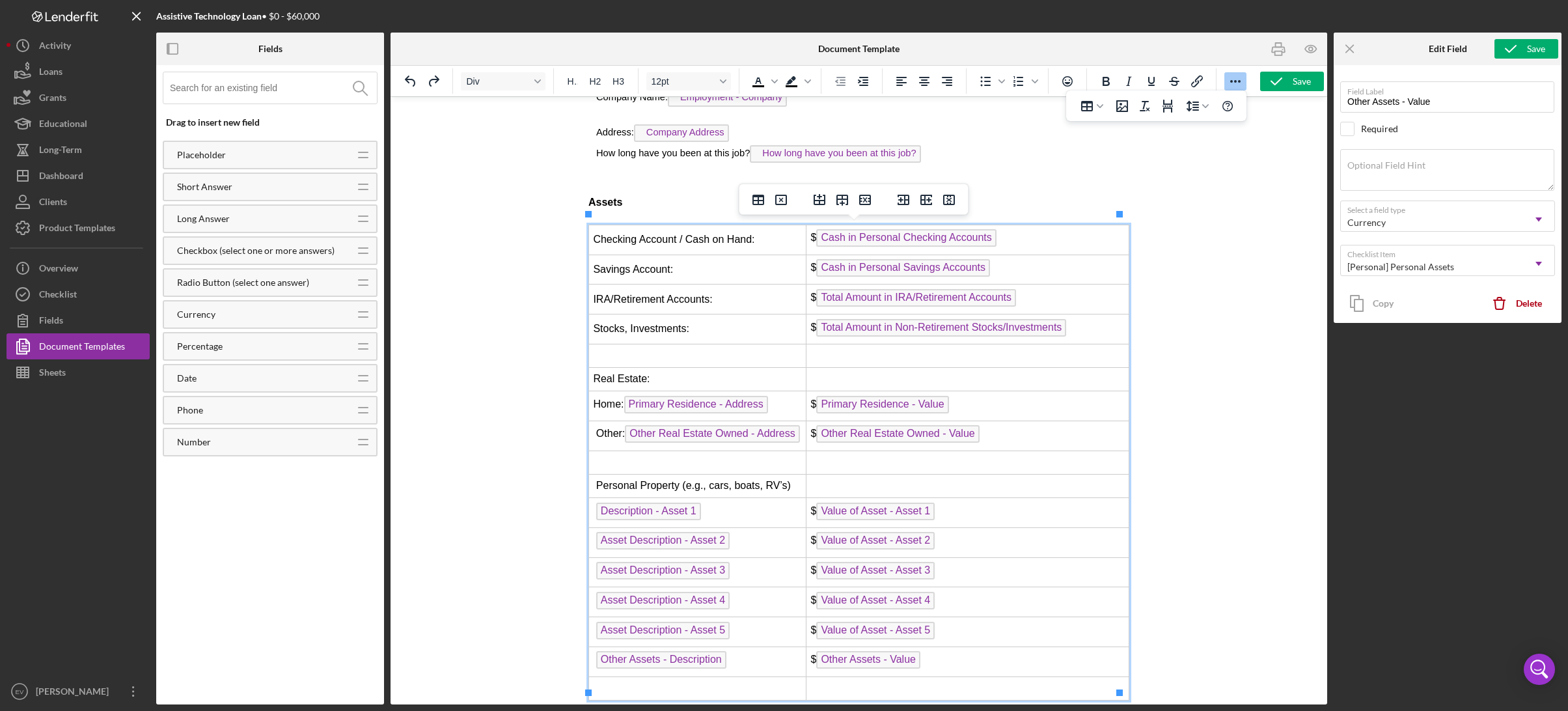
scroll to position [3891, 0]
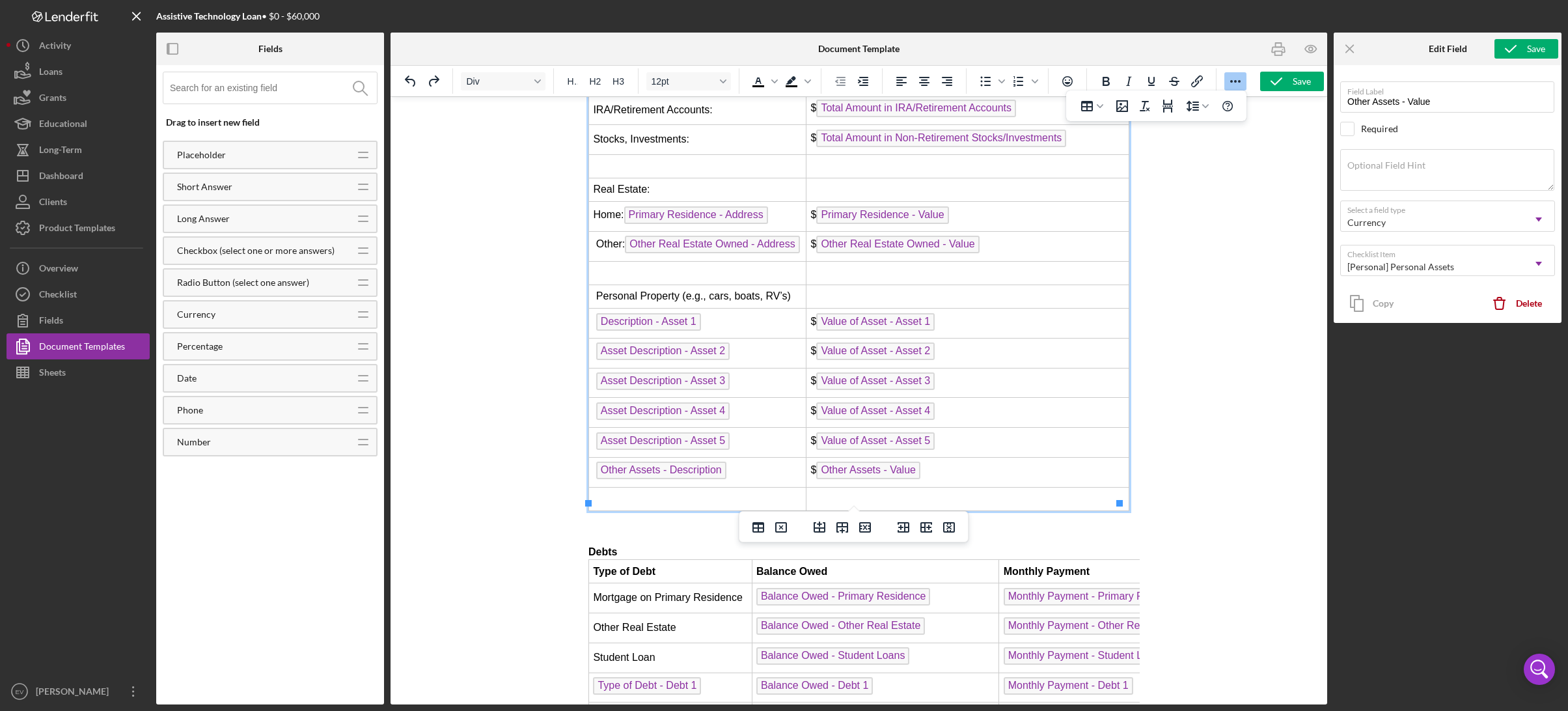
click at [837, 489] on td "Rich Text Area. Press ALT-0 for help." at bounding box center [967, 498] width 323 height 23
click at [869, 527] on icon "Delete row" at bounding box center [865, 527] width 15 height 15
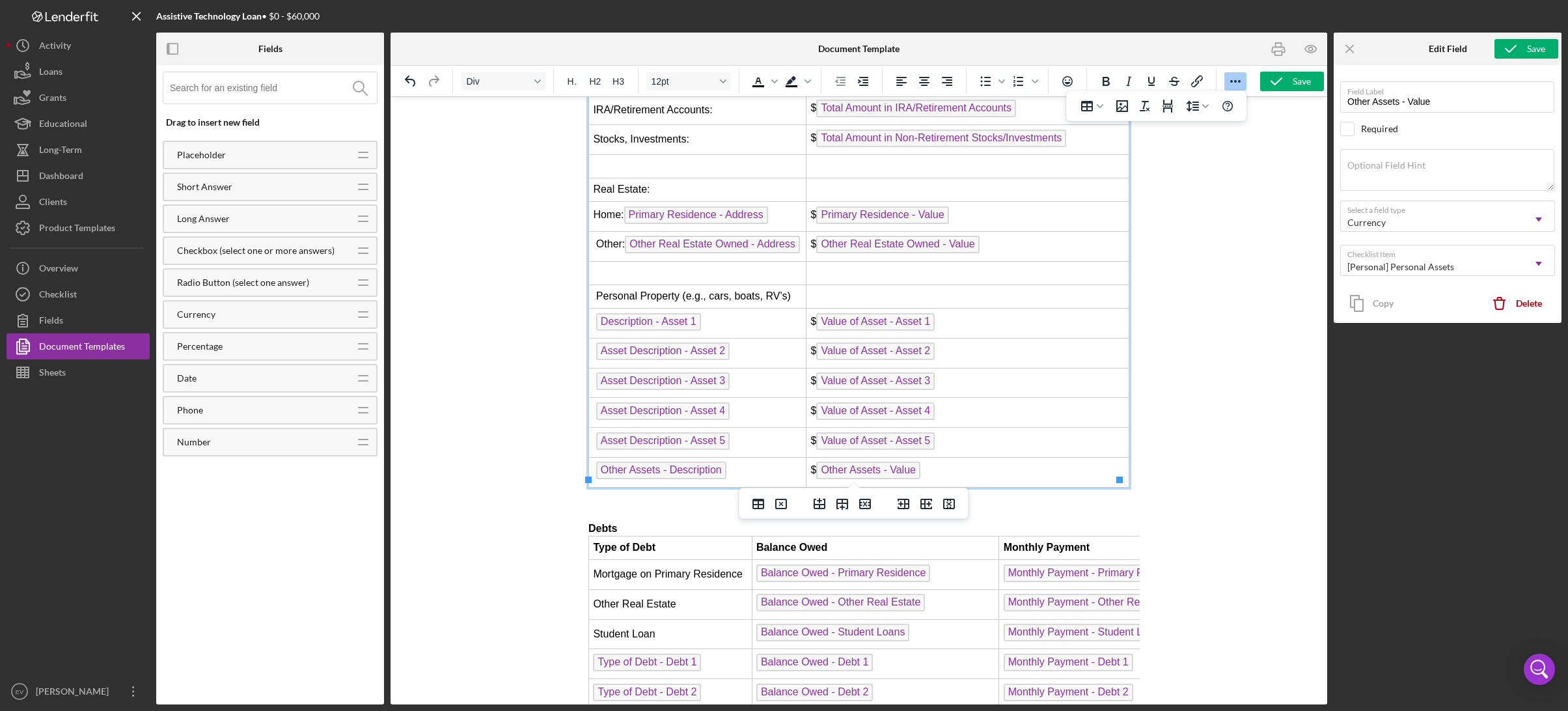
click at [671, 502] on p "Rich Text Area. Press ALT-0 for help." at bounding box center [858, 510] width 541 height 15
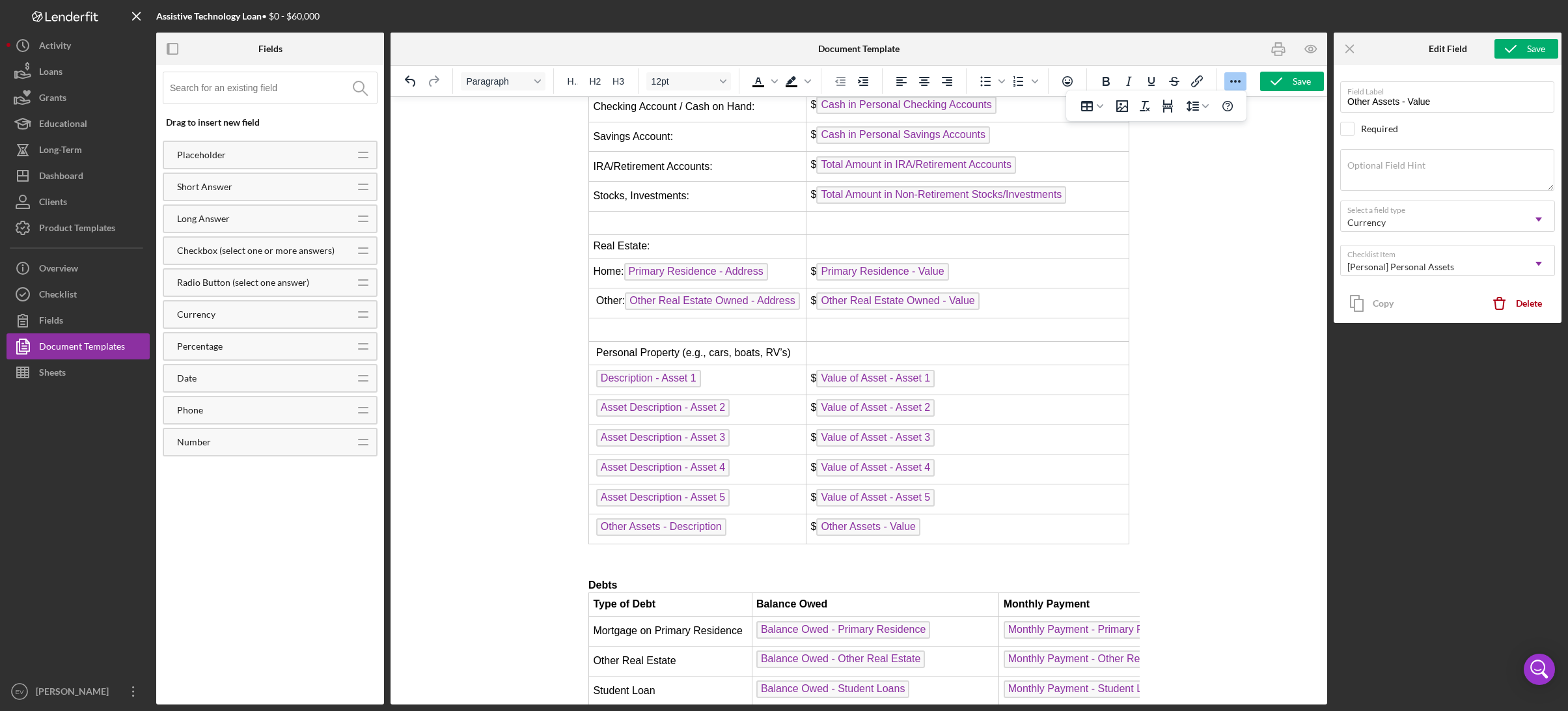
scroll to position [3900, 0]
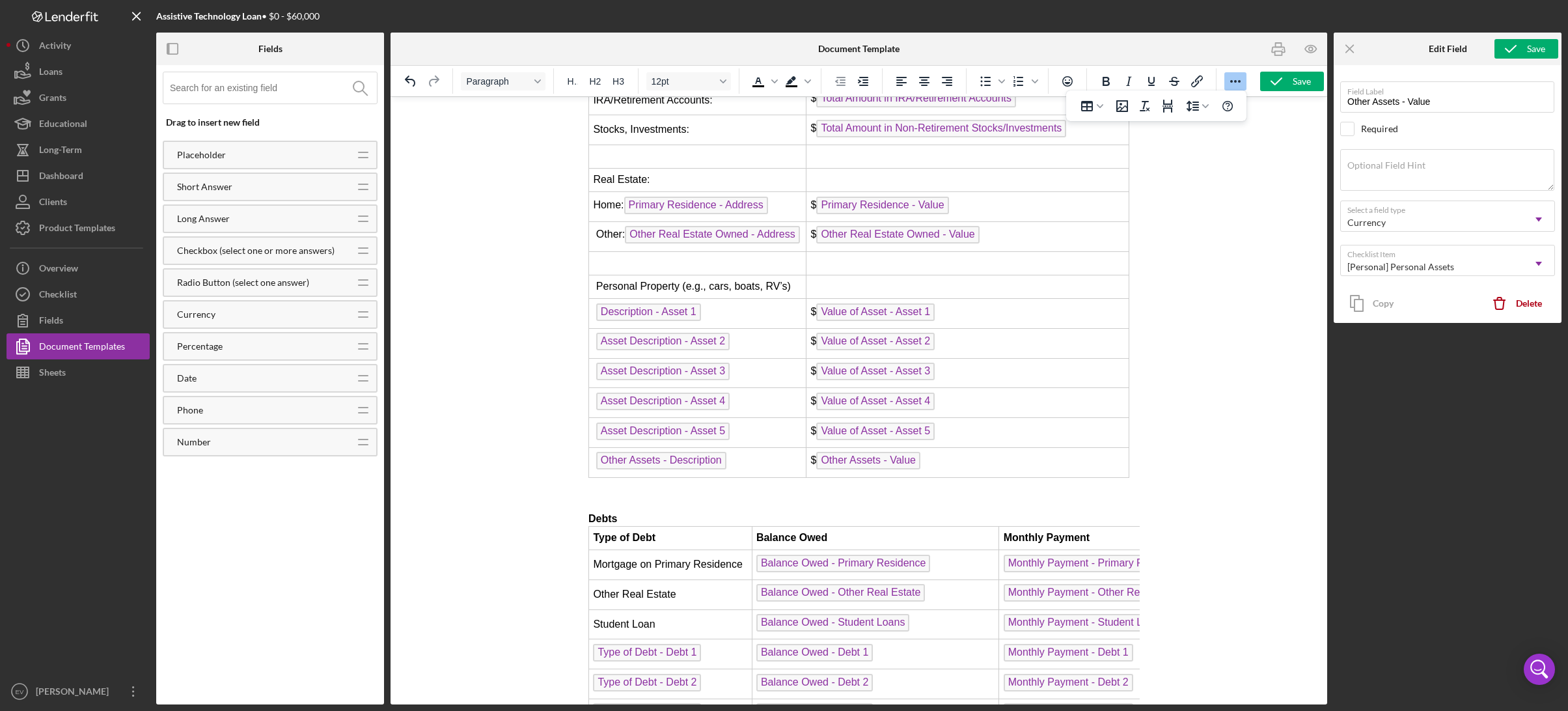
click at [670, 511] on p "Debts" at bounding box center [858, 518] width 541 height 15
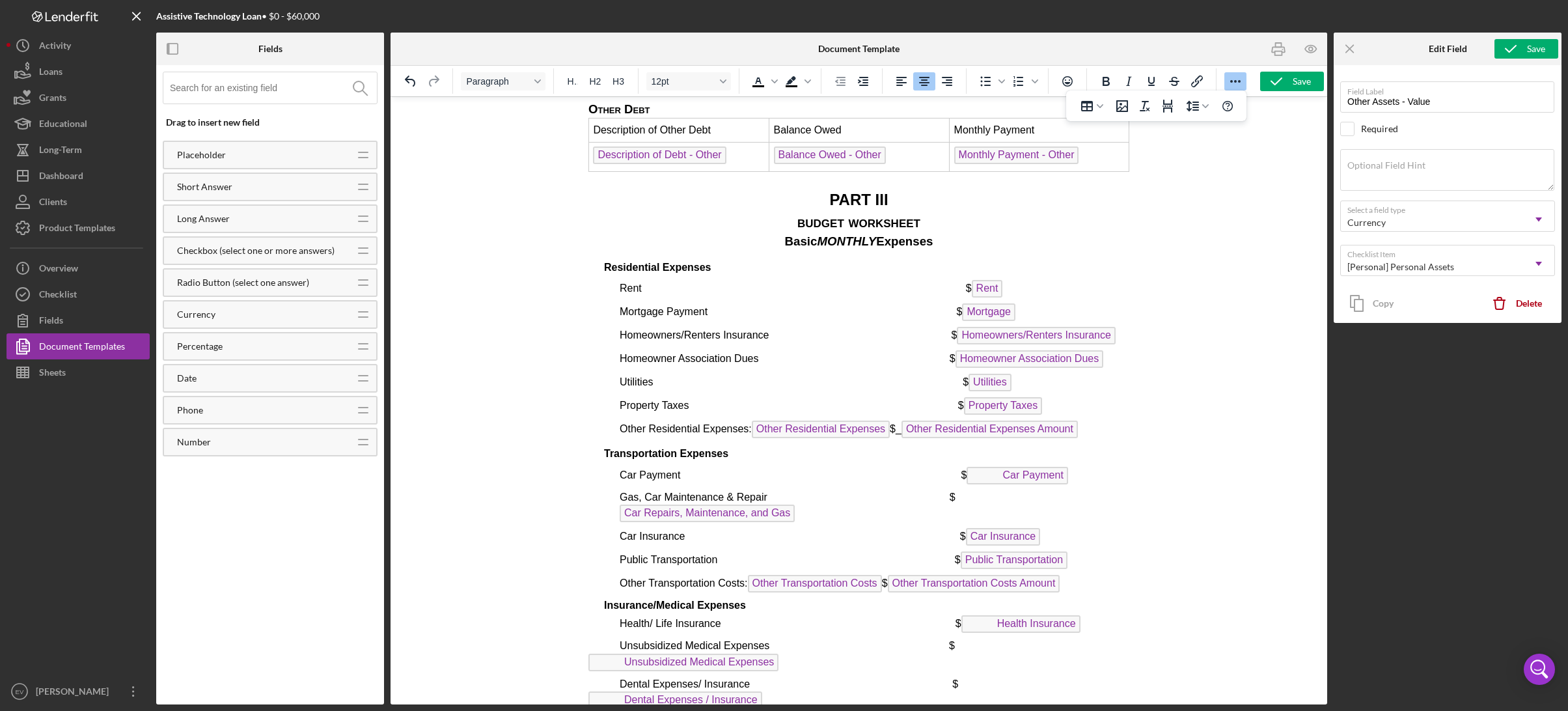
scroll to position [4703, 0]
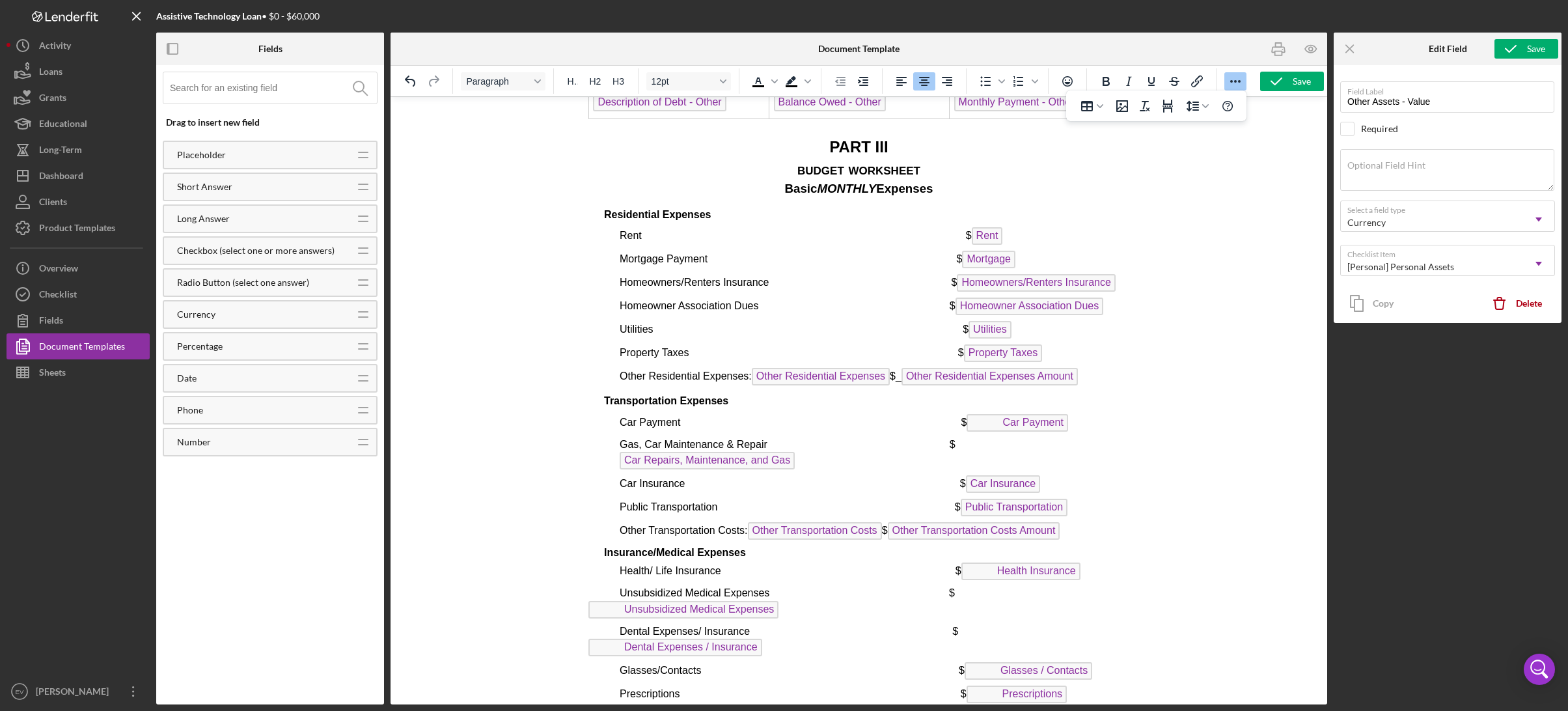
click at [716, 188] on p "Basic MONTHLY Expenses" at bounding box center [858, 188] width 541 height 17
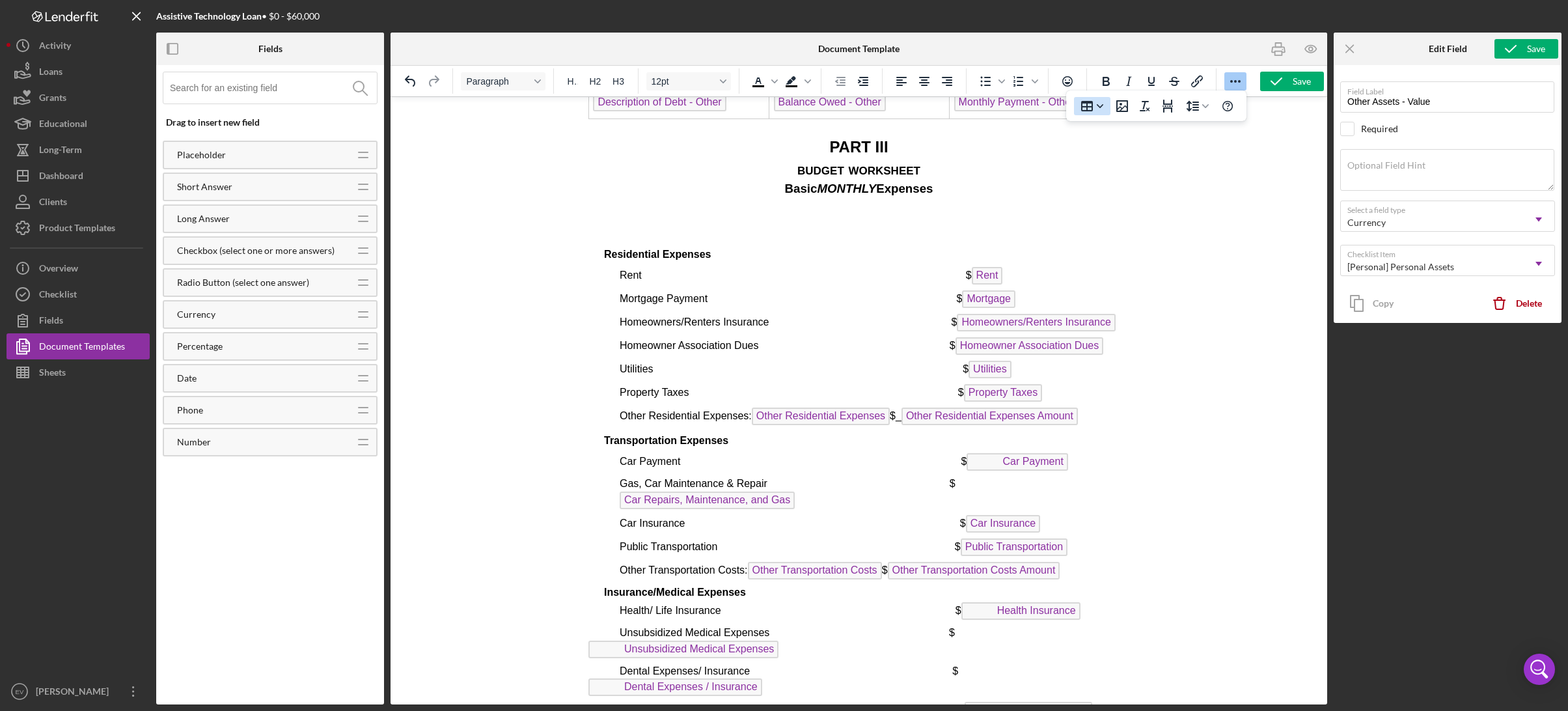
click at [1090, 105] on icon "Table" at bounding box center [1087, 106] width 15 height 15
click at [1154, 228] on div "2 columns, 10 rows" at bounding box center [1194, 224] width 11 height 11
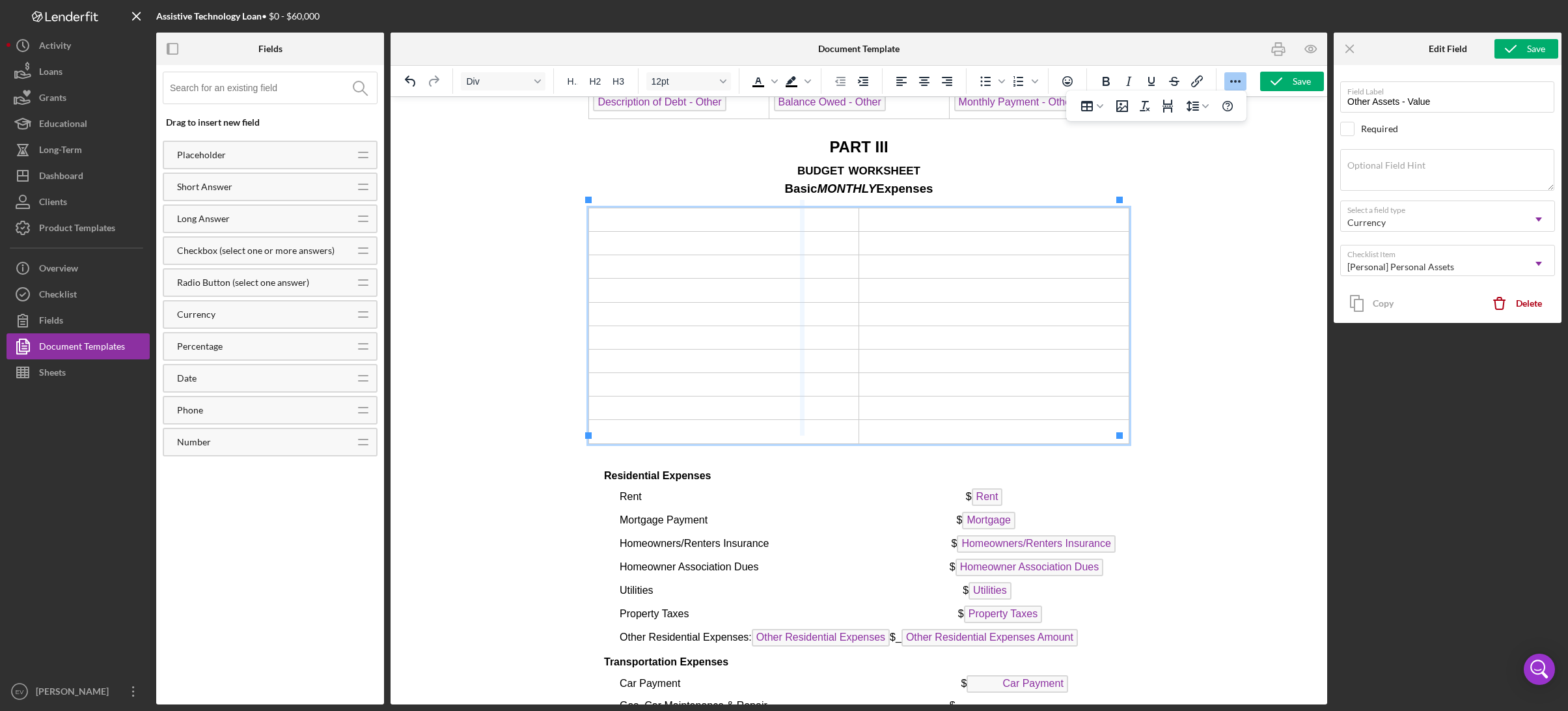
drag, startPoint x: 854, startPoint y: 212, endPoint x: 791, endPoint y: 220, distance: 63.5
click at [1154, 81] on polyline "button" at bounding box center [1277, 81] width 10 height 7
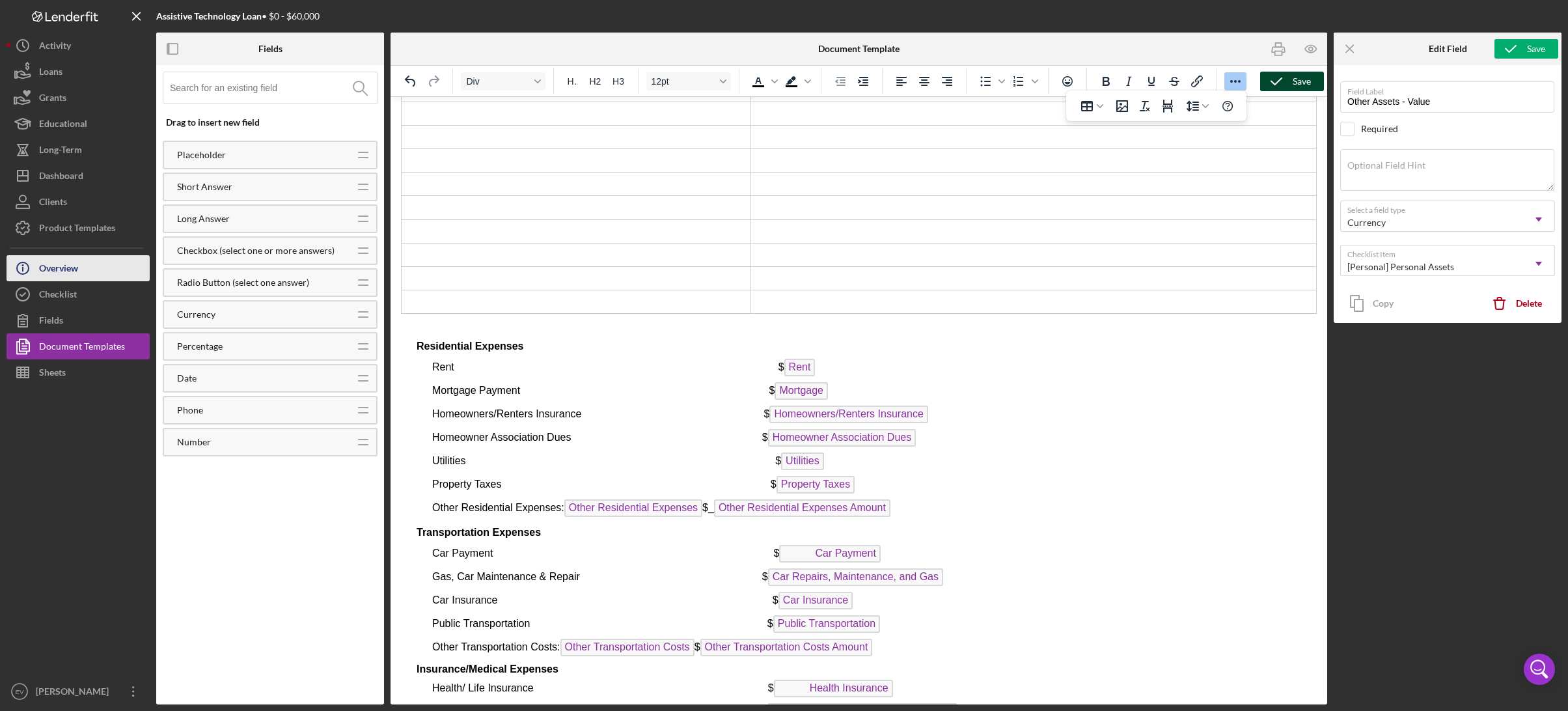
click at [67, 272] on div "Overview" at bounding box center [59, 270] width 39 height 29
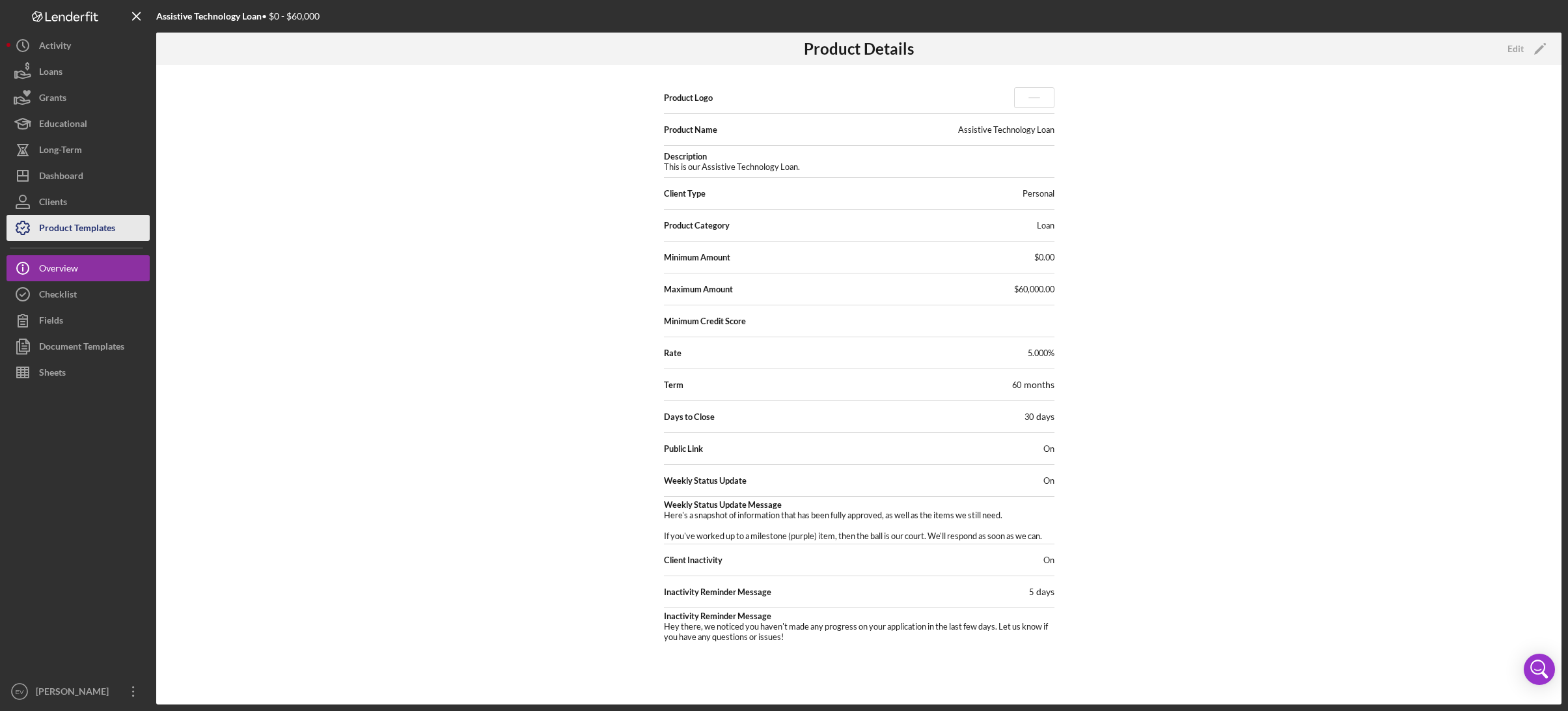
click at [69, 235] on div "Product Templates" at bounding box center [77, 230] width 76 height 29
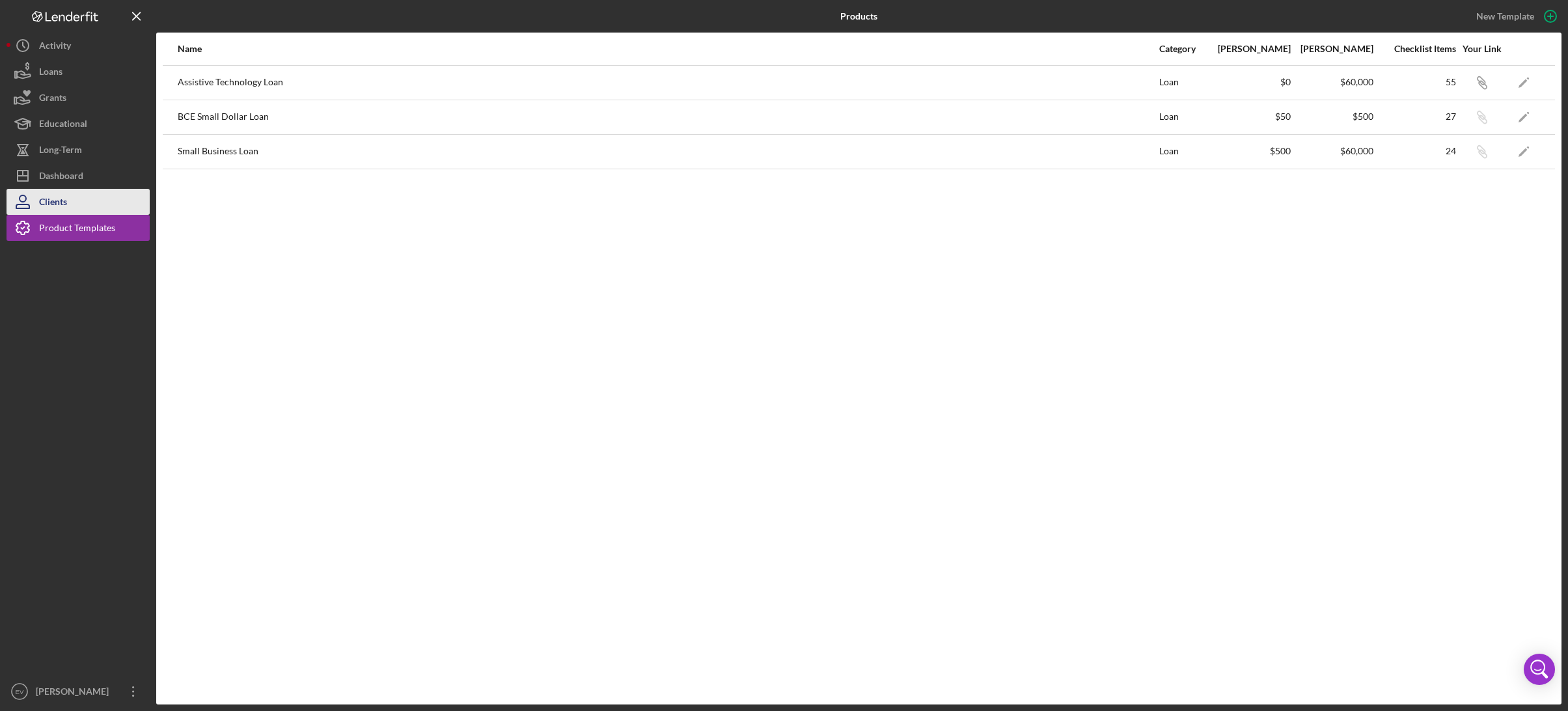
click at [75, 195] on button "Clients" at bounding box center [78, 201] width 143 height 26
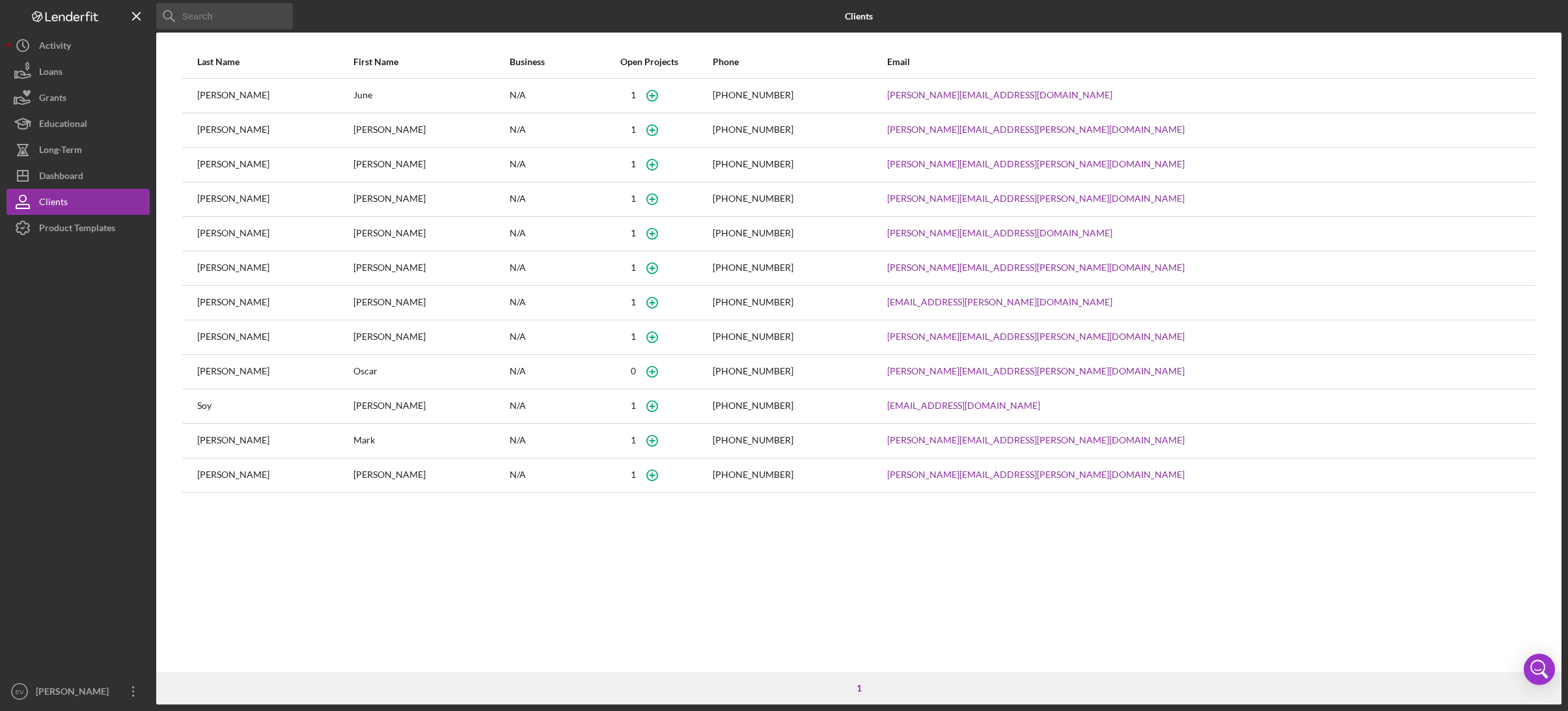
click at [793, 267] on div "[PHONE_NUMBER]" at bounding box center [753, 267] width 81 height 10
click at [1057, 269] on link "[PERSON_NAME][EMAIL_ADDRESS][PERSON_NAME][DOMAIN_NAME]" at bounding box center [1035, 267] width 297 height 10
click at [212, 305] on div "[PERSON_NAME]" at bounding box center [274, 302] width 155 height 33
click at [369, 302] on div "[PERSON_NAME]" at bounding box center [430, 302] width 155 height 33
click at [70, 172] on div "Dashboard" at bounding box center [62, 177] width 45 height 29
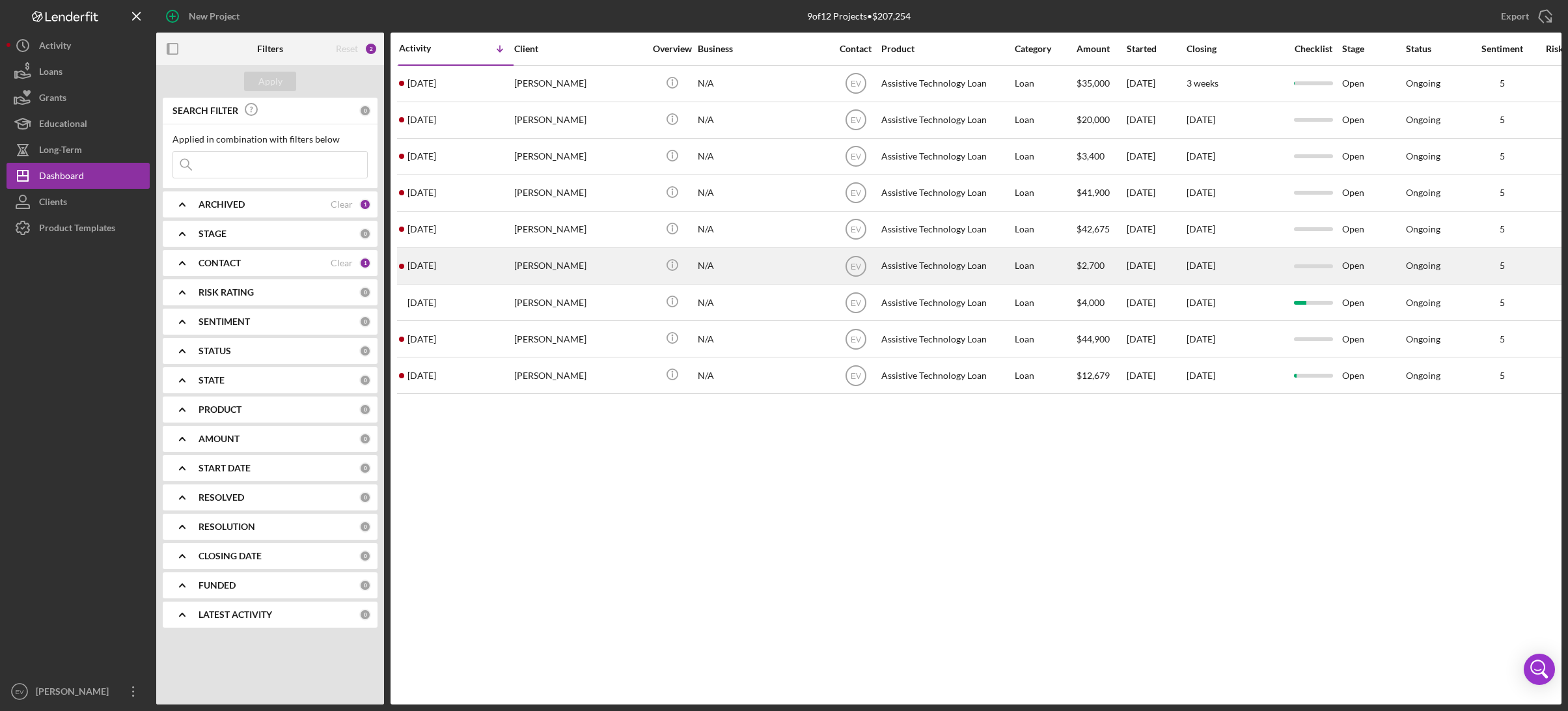
click at [436, 264] on time "[DATE]" at bounding box center [422, 266] width 28 height 10
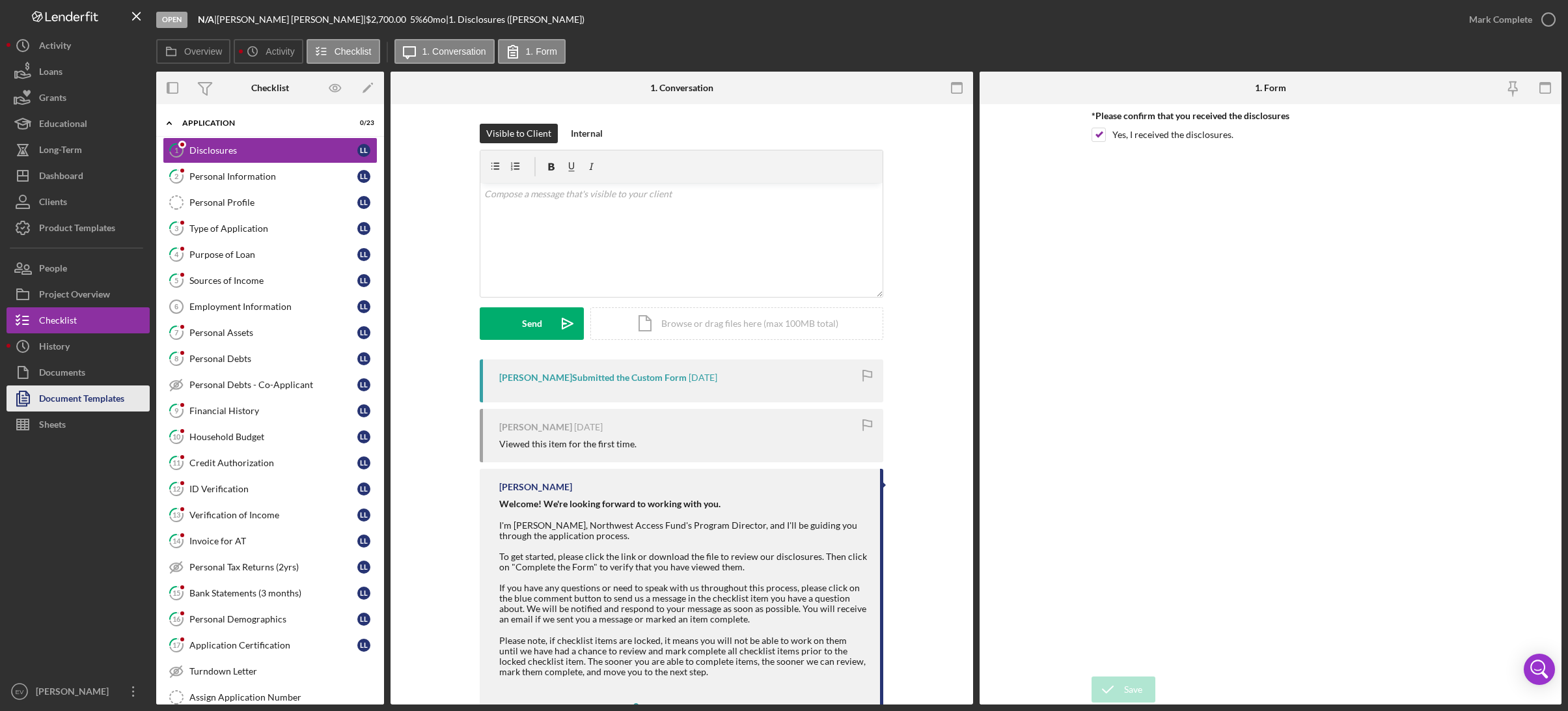
click at [86, 400] on div "Document Templates" at bounding box center [82, 400] width 86 height 29
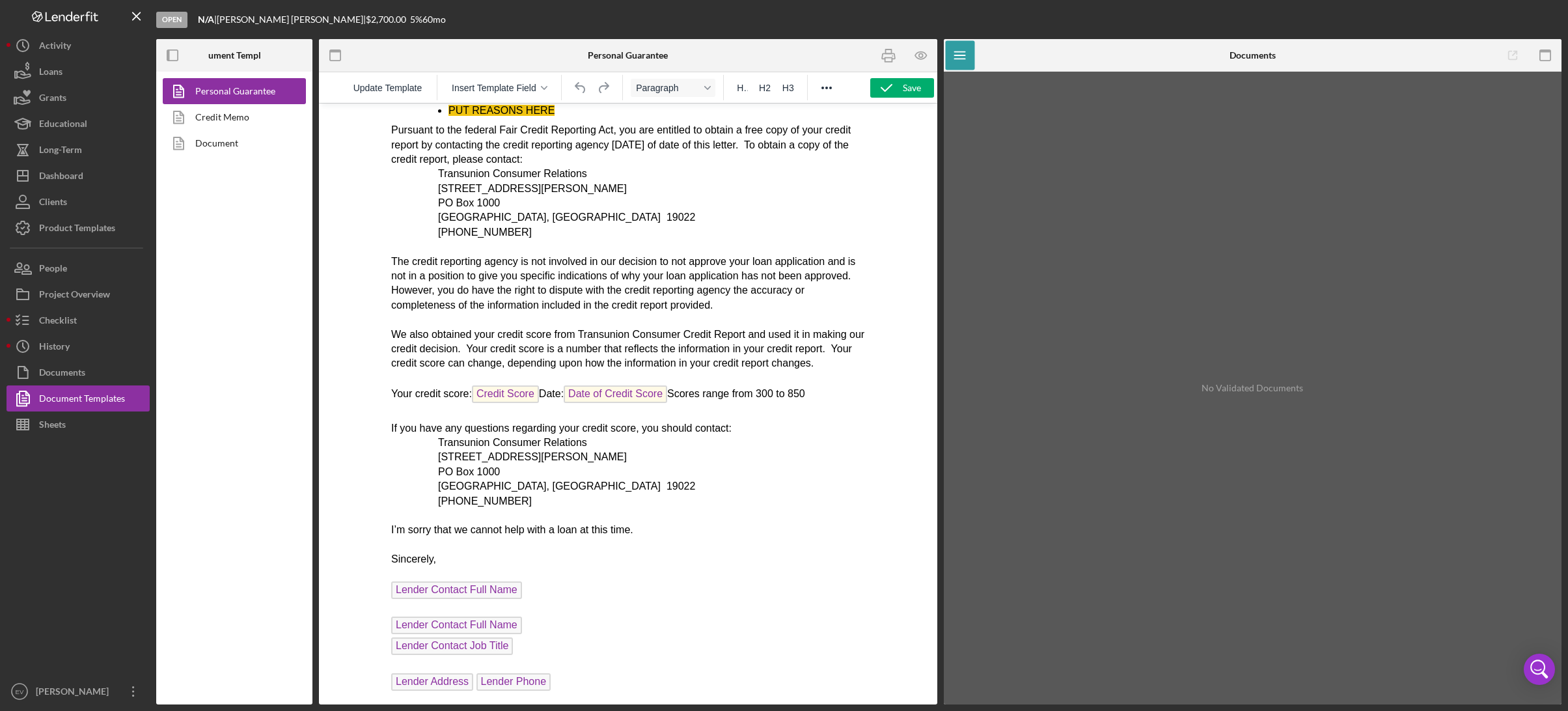
scroll to position [81, 0]
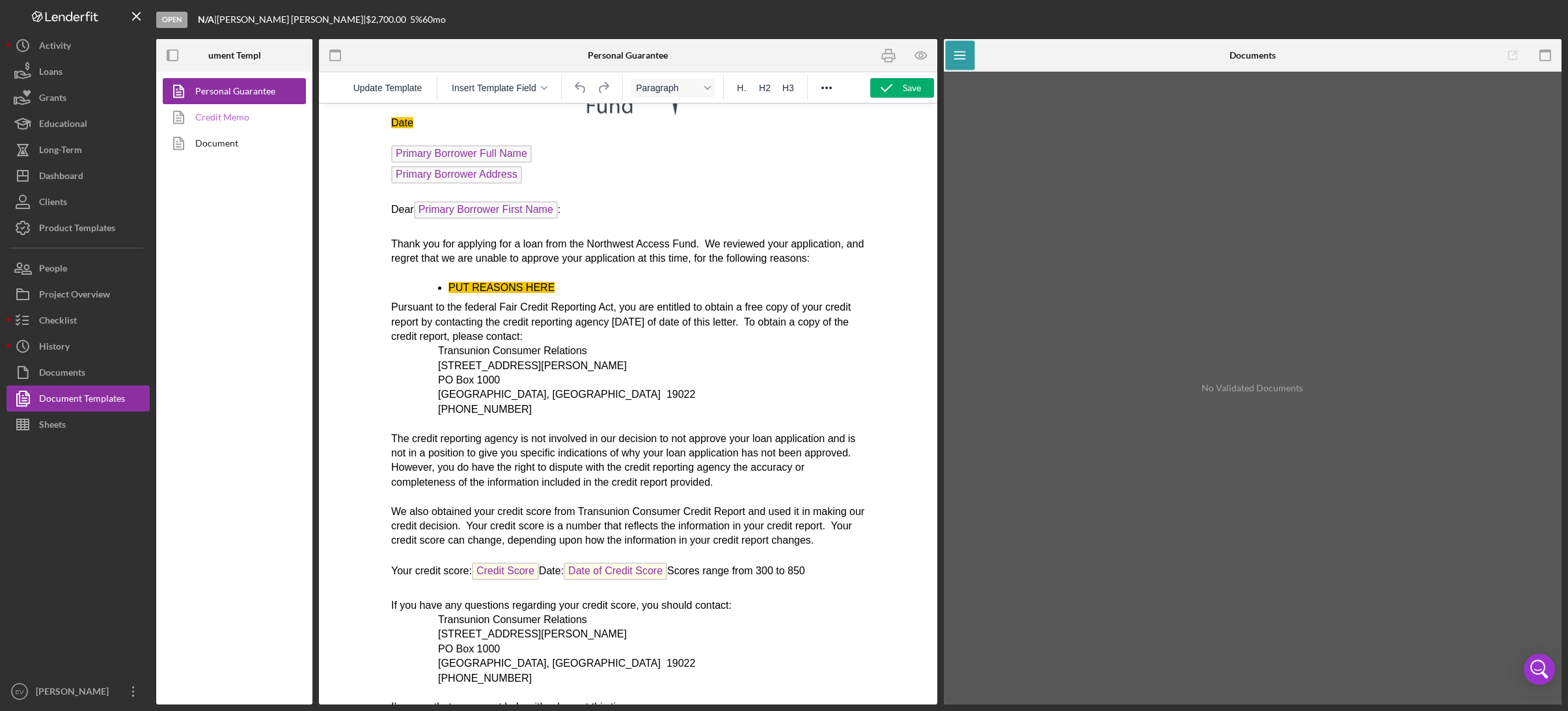
click at [226, 122] on link "Credit Memo" at bounding box center [231, 117] width 137 height 26
click at [226, 145] on link "Document" at bounding box center [231, 143] width 137 height 26
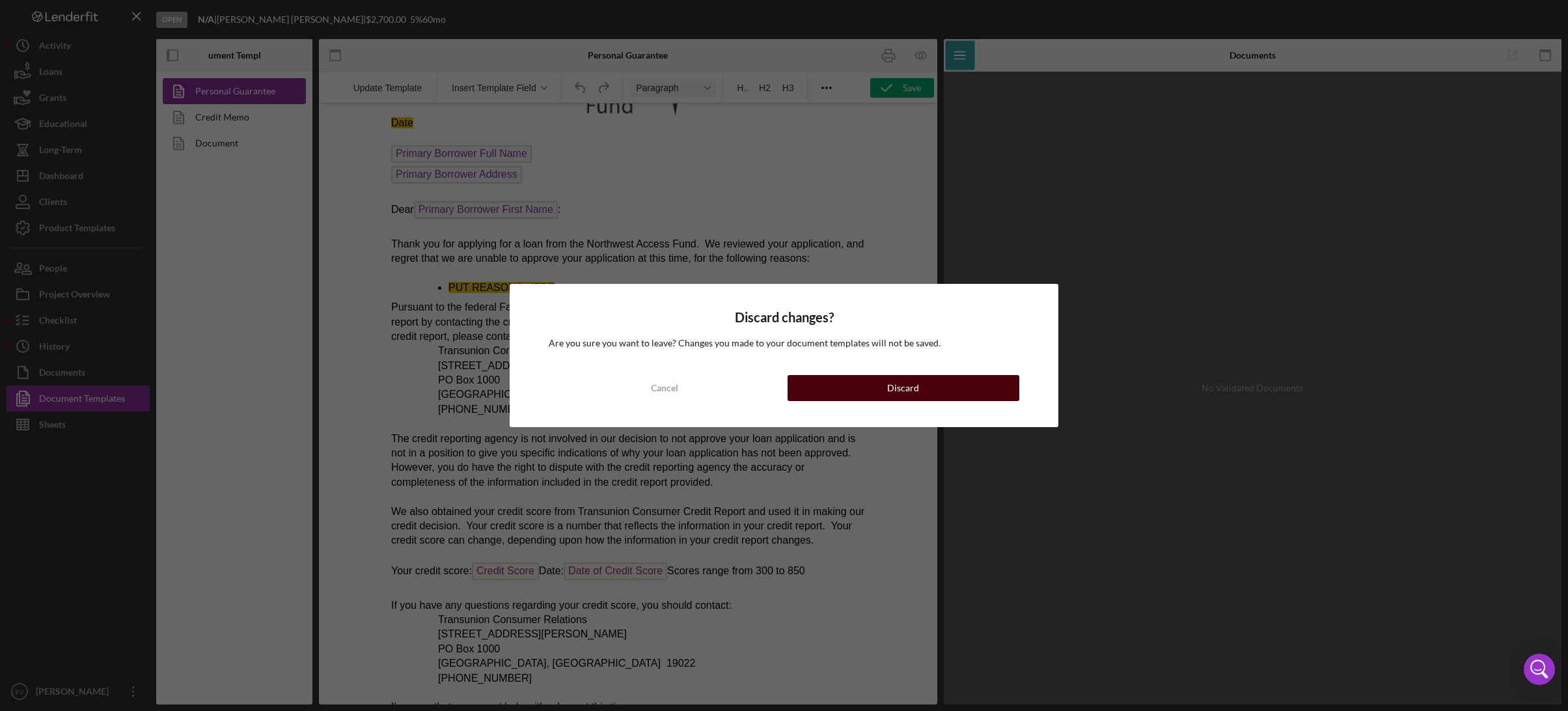
click at [942, 395] on button "Discard" at bounding box center [903, 388] width 231 height 26
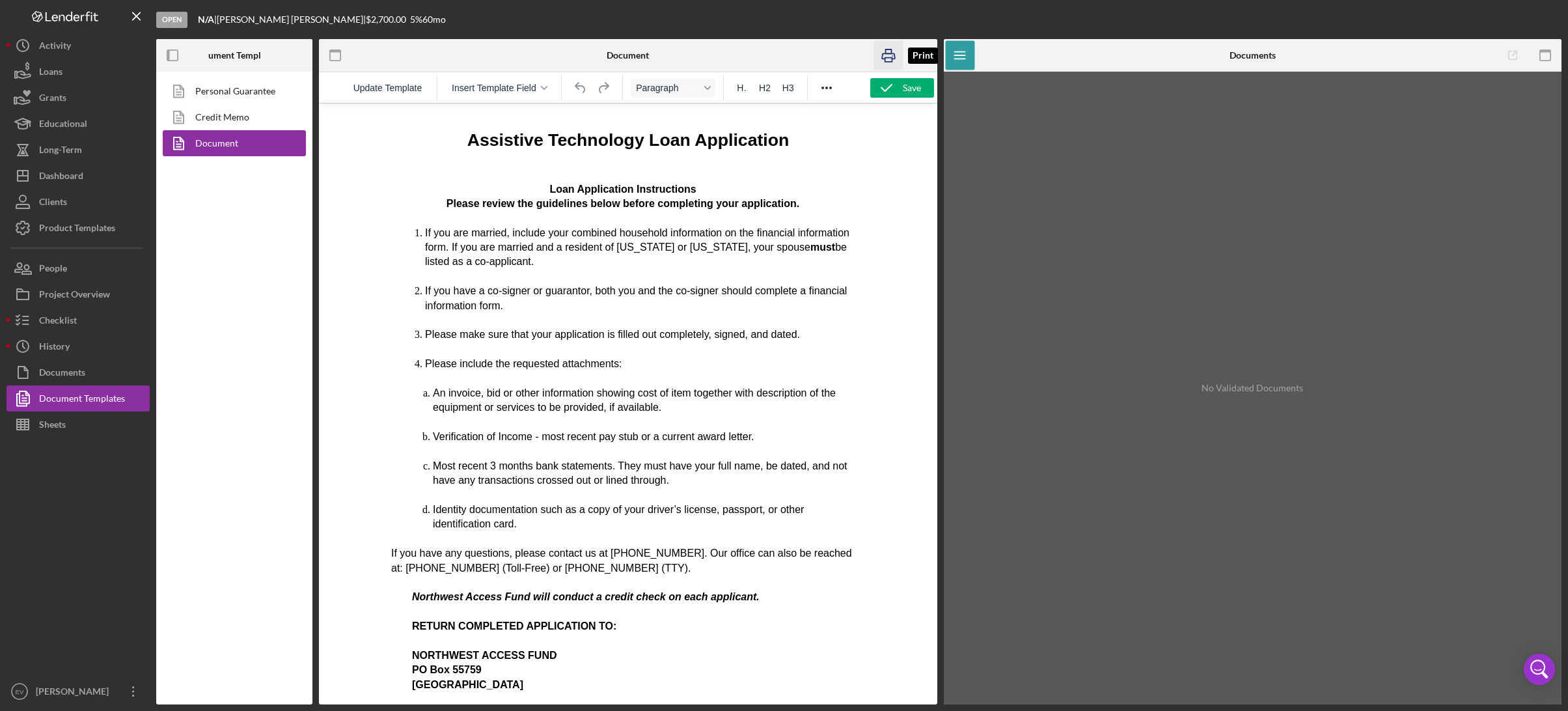
click at [892, 59] on rect "button" at bounding box center [888, 60] width 7 height 4
click at [75, 224] on div "Product Templates" at bounding box center [77, 230] width 76 height 29
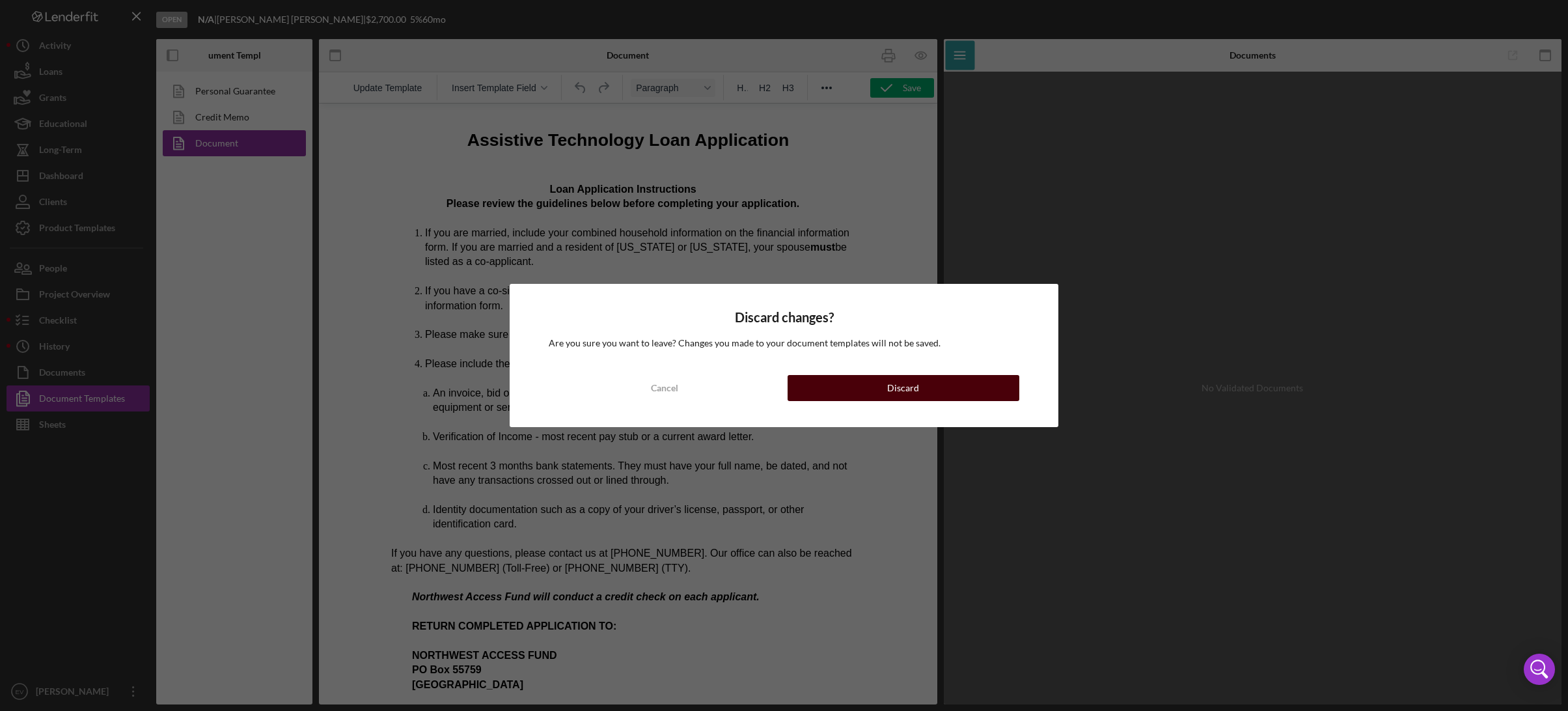
click at [882, 391] on button "Discard" at bounding box center [903, 388] width 231 height 26
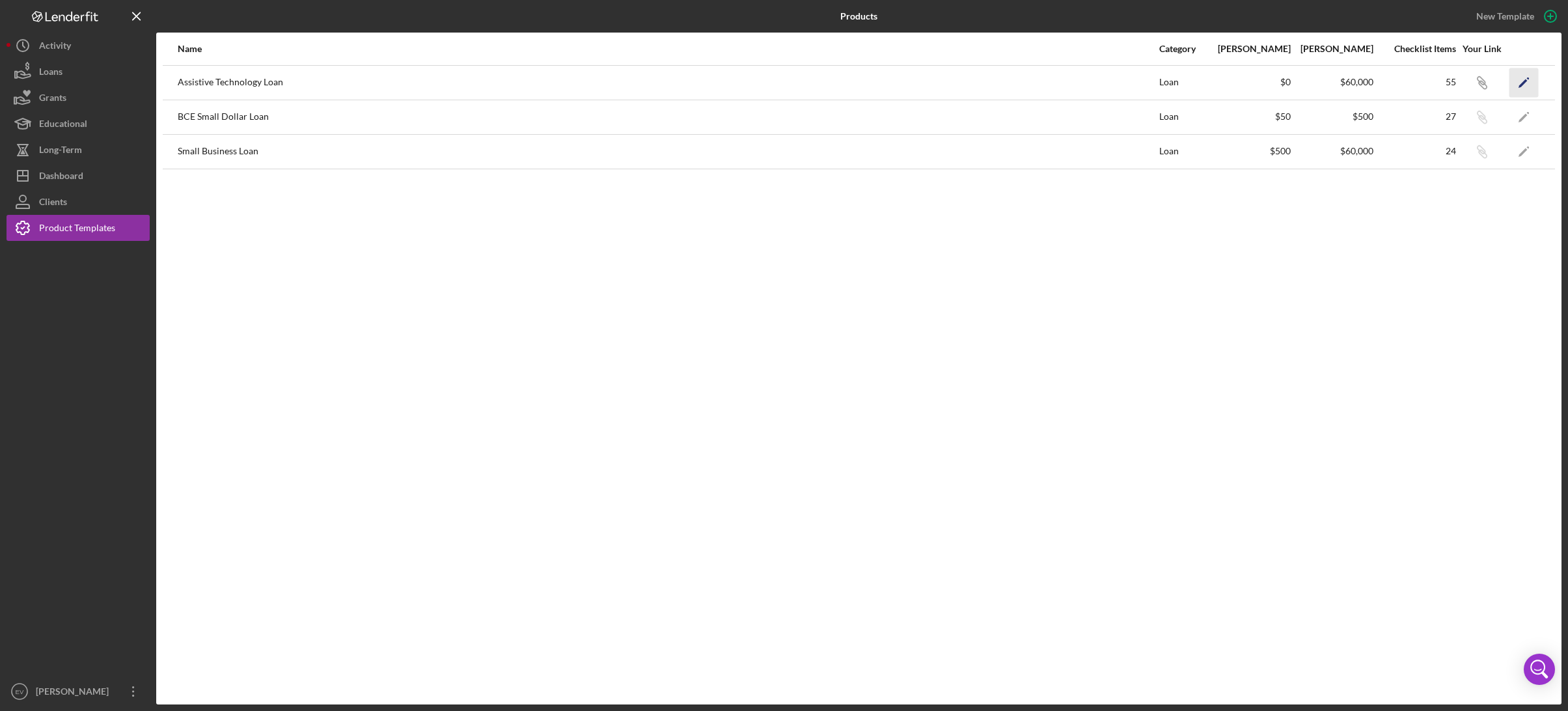
click at [1154, 82] on icon "Icon/Edit" at bounding box center [1524, 82] width 29 height 29
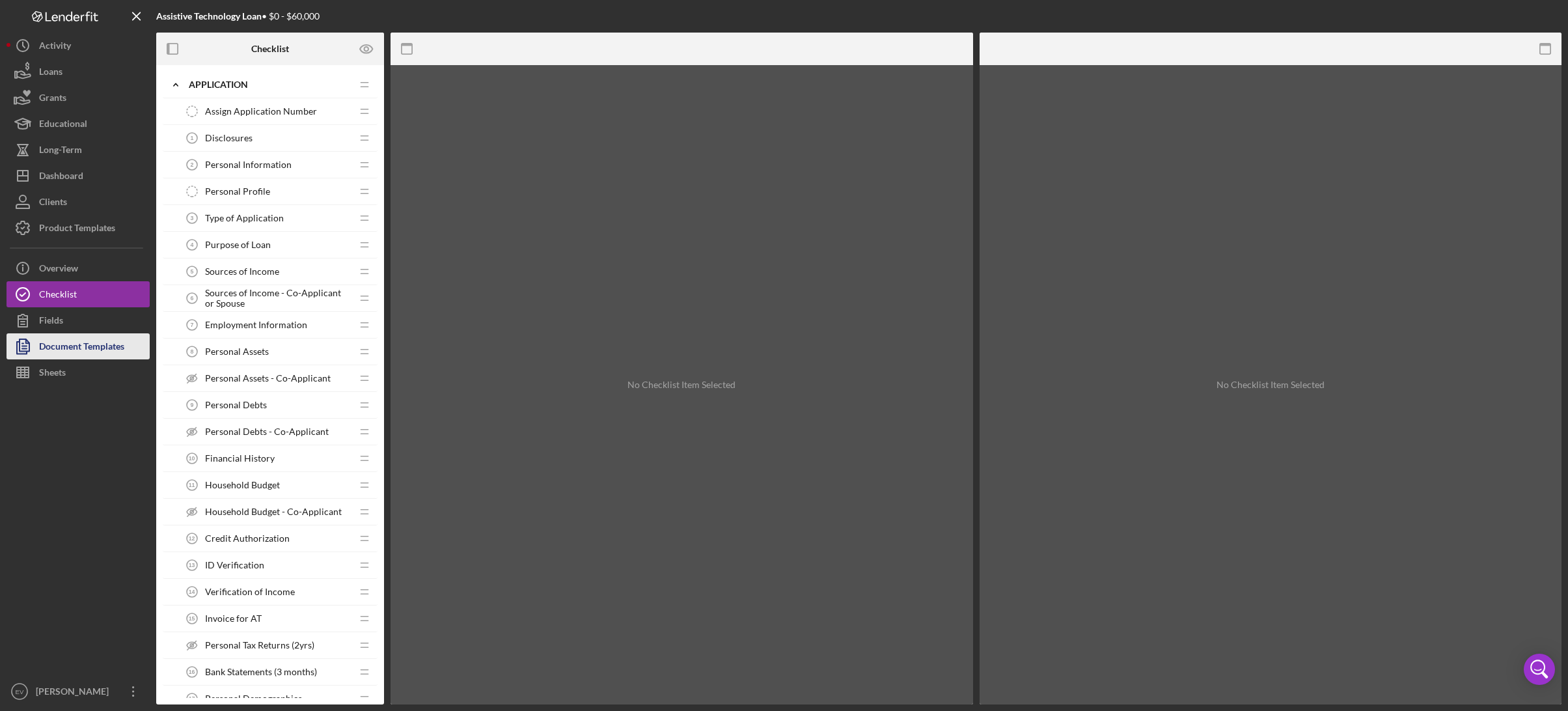
click at [99, 353] on div "Document Templates" at bounding box center [82, 348] width 86 height 29
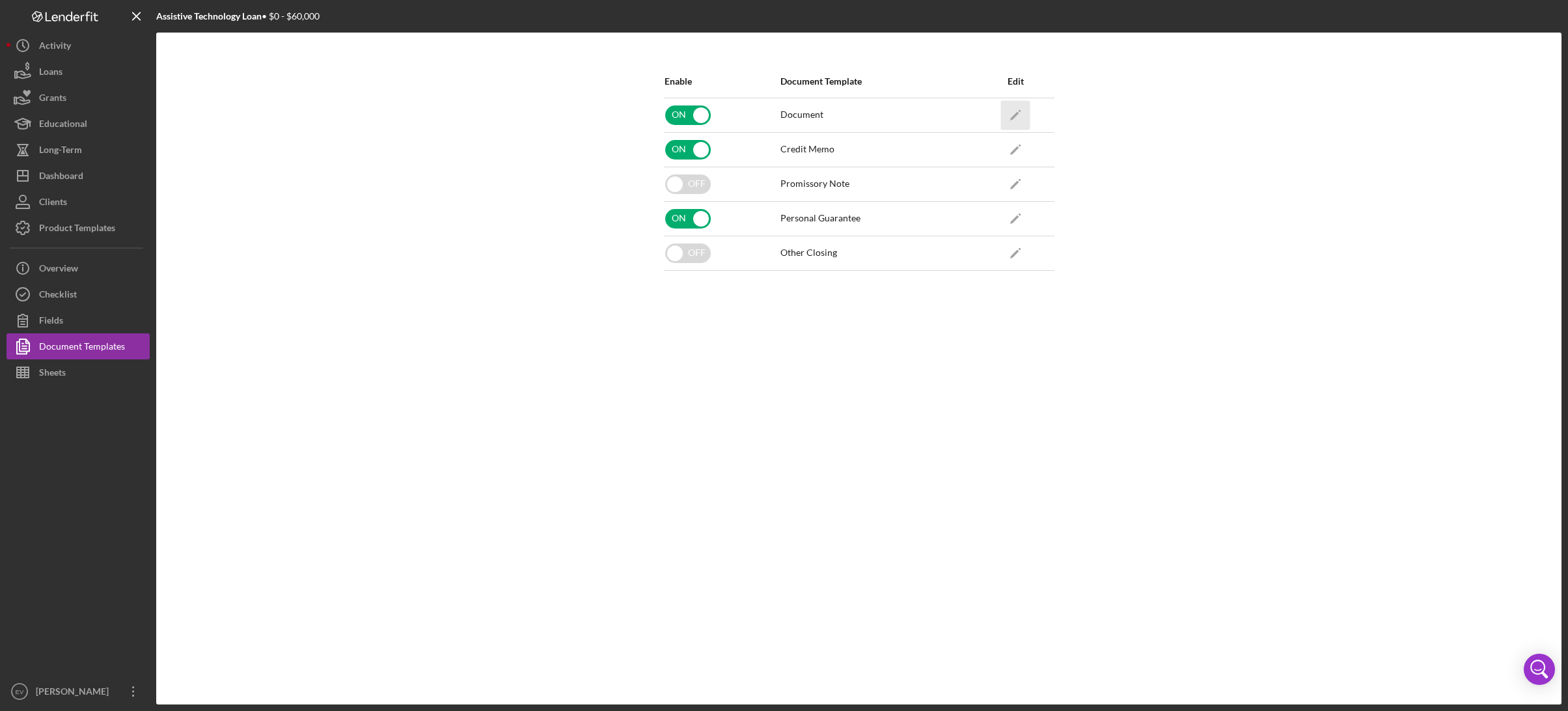
click at [1014, 110] on icon "Icon/Edit" at bounding box center [1015, 115] width 29 height 29
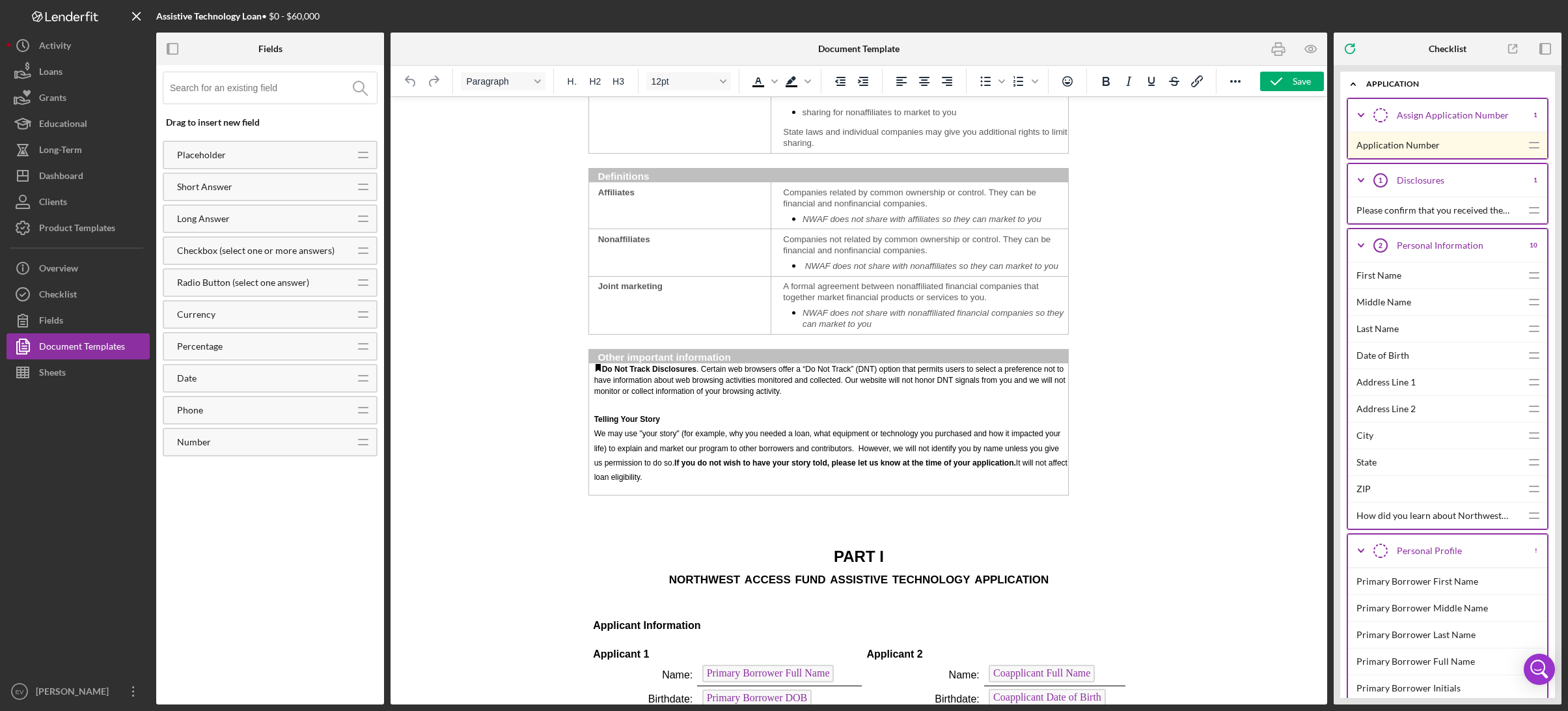
scroll to position [1642, 0]
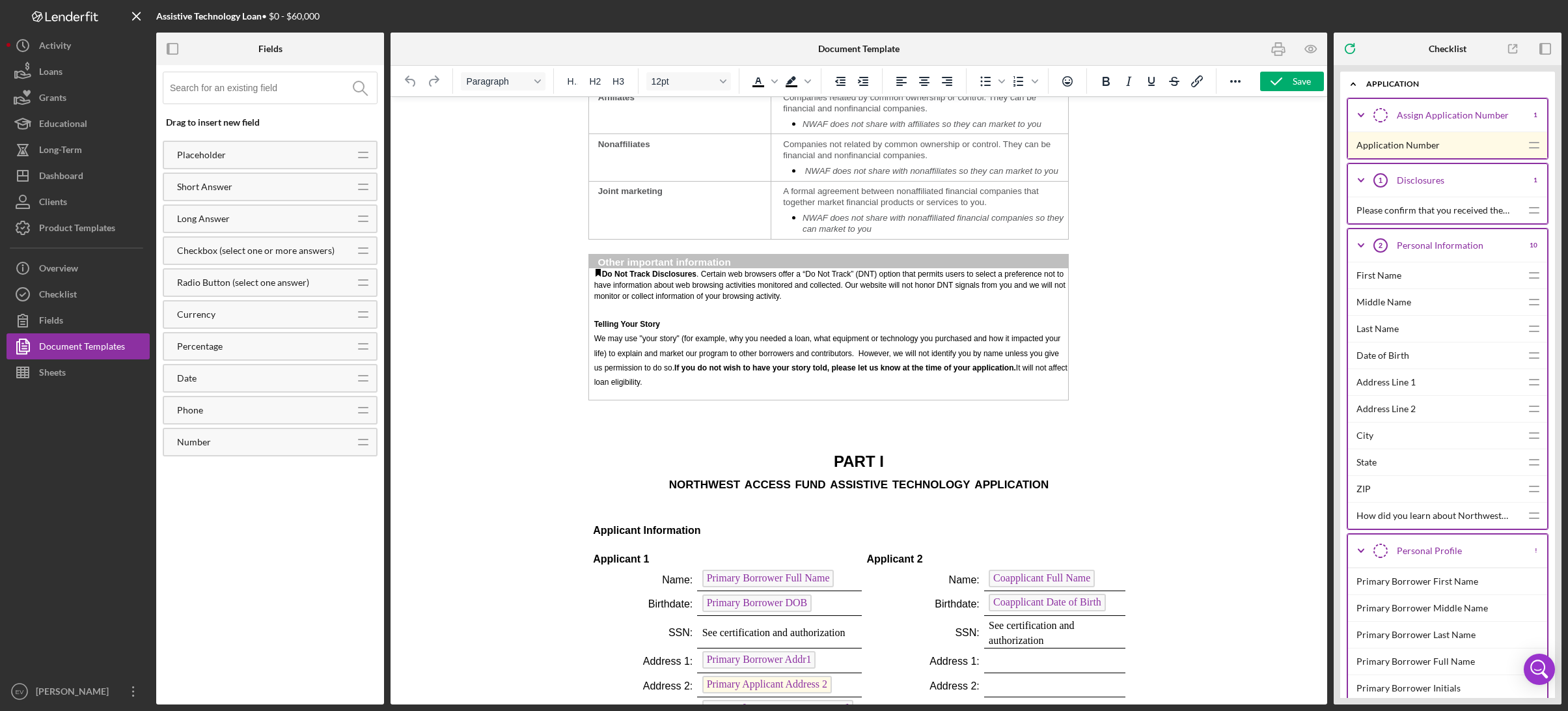
click at [805, 425] on p "Rich Text Area. Press ALT-0 for help." at bounding box center [858, 432] width 541 height 15
click at [817, 453] on p "PART I" at bounding box center [858, 462] width 541 height 22
click at [1154, 77] on icon "Reveal or hide additional toolbar items" at bounding box center [1236, 81] width 15 height 15
click at [445, 212] on div at bounding box center [859, 400] width 937 height 608
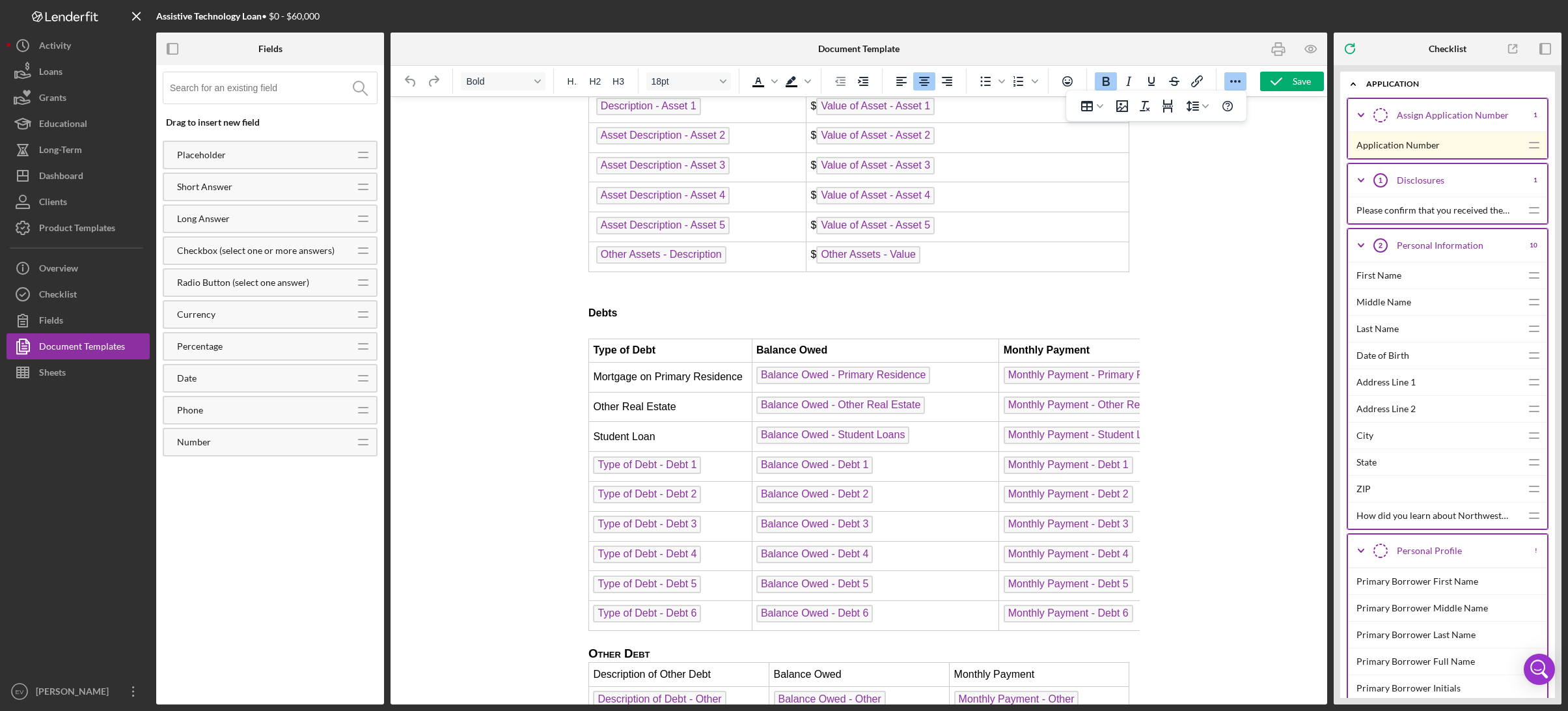
scroll to position [4028, 0]
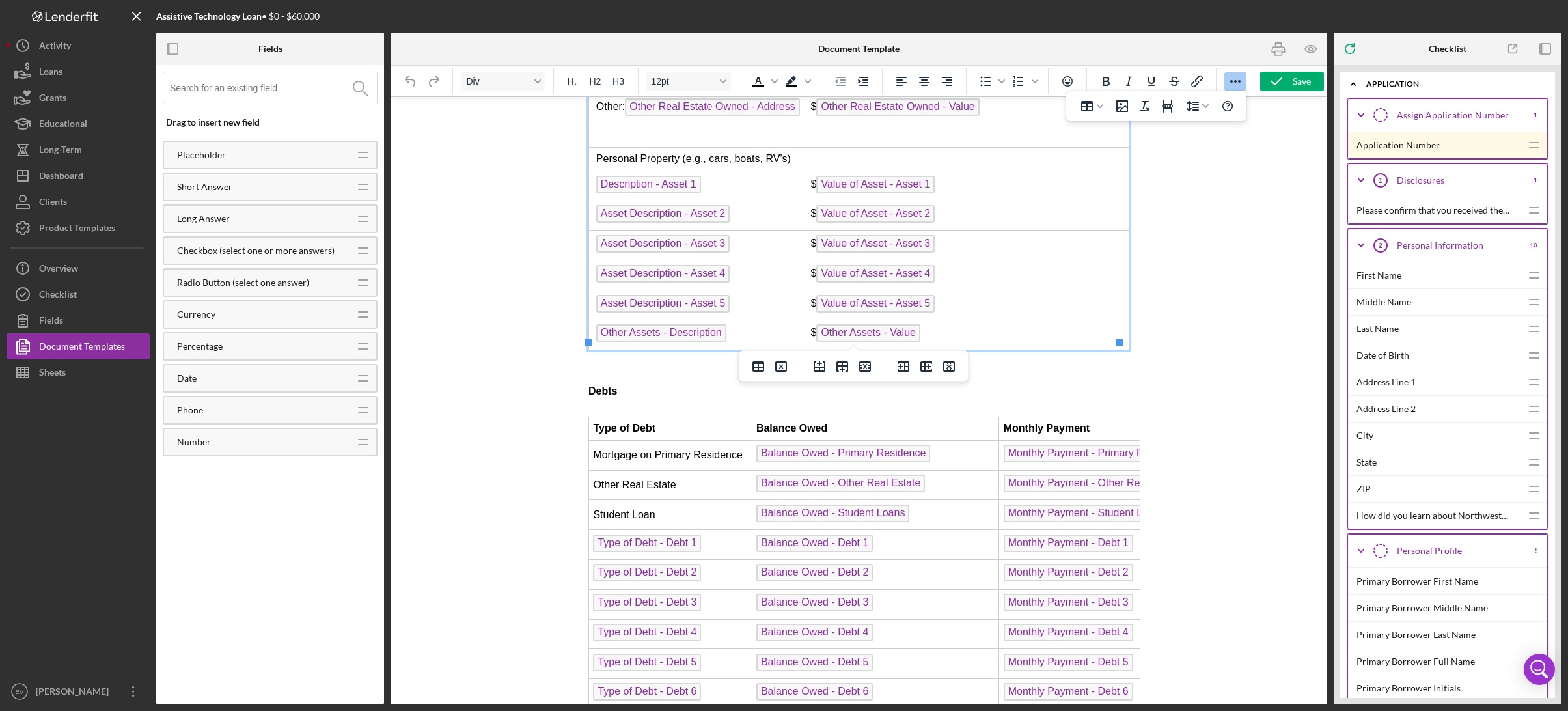
click at [810, 214] on td "$ Value of Asset - Asset 2" at bounding box center [967, 215] width 323 height 30
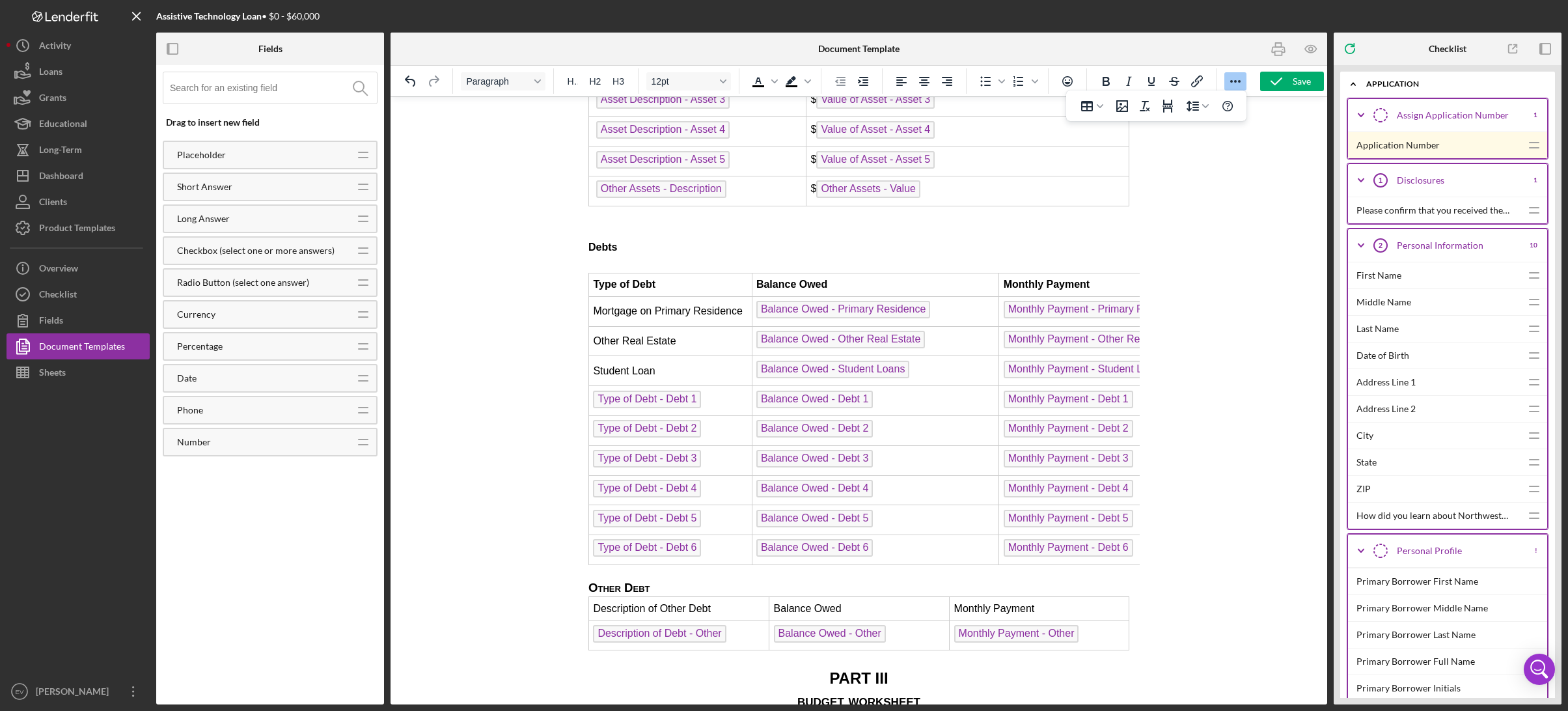
scroll to position [4306, 0]
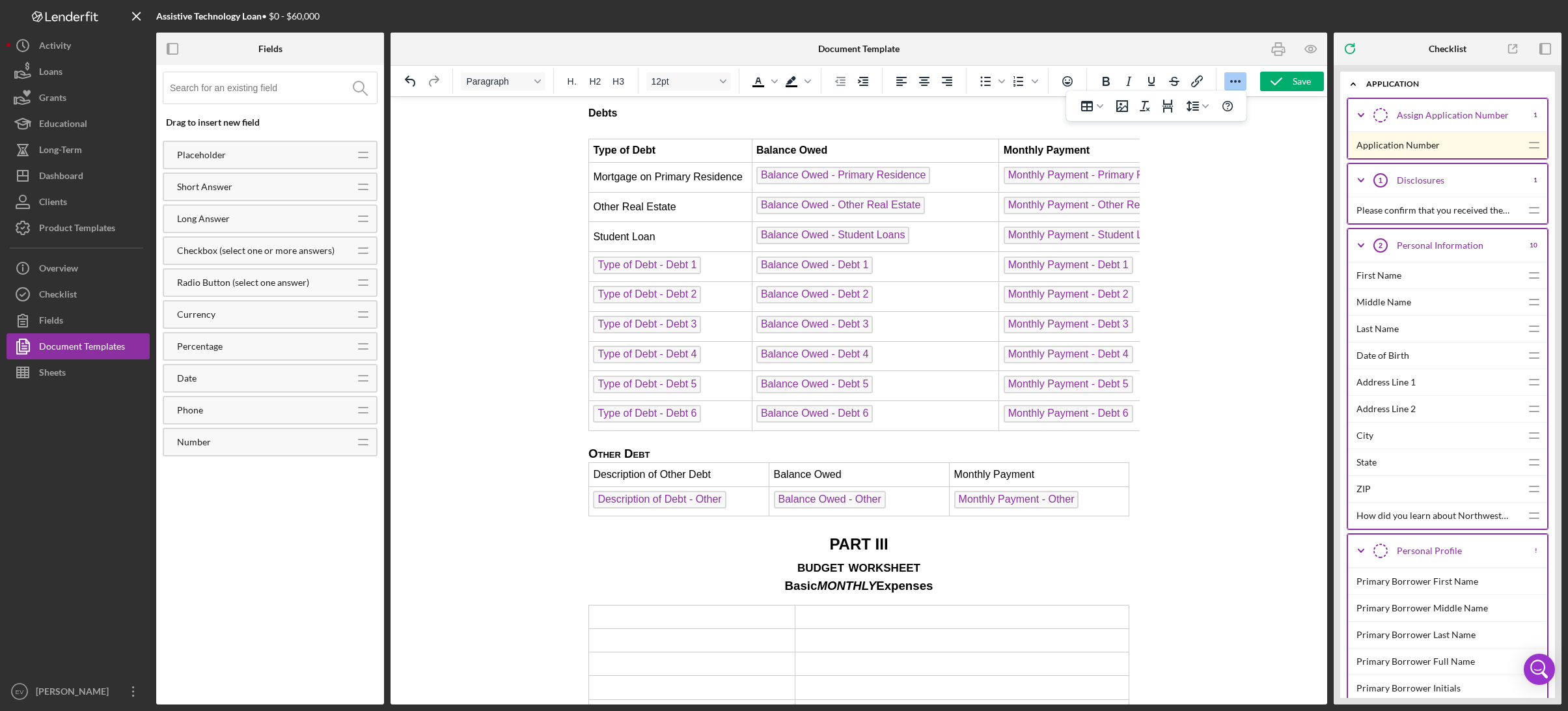
click at [751, 169] on td "Balance Owed - Primary Residence" at bounding box center [875, 176] width 248 height 30
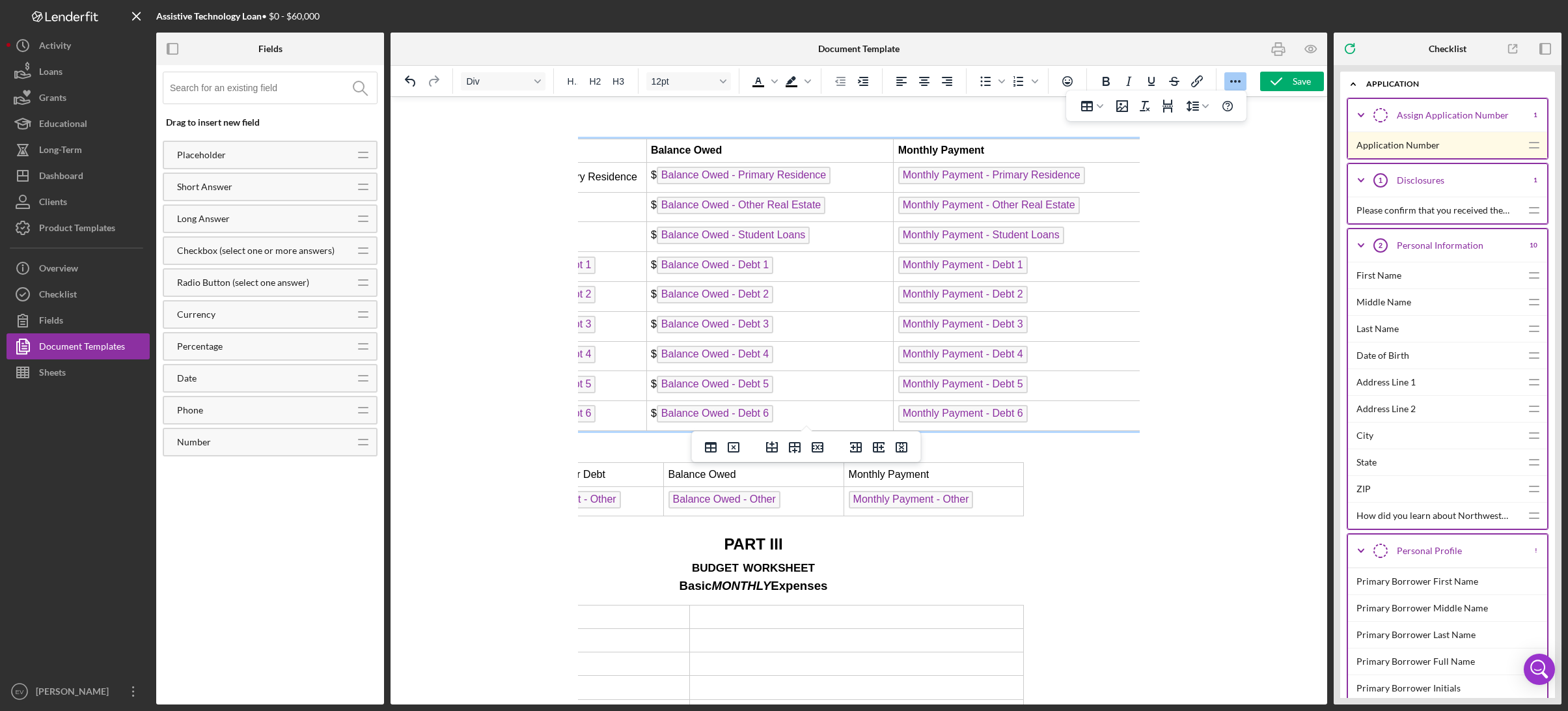
scroll to position [4306, 124]
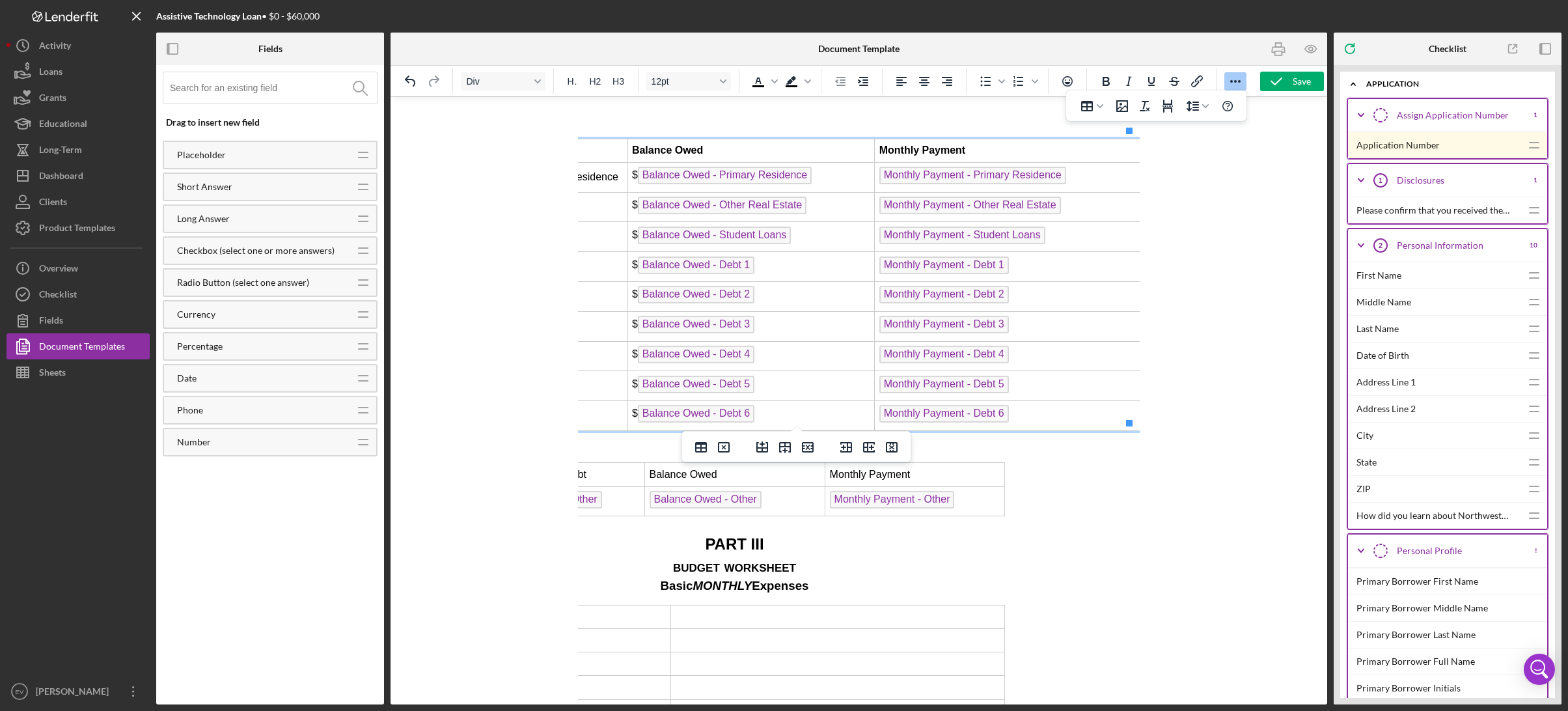
click at [879, 168] on span "Monthly Payment - Primary Residence" at bounding box center [973, 175] width 187 height 18
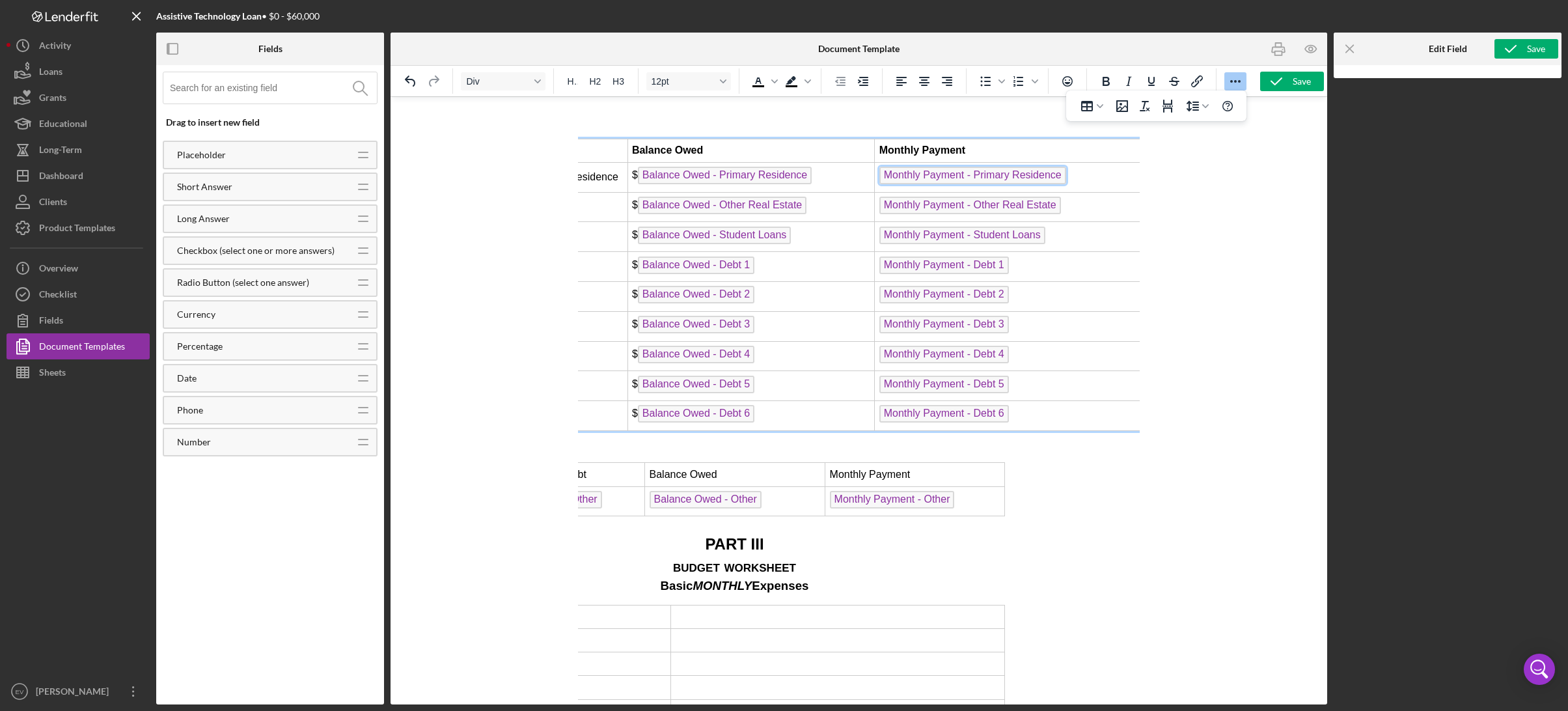
scroll to position [4078, 123]
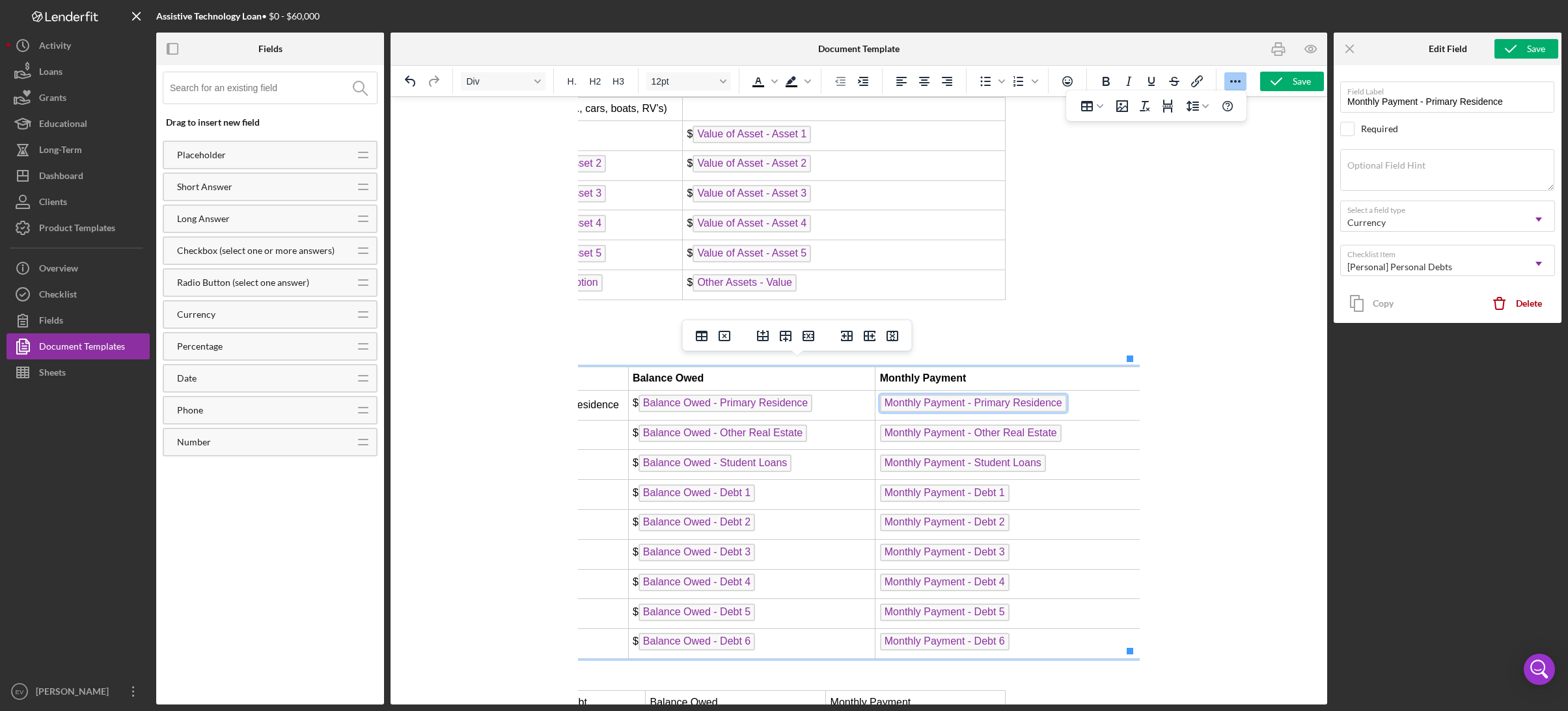
click at [1102, 395] on td "Monthly Payment - Primary Residence" at bounding box center [1008, 404] width 266 height 30
click at [879, 399] on span "Monthly Payment - Primary Residence" at bounding box center [973, 403] width 187 height 18
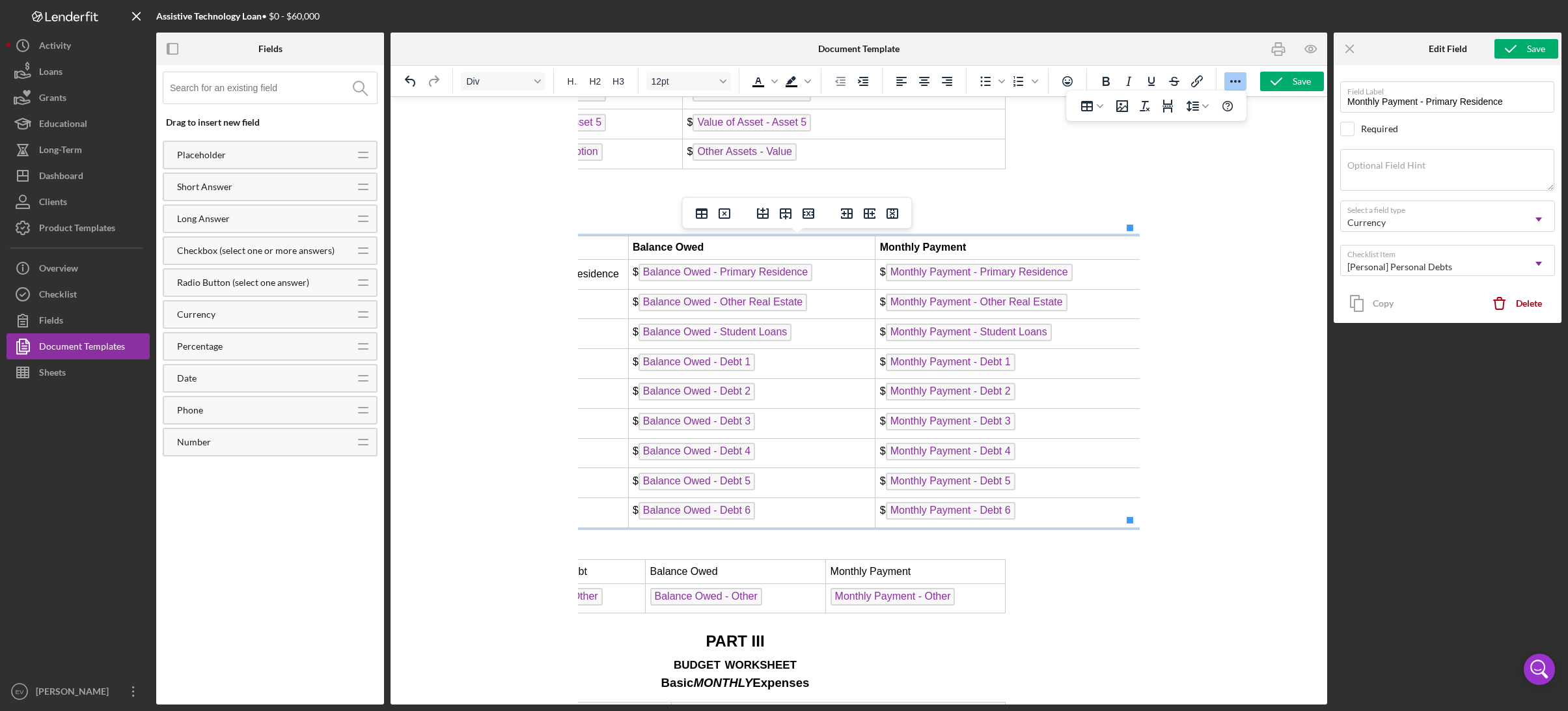
scroll to position [4409, 123]
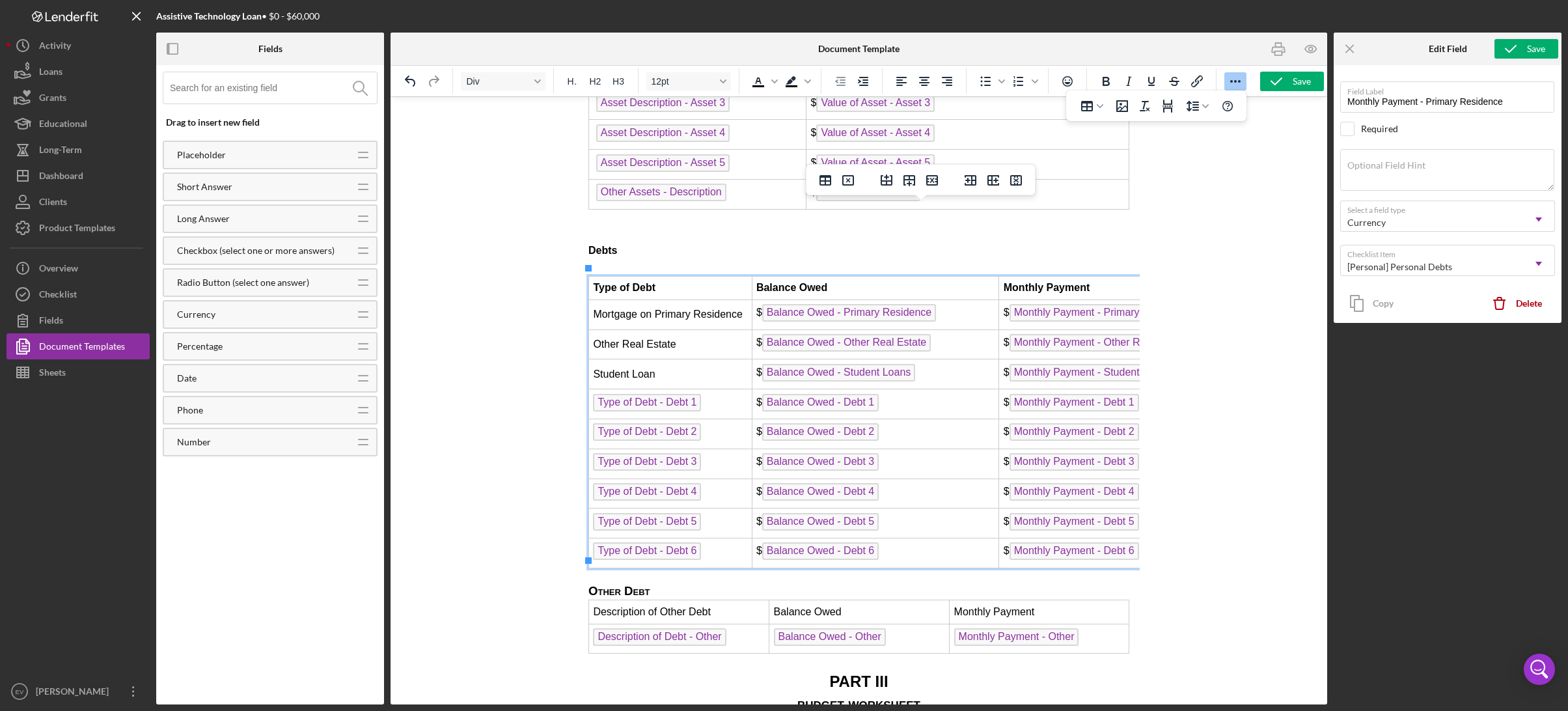
scroll to position [4233, 0]
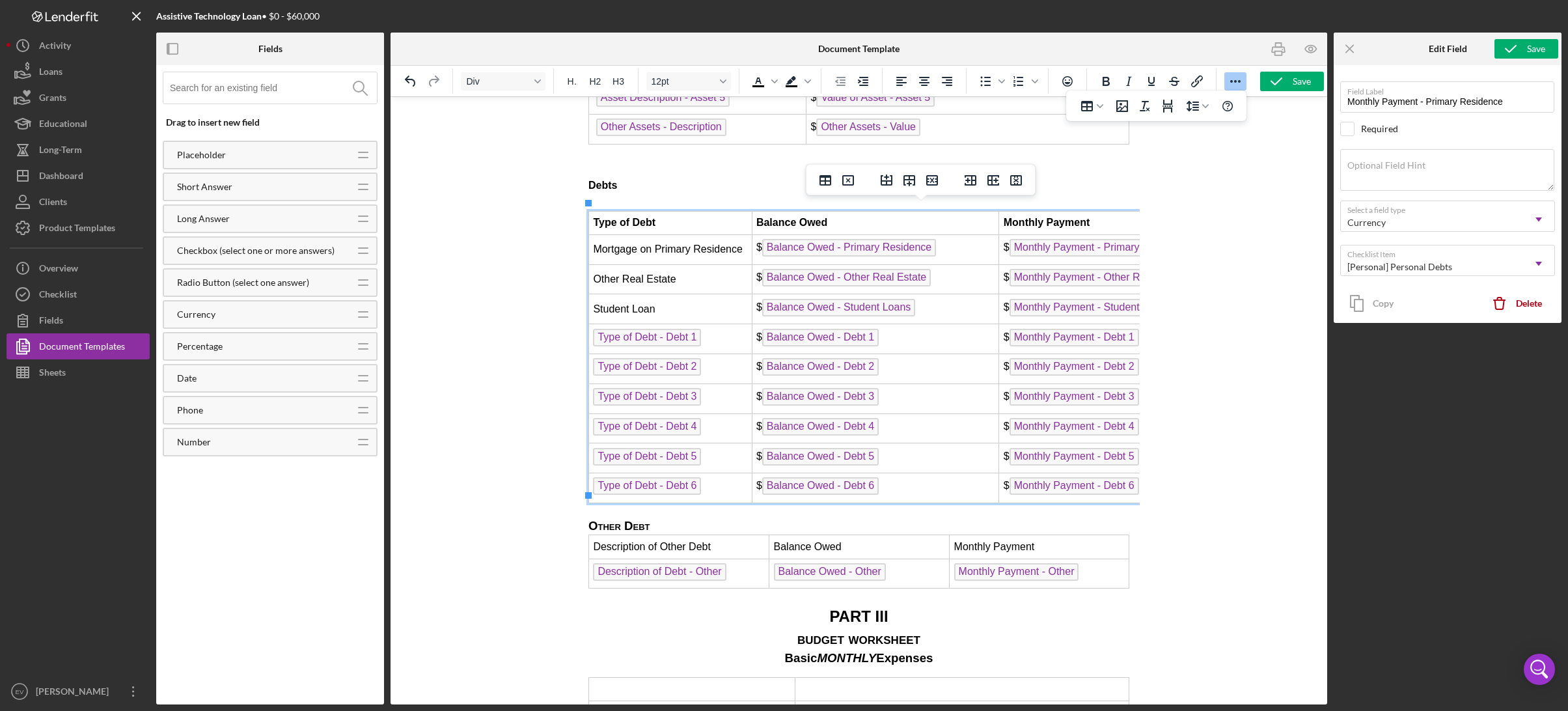
click at [725, 482] on td "Type of Debt - Debt 6 ﻿" at bounding box center [670, 487] width 164 height 30
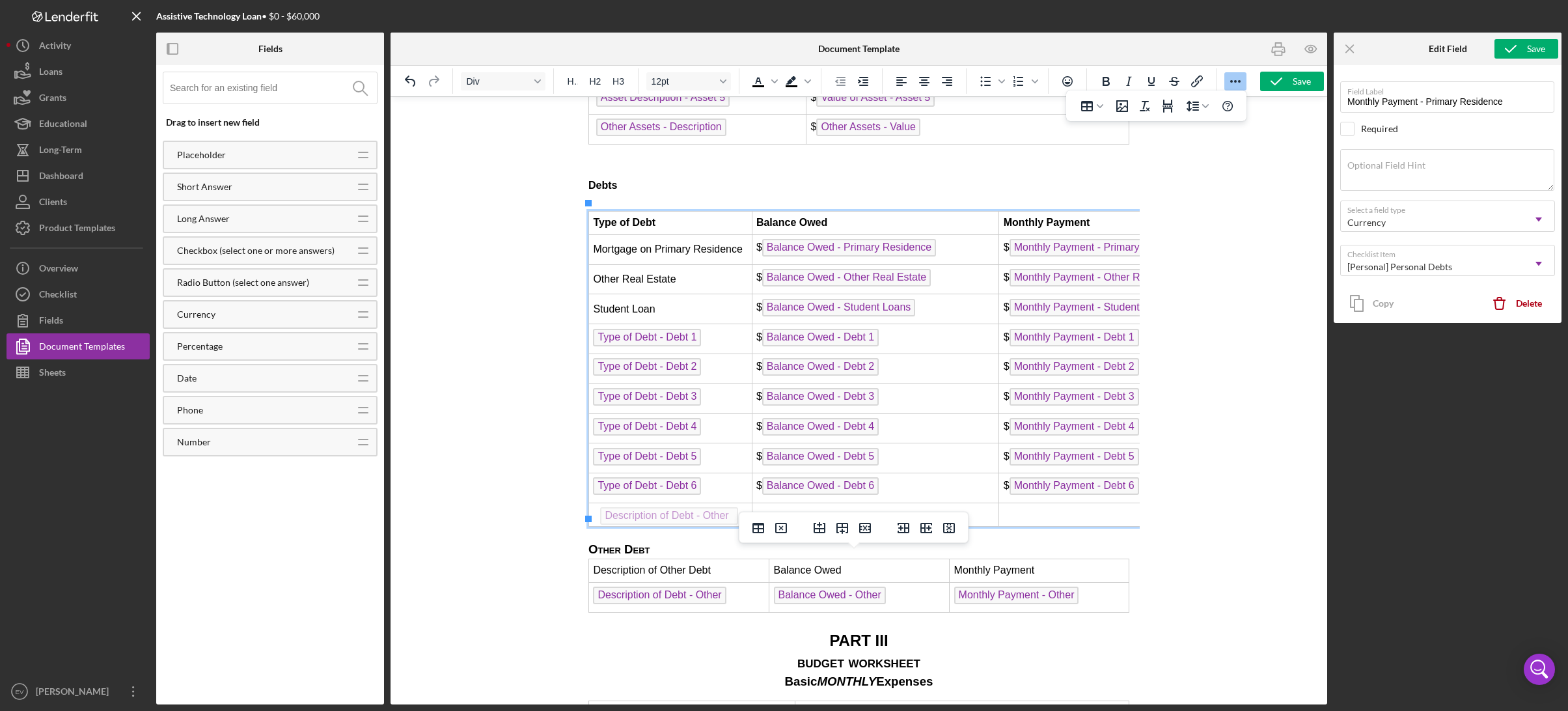
drag, startPoint x: 685, startPoint y: 583, endPoint x: 692, endPoint y: 501, distance: 82.3
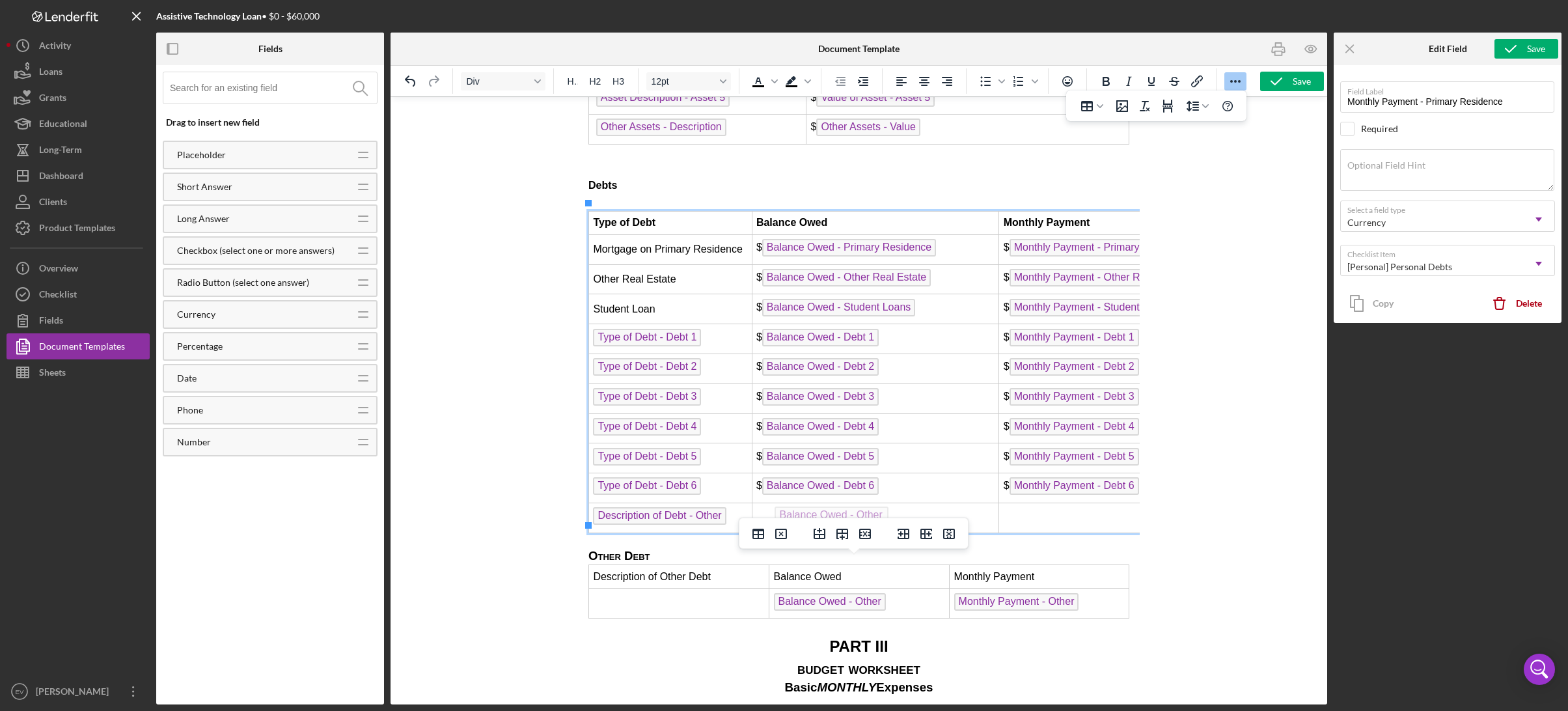
drag, startPoint x: 807, startPoint y: 593, endPoint x: 1468, endPoint y: 639, distance: 662.6
drag, startPoint x: 1015, startPoint y: 590, endPoint x: 1073, endPoint y: 501, distance: 106.2
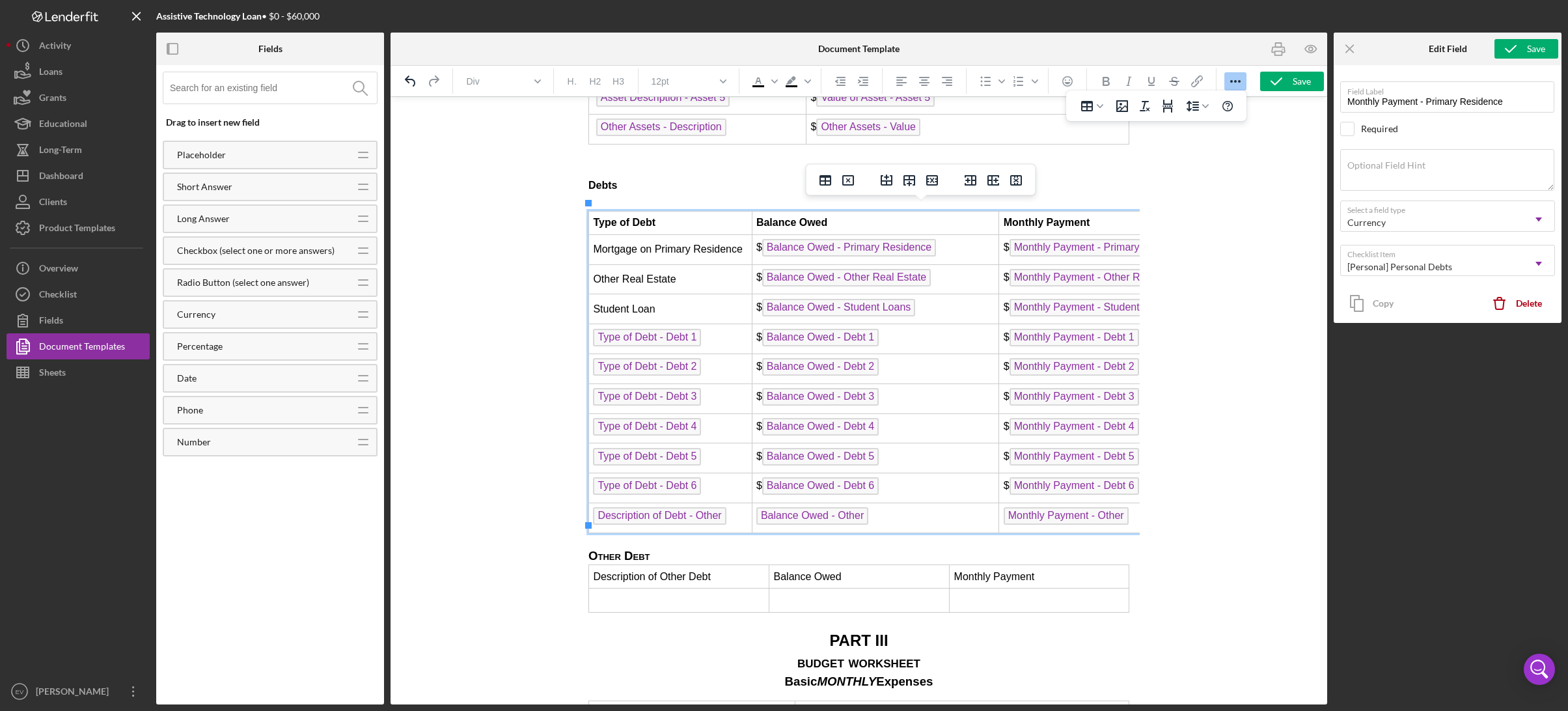
click at [751, 509] on td "Balance Owed - Other" at bounding box center [875, 517] width 248 height 30
click at [998, 508] on td "﻿ Monthly Payment - Other" at bounding box center [1131, 517] width 266 height 30
drag, startPoint x: 1026, startPoint y: 595, endPoint x: 589, endPoint y: 536, distance: 441.0
click at [589, 548] on span "Other Debt" at bounding box center [619, 555] width 62 height 14
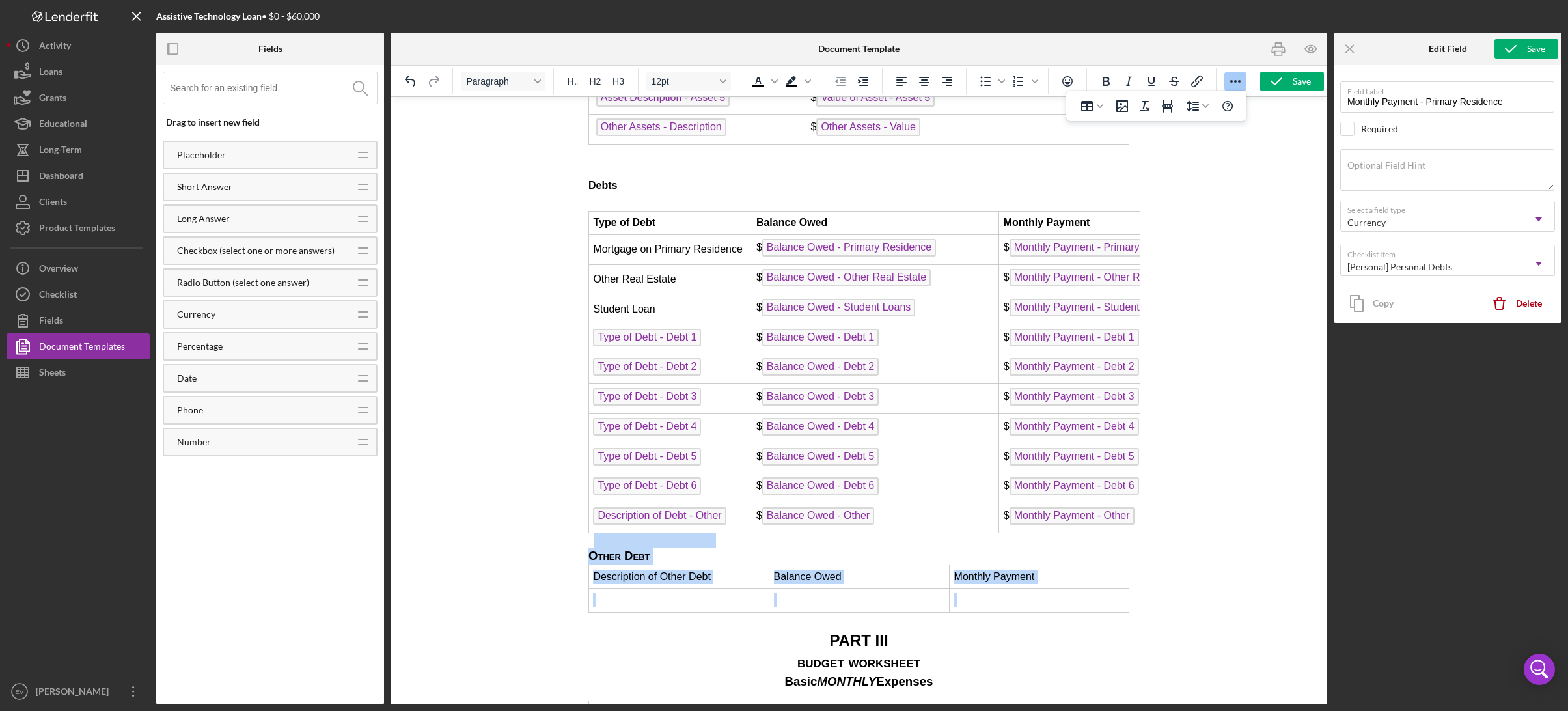
drag, startPoint x: 592, startPoint y: 535, endPoint x: 753, endPoint y: 616, distance: 180.2
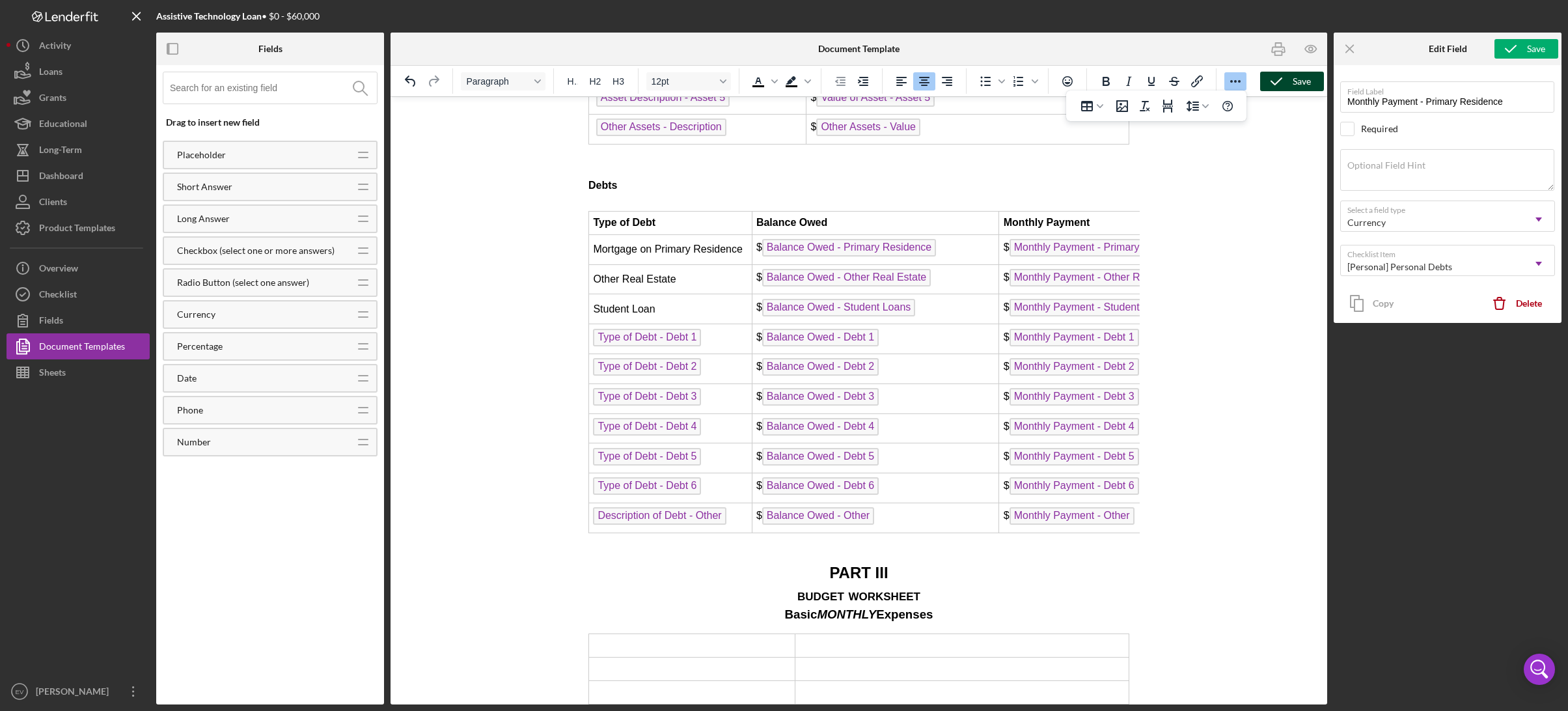
click at [1300, 80] on div "Save" at bounding box center [1302, 81] width 18 height 20
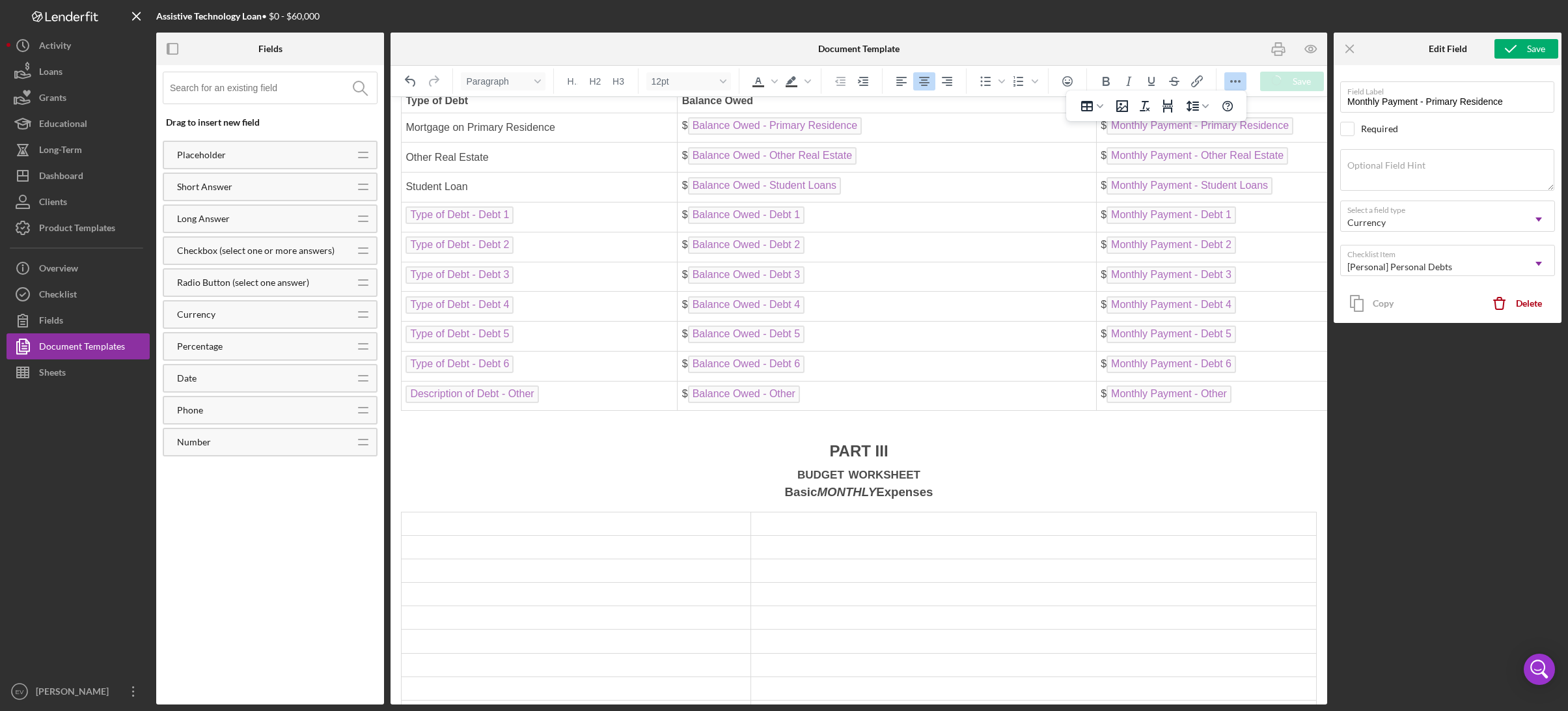
scroll to position [4106, 0]
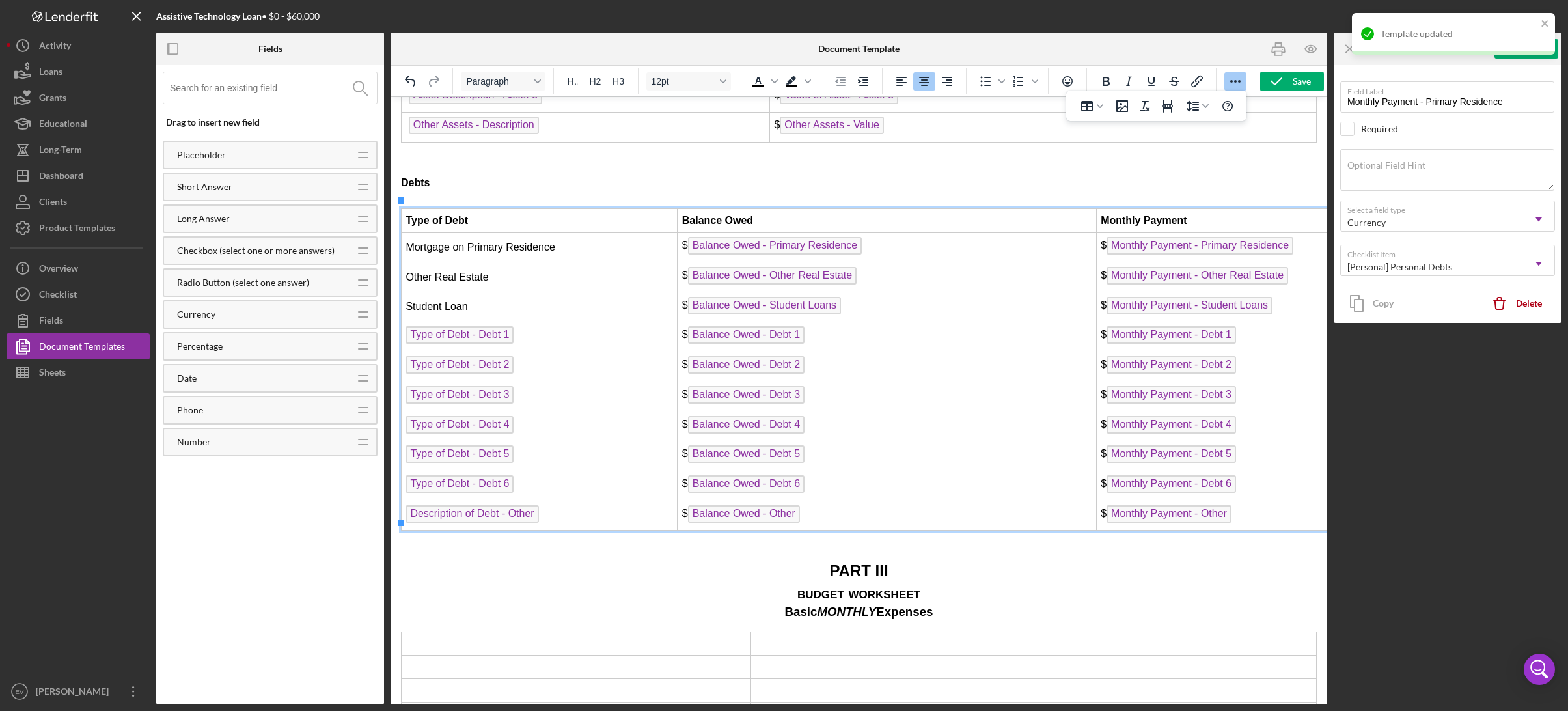
click at [1096, 242] on td "$ Monthly Payment - Primary Residence" at bounding box center [1321, 247] width 451 height 30
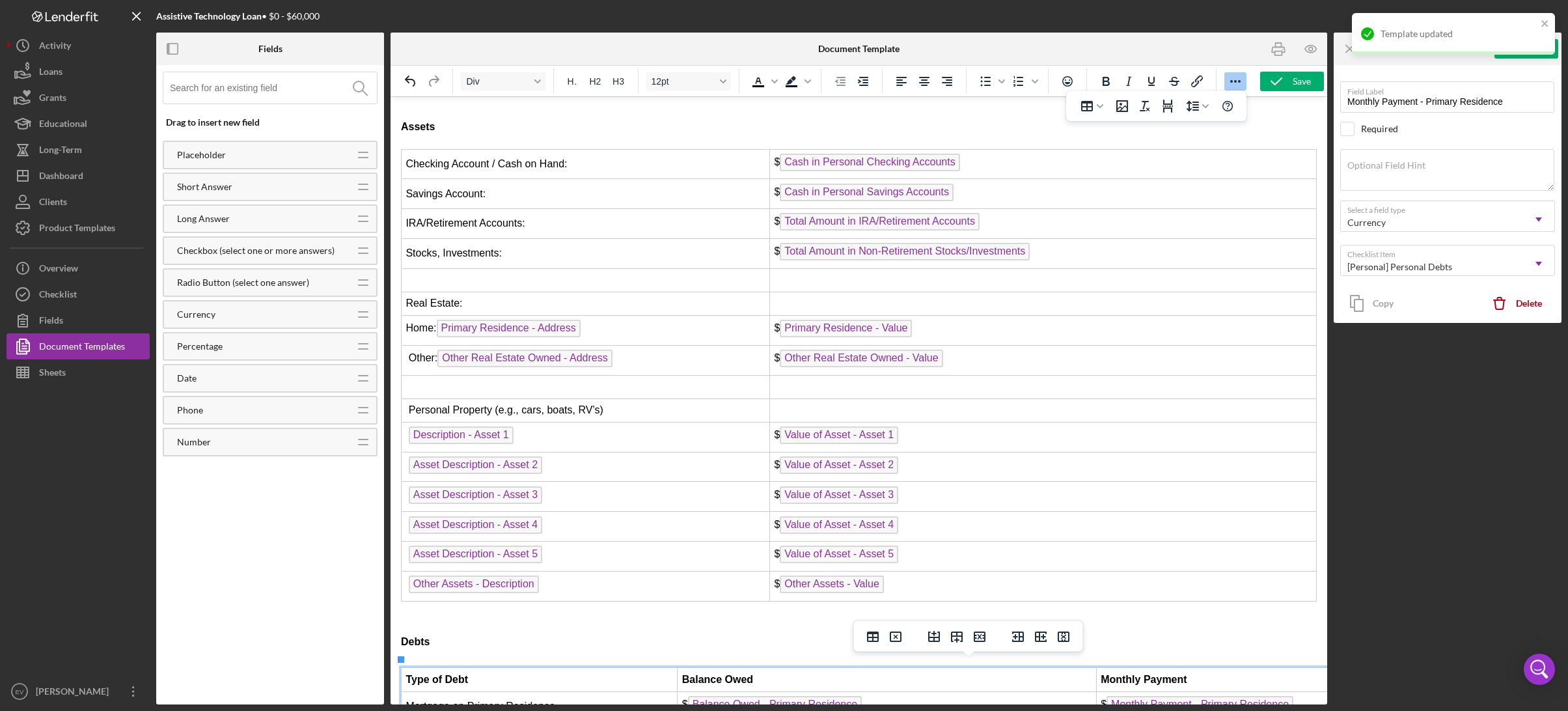
scroll to position [3640, 0]
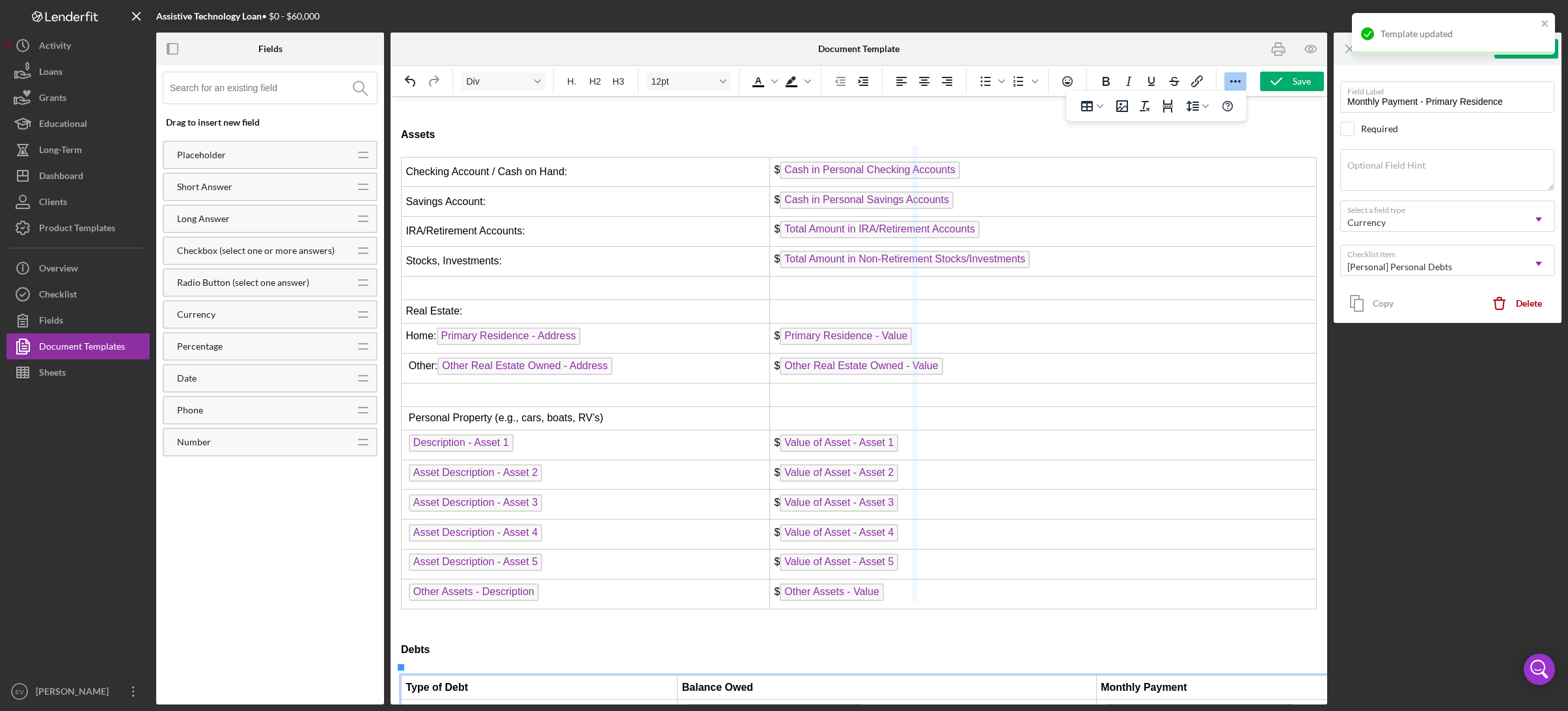
drag, startPoint x: 763, startPoint y: 160, endPoint x: 913, endPoint y: 166, distance: 150.1
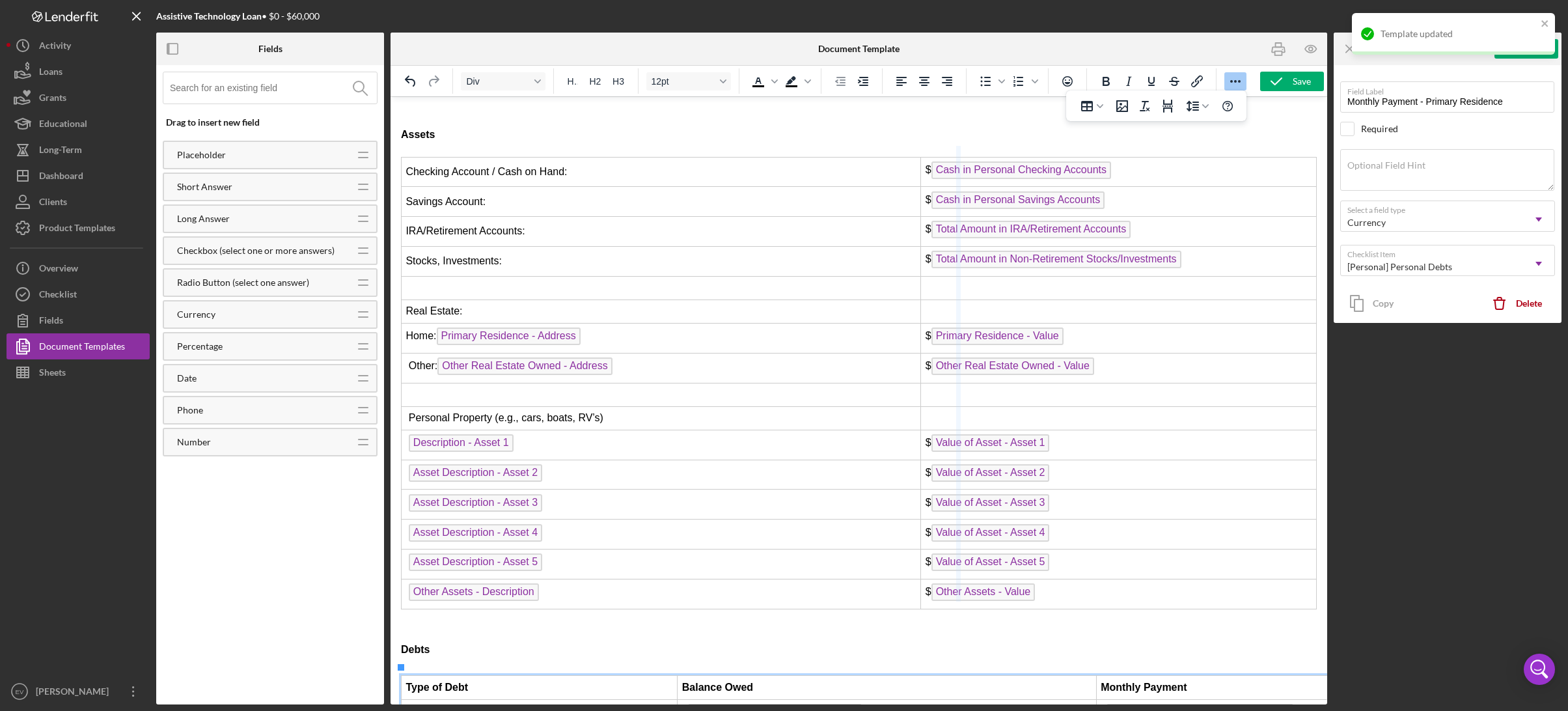
drag, startPoint x: 914, startPoint y: 158, endPoint x: 957, endPoint y: 162, distance: 43.2
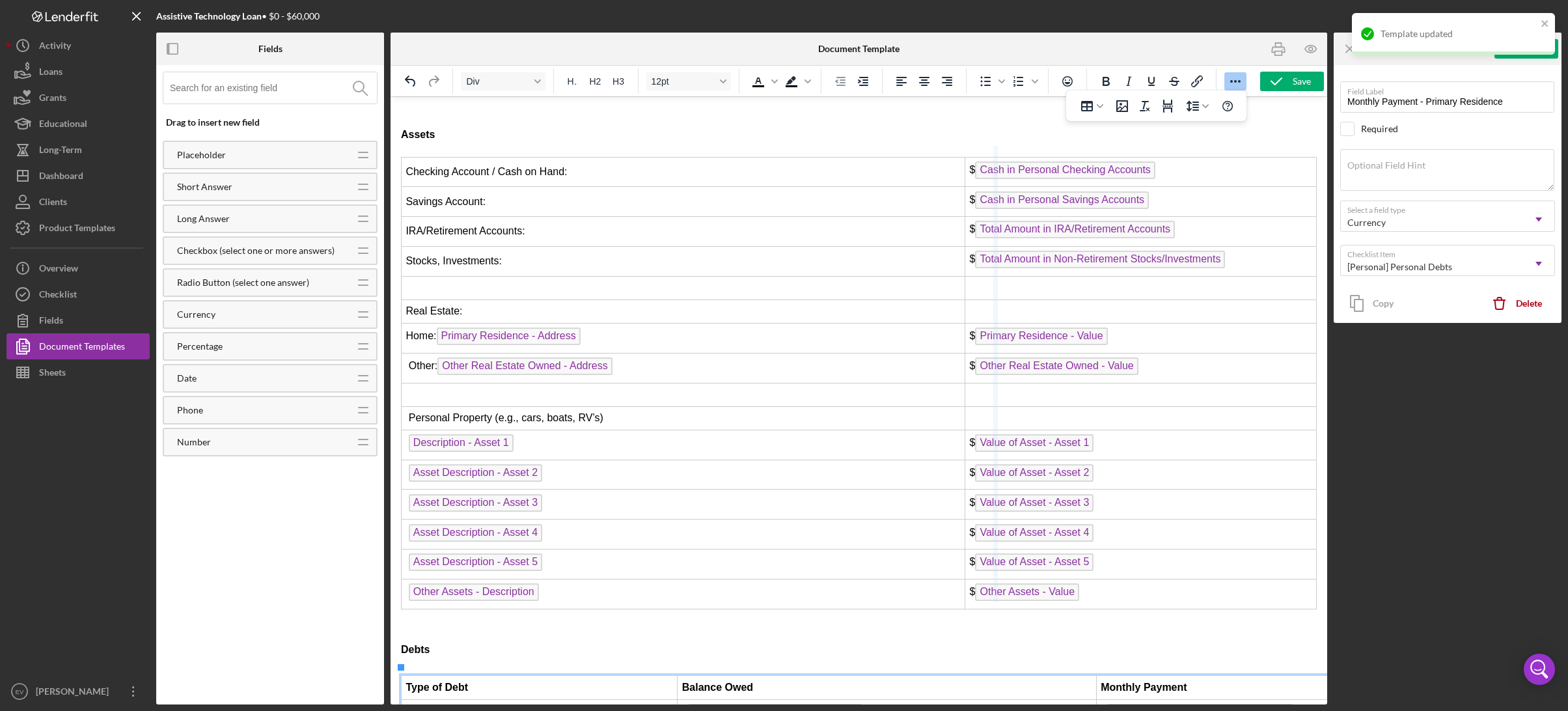
drag, startPoint x: 957, startPoint y: 161, endPoint x: 995, endPoint y: 165, distance: 38.2
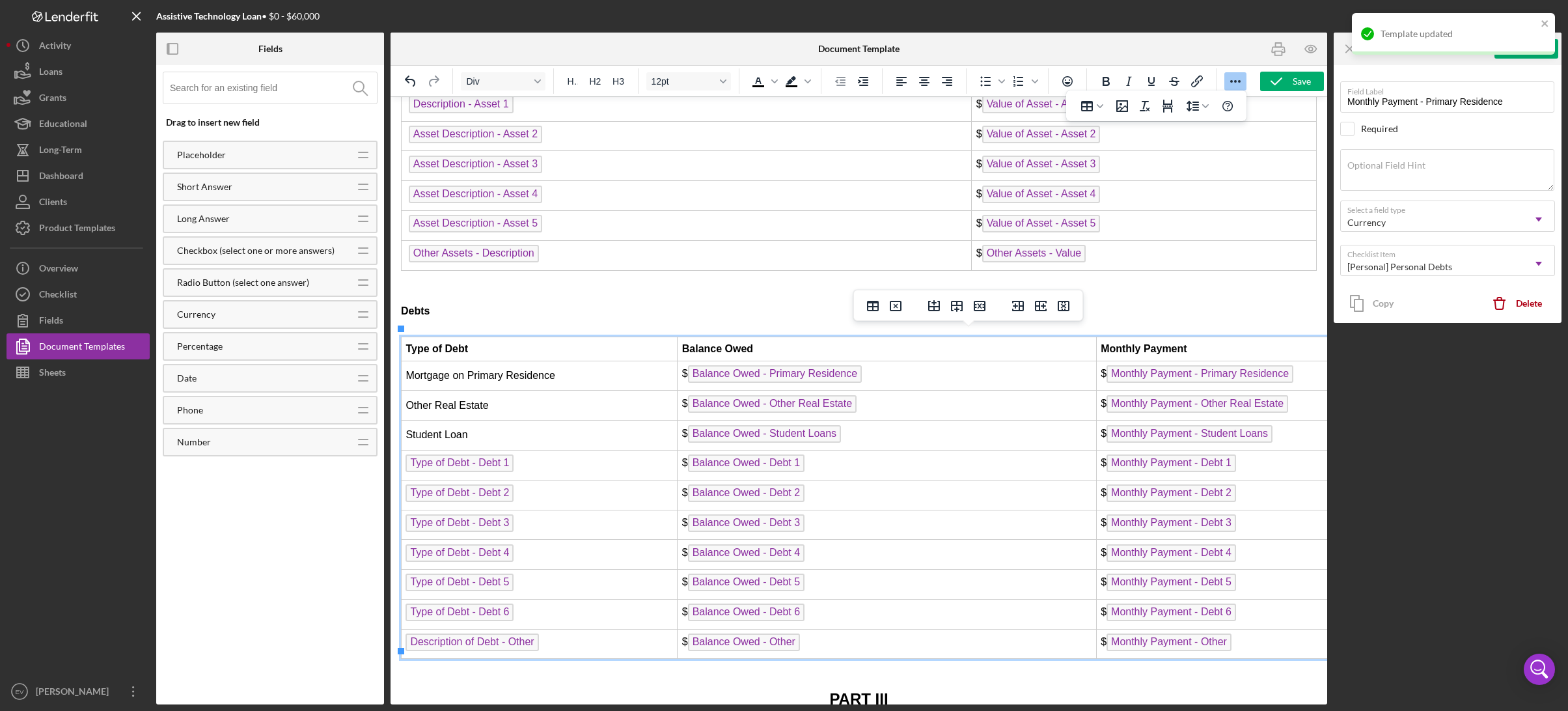
scroll to position [3994, 0]
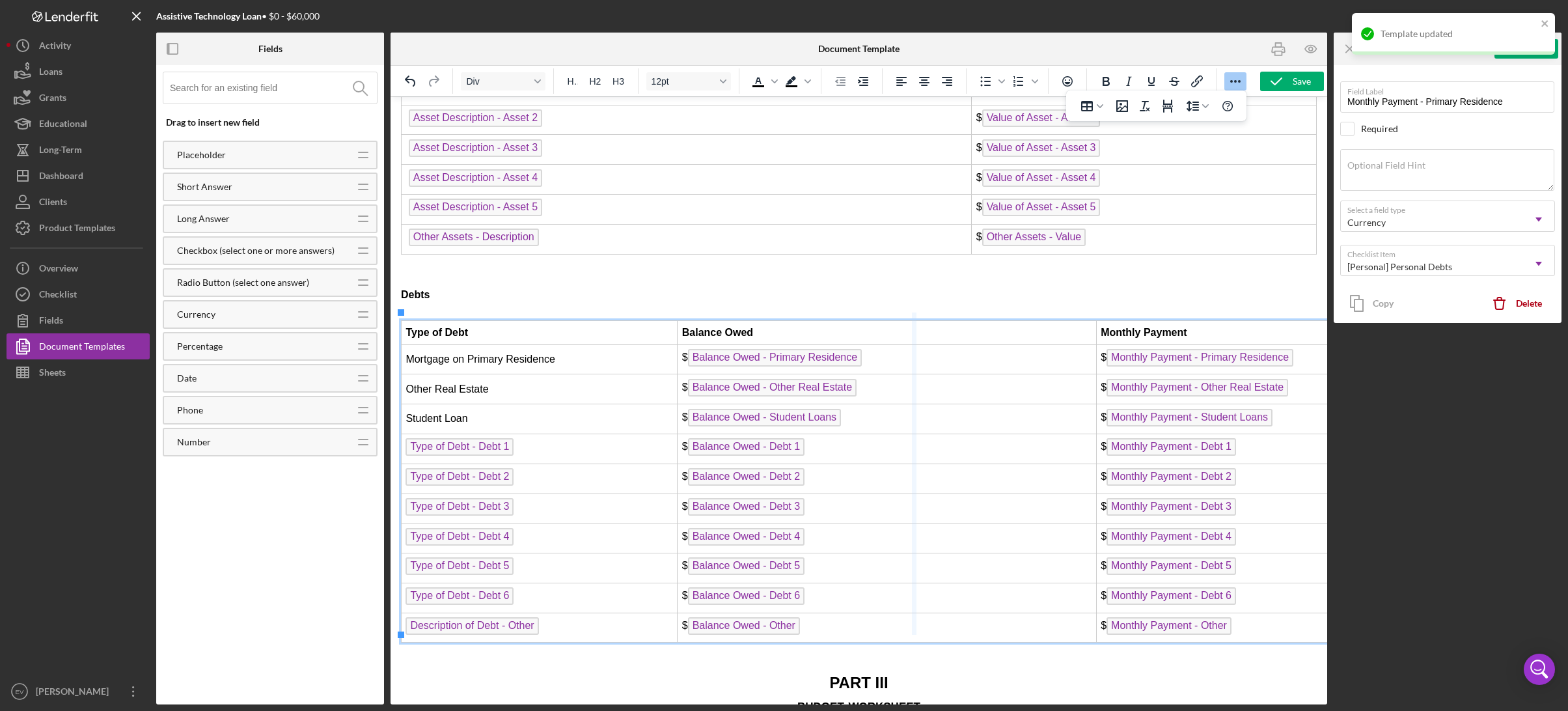
drag, startPoint x: 677, startPoint y: 347, endPoint x: 919, endPoint y: 345, distance: 242.0
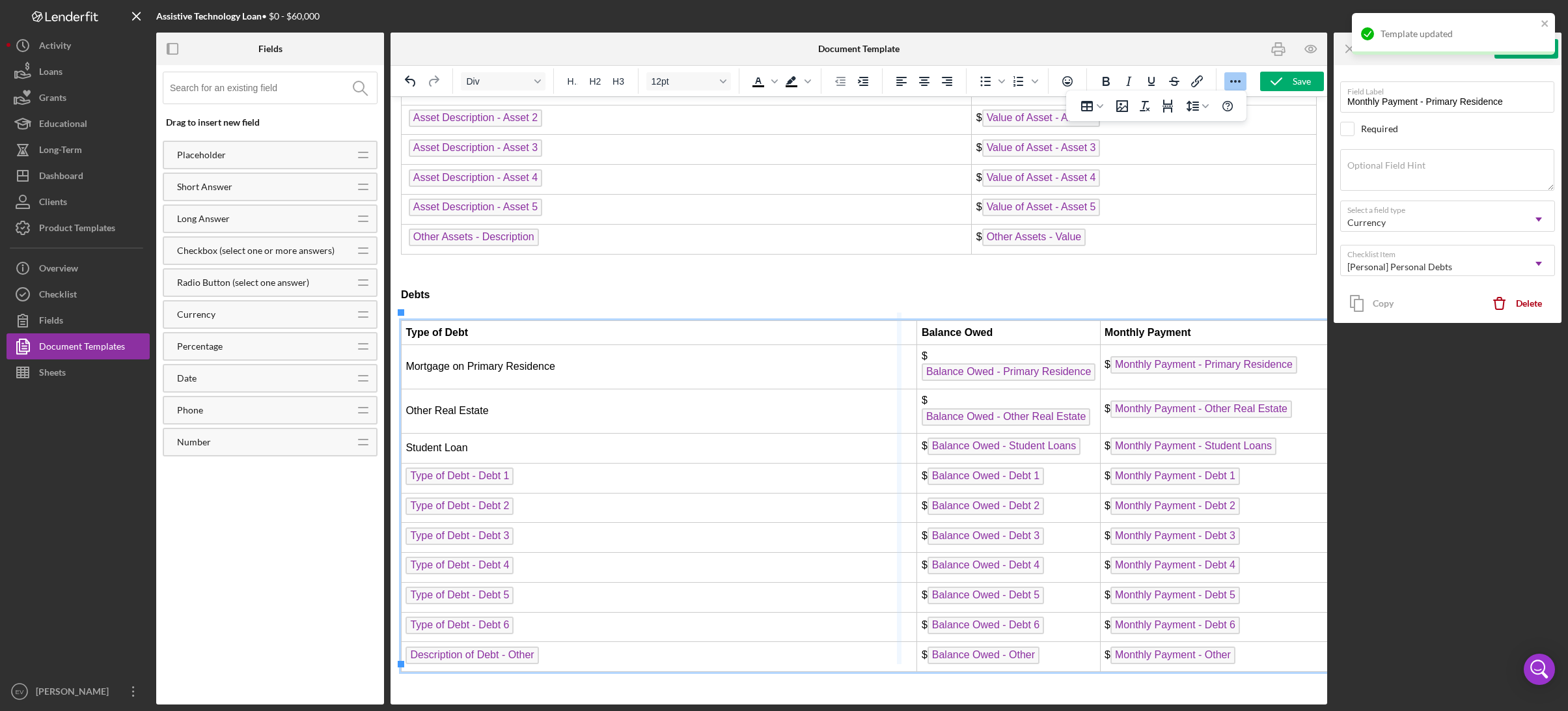
drag, startPoint x: 908, startPoint y: 345, endPoint x: 898, endPoint y: 346, distance: 10.0
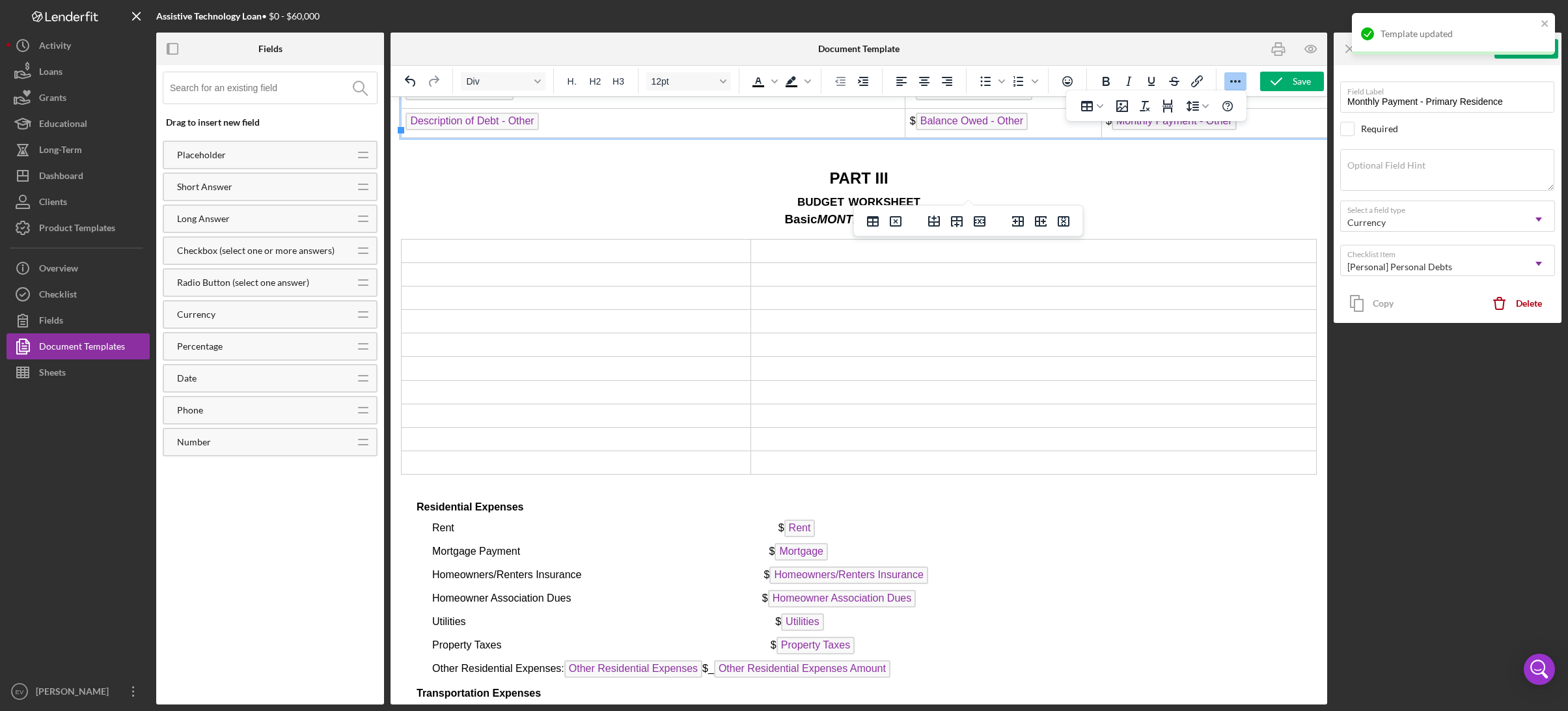
scroll to position [4507, 0]
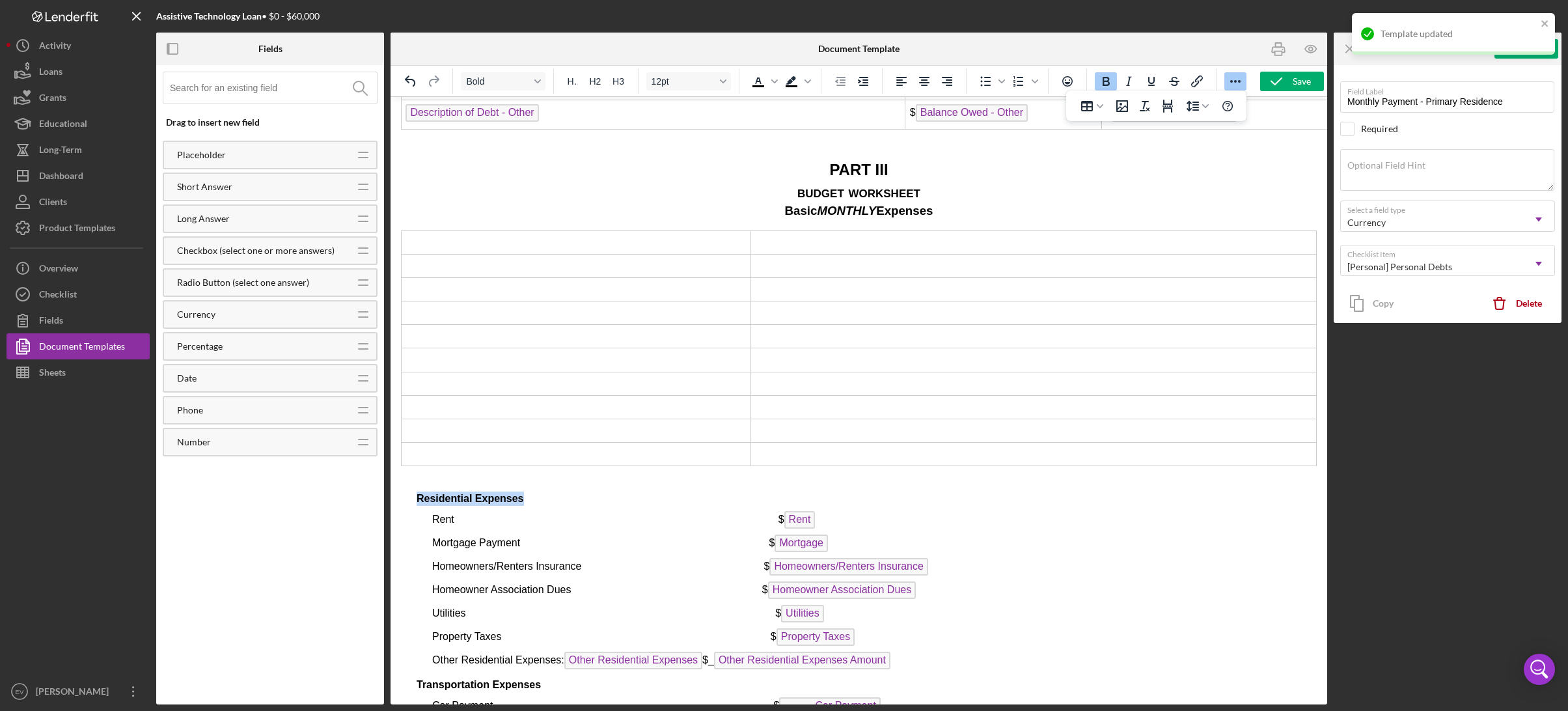
drag, startPoint x: 524, startPoint y: 492, endPoint x: 414, endPoint y: 484, distance: 110.3
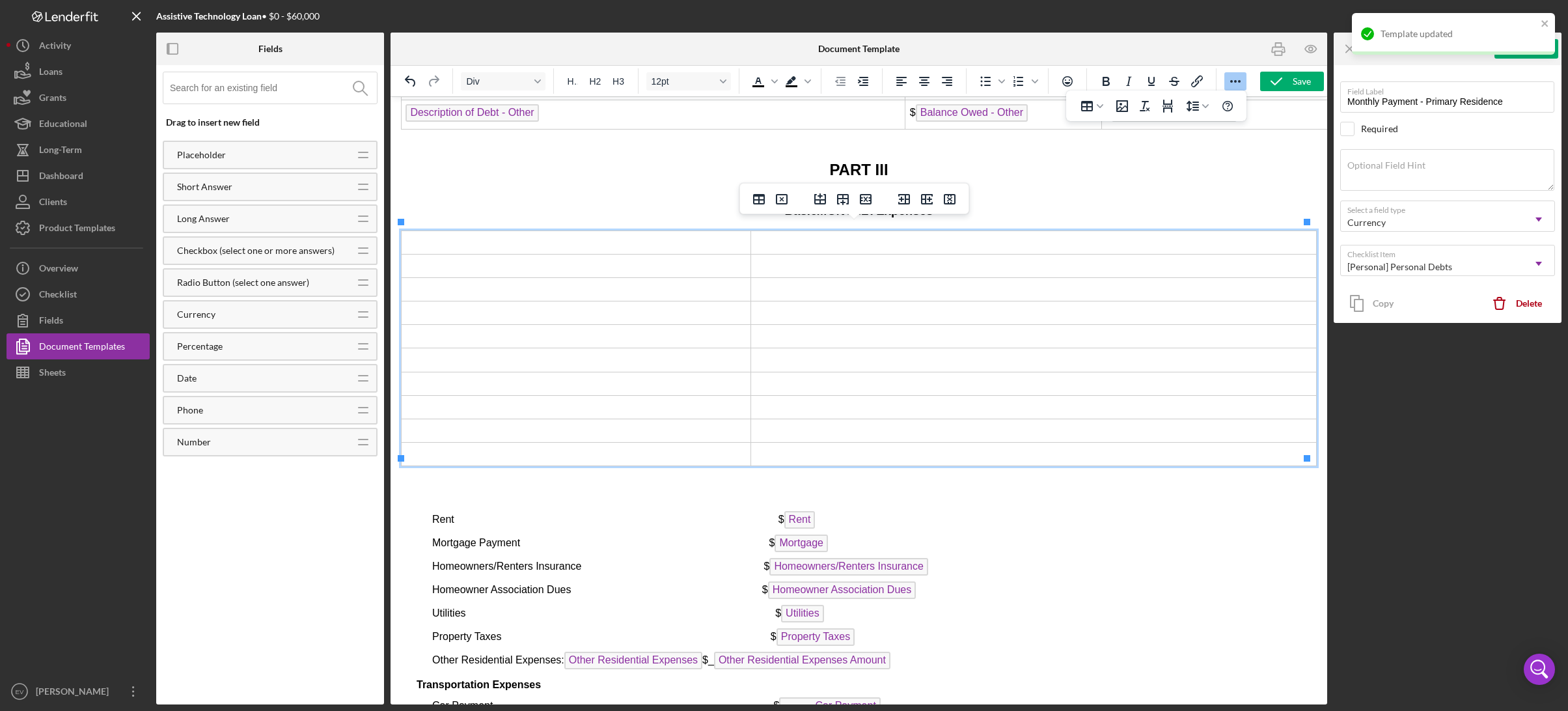
click at [443, 236] on td "Rich Text Area. Press ALT-0 for help." at bounding box center [577, 242] width 350 height 23
click at [462, 262] on td "Rich Text Area. Press ALT-0 for help." at bounding box center [577, 265] width 350 height 23
click at [929, 201] on icon "Insert column after" at bounding box center [927, 199] width 15 height 15
click at [411, 83] on icon "Undo" at bounding box center [410, 81] width 15 height 15
click at [863, 79] on icon "Increase indent" at bounding box center [863, 81] width 15 height 15
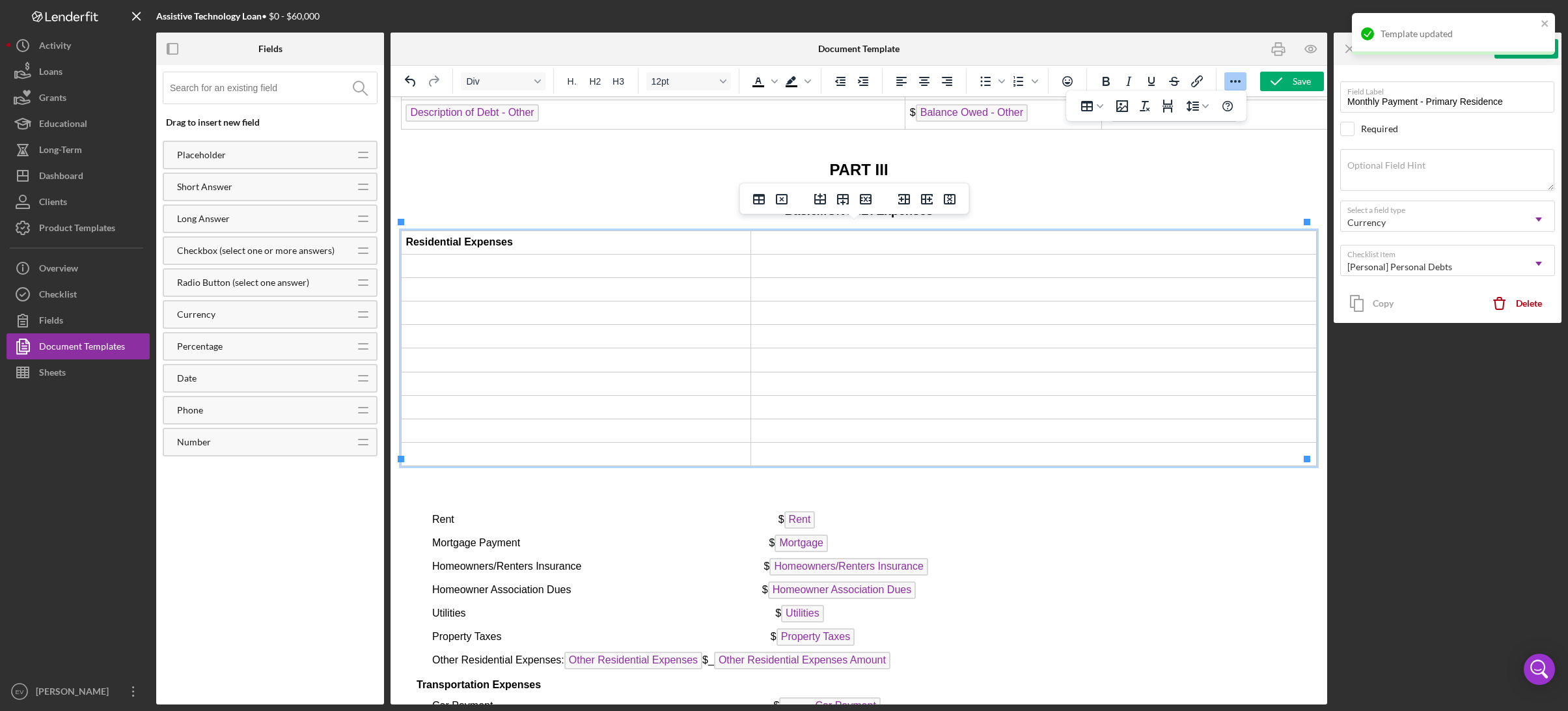
click at [441, 513] on span "Rent $ Rent" at bounding box center [623, 518] width 383 height 11
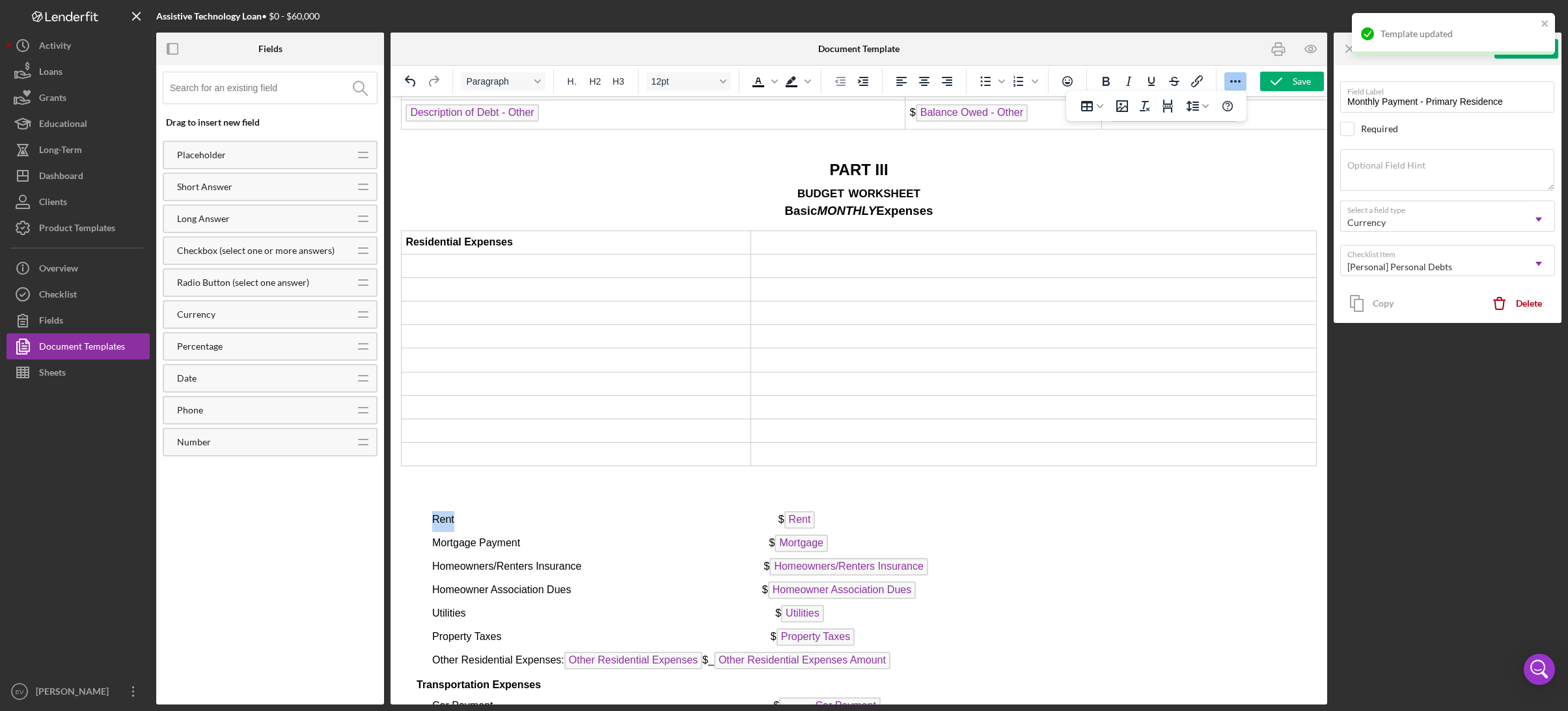
click at [441, 513] on span "Rent $ Rent" at bounding box center [623, 518] width 383 height 11
drag, startPoint x: 534, startPoint y: 536, endPoint x: 436, endPoint y: 536, distance: 98.0
click at [436, 537] on span "Mortgage Payment $ Mortgage" at bounding box center [630, 542] width 396 height 11
drag, startPoint x: 437, startPoint y: 536, endPoint x: 496, endPoint y: 532, distance: 59.1
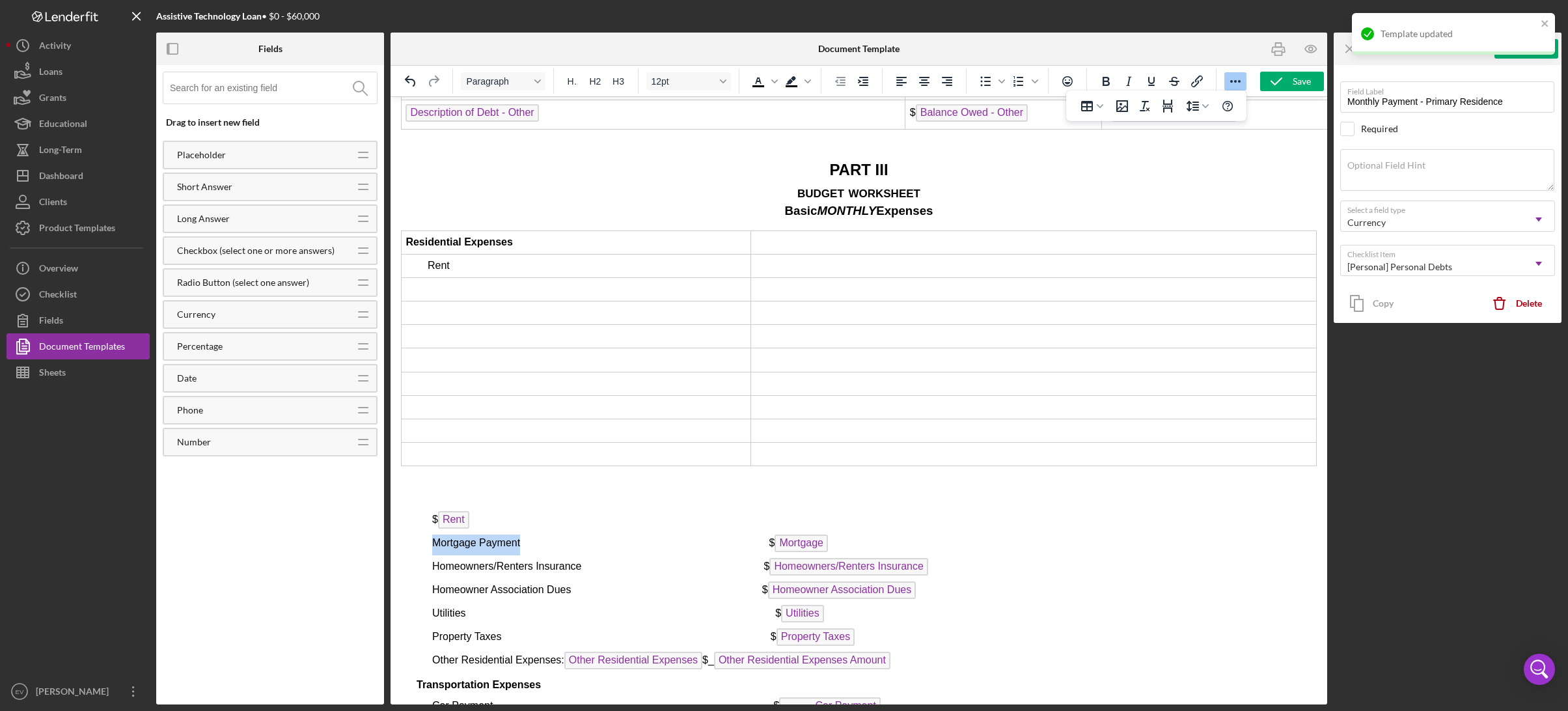
click at [496, 537] on span "Mortgage Payment $ Mortgage" at bounding box center [630, 542] width 396 height 11
click at [459, 285] on td "Rich Text Area. Press ALT-0 for help." at bounding box center [577, 289] width 350 height 23
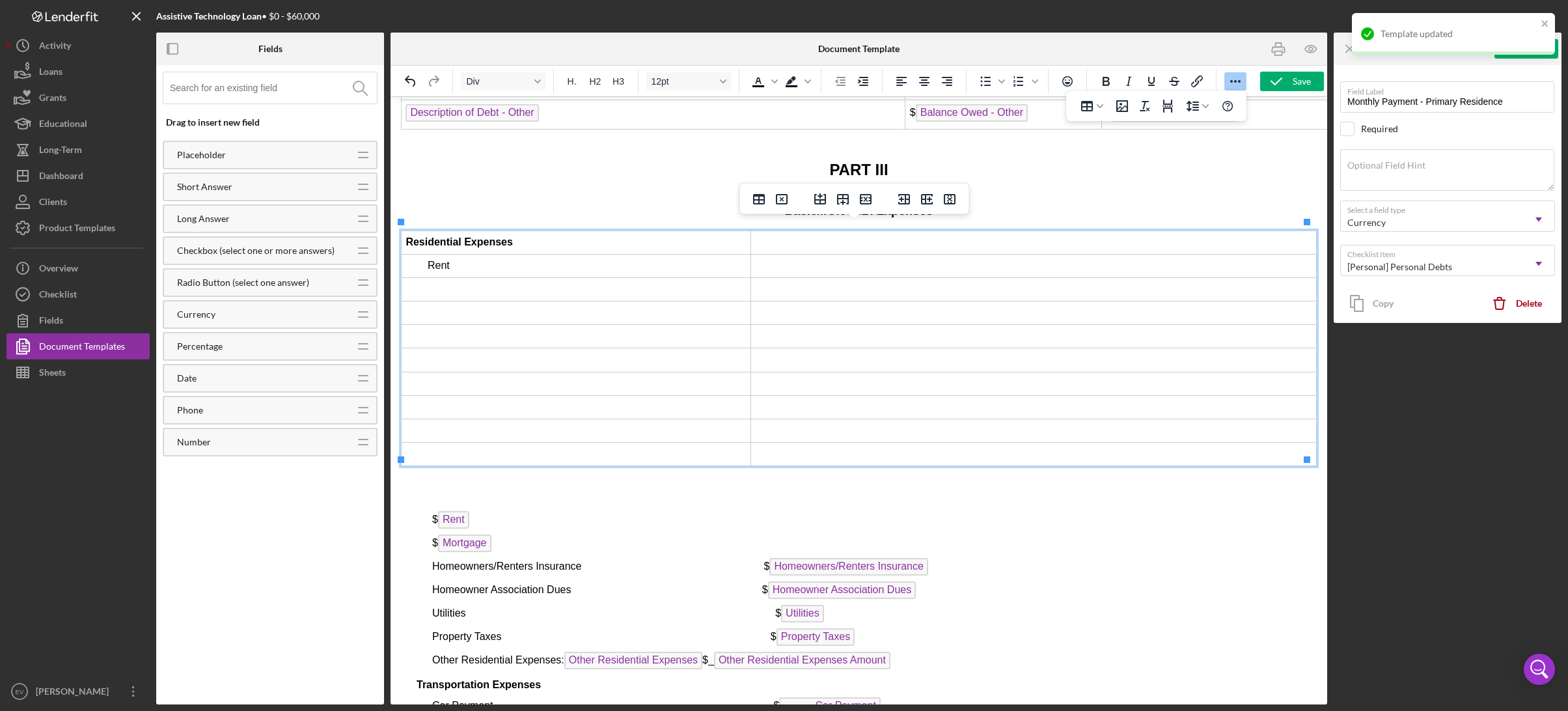
click at [865, 81] on icon "Increase indent" at bounding box center [863, 81] width 15 height 15
click at [535, 303] on td "Rich Text Area. Press ALT-0 for help." at bounding box center [577, 313] width 350 height 23
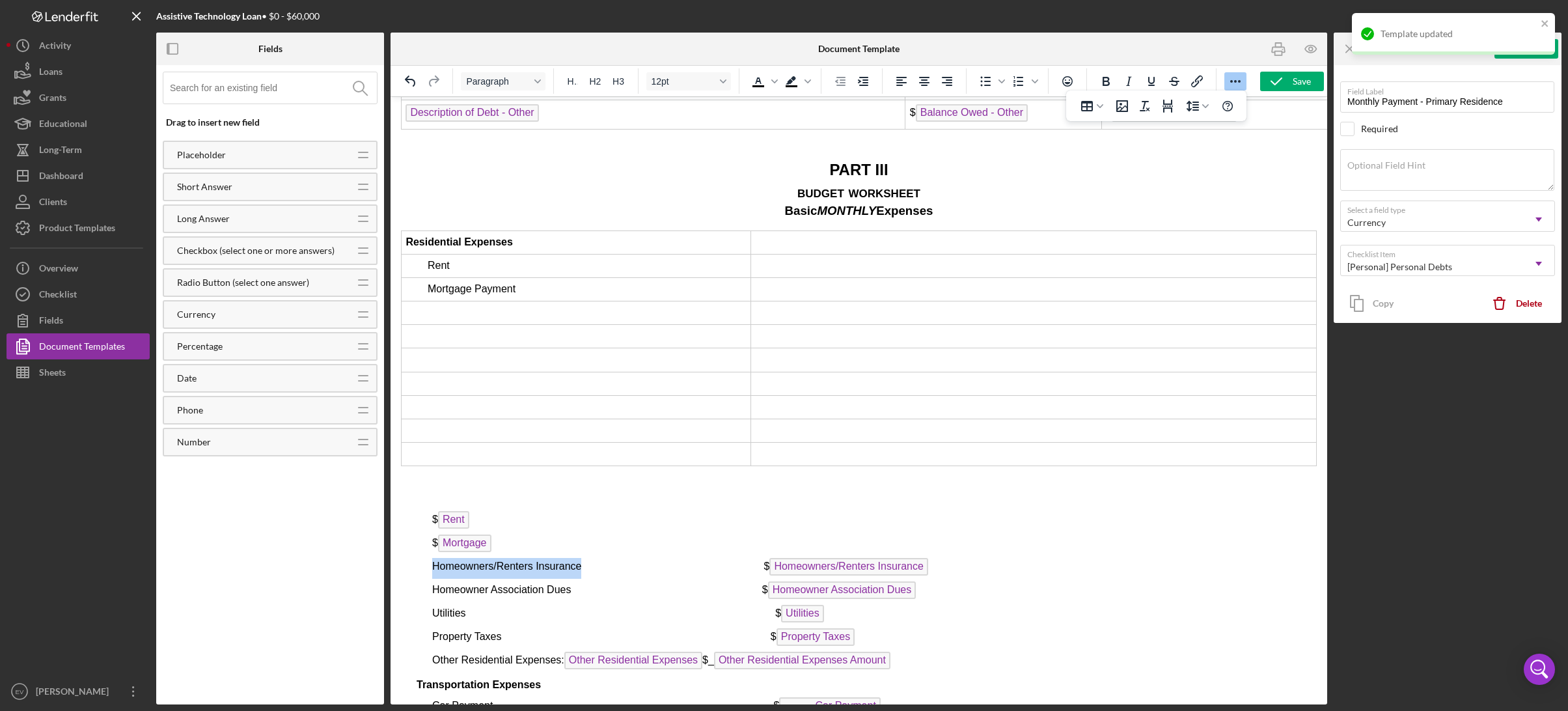
drag, startPoint x: 581, startPoint y: 560, endPoint x: 434, endPoint y: 565, distance: 147.1
click at [434, 565] on span "Homeowners/Renters Insurance $ Homeowners/Renters Insurance" at bounding box center [679, 565] width 496 height 11
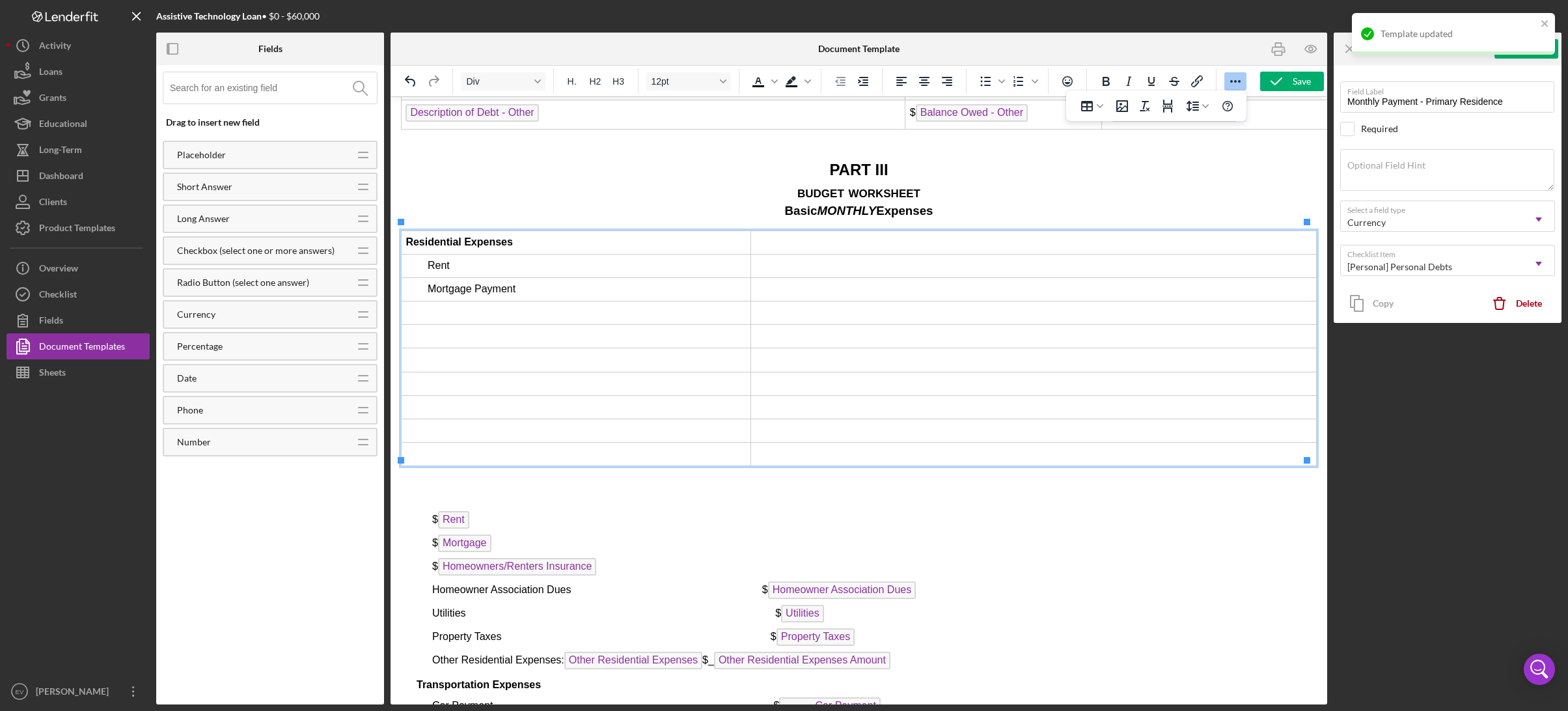
click at [483, 310] on td "Rich Text Area. Press ALT-0 for help." at bounding box center [577, 313] width 350 height 23
click at [855, 80] on icon "Increase indent" at bounding box center [863, 81] width 15 height 15
drag, startPoint x: 432, startPoint y: 583, endPoint x: 571, endPoint y: 581, distance: 139.0
click at [571, 583] on span "Homeowner Association Dues $ Homeowner Association Dues" at bounding box center [673, 589] width 483 height 11
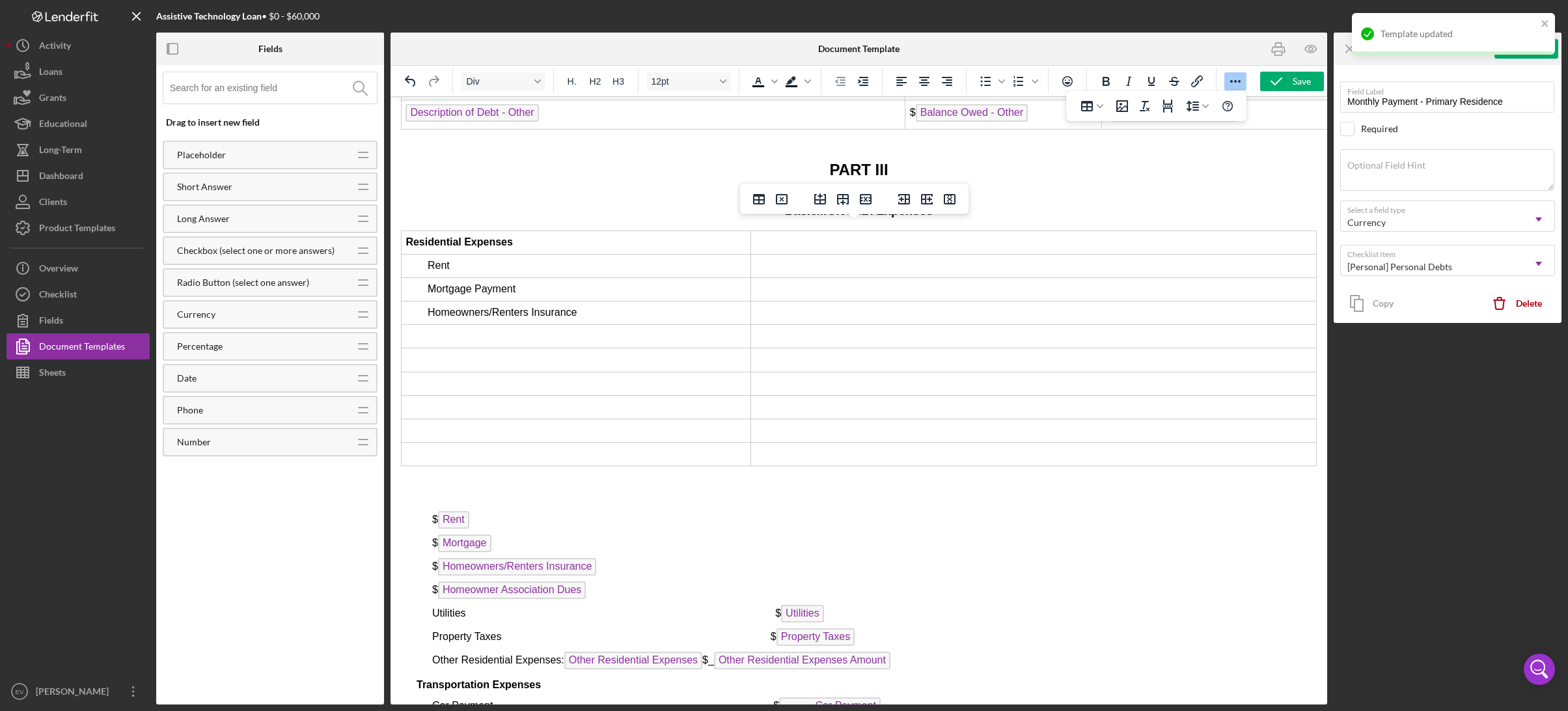
click at [506, 335] on td "Rich Text Area. Press ALT-0 for help." at bounding box center [577, 336] width 350 height 23
click at [865, 90] on button "Increase indent" at bounding box center [863, 81] width 22 height 18
drag, startPoint x: 432, startPoint y: 608, endPoint x: 464, endPoint y: 608, distance: 32.0
click at [464, 608] on span "Utilities $ Utilities" at bounding box center [627, 612] width 392 height 11
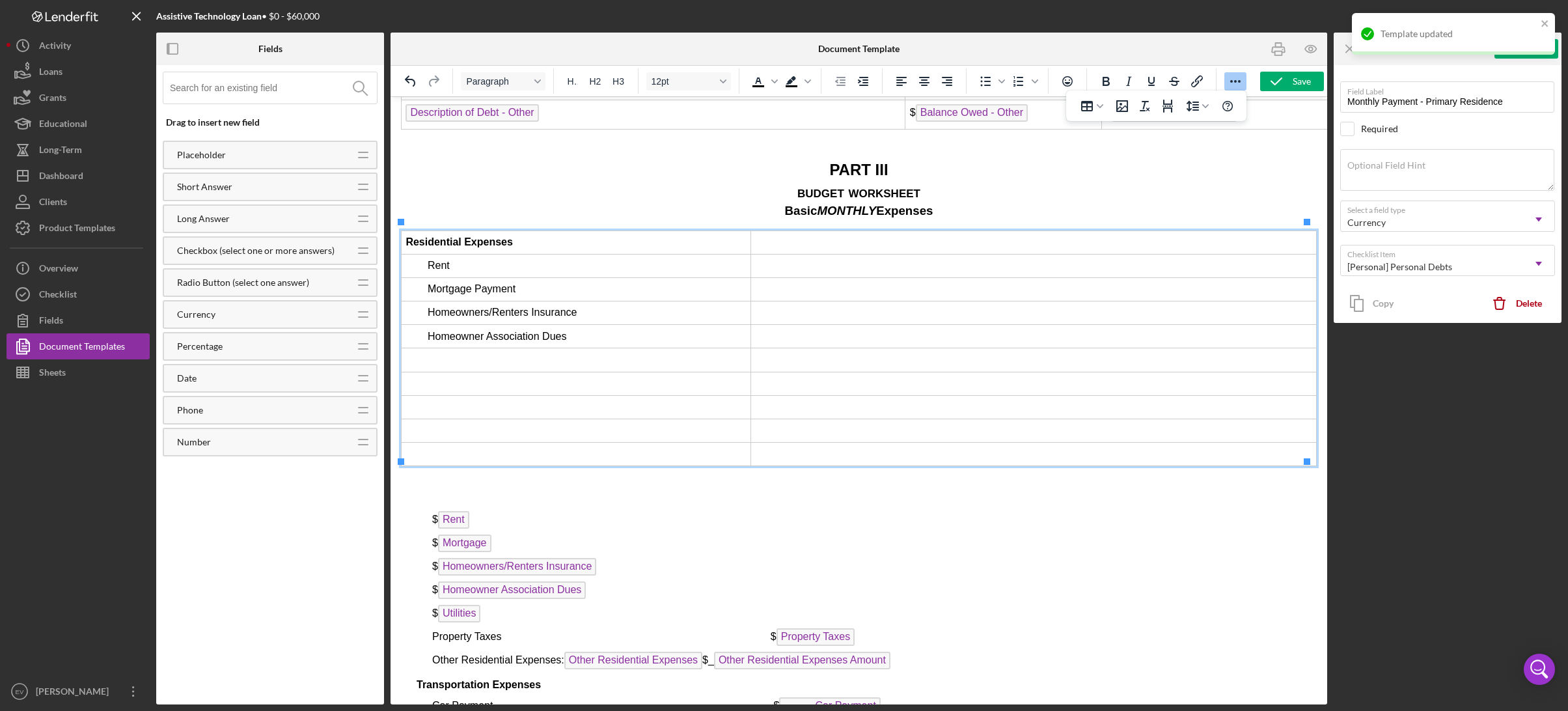
click at [497, 355] on td "Rich Text Area. Press ALT-0 for help." at bounding box center [577, 359] width 350 height 23
drag, startPoint x: 857, startPoint y: 86, endPoint x: 854, endPoint y: 92, distance: 6.7
click at [857, 86] on icon "Increase indent" at bounding box center [863, 81] width 15 height 15
drag, startPoint x: 430, startPoint y: 630, endPoint x: 501, endPoint y: 631, distance: 71.0
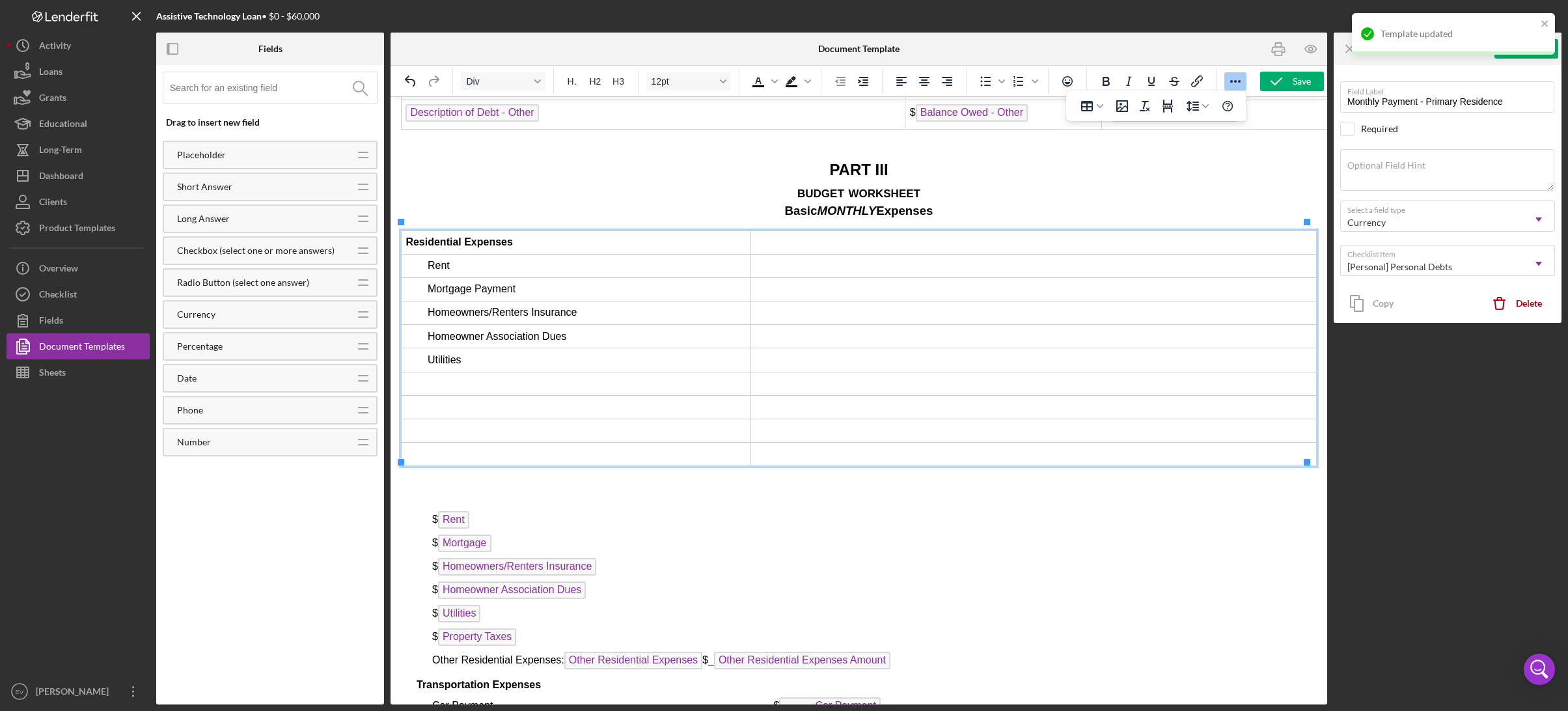
click at [552, 375] on td "Rich Text Area. Press ALT-0 for help." at bounding box center [577, 383] width 350 height 23
click at [858, 81] on icon "Increase indent" at bounding box center [863, 81] width 15 height 15
drag, startPoint x: 432, startPoint y: 654, endPoint x: 570, endPoint y: 656, distance: 138.0
click at [570, 656] on span "Other Residential Expenses: Other Residential Expenses $_ Other Residential Exp…" at bounding box center [661, 659] width 458 height 11
drag, startPoint x: 608, startPoint y: 654, endPoint x: 530, endPoint y: 393, distance: 272.4
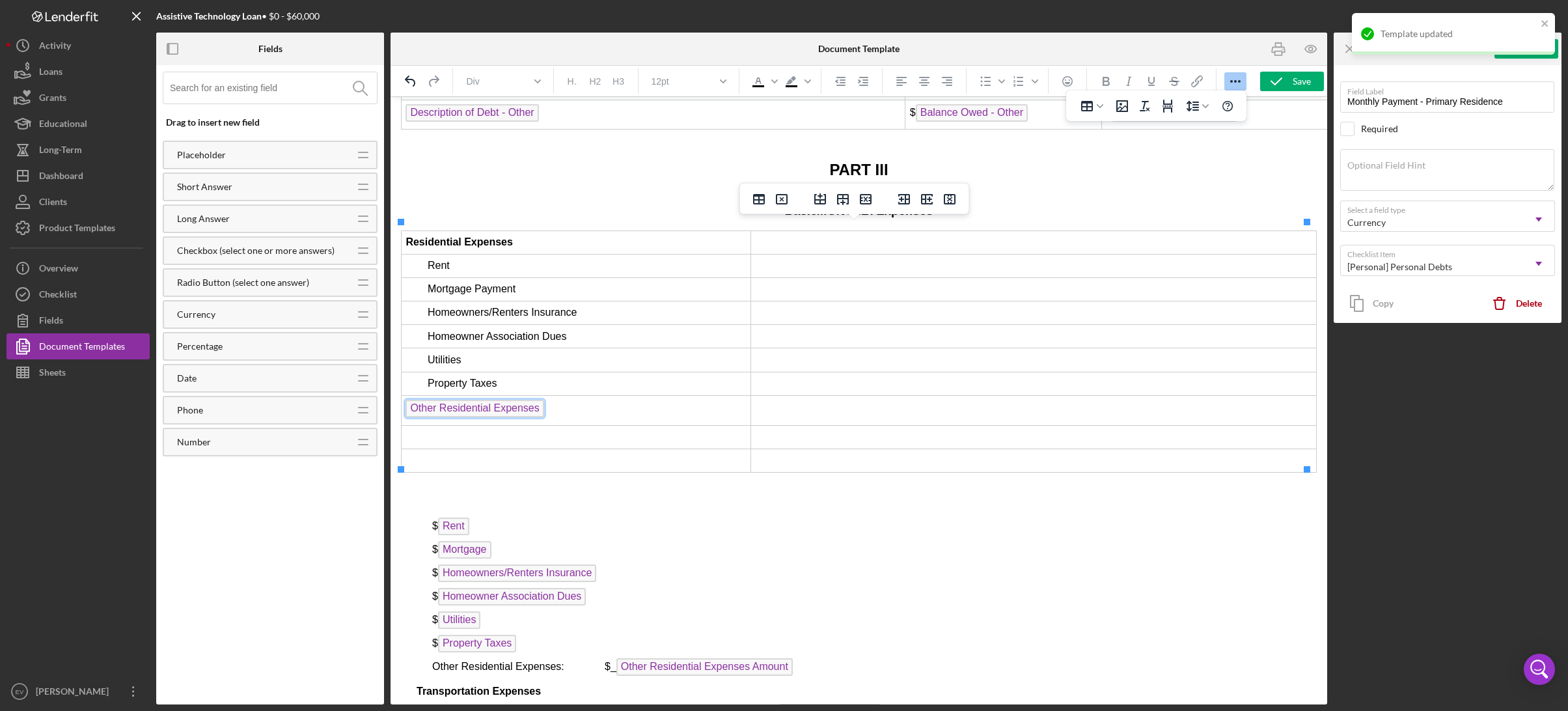
click at [437, 405] on span "Other Residential Expenses" at bounding box center [474, 408] width 138 height 18
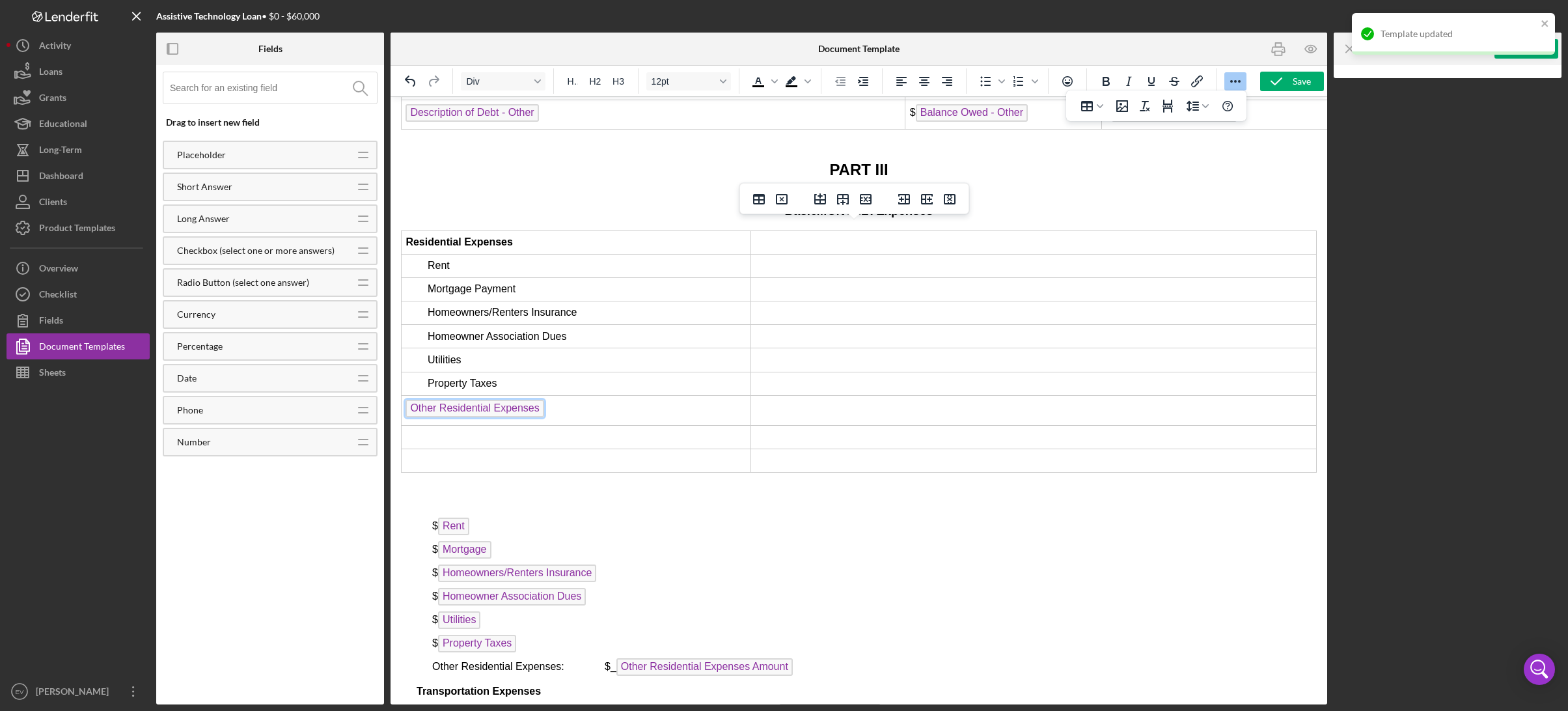
scroll to position [4517, 0]
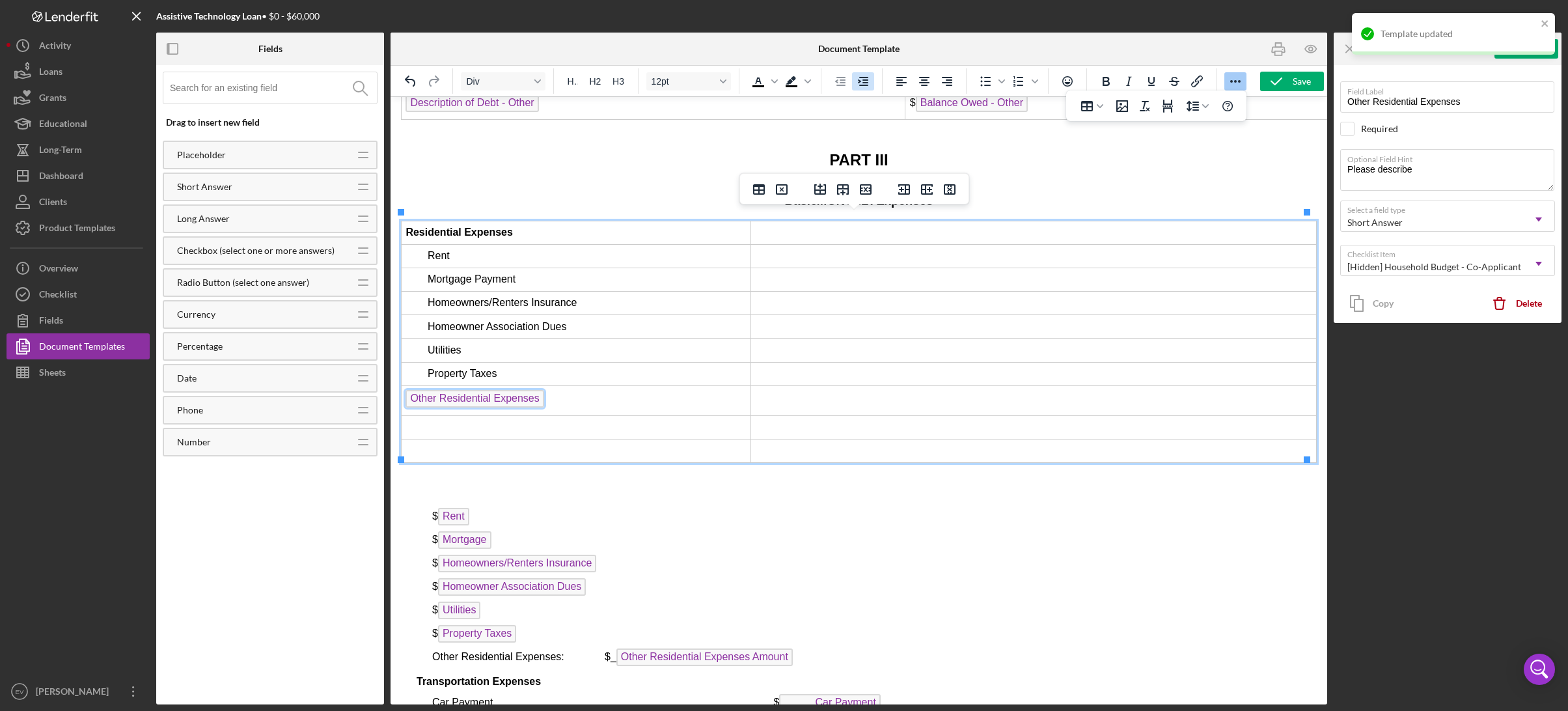
click at [871, 80] on icon "Increase indent" at bounding box center [863, 81] width 15 height 15
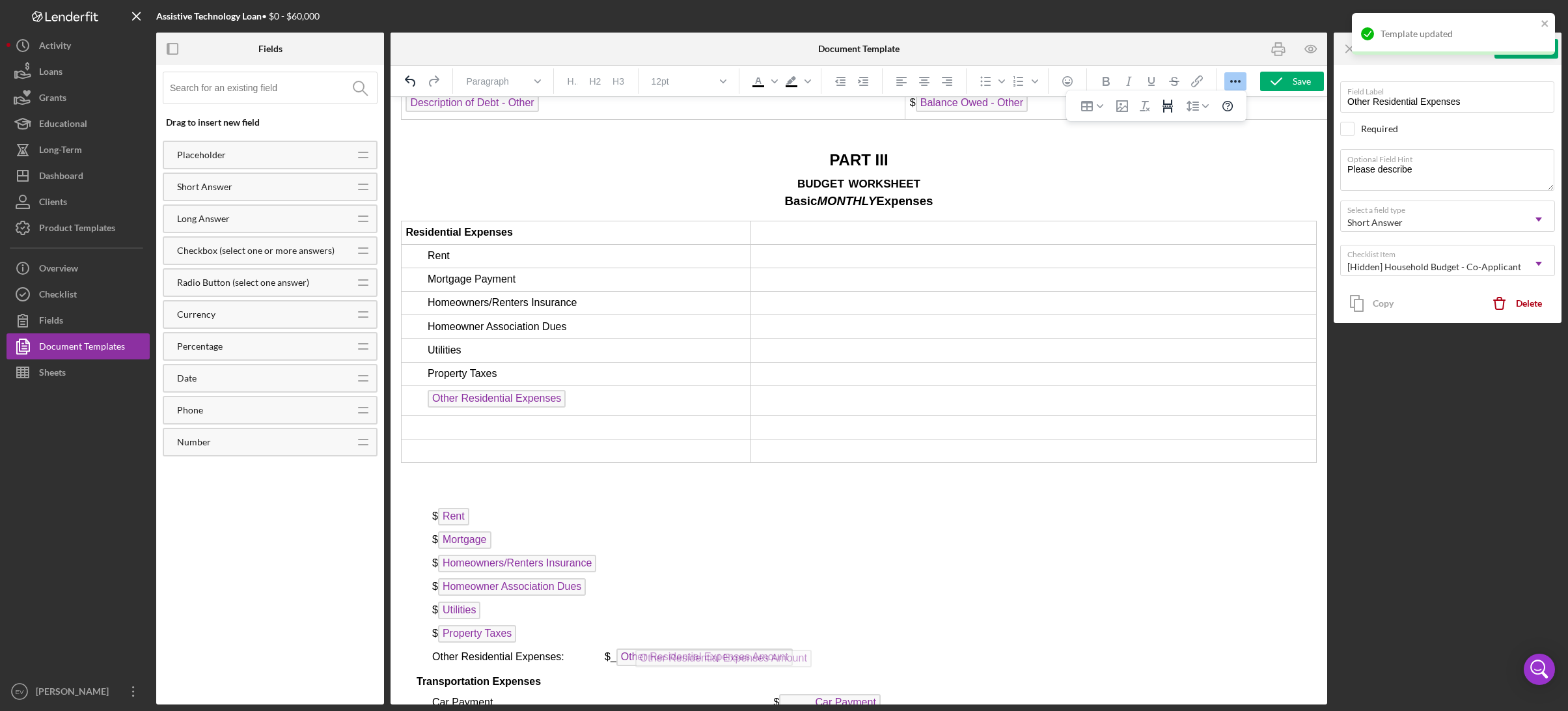
drag, startPoint x: 638, startPoint y: 651, endPoint x: 656, endPoint y: 646, distance: 18.7
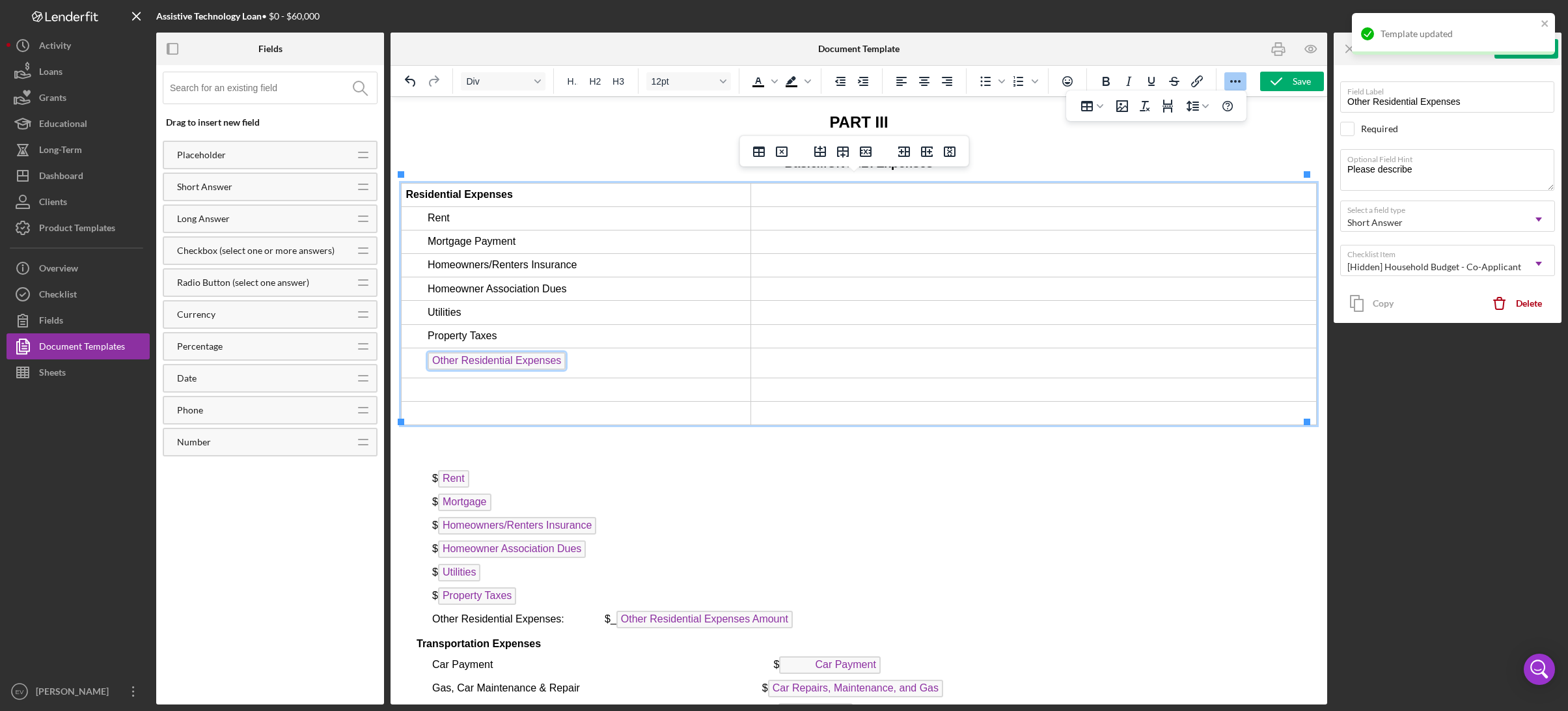
scroll to position [4563, 0]
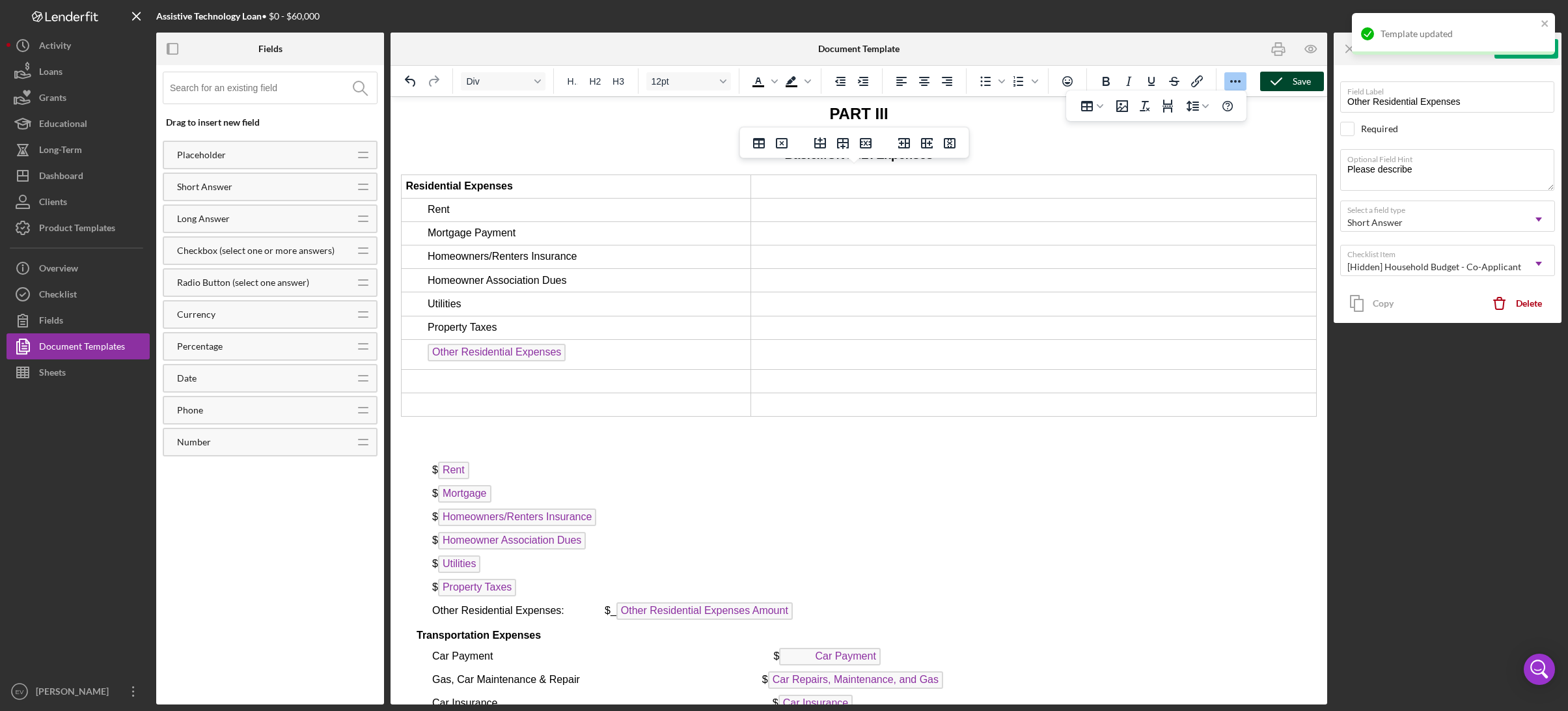
click at [1278, 82] on icon "button" at bounding box center [1277, 81] width 33 height 33
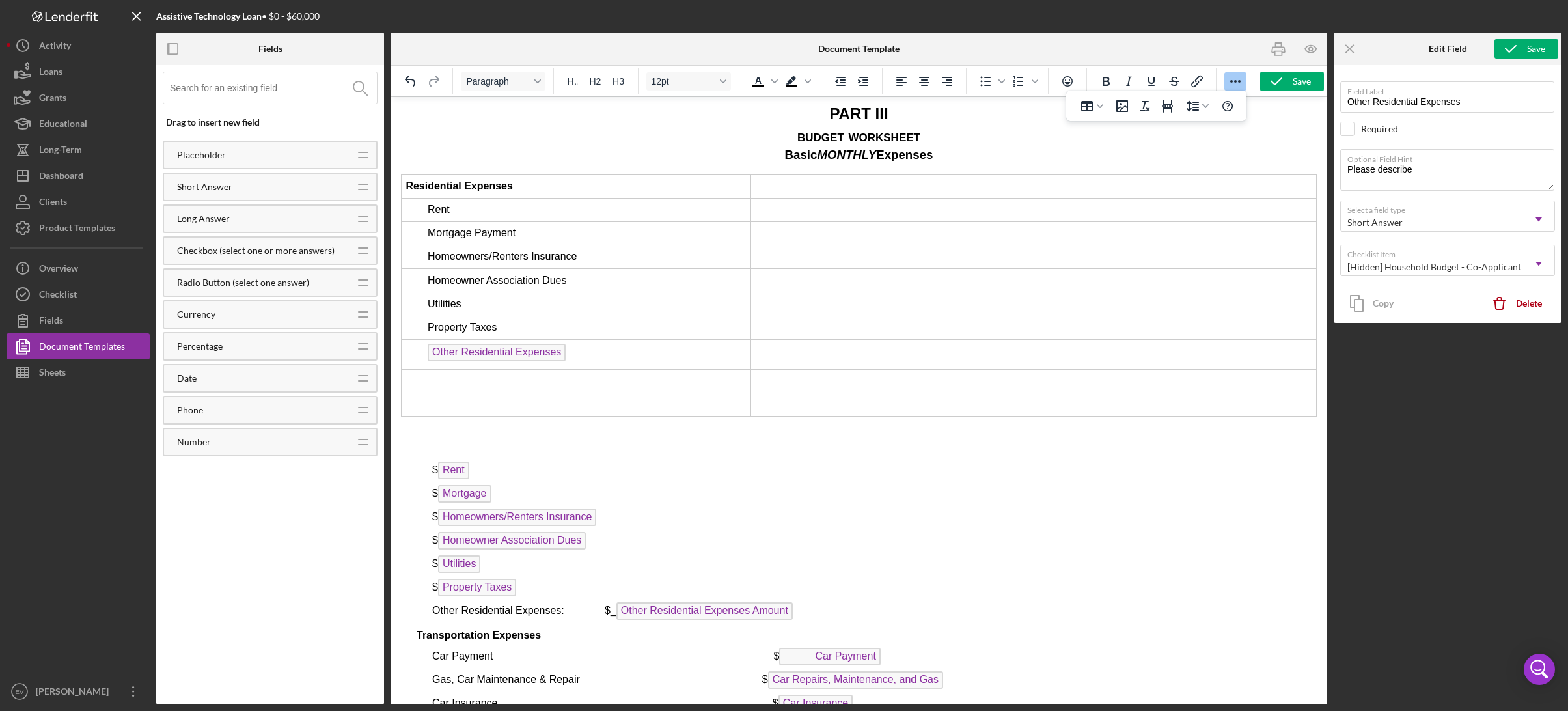
click at [562, 377] on td "Rich Text Area. Press ALT-0 for help." at bounding box center [577, 380] width 350 height 23
click at [523, 405] on td "Rich Text Area. Press ALT-0 for help." at bounding box center [577, 408] width 350 height 23
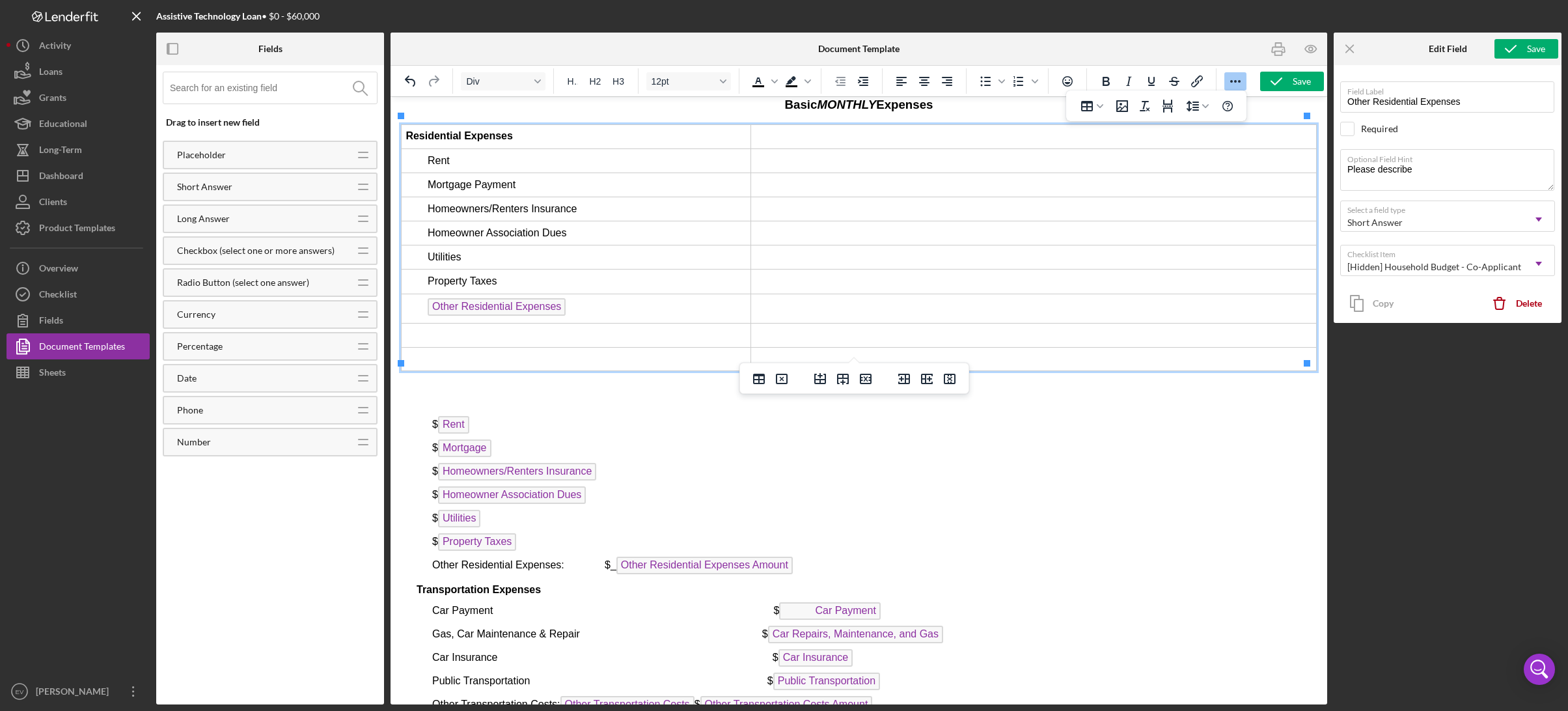
scroll to position [4622, 0]
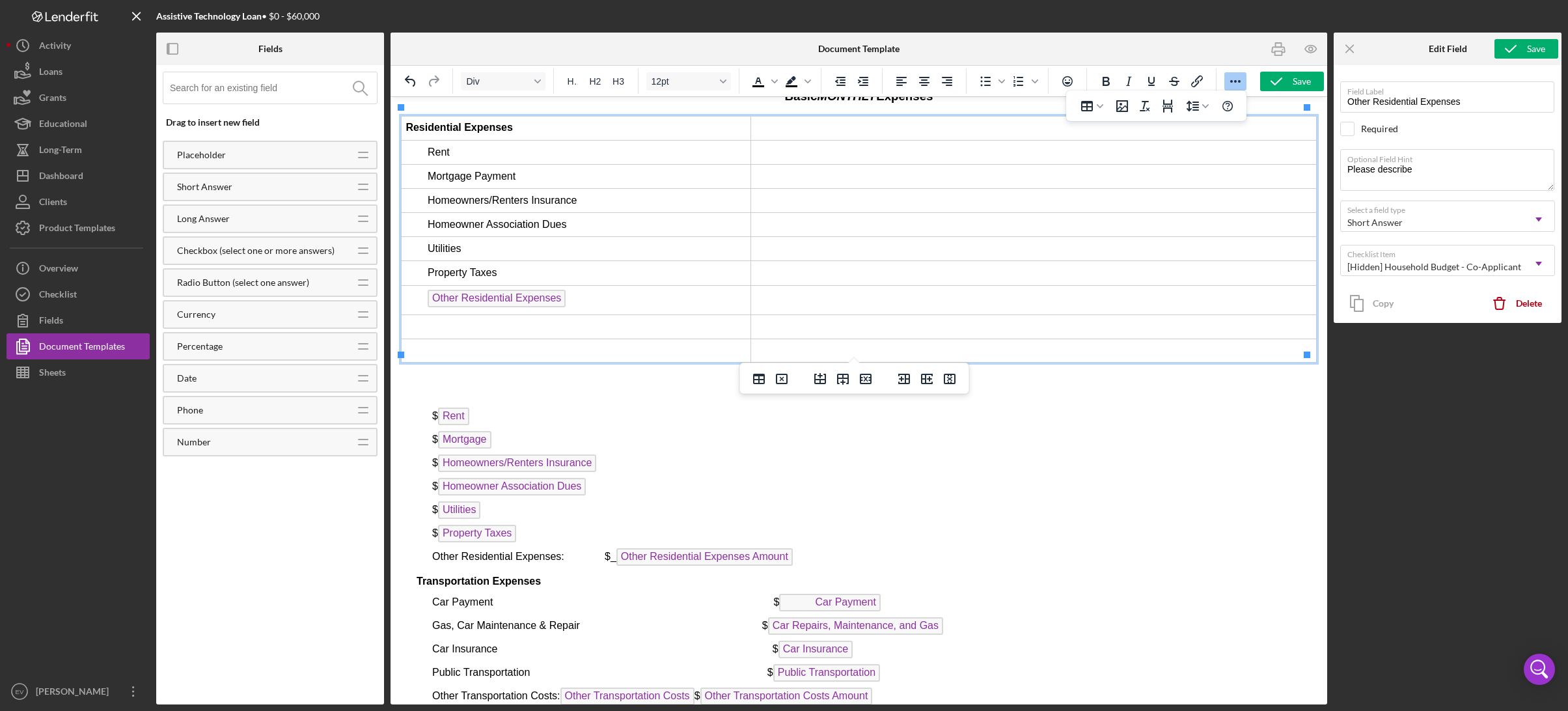
click at [420, 291] on td "﻿ Other Residential Expenses" at bounding box center [577, 300] width 350 height 30
click at [443, 318] on td "Rich Text Area. Press ALT-0 for help." at bounding box center [577, 326] width 350 height 23
click at [440, 338] on td "Rich Text Area. Press ALT-0 for help." at bounding box center [577, 350] width 350 height 23
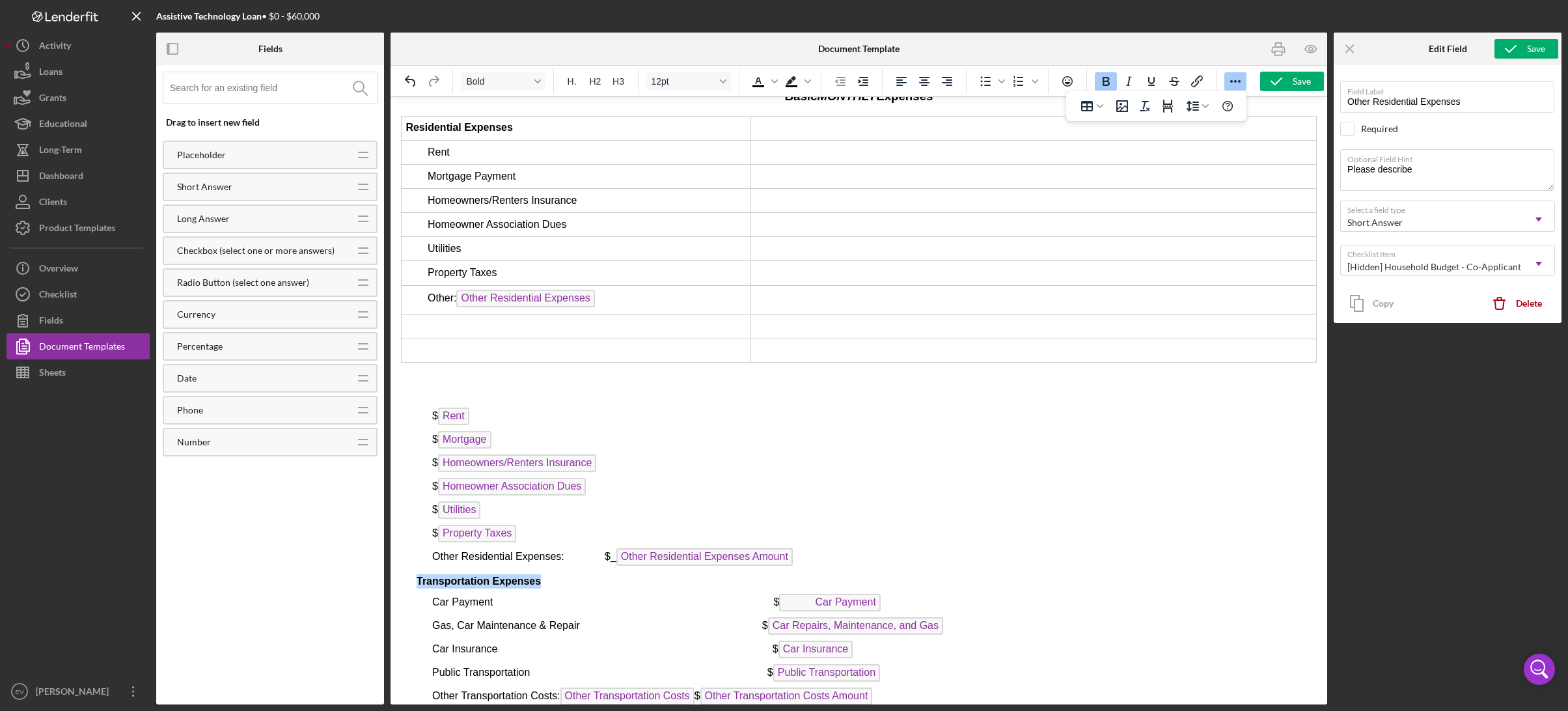
drag, startPoint x: 417, startPoint y: 570, endPoint x: 546, endPoint y: 571, distance: 129.0
click at [546, 574] on p "Transportation Expenses" at bounding box center [874, 581] width 884 height 15
click at [446, 344] on td "Rich Text Area. Press ALT-0 for help." at bounding box center [577, 350] width 350 height 23
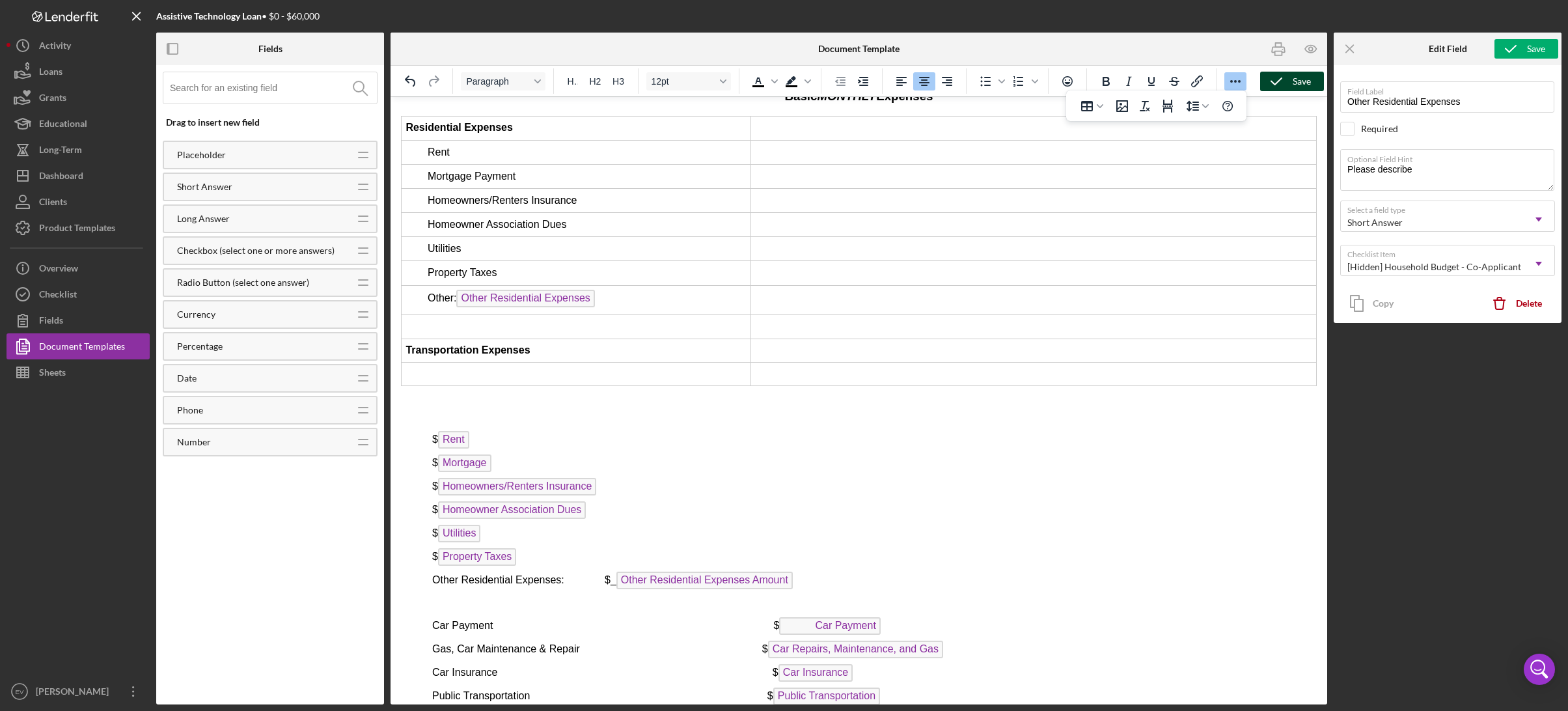
click at [1280, 88] on icon "button" at bounding box center [1277, 81] width 33 height 33
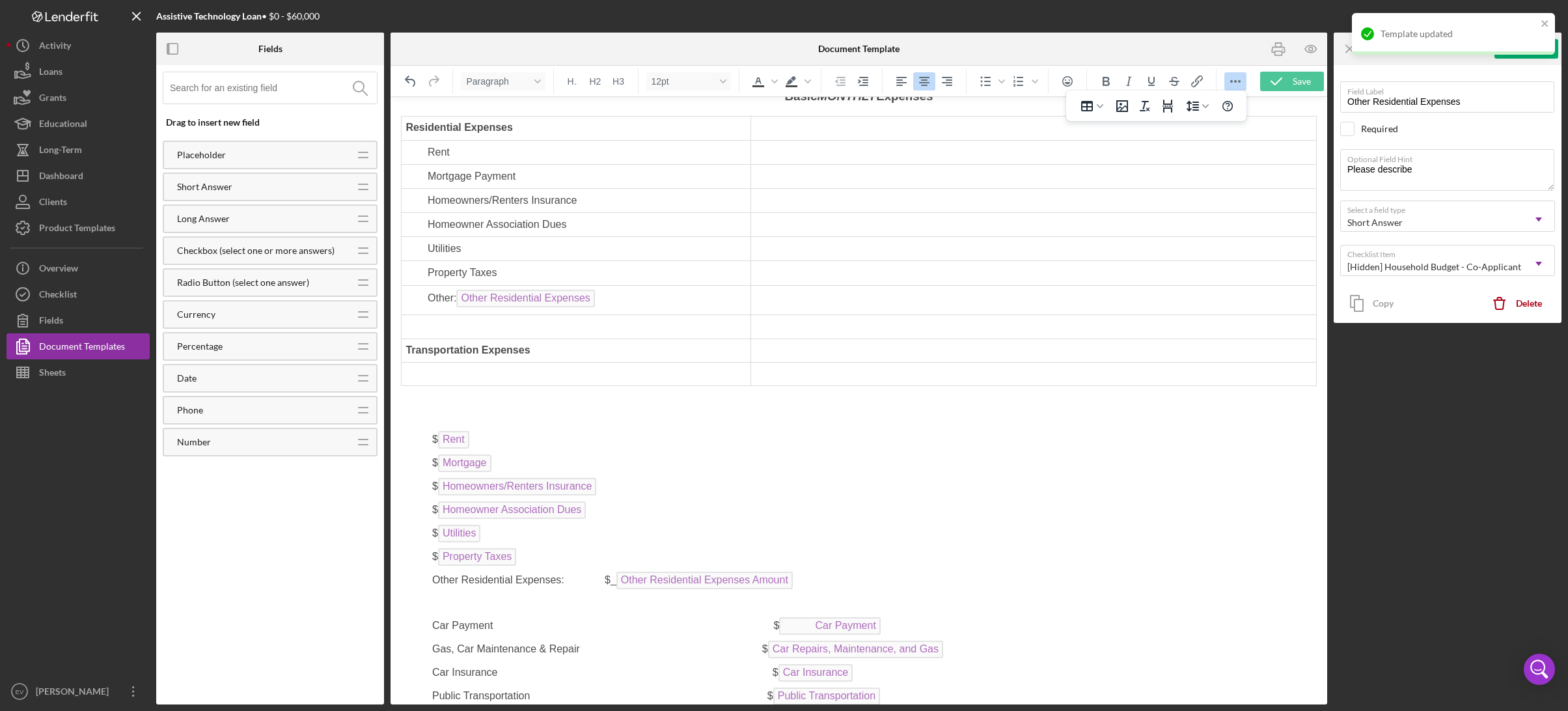
scroll to position [4464, 0]
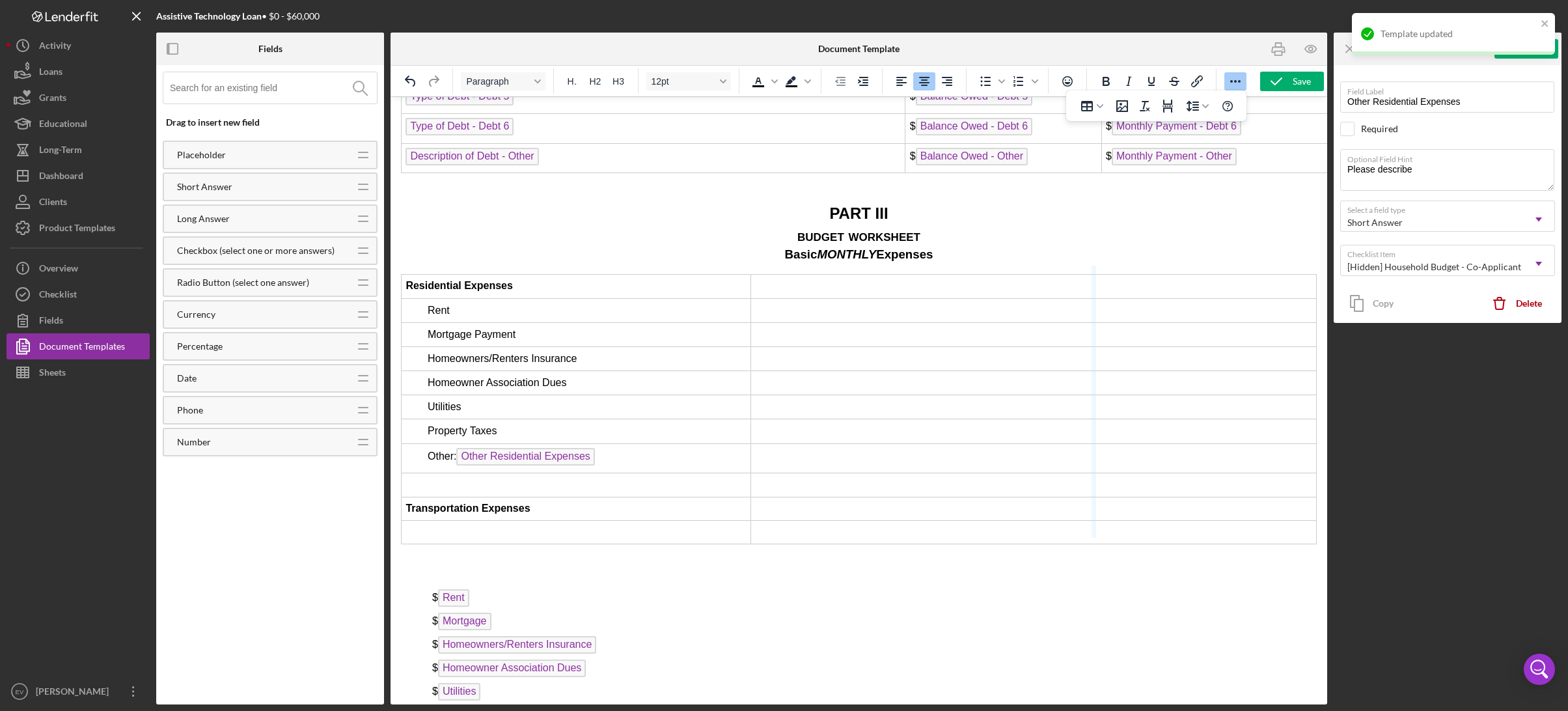
drag, startPoint x: 745, startPoint y: 280, endPoint x: 1092, endPoint y: 294, distance: 347.3
click at [1124, 298] on td "Rich Text Area. Press ALT-0 for help." at bounding box center [1208, 310] width 215 height 24
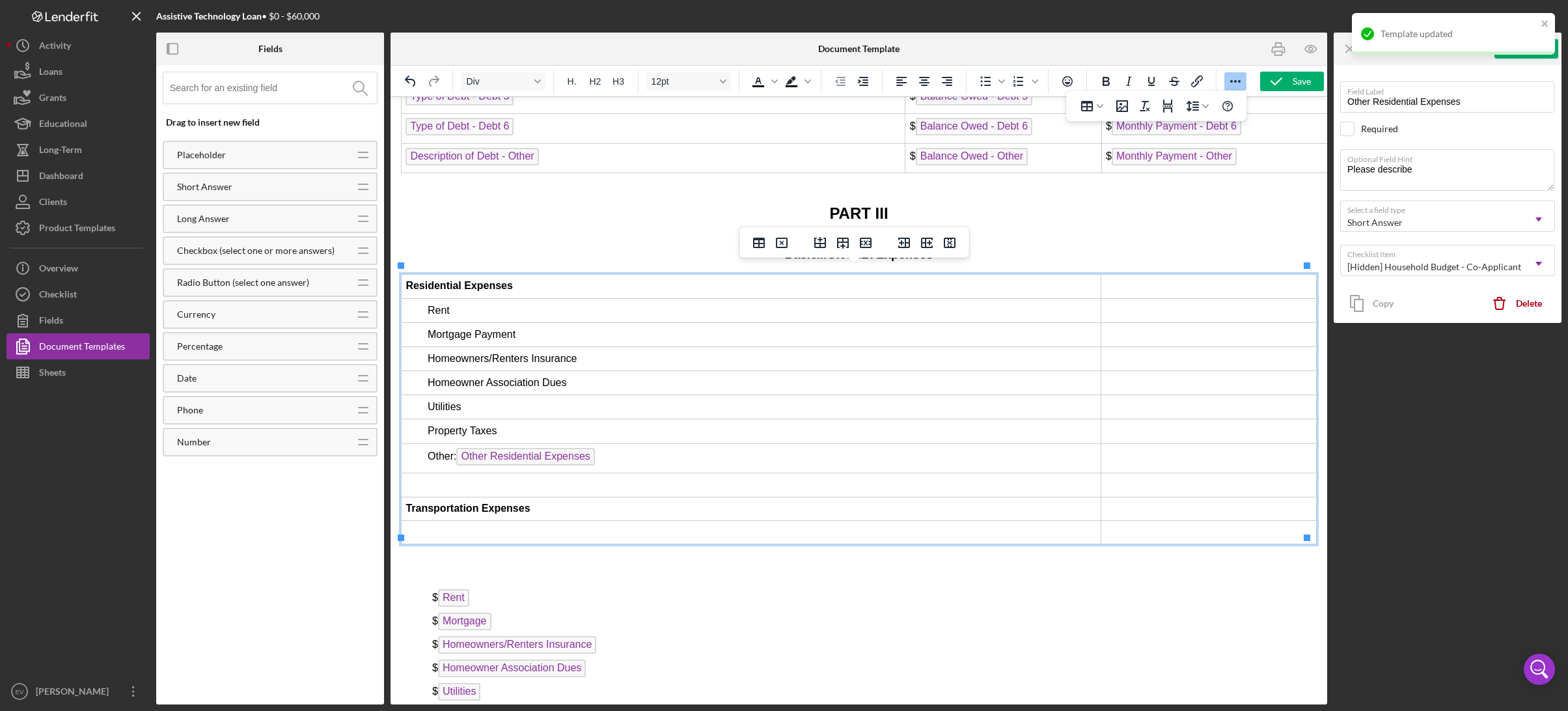
click at [582, 523] on td "Rich Text Area. Press ALT-0 for help." at bounding box center [751, 531] width 700 height 23
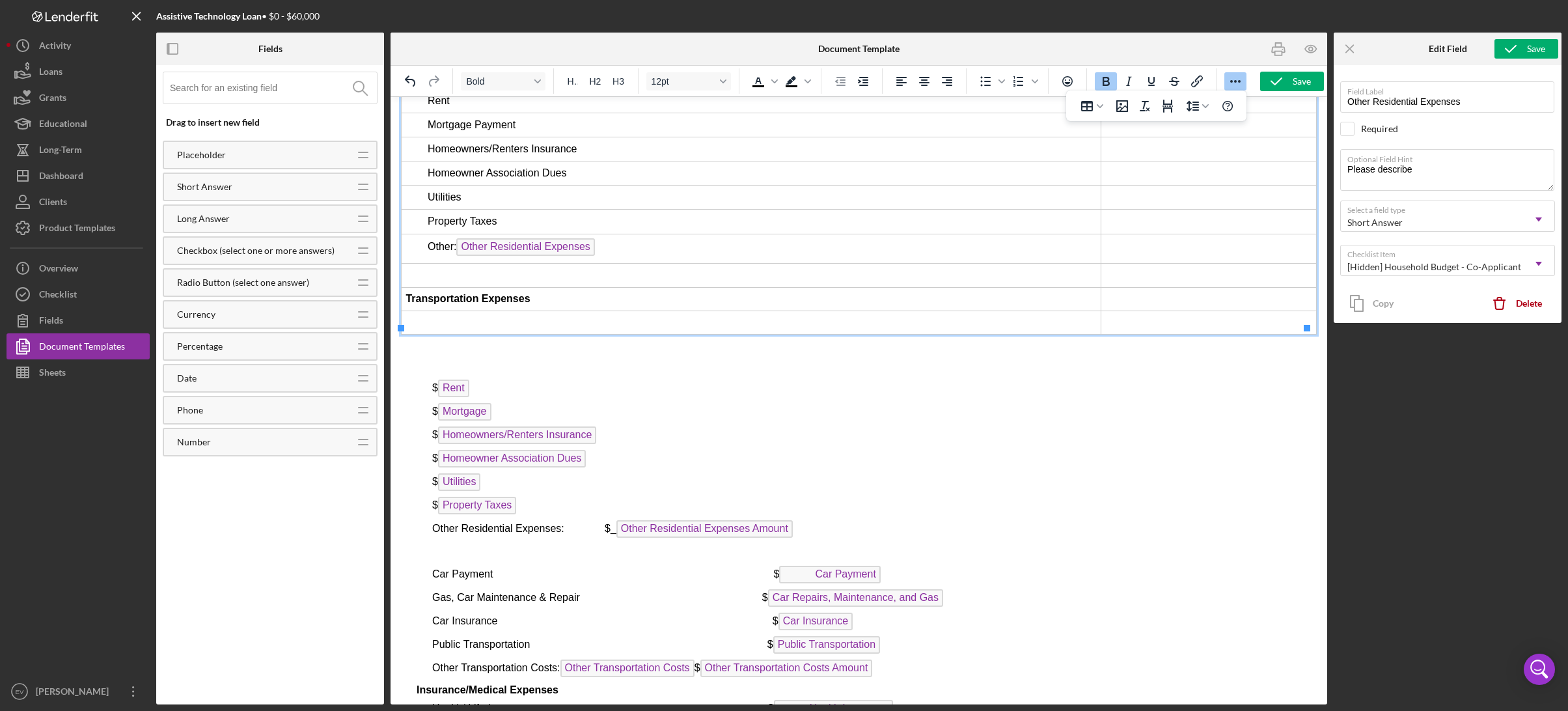
scroll to position [4664, 0]
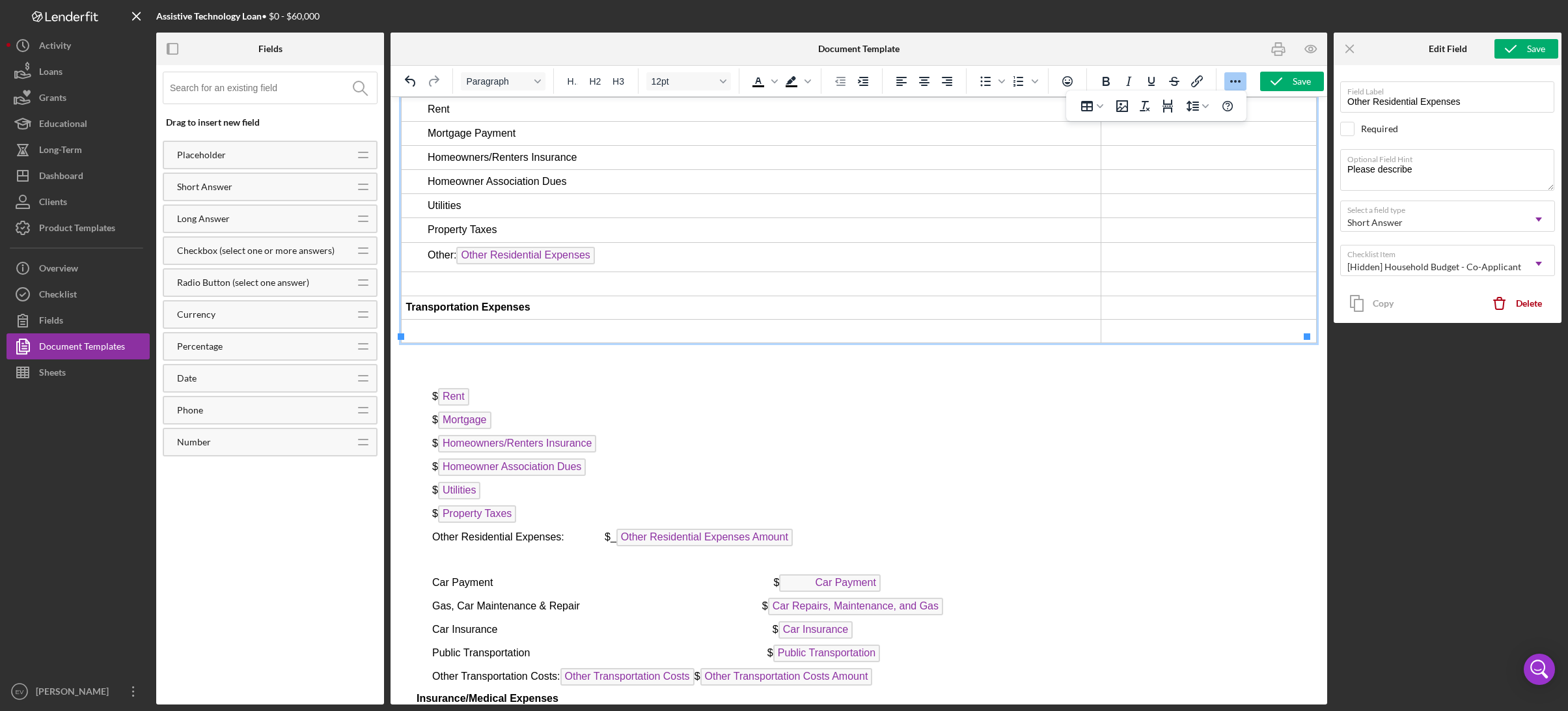
click at [470, 393] on span "Rent" at bounding box center [453, 397] width 31 height 18
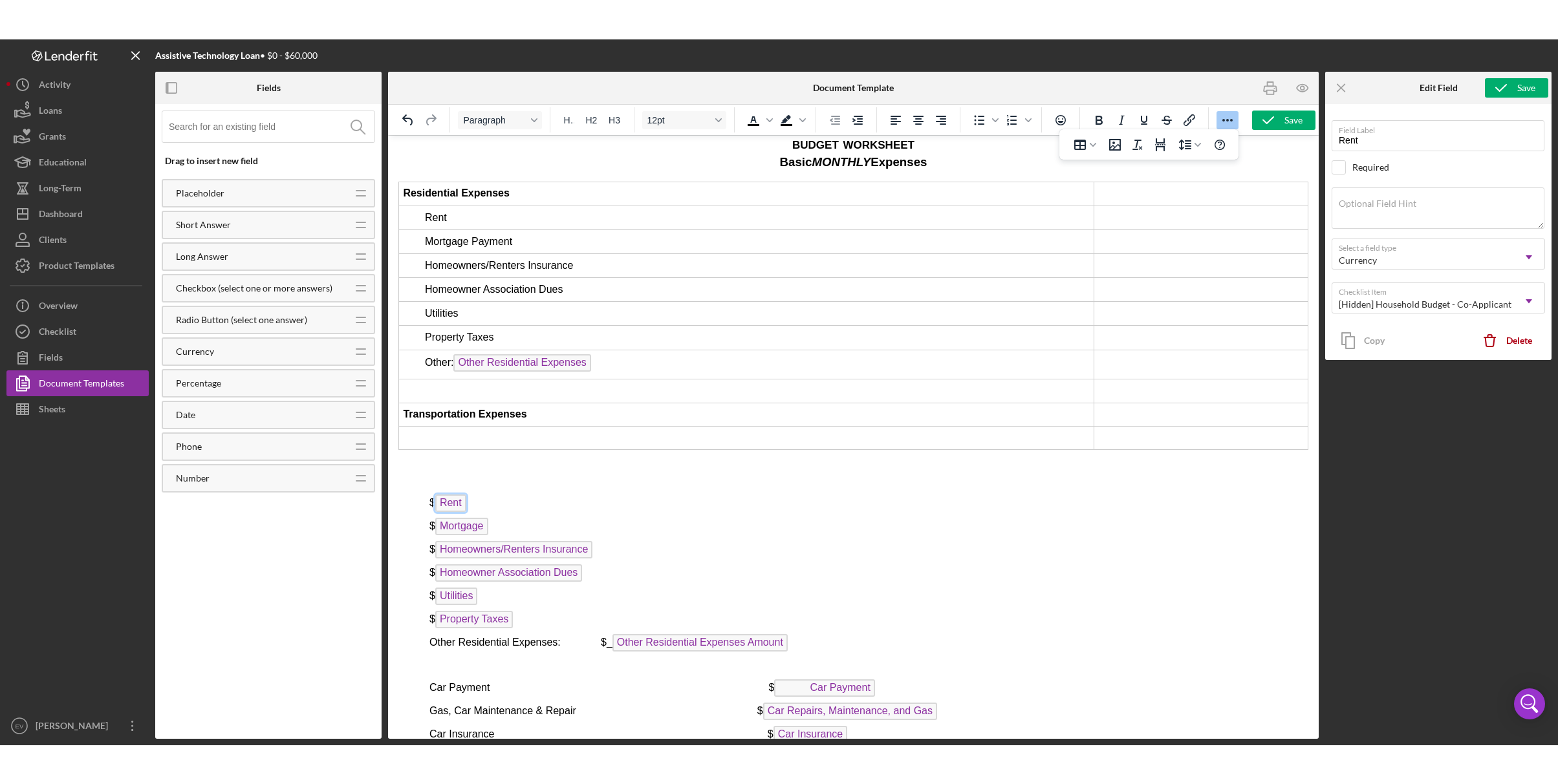
scroll to position [4531, 0]
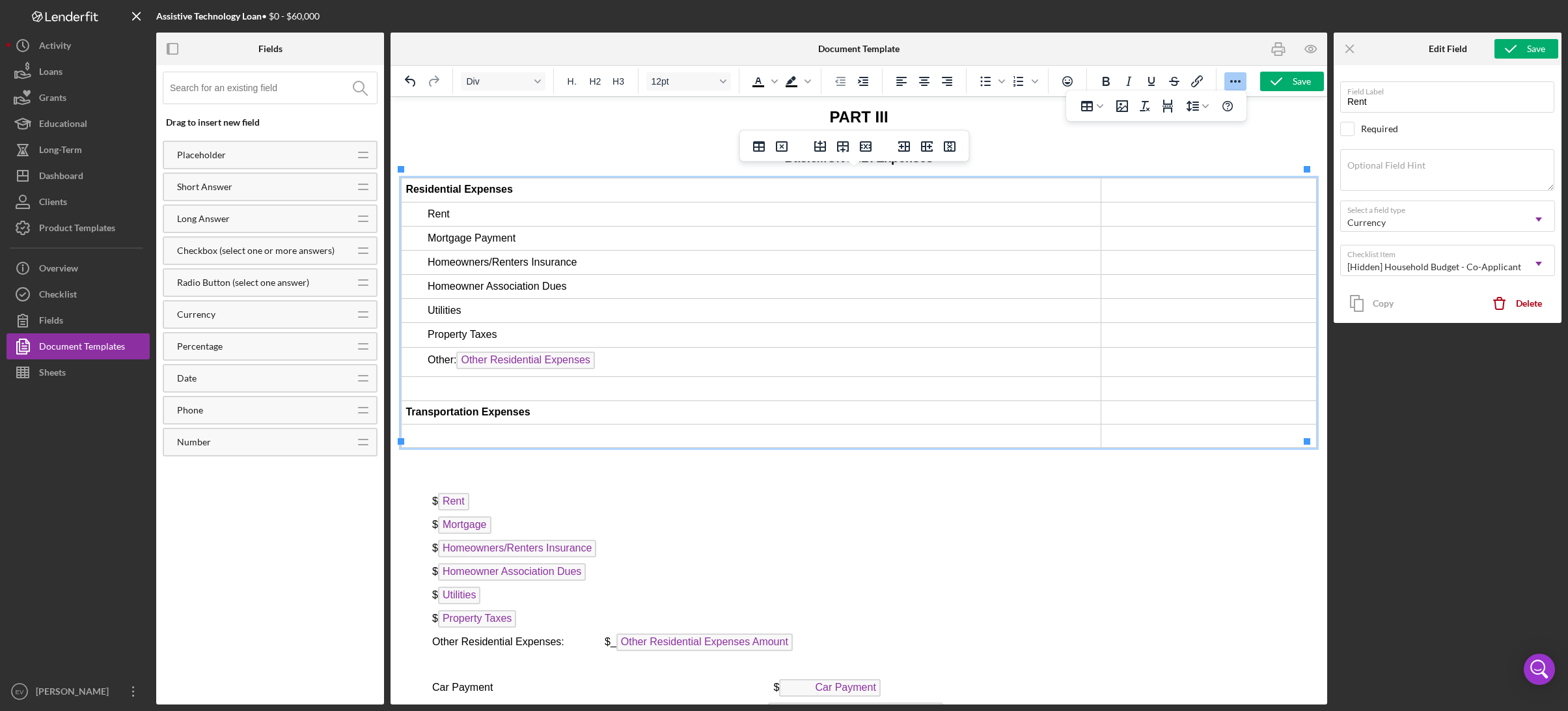
click at [1122, 202] on td "Rich Text Area. Press ALT-0 for help." at bounding box center [1208, 213] width 215 height 24
click at [1133, 183] on td "Rich Text Area. Press ALT-0 for help." at bounding box center [1208, 189] width 215 height 24
click at [922, 145] on icon "Insert column after" at bounding box center [927, 146] width 12 height 10
drag, startPoint x: 1094, startPoint y: 180, endPoint x: 1102, endPoint y: 182, distance: 8.2
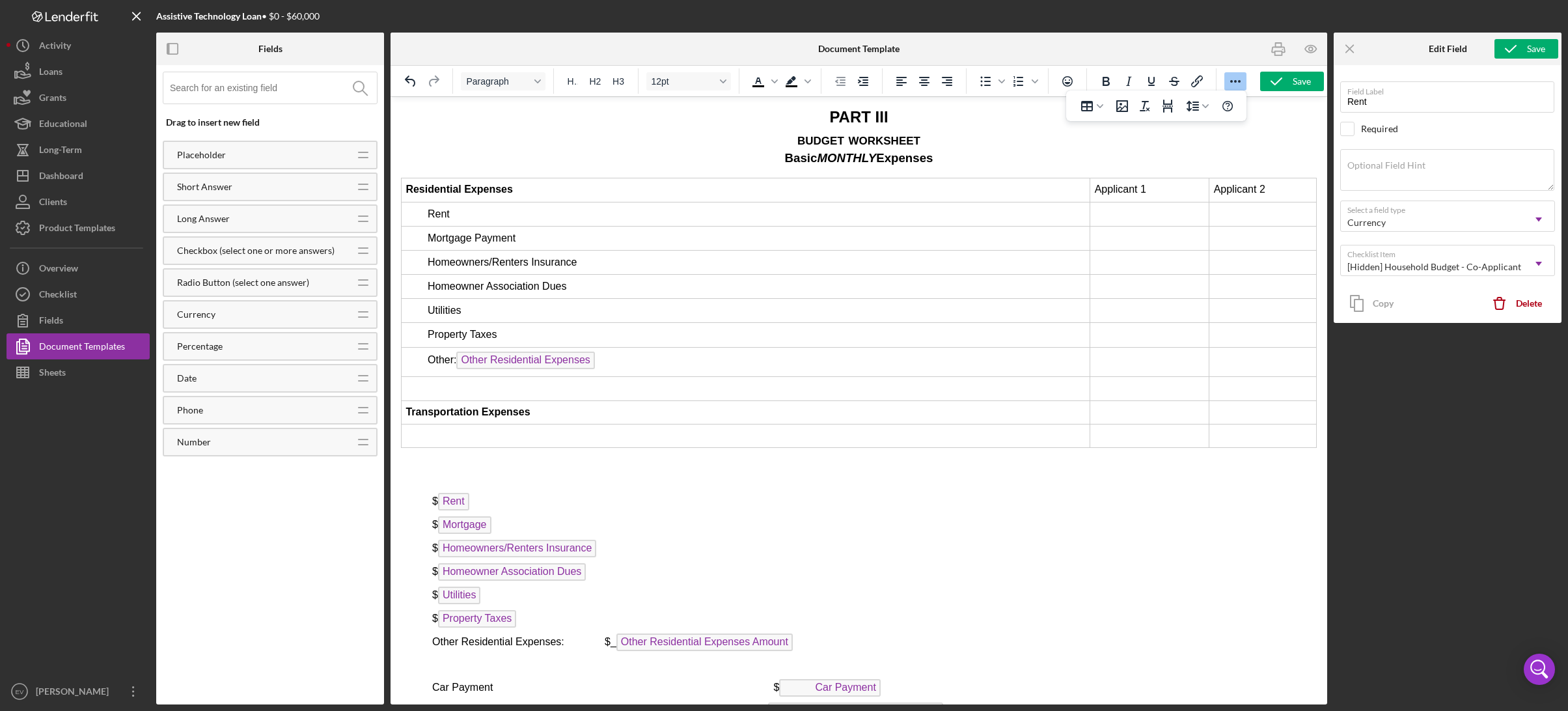
drag, startPoint x: 754, startPoint y: 492, endPoint x: 790, endPoint y: 493, distance: 36.0
click at [470, 495] on span "$ Rent" at bounding box center [450, 500] width 37 height 11
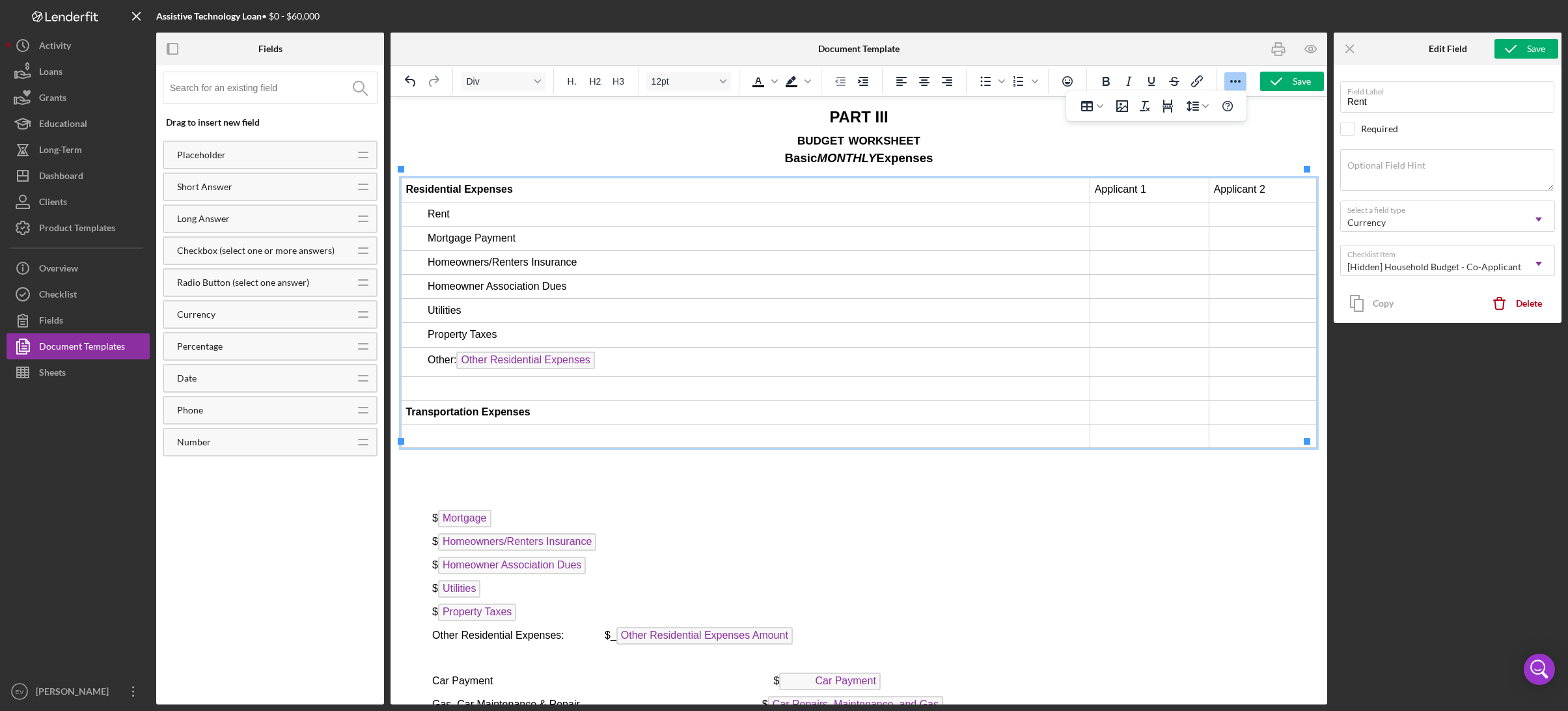
click at [1222, 209] on td "Rich Text Area. Press ALT-0 for help." at bounding box center [1262, 213] width 107 height 24
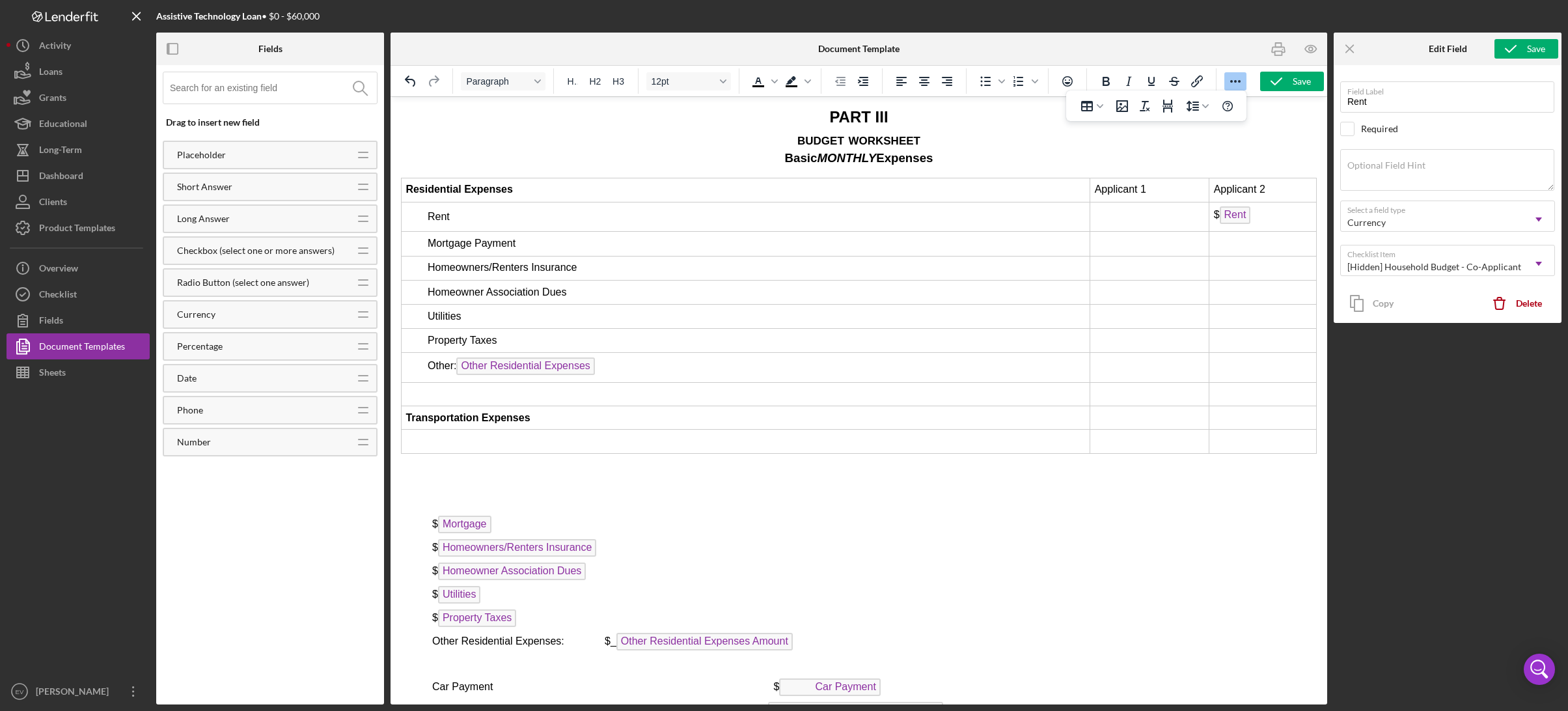
drag, startPoint x: 688, startPoint y: 517, endPoint x: 748, endPoint y: 516, distance: 60.0
click at [748, 516] on p "$ Mortgage" at bounding box center [874, 526] width 884 height 21
drag, startPoint x: 745, startPoint y: 517, endPoint x: 674, endPoint y: 515, distance: 71.0
click at [674, 516] on p "$ Mortgage ﻿" at bounding box center [874, 526] width 884 height 21
drag, startPoint x: 679, startPoint y: 517, endPoint x: 658, endPoint y: 517, distance: 21.0
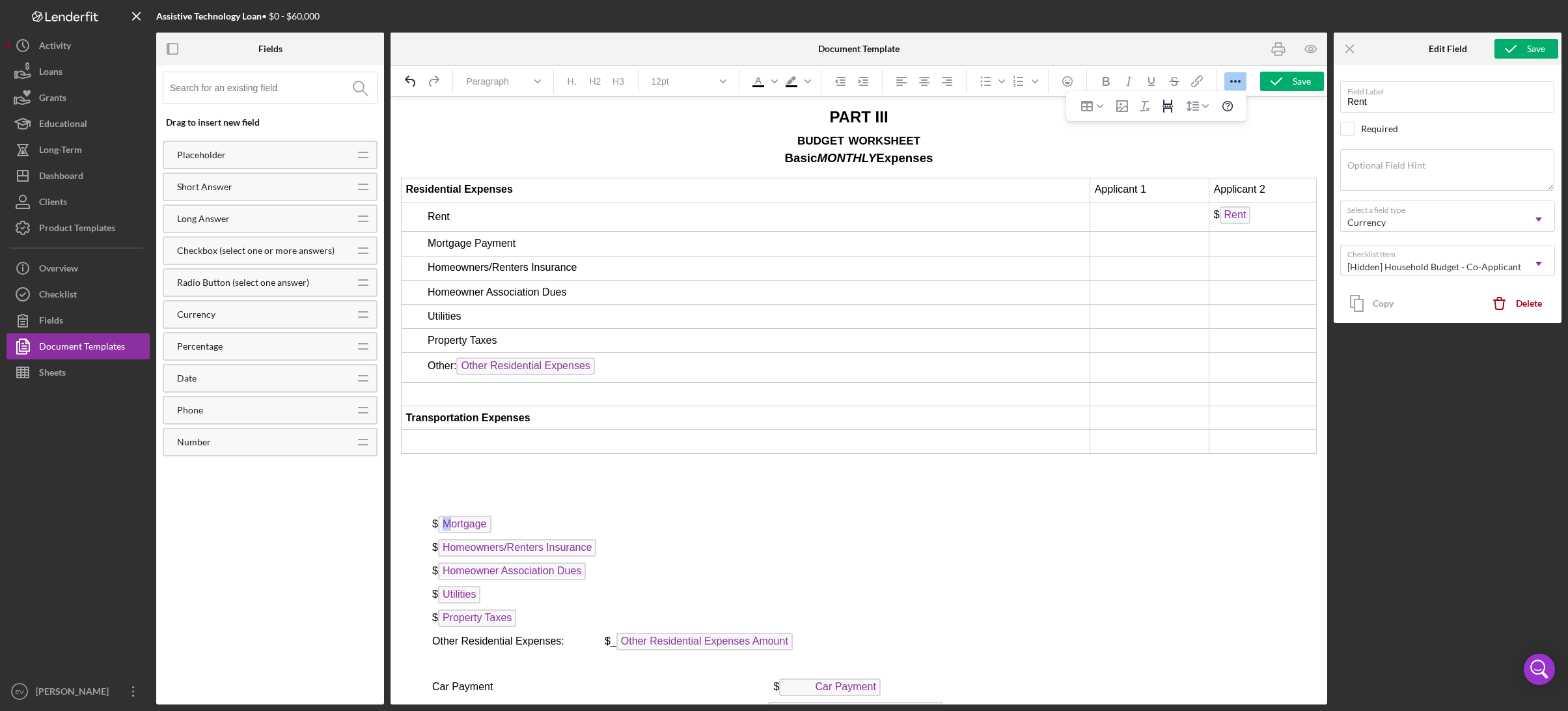
click at [492, 518] on span "$ Mortgage" at bounding box center [461, 523] width 59 height 11
drag, startPoint x: 680, startPoint y: 516, endPoint x: 751, endPoint y: 516, distance: 71.0
click at [751, 516] on p "$ Mortgage" at bounding box center [874, 526] width 884 height 21
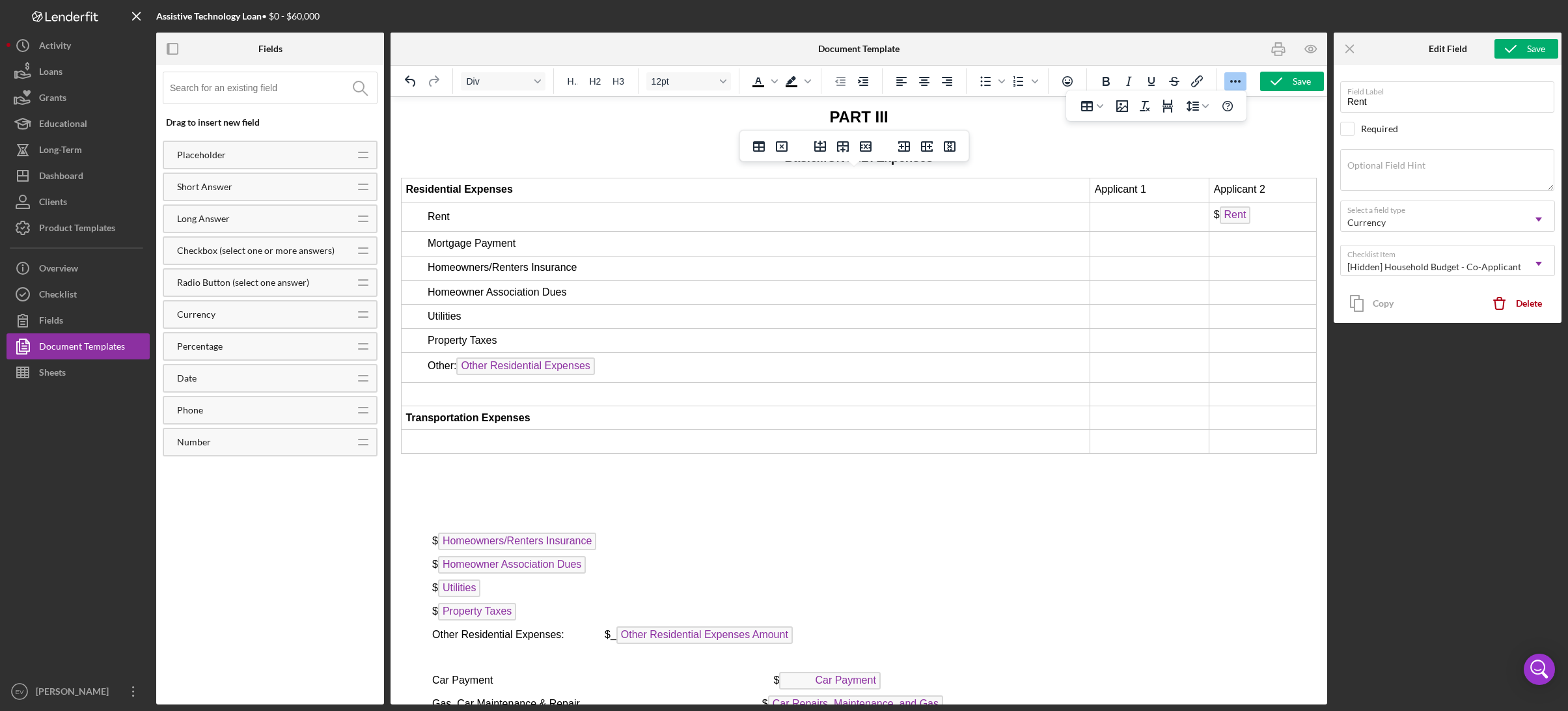
click at [1228, 236] on td "Rich Text Area. Press ALT-0 for help." at bounding box center [1262, 243] width 107 height 24
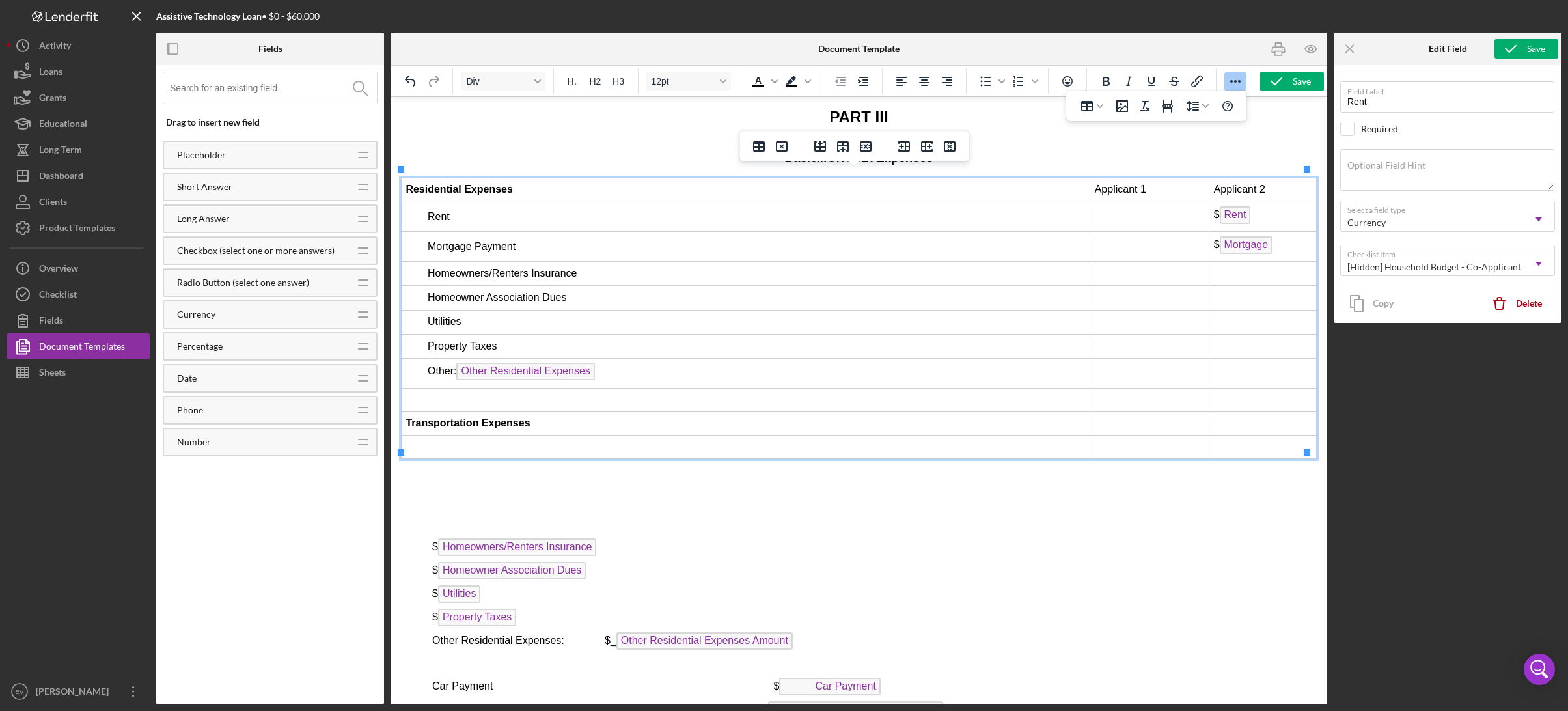
click at [1272, 184] on td "Applicant 2" at bounding box center [1262, 189] width 107 height 24
click at [826, 148] on icon "Insert row before" at bounding box center [820, 146] width 15 height 15
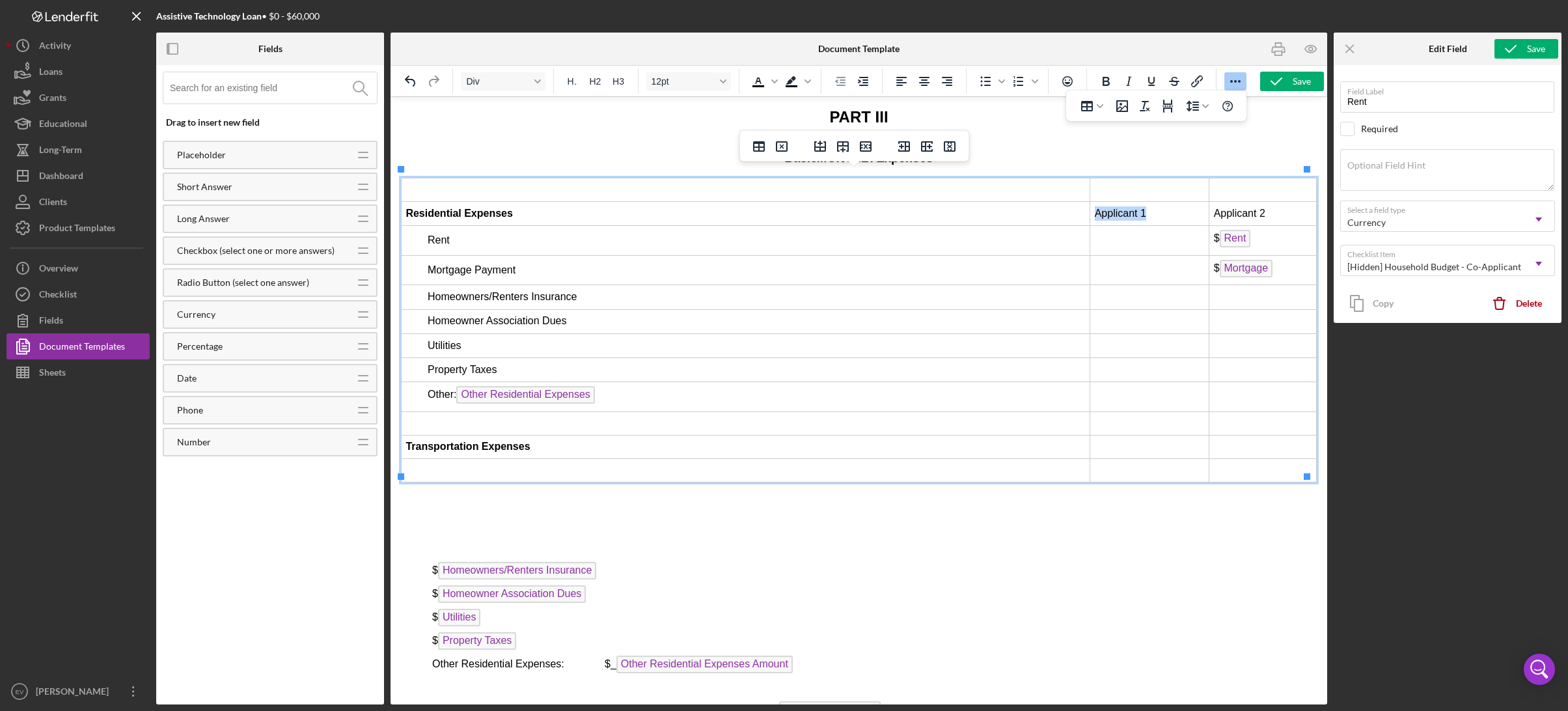
drag, startPoint x: 1090, startPoint y: 206, endPoint x: 1137, endPoint y: 207, distance: 47.0
click at [1137, 207] on td "Applicant 1" at bounding box center [1149, 213] width 119 height 24
click at [1122, 177] on td "Rich Text Area. Press ALT-0 for help." at bounding box center [1149, 188] width 119 height 23
drag, startPoint x: 1144, startPoint y: 206, endPoint x: 1086, endPoint y: 205, distance: 58.0
click at [1090, 205] on td "Applicant 1" at bounding box center [1149, 213] width 119 height 24
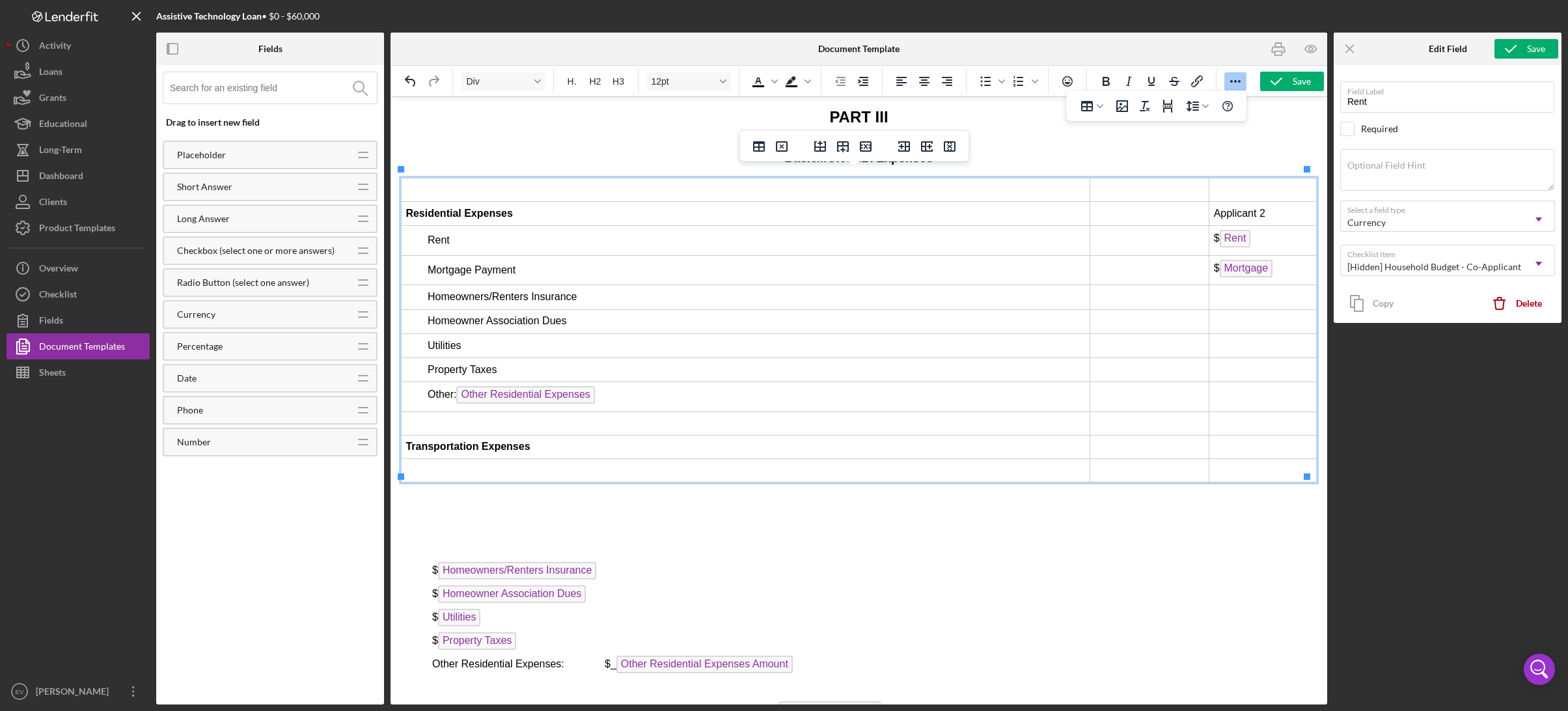
click at [1101, 182] on td "Rich Text Area. Press ALT-0 for help." at bounding box center [1149, 188] width 119 height 23
drag, startPoint x: 1266, startPoint y: 206, endPoint x: 1206, endPoint y: 201, distance: 60.2
click at [1209, 201] on td "Applicant 2" at bounding box center [1262, 213] width 107 height 24
click at [1215, 182] on td "Rich Text Area. Press ALT-0 for help." at bounding box center [1262, 188] width 107 height 23
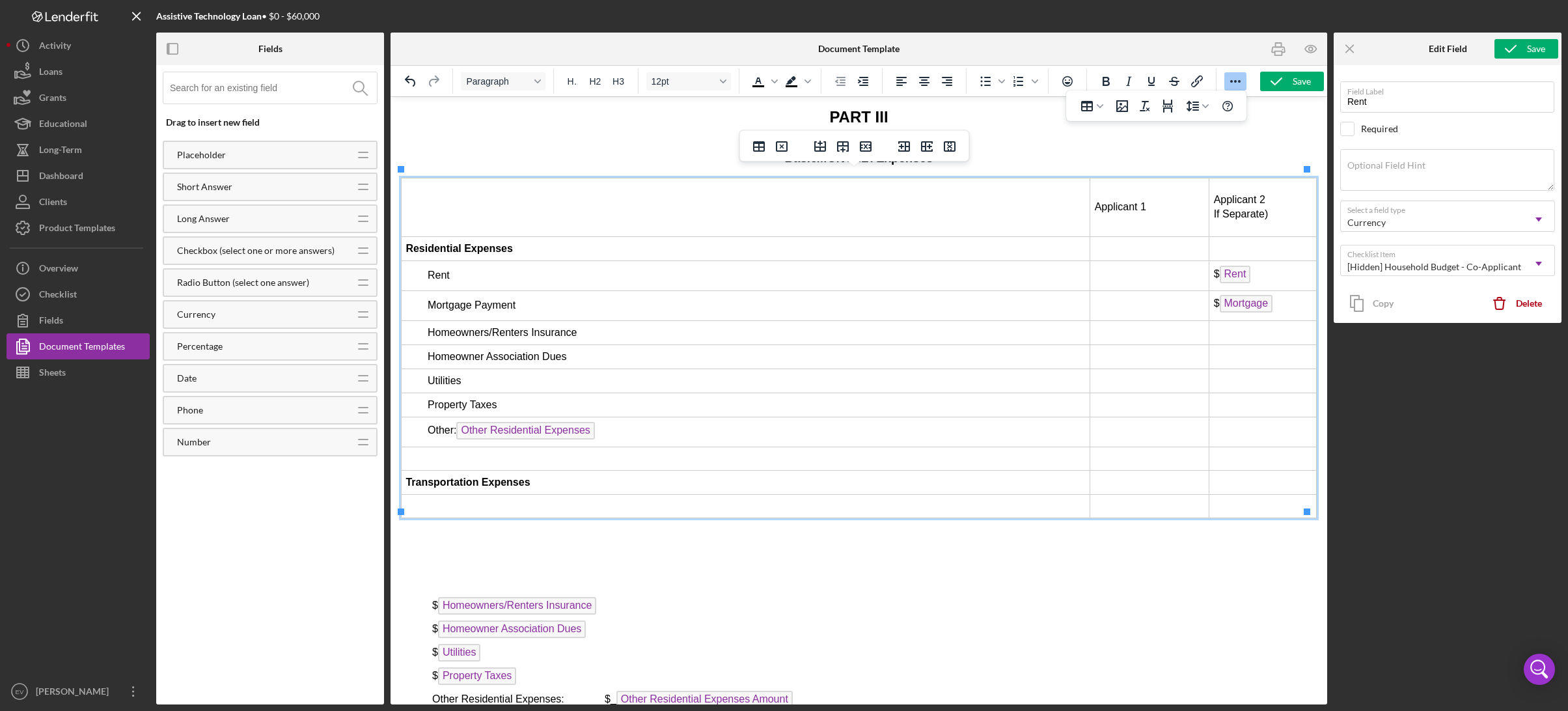
click at [1219, 206] on p "Applicant 2 If Separate)" at bounding box center [1263, 207] width 99 height 29
click at [1214, 194] on p "Applicant 2 (If separate)" at bounding box center [1263, 207] width 99 height 29
click at [1151, 202] on td "Applicant 1" at bounding box center [1149, 206] width 119 height 59
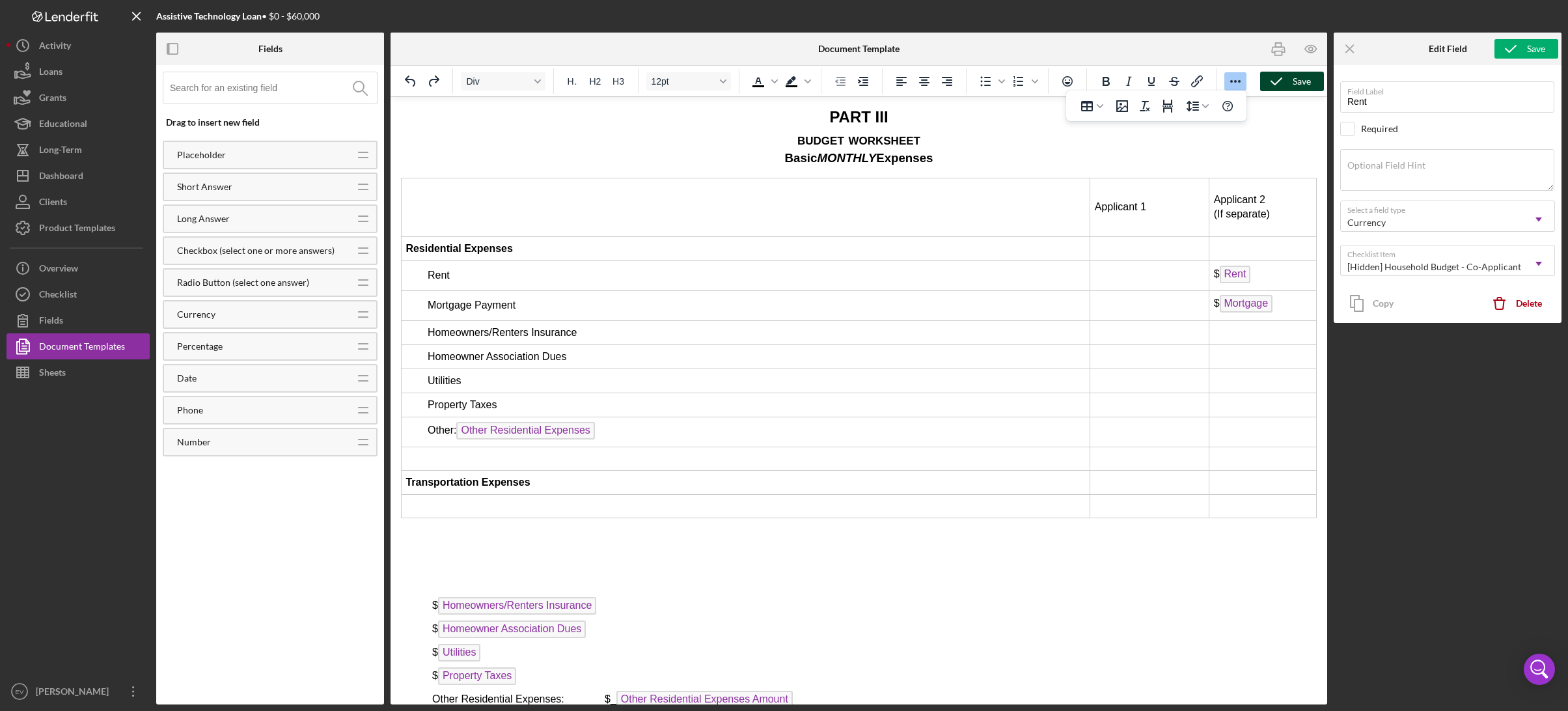
click at [1293, 78] on div "Save" at bounding box center [1302, 81] width 18 height 20
